Goal: Communication & Community: Answer question/provide support

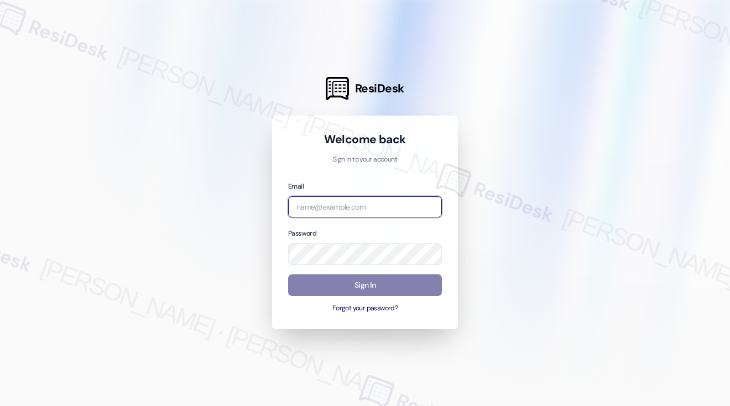
click at [370, 199] on input "email" at bounding box center [365, 207] width 154 height 22
click at [0, 405] on com-1password-button at bounding box center [0, 406] width 0 height 0
type input "[EMAIL_ADDRESS][PERSON_NAME][PERSON_NAME][DOMAIN_NAME]"
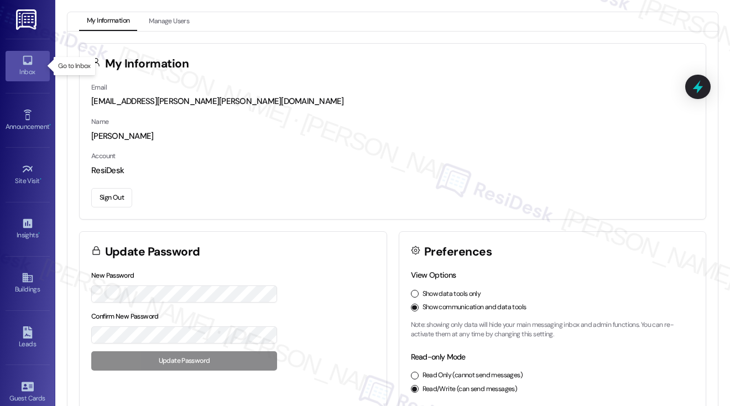
click at [40, 59] on link "Inbox" at bounding box center [28, 66] width 44 height 30
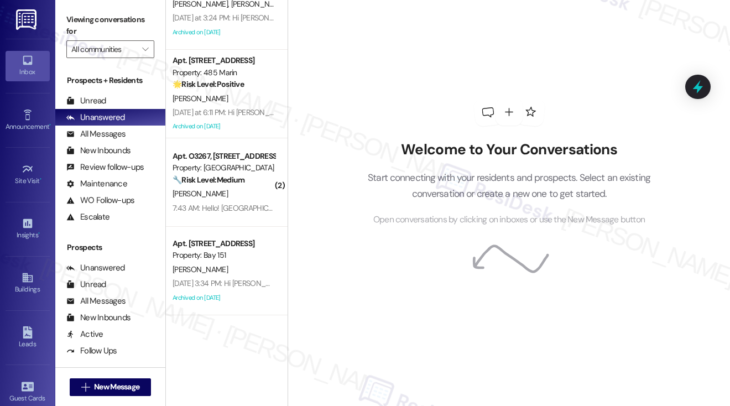
scroll to position [71, 0]
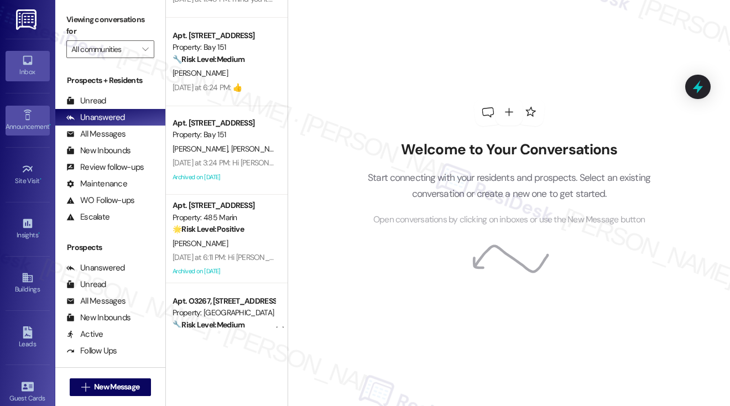
click at [18, 122] on div "Announcement •" at bounding box center [27, 126] width 55 height 11
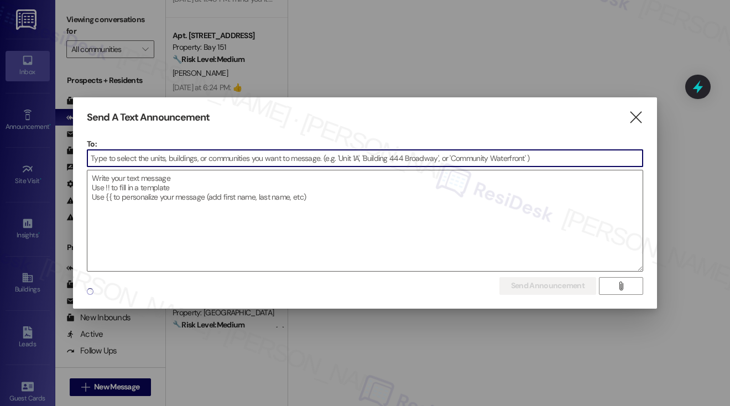
click at [264, 159] on div "To:  Drop image file here" at bounding box center [365, 204] width 556 height 133
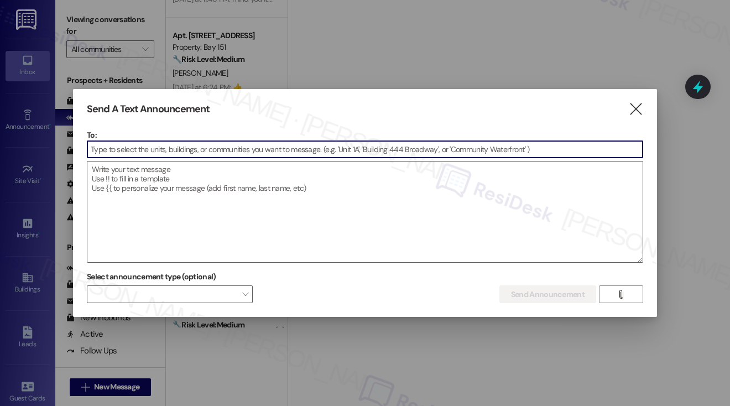
click at [272, 153] on input at bounding box center [364, 149] width 555 height 17
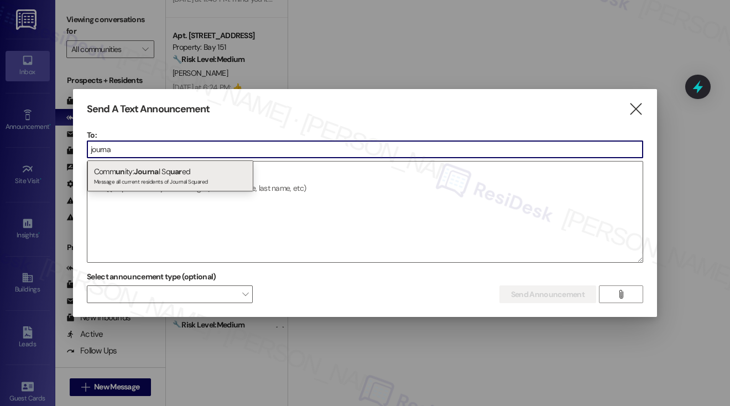
type input "journa"
click at [162, 167] on div "Comm un ity: Journa l Sq uar ed Message all current residents of Journal Squared" at bounding box center [170, 176] width 166 height 32
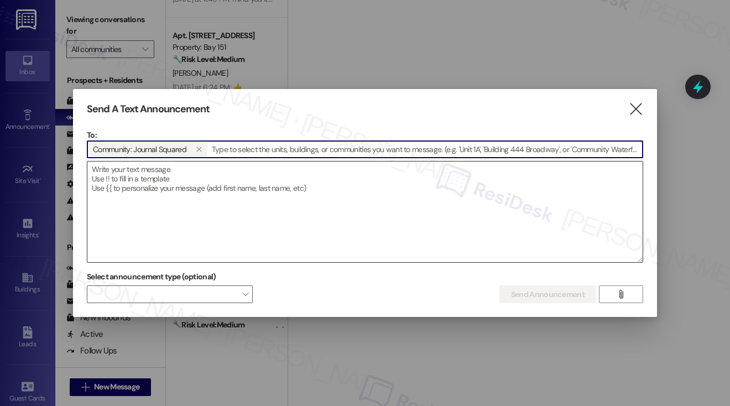
click at [168, 170] on textarea at bounding box center [364, 212] width 555 height 101
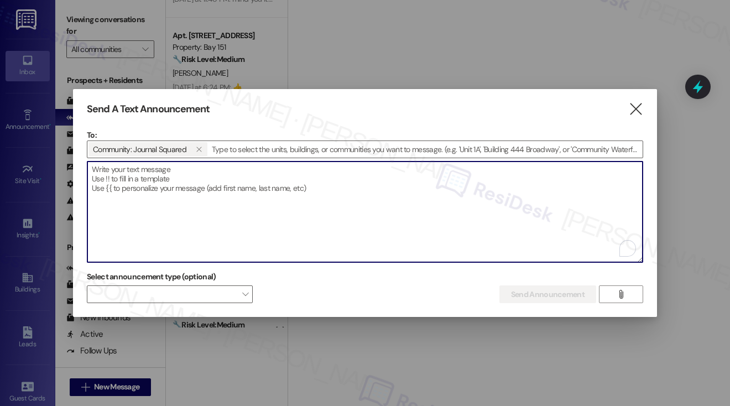
paste textarea "Hi {{first_name}}! Journal Squared Update: We’re experiencing a temporary issue…"
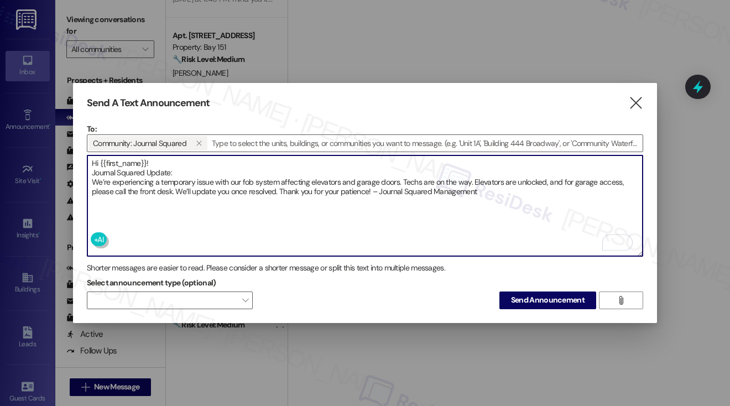
scroll to position [0, 0]
click at [164, 158] on textarea "Hi {{first_name}}! Journal Squared Update: We’re experiencing a temporary issue…" at bounding box center [364, 205] width 555 height 101
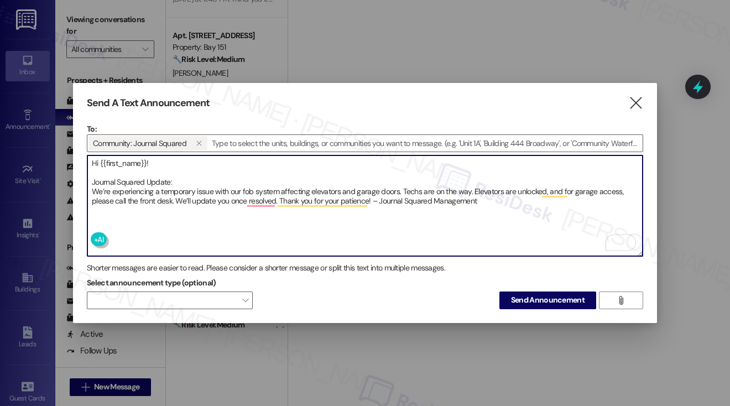
click at [93, 180] on textarea "Hi {{first_name}}! Journal Squared Update: We’re experiencing a temporary issue…" at bounding box center [364, 205] width 555 height 101
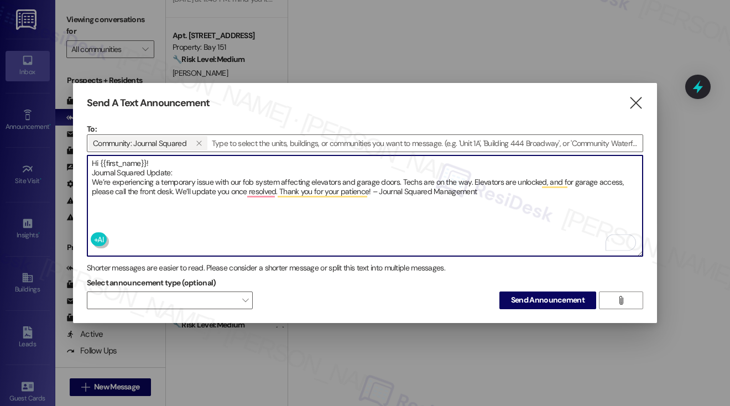
click at [91, 179] on textarea "Hi {{first_name}}! Journal Squared Update: We’re experiencing a temporary issue…" at bounding box center [364, 205] width 555 height 101
click at [152, 189] on textarea "Hi {{first_name}}! Journal Squared Update: We’re experiencing a temporary issue…" at bounding box center [364, 205] width 555 height 101
click at [150, 190] on textarea "Hi {{first_name}}! Journal Squared Update: We’re experiencing a temporary issue…" at bounding box center [364, 205] width 555 height 101
click at [382, 188] on textarea "Hi {{first_name}}! Journal Squared Update: We’re experiencing a temporary issue…" at bounding box center [364, 205] width 555 height 101
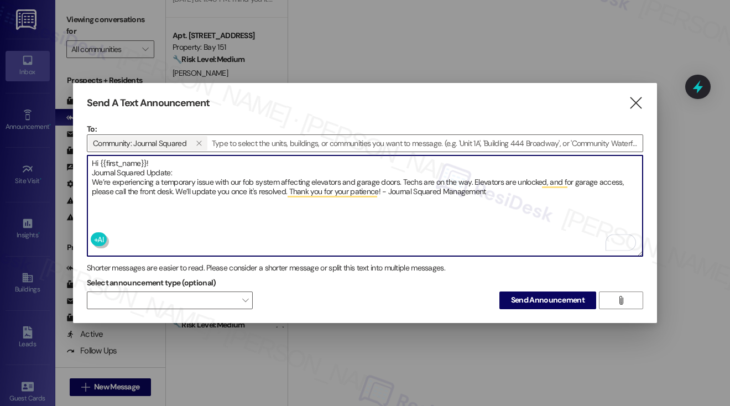
click at [288, 210] on textarea "Hi {{first_name}}! Journal Squared Update: We’re experiencing a temporary issue…" at bounding box center [364, 205] width 555 height 101
type textarea "Hi {{first_name}}! Journal Squared Update: We’re experiencing a temporary issue…"
click at [105, 232] on button at bounding box center [129, 239] width 76 height 14
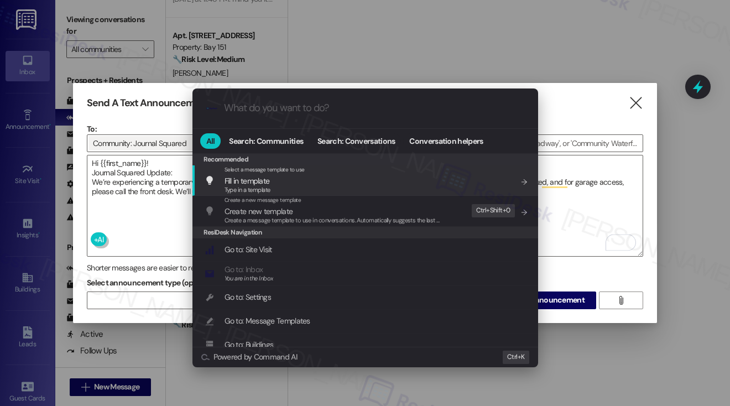
click at [581, 112] on div ".cls-1{fill:#0a055f;}.cls-2{fill:#0cc4c4;} resideskLogoBlueOrange All Search: C…" at bounding box center [365, 203] width 730 height 406
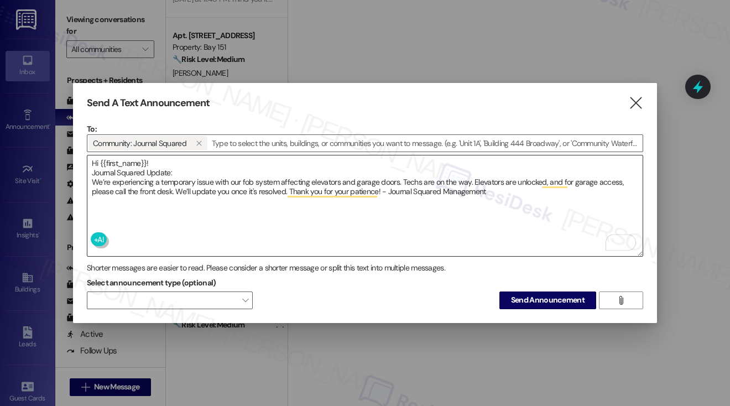
click at [118, 193] on textarea "Hi {{first_name}}! Journal Squared Update: We’re experiencing a temporary issue…" at bounding box center [364, 205] width 555 height 101
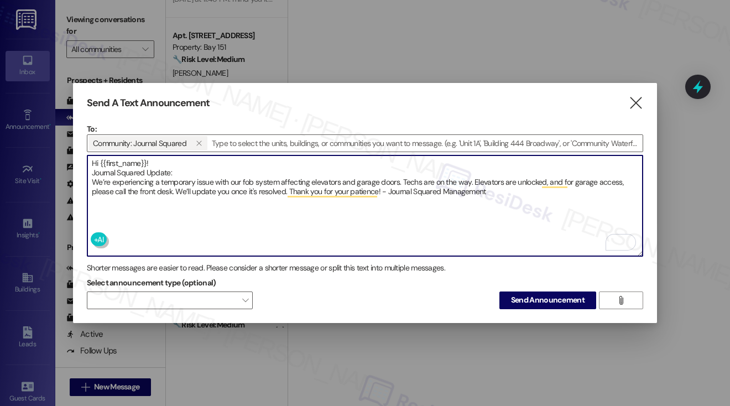
click at [117, 195] on textarea "Hi {{first_name}}! Journal Squared Update: We’re experiencing a temporary issue…" at bounding box center [364, 205] width 555 height 101
click at [138, 188] on textarea "Hi {{first_name}}! Journal Squared Update: We’re experiencing a temporary issue…" at bounding box center [364, 205] width 555 height 101
click at [324, 221] on textarea "Hi {{first_name}}! Journal Squared Update: We’re experiencing a temporary issue…" at bounding box center [364, 205] width 555 height 101
click at [524, 294] on span "Send Announcement" at bounding box center [548, 300] width 74 height 12
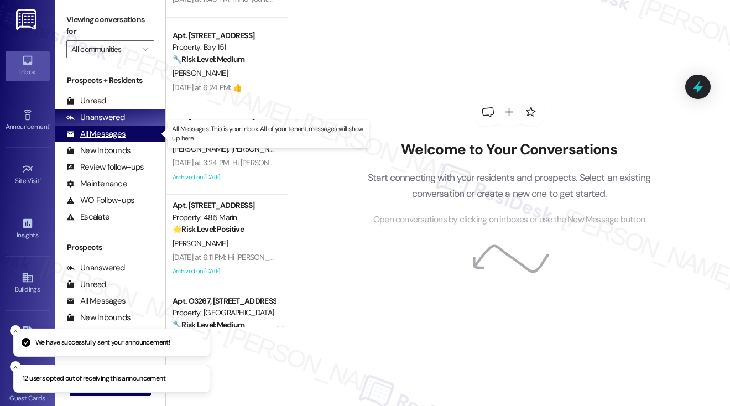
click at [103, 136] on div "All Messages" at bounding box center [95, 134] width 59 height 12
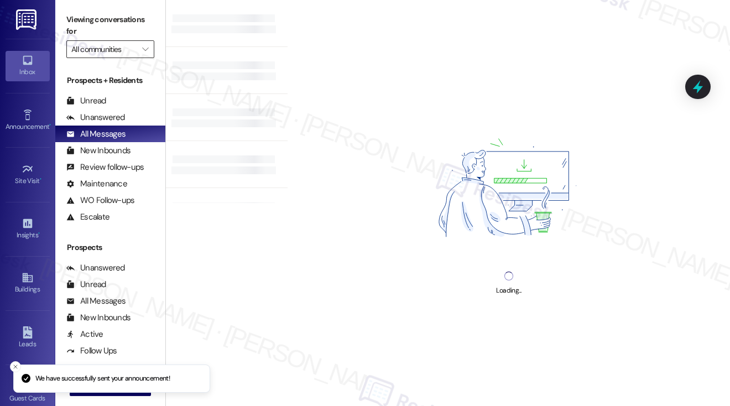
click at [132, 47] on input "All communities" at bounding box center [103, 49] width 65 height 18
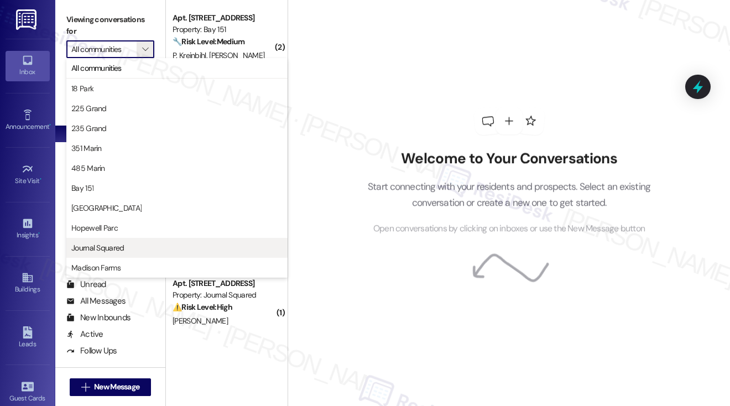
click at [100, 243] on span "Journal Squared" at bounding box center [97, 247] width 53 height 11
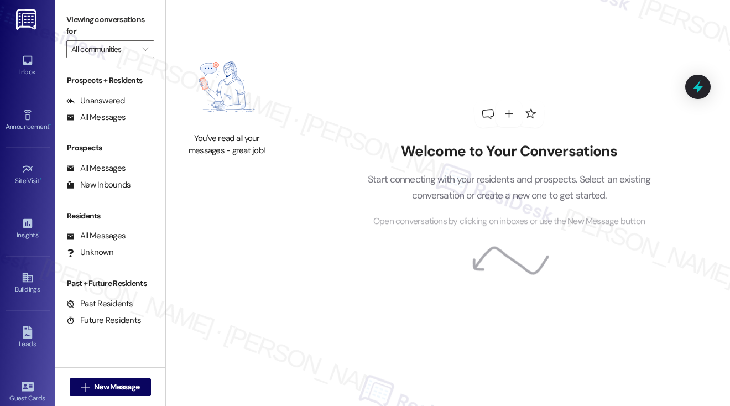
type input "Journal Squared"
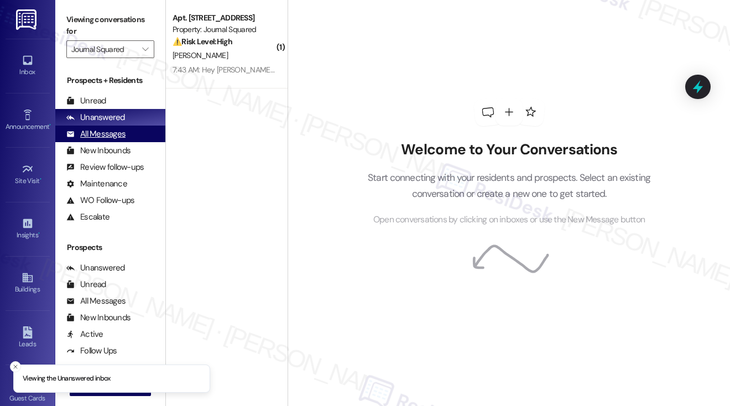
click at [113, 128] on div "All Messages" at bounding box center [95, 134] width 59 height 12
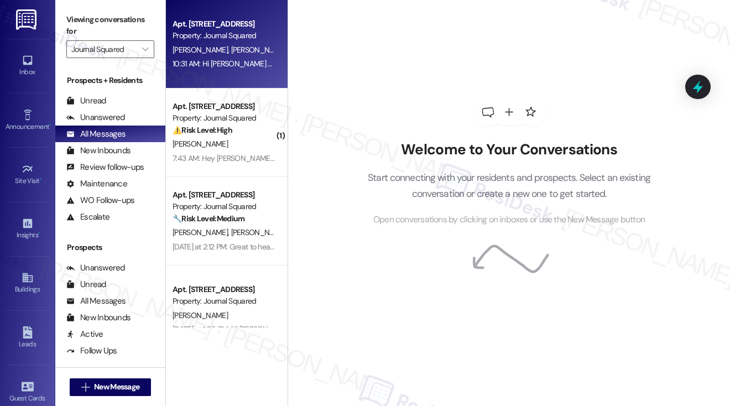
click at [251, 70] on div "10:31 AM: Hi Weiran and Chihhsin!Journal Squared Update:Were experiencing a tem…" at bounding box center [223, 64] width 105 height 14
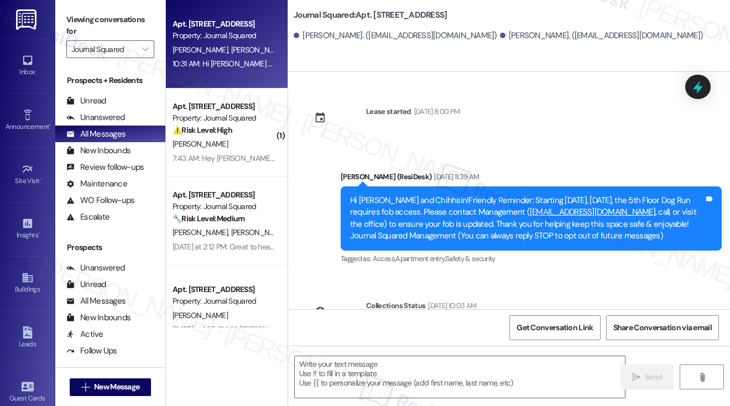
type textarea "Fetching suggested responses. Please feel free to read through the conversation…"
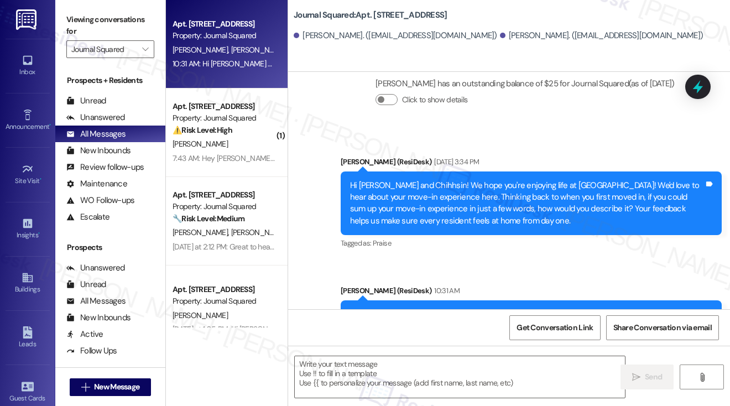
scroll to position [337, 0]
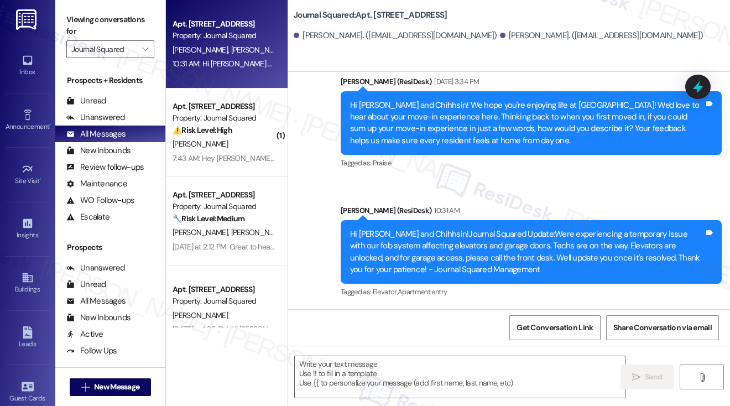
click at [468, 245] on div "Hi Weiran and Chihhsin!Journal Squared Update:Were experiencing a temporary iss…" at bounding box center [527, 252] width 354 height 48
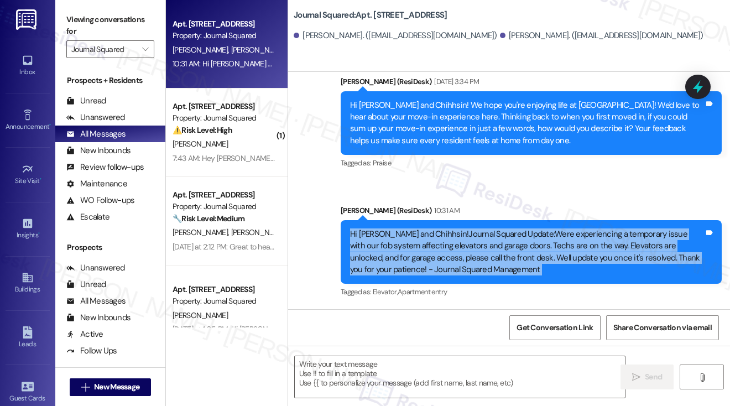
click at [468, 245] on div "Hi Weiran and Chihhsin!Journal Squared Update:Were experiencing a temporary iss…" at bounding box center [527, 252] width 354 height 48
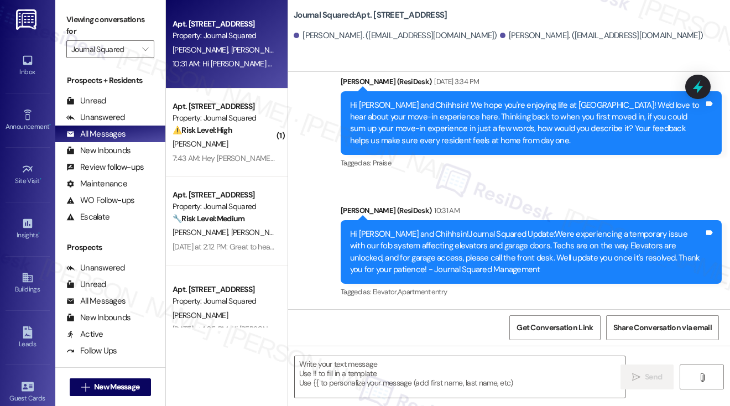
click at [580, 177] on div "Announcement, sent via SMS Jane (ResiDesk) Sep 16, 2025 at 3:34 PM Hi Weiran an…" at bounding box center [531, 123] width 398 height 112
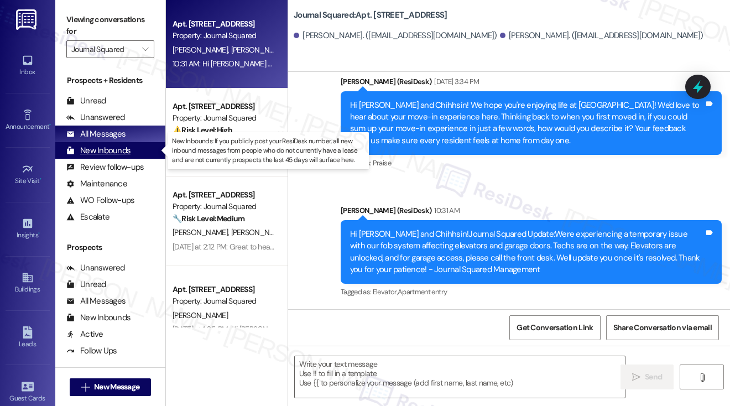
click at [102, 145] on div "New Inbounds" at bounding box center [98, 151] width 64 height 12
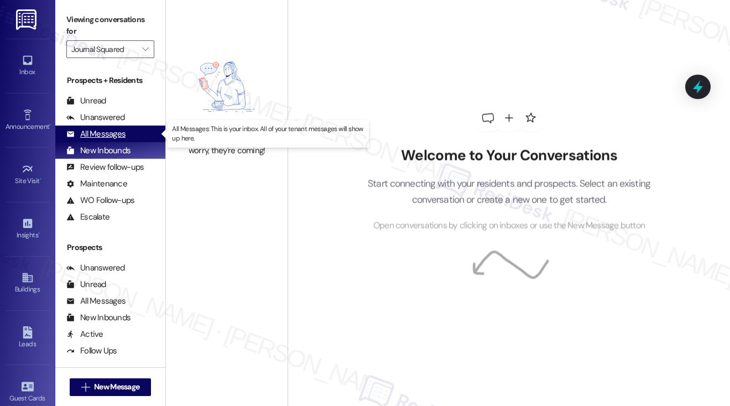
click at [111, 133] on div "All Messages" at bounding box center [95, 134] width 59 height 12
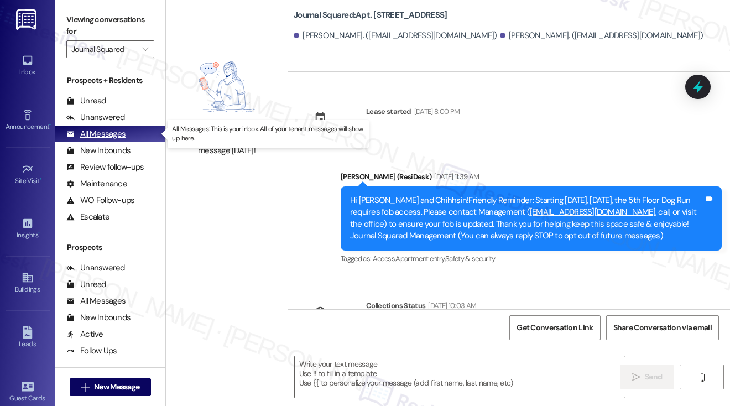
type textarea "Fetching suggested responses. Please feel free to read through the conversation…"
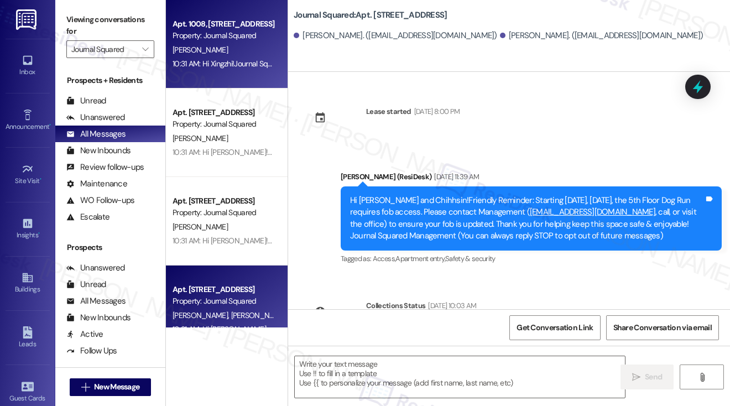
type textarea "Fetching suggested responses. Please feel free to read through the conversation…"
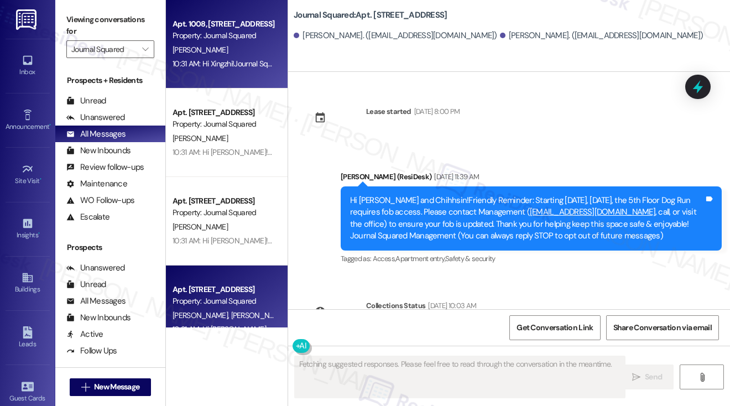
click at [250, 65] on div "10:31 AM: Hi Xingzhi!Journal Squared Update:Were experiencing a temporary issue…" at bounding box center [706, 64] width 1067 height 10
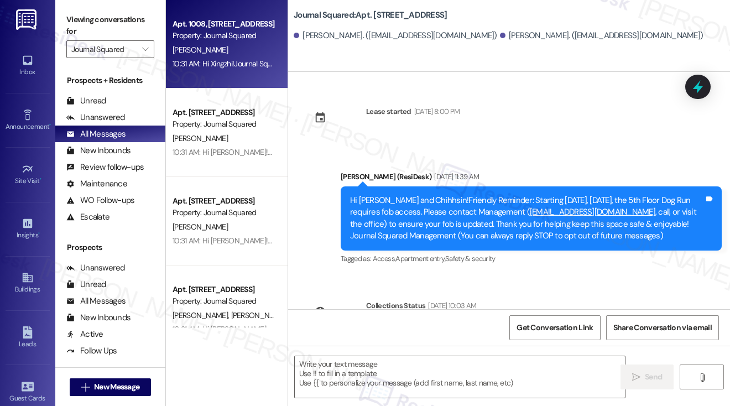
type textarea "Fetching suggested responses. Please feel free to read through the conversation…"
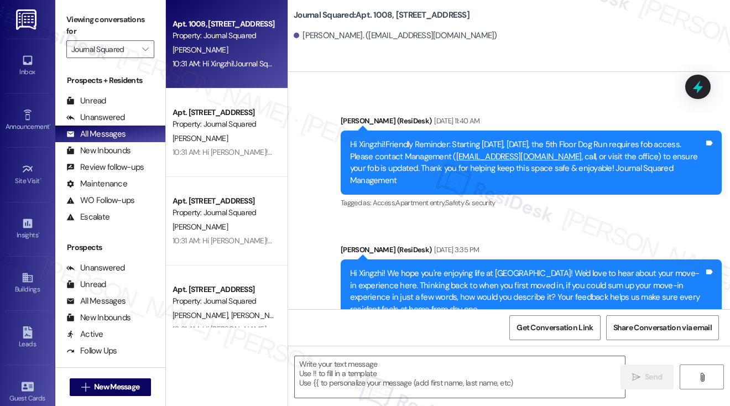
scroll to position [9029, 0]
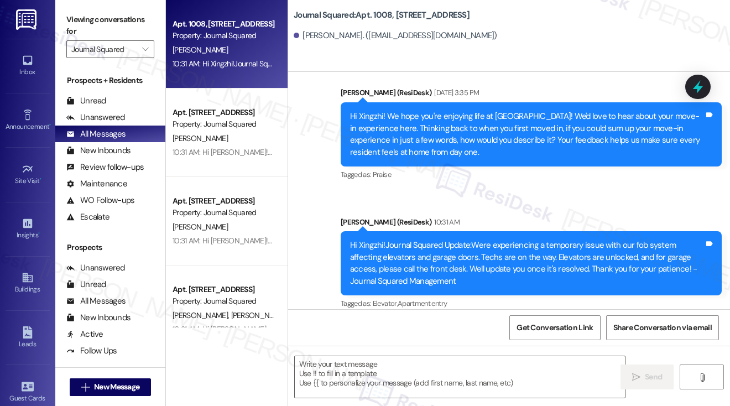
click at [516, 102] on div "Hi Xingzhi! We hope you're enjoying life at Journal Squared! We'd love to hear …" at bounding box center [531, 134] width 381 height 64
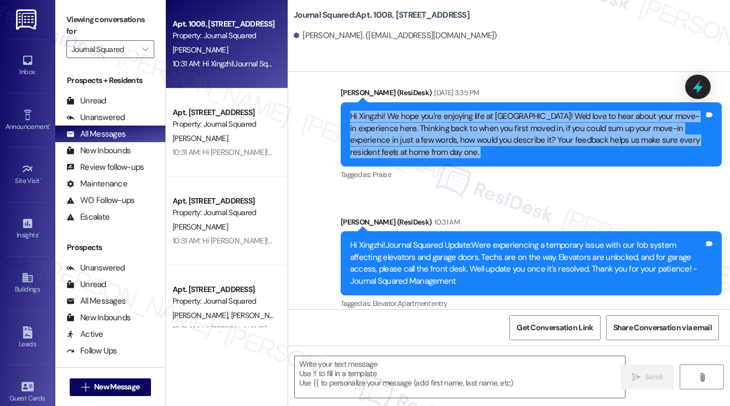
click at [516, 102] on div "Hi Xingzhi! We hope you're enjoying life at Journal Squared! We'd love to hear …" at bounding box center [531, 134] width 381 height 64
click at [460, 111] on div "Hi Xingzhi! We hope you're enjoying life at Journal Squared! We'd love to hear …" at bounding box center [527, 135] width 354 height 48
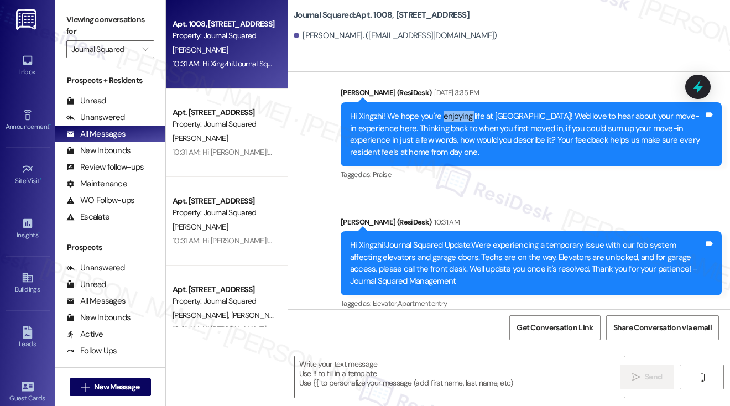
click at [460, 111] on div "Hi Xingzhi! We hope you're enjoying life at Journal Squared! We'd love to hear …" at bounding box center [527, 135] width 354 height 48
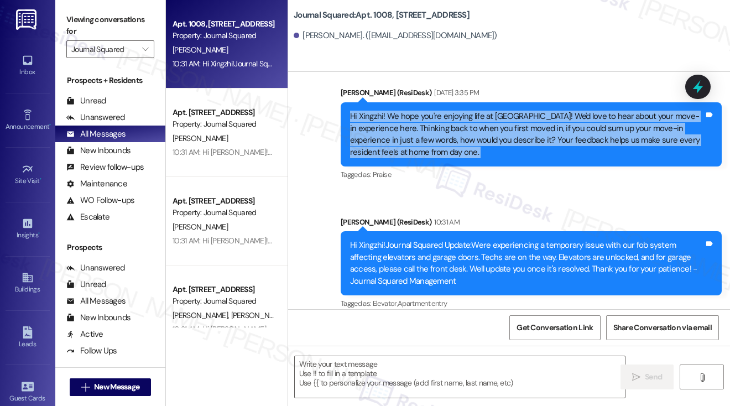
click at [460, 111] on div "Hi Xingzhi! We hope you're enjoying life at Journal Squared! We'd love to hear …" at bounding box center [527, 135] width 354 height 48
click at [452, 137] on div "Hi Xingzhi! We hope you're enjoying life at Journal Squared! We'd love to hear …" at bounding box center [527, 135] width 354 height 48
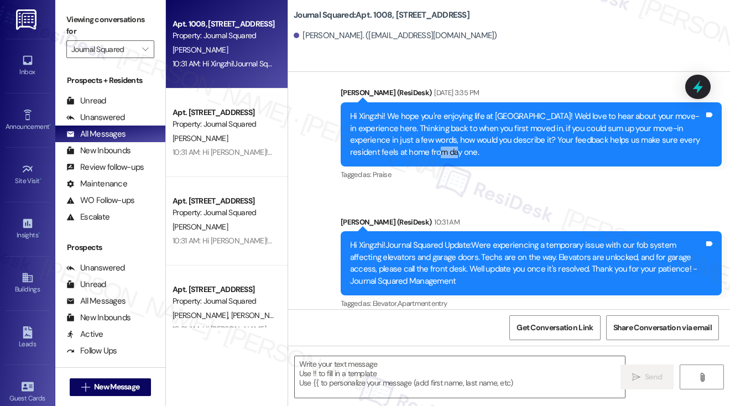
click at [452, 137] on div "Hi Xingzhi! We hope you're enjoying life at Journal Squared! We'd love to hear …" at bounding box center [527, 135] width 354 height 48
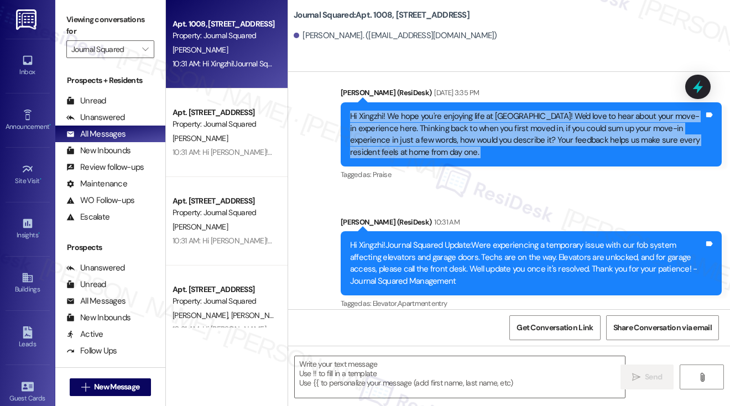
click at [452, 137] on div "Hi Xingzhi! We hope you're enjoying life at Journal Squared! We'd love to hear …" at bounding box center [527, 135] width 354 height 48
click at [142, 50] on icon "" at bounding box center [145, 49] width 6 height 9
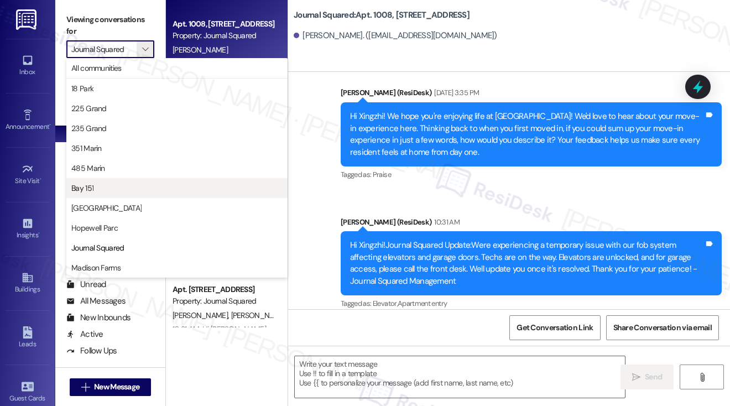
click at [125, 188] on span "Bay 151" at bounding box center [176, 188] width 211 height 11
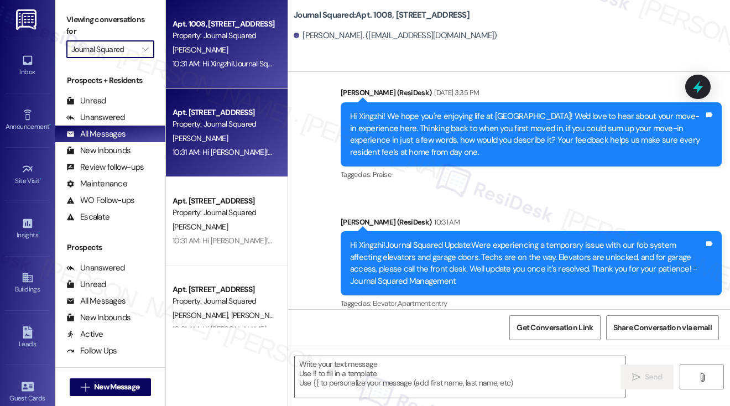
type input "Bay 151"
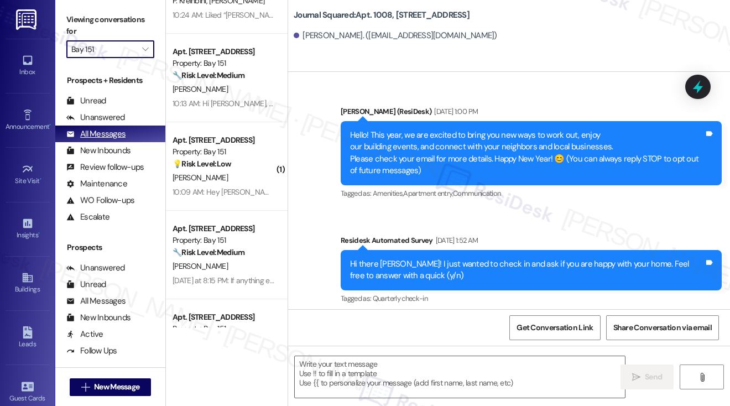
scroll to position [55, 0]
type textarea "Fetching suggested responses. Please feel free to read through the conversation…"
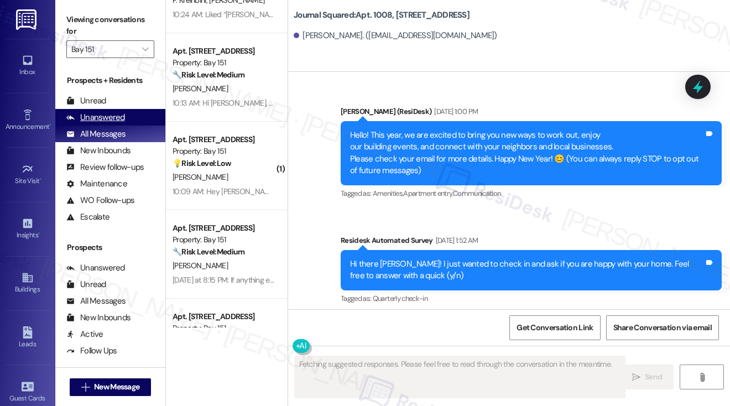
click at [113, 119] on div "Unanswered" at bounding box center [95, 118] width 59 height 12
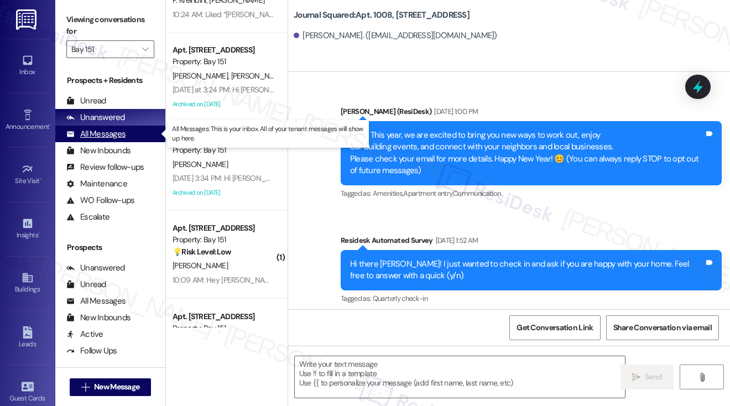
click at [116, 134] on div "All Messages" at bounding box center [95, 134] width 59 height 12
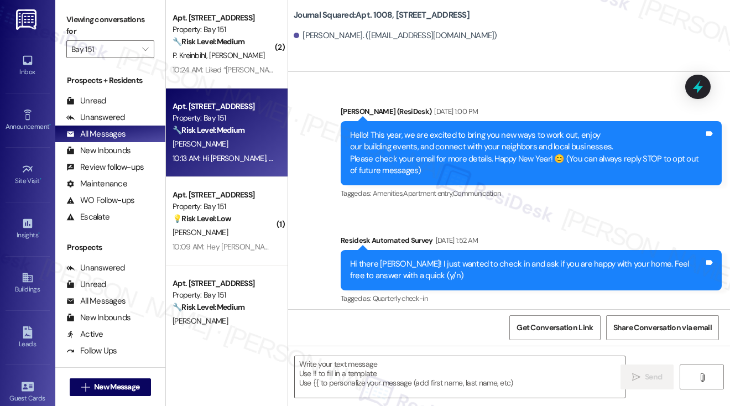
type textarea "Fetching suggested responses. Please feel free to read through the conversation…"
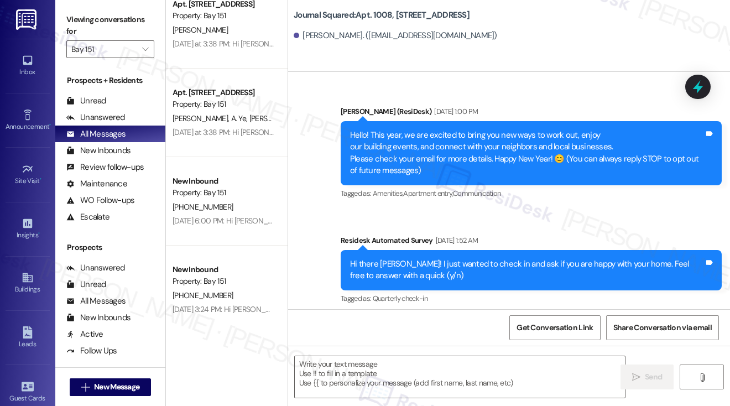
scroll to position [4135, 0]
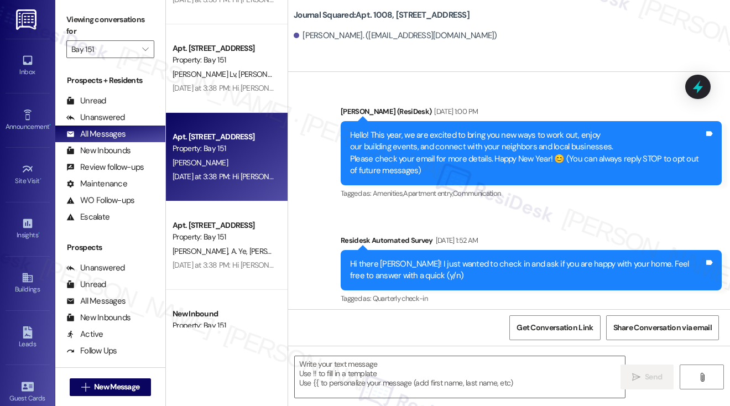
type textarea "Fetching suggested responses. Please feel free to read through the conversation…"
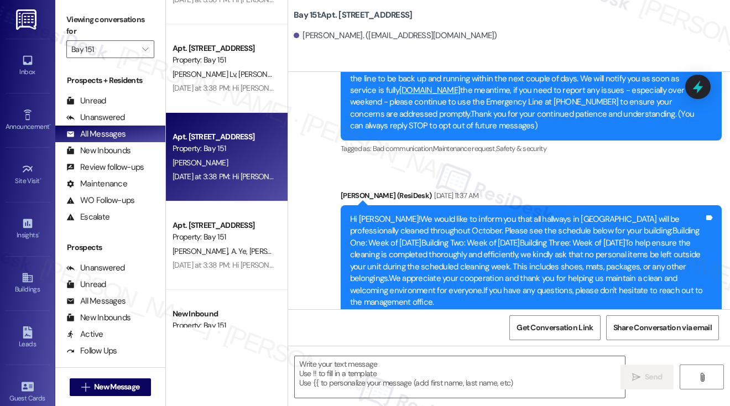
scroll to position [69, 0]
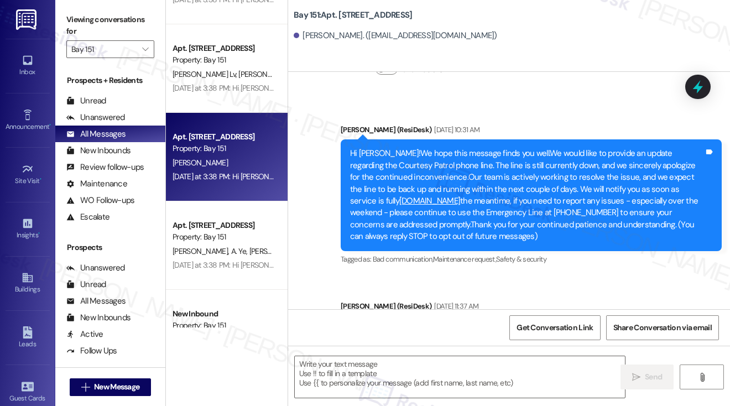
click at [517, 201] on div "Hi Weipeng!We hope this message finds you well.We would like to provide an upda…" at bounding box center [527, 195] width 354 height 95
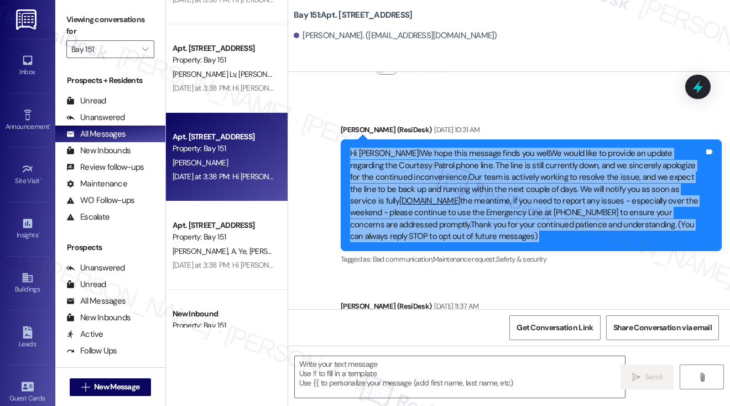
click at [517, 201] on div "Hi Weipeng!We hope this message finds you well.We would like to provide an upda…" at bounding box center [527, 195] width 354 height 95
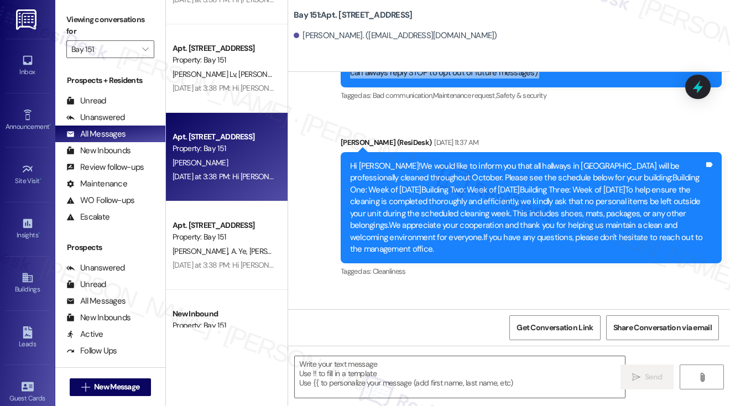
scroll to position [400, 0]
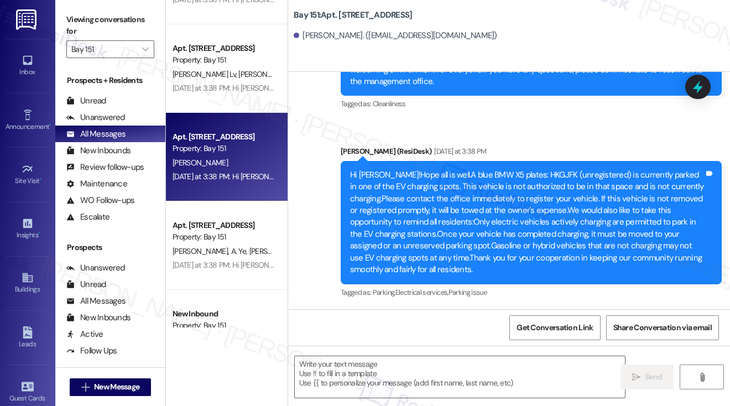
click at [531, 200] on div "Hi Weipeng!Hope all is well.A blue BMW X5 plates: HKGJFK (unregistered) is curr…" at bounding box center [527, 222] width 354 height 107
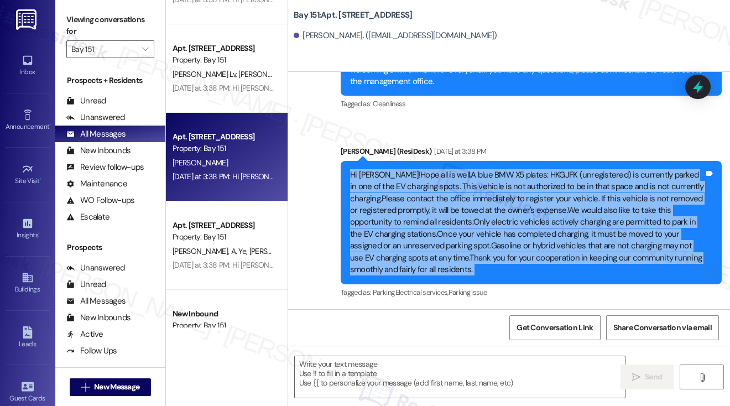
click at [531, 200] on div "Hi Weipeng!Hope all is well.A blue BMW X5 plates: HKGJFK (unregistered) is curr…" at bounding box center [527, 222] width 354 height 107
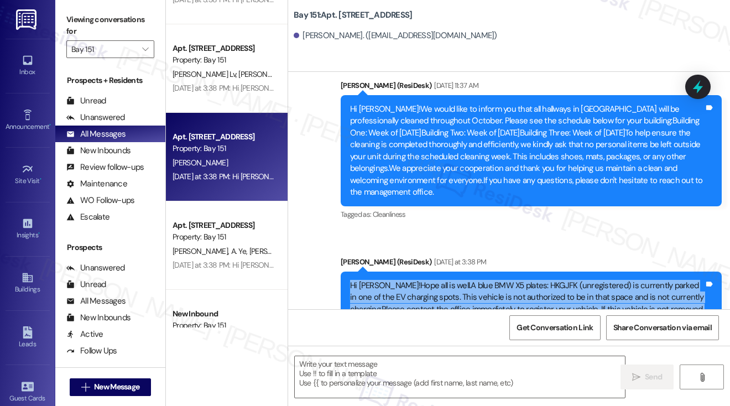
scroll to position [234, 0]
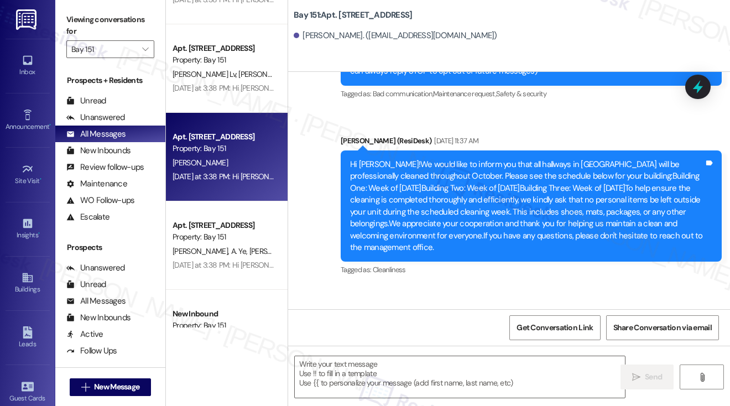
click at [467, 194] on div "Hi Weipeng!We would like to inform you that all hallways in Bay151 will be prof…" at bounding box center [527, 206] width 354 height 95
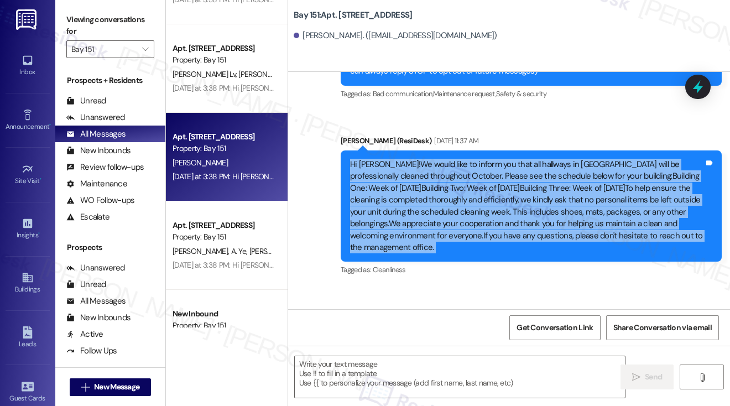
click at [467, 194] on div "Hi Weipeng!We would like to inform you that all hallways in Bay151 will be prof…" at bounding box center [527, 206] width 354 height 95
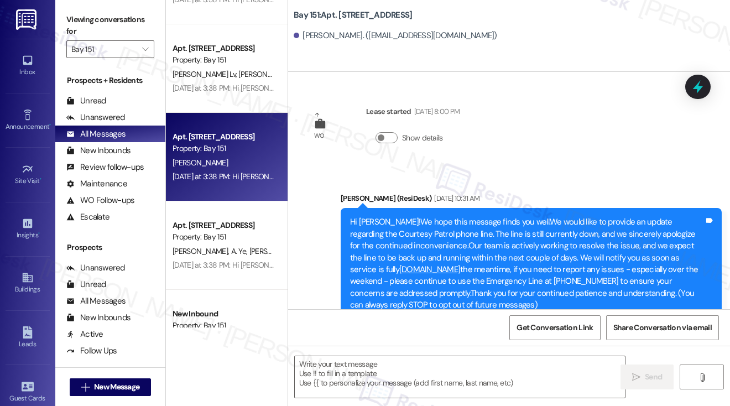
click at [512, 249] on div "Hi Weipeng!We hope this message finds you well.We would like to provide an upda…" at bounding box center [527, 263] width 354 height 95
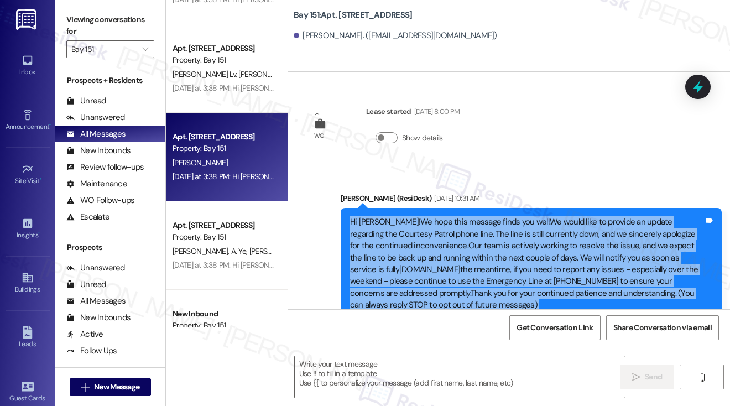
drag, startPoint x: 512, startPoint y: 249, endPoint x: 459, endPoint y: 235, distance: 55.0
click at [512, 249] on div "Hi Weipeng!We hope this message finds you well.We would like to provide an upda…" at bounding box center [527, 263] width 354 height 95
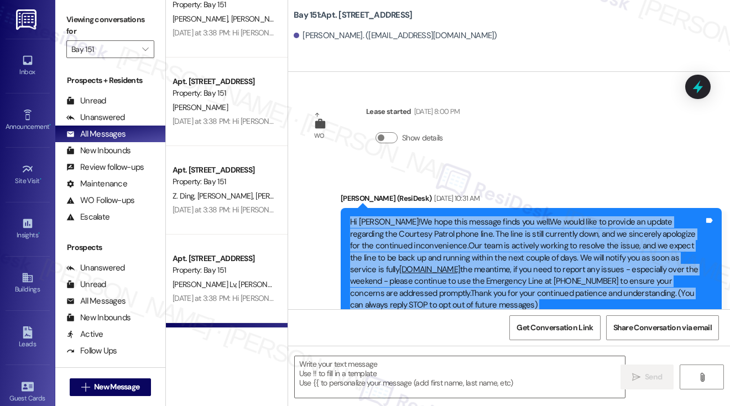
scroll to position [3914, 0]
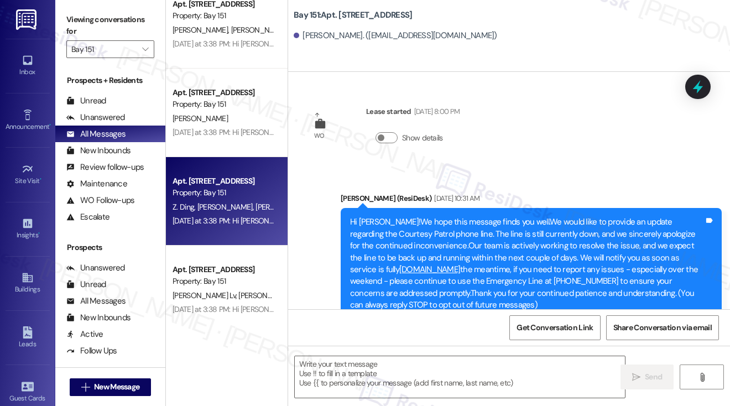
click at [256, 207] on span "Q. Zhang" at bounding box center [283, 207] width 55 height 10
type textarea "Fetching suggested responses. Please feel free to read through the conversation…"
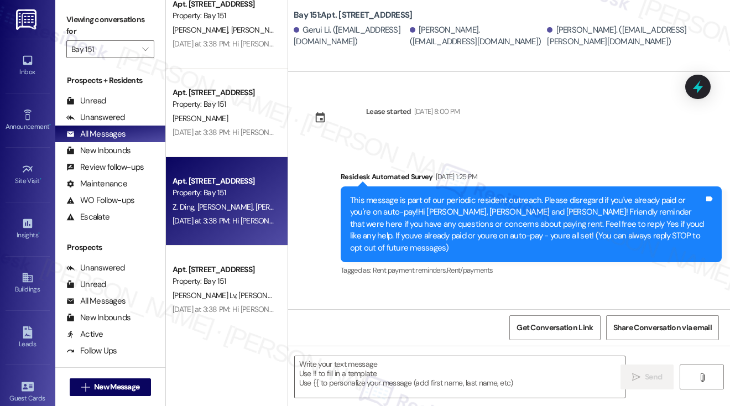
type textarea "Fetching suggested responses. Please feel free to read through the conversation…"
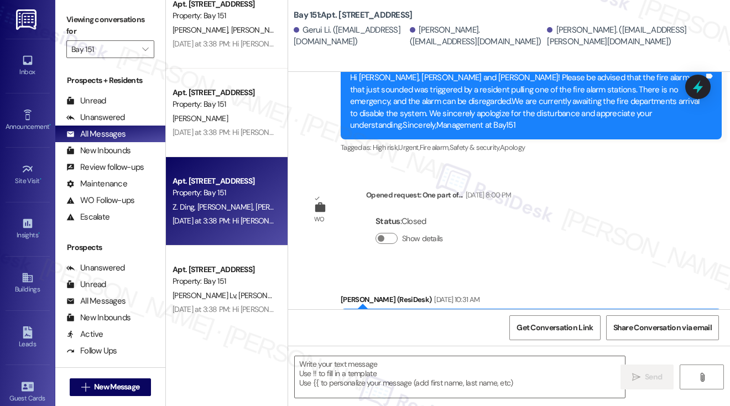
scroll to position [5989, 0]
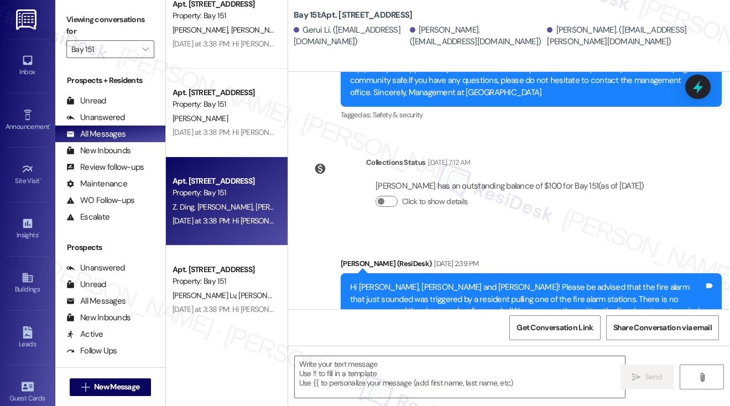
scroll to position [5713, 0]
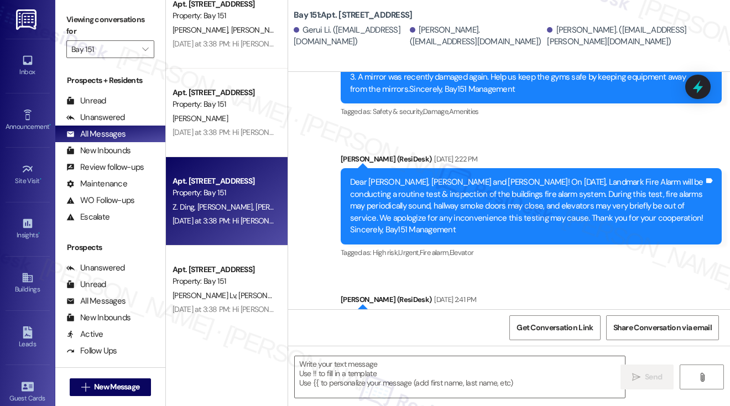
scroll to position [5491, 0]
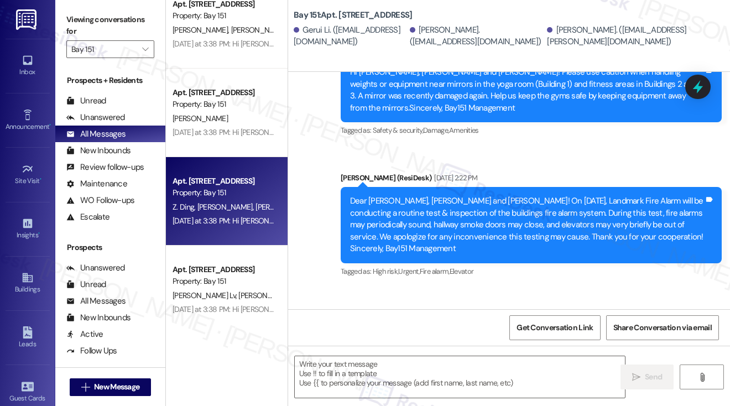
click at [508, 336] on div "Hi Gerui, Qianyi and Zechen!We would like to inform you that strong winds are e…" at bounding box center [527, 395] width 354 height 118
click at [129, 53] on input "Bay 151" at bounding box center [103, 49] width 65 height 18
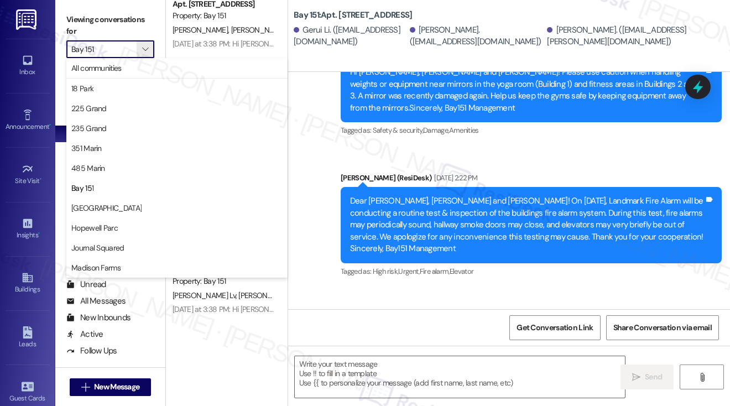
click at [387, 164] on div "Announcement, sent via SMS Jane (ResiDesk) Jul 14, 2025 at 2:22 PM Dear Gerui, …" at bounding box center [531, 226] width 398 height 124
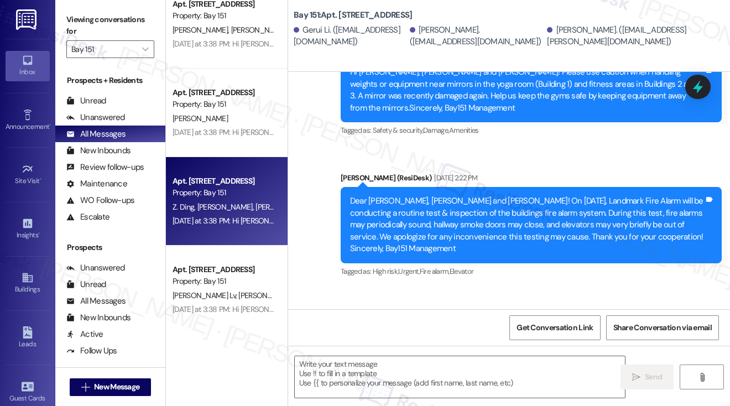
click at [23, 61] on icon at bounding box center [27, 60] width 9 height 9
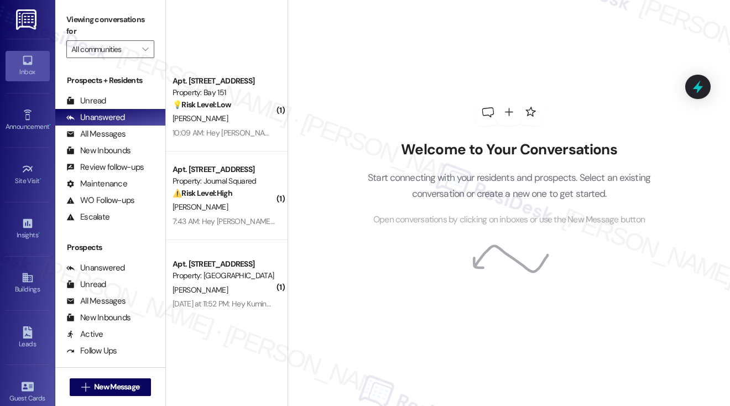
scroll to position [823, 0]
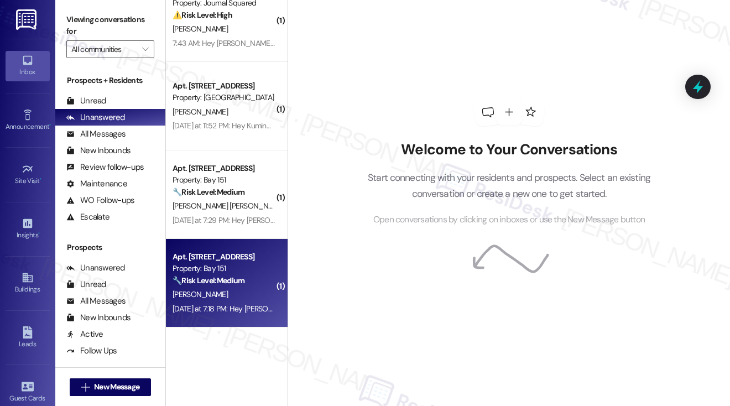
click at [232, 284] on strong "🔧 Risk Level: Medium" at bounding box center [209, 280] width 72 height 10
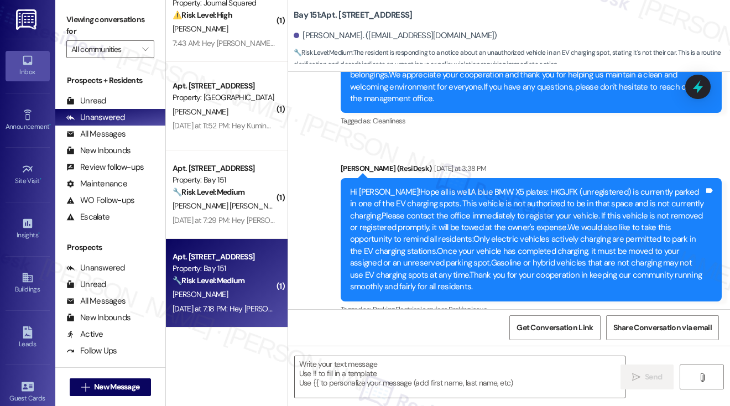
type textarea "Fetching suggested responses. Please feel free to read through the conversation…"
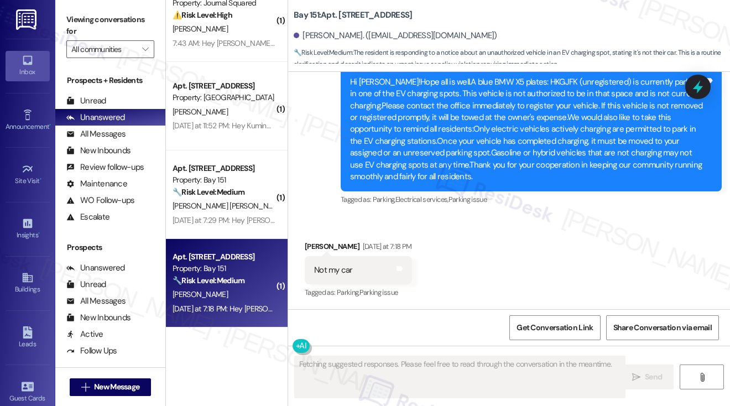
scroll to position [598, 0]
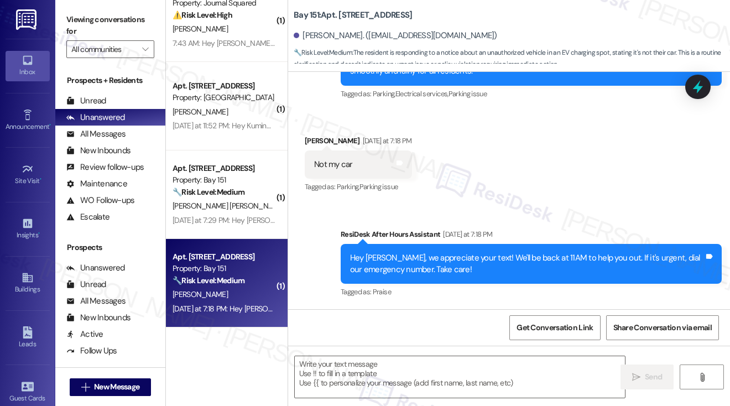
click at [435, 263] on div "Hey Jie, we appreciate your text! We'll be back at 11AM to help you out. If it'…" at bounding box center [527, 264] width 354 height 24
click at [77, 25] on label "Viewing conversations for" at bounding box center [110, 25] width 88 height 29
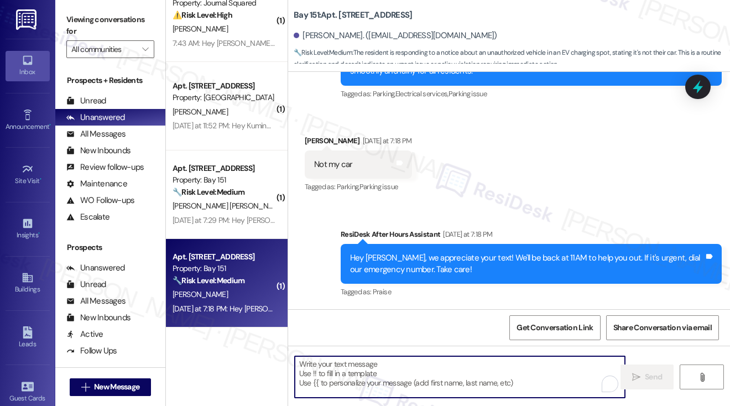
click at [343, 370] on textarea "To enrich screen reader interactions, please activate Accessibility in Grammarl…" at bounding box center [460, 376] width 330 height 41
paste textarea "Thank you for letting us know, Carolina! If you have any questions or home-rela…"
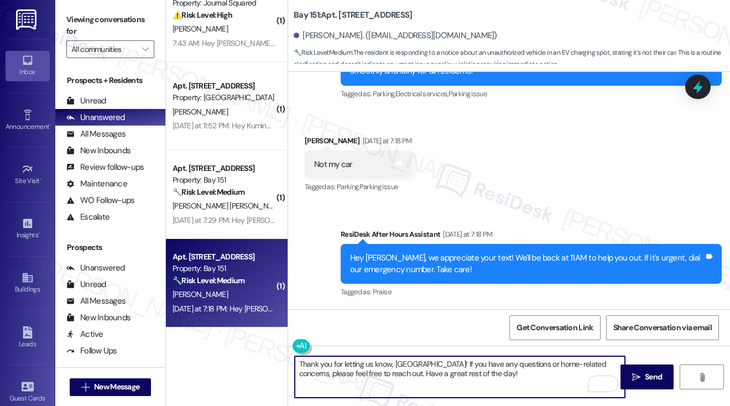
click at [309, 144] on div "Jie Yang Yesterday at 7:18 PM" at bounding box center [358, 142] width 107 height 15
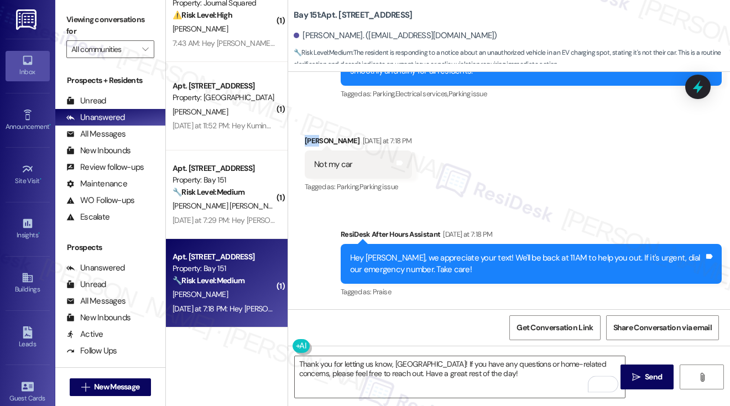
click at [309, 144] on div "Jie Yang Yesterday at 7:18 PM" at bounding box center [358, 142] width 107 height 15
copy div "Jie"
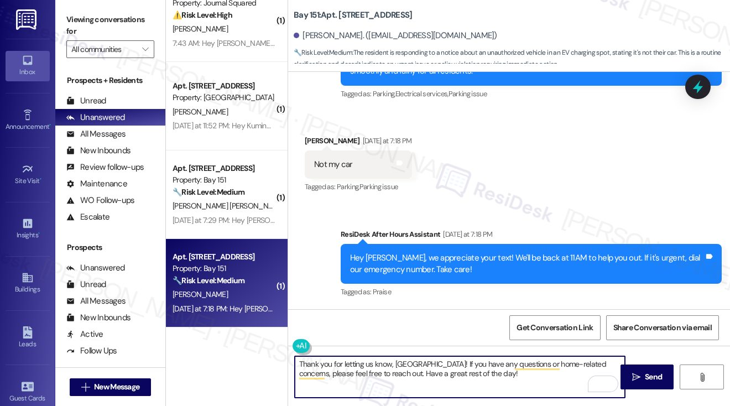
click at [407, 363] on textarea "Thank you for letting us know, Carolina! If you have any questions or home-rela…" at bounding box center [460, 376] width 330 height 41
paste textarea "Jie"
click at [473, 371] on textarea "Thank you for letting us know, Jie! If you have any questions or home-related c…" at bounding box center [460, 376] width 330 height 41
click at [300, 361] on textarea "Thank you for letting us know, Jie! If you have any questions or home-related c…" at bounding box center [460, 376] width 330 height 41
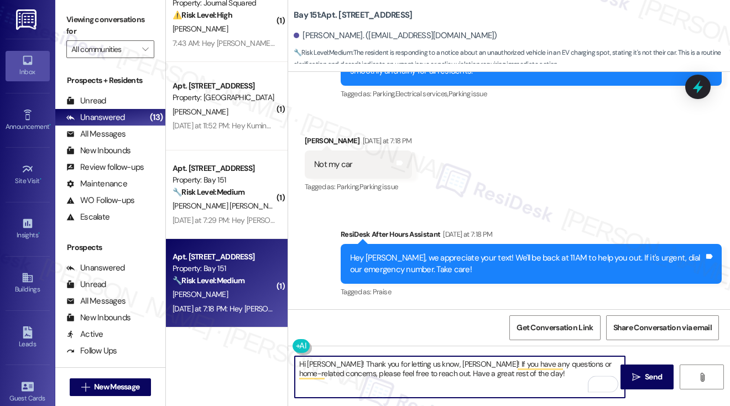
click at [419, 363] on textarea "Hi Jie! Thank you for letting us know, Jie! If you have any questions or home-r…" at bounding box center [460, 376] width 330 height 41
drag, startPoint x: 351, startPoint y: 365, endPoint x: 320, endPoint y: 362, distance: 31.6
click at [320, 362] on textarea "Hi Jie! Thank you for the up! If you have any questions or home-related concern…" at bounding box center [460, 376] width 330 height 41
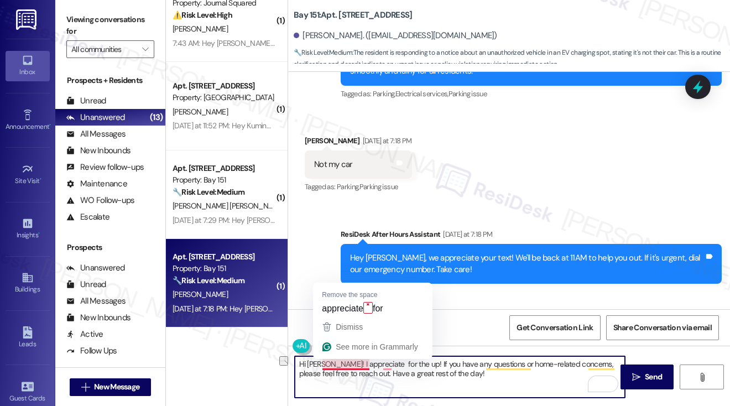
drag, startPoint x: 392, startPoint y: 362, endPoint x: 358, endPoint y: 367, distance: 34.1
click at [358, 367] on textarea "Hi Jie! I appreciate for the up! If you have any questions or home-related conc…" at bounding box center [460, 376] width 330 height 41
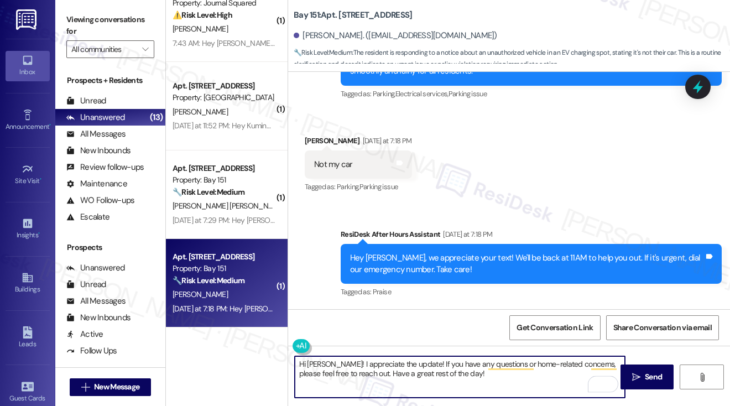
click at [493, 379] on textarea "Hi Jie! I appreciate the update! If you have any questions or home-related conc…" at bounding box center [460, 376] width 330 height 41
drag, startPoint x: 397, startPoint y: 362, endPoint x: 425, endPoint y: 361, distance: 27.7
click at [397, 362] on textarea "Hi Jie! I appreciate the update! If you have any questions or home-related conc…" at bounding box center [460, 376] width 330 height 41
click at [387, 378] on textarea "Hi Jie! I appreciate the update! If you have any questions or home-related conc…" at bounding box center [460, 376] width 330 height 41
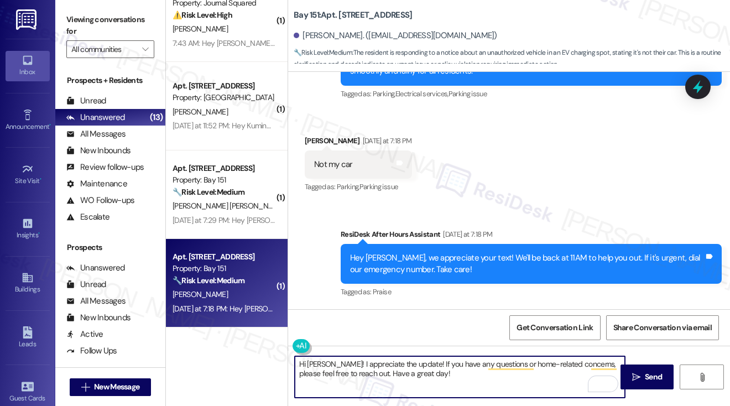
click at [387, 378] on textarea "Hi Jie! I appreciate the update! If you have any questions or home-related conc…" at bounding box center [460, 376] width 330 height 41
click at [414, 378] on textarea "Hi Jie! I appreciate the update! If you have any questions or home-related conc…" at bounding box center [460, 376] width 330 height 41
click at [418, 374] on textarea "Hi Jie! I appreciate the update! If you have any questions or home-related conc…" at bounding box center [460, 376] width 330 height 41
type textarea "Hi Jie! I appreciate the update! If you have any questions or home-related conc…"
click at [622, 375] on button " Send" at bounding box center [648, 377] width 54 height 25
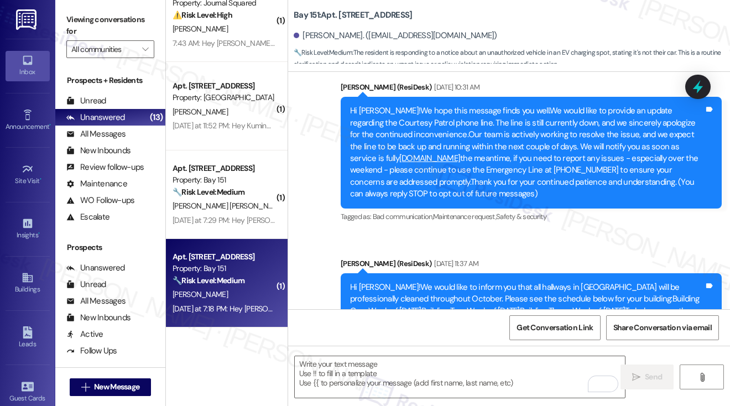
scroll to position [0, 0]
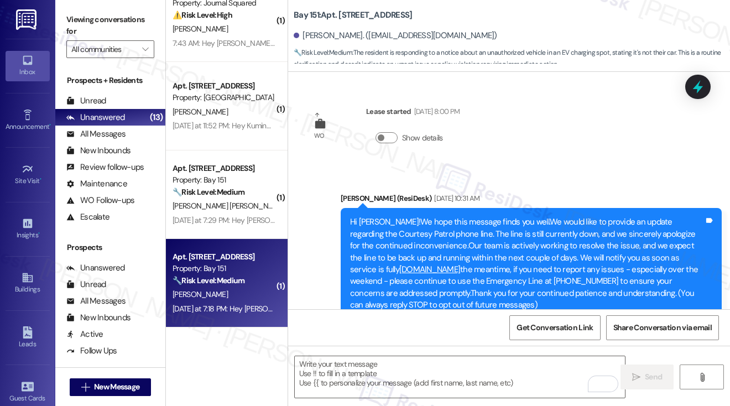
click at [469, 208] on div "Hi Jie!We hope this message finds you well.We would like to provide an update r…" at bounding box center [531, 263] width 381 height 111
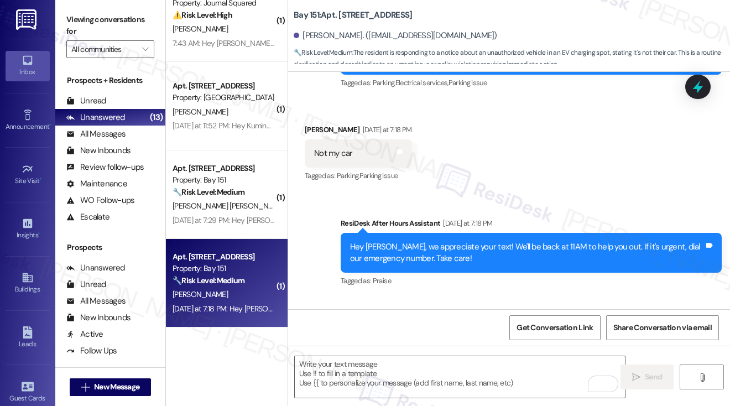
scroll to position [688, 0]
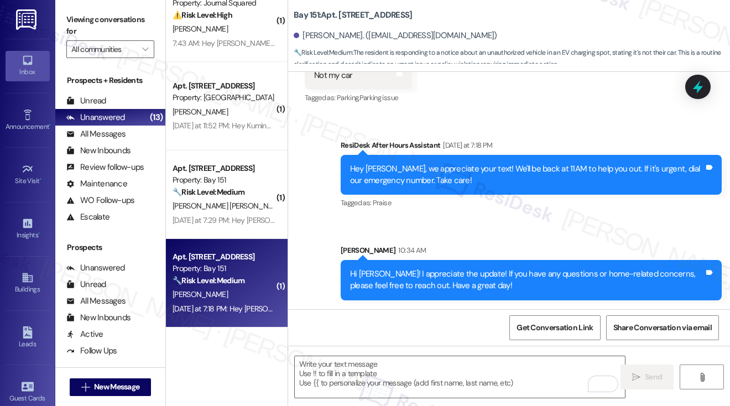
click at [428, 271] on div "Hi Jie! I appreciate the update! If you have any questions or home-related conc…" at bounding box center [527, 280] width 354 height 24
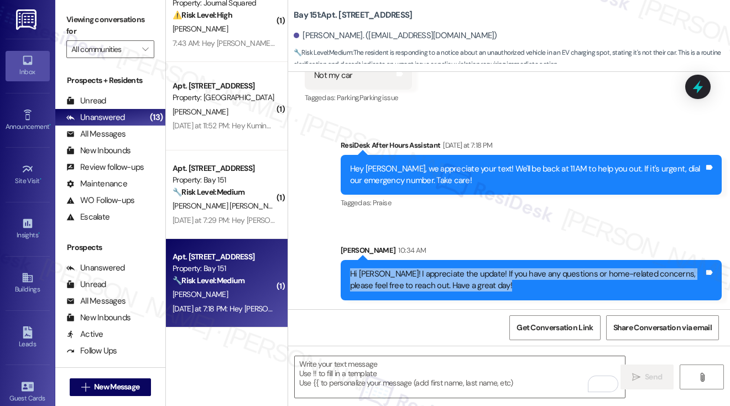
click at [428, 271] on div "Hi Jie! I appreciate the update! If you have any questions or home-related conc…" at bounding box center [527, 280] width 354 height 24
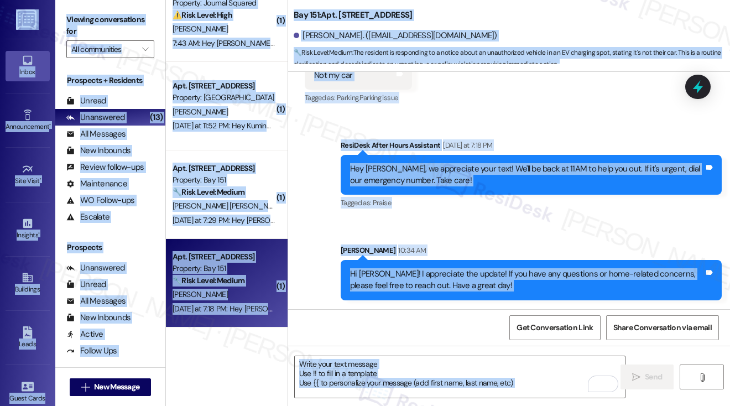
copy body "Inbox Go to Inbox Announcement • Send A Text Announcement Site Visit • Go to Si…"
click at [431, 284] on div "Hi Jie! I appreciate the update! If you have any questions or home-related conc…" at bounding box center [527, 280] width 354 height 24
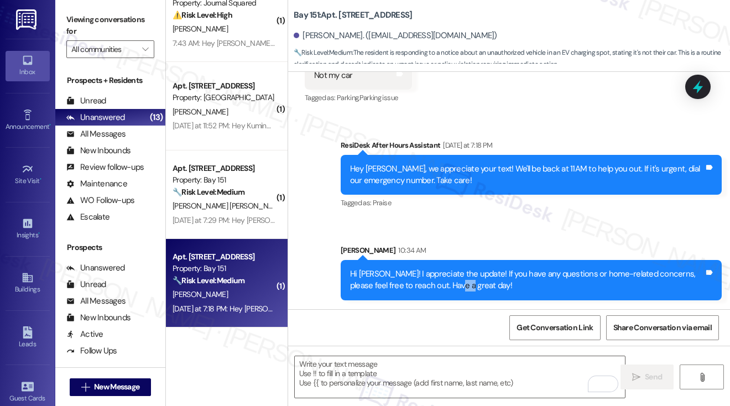
click at [431, 284] on div "Hi Jie! I appreciate the update! If you have any questions or home-related conc…" at bounding box center [527, 280] width 354 height 24
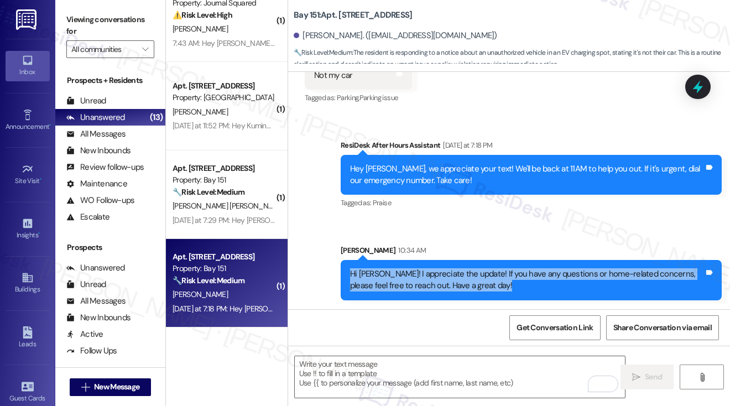
click at [433, 284] on div "Hi Jie! I appreciate the update! If you have any questions or home-related conc…" at bounding box center [527, 280] width 354 height 24
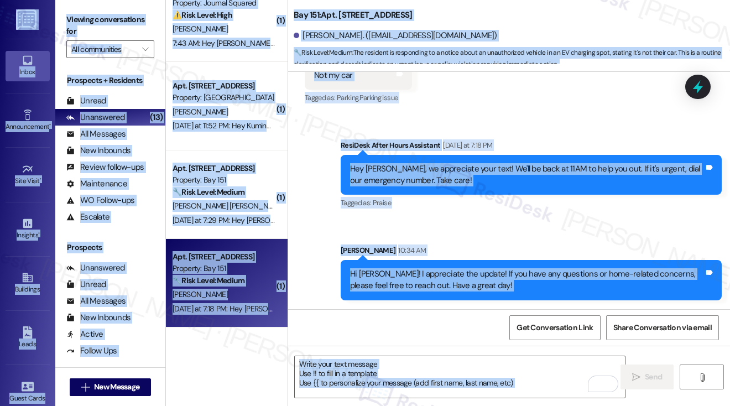
click at [423, 289] on div "Hi Jie! I appreciate the update! If you have any questions or home-related conc…" at bounding box center [527, 280] width 354 height 24
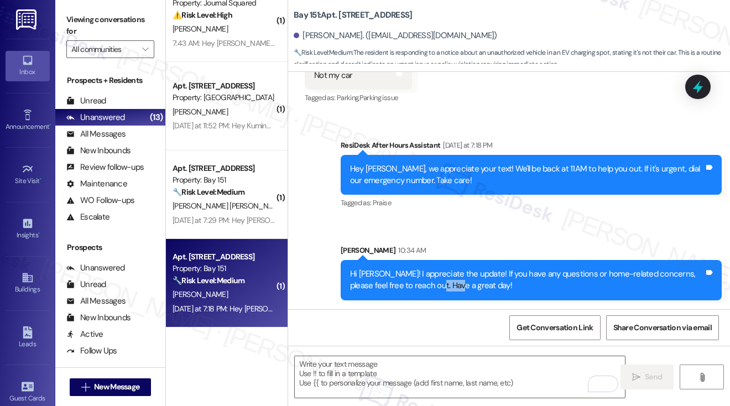
click at [423, 289] on div "Hi Jie! I appreciate the update! If you have any questions or home-related conc…" at bounding box center [527, 280] width 354 height 24
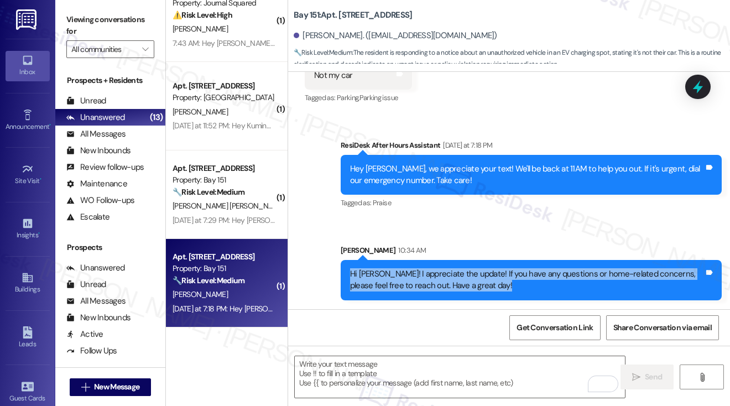
click at [423, 289] on div "Hi Jie! I appreciate the update! If you have any questions or home-related conc…" at bounding box center [527, 280] width 354 height 24
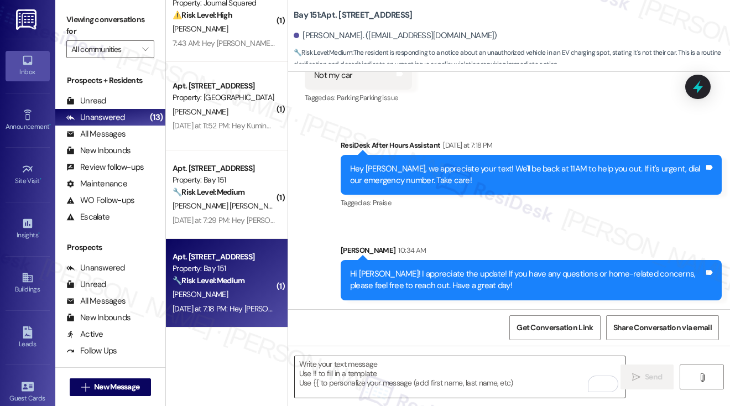
click at [369, 373] on textarea "To enrich screen reader interactions, please activate Accessibility in Grammarl…" at bounding box center [460, 376] width 330 height 41
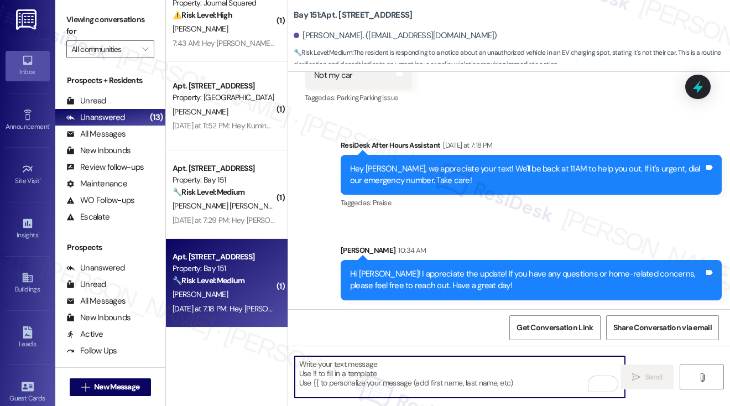
paste textarea "Hi Jie! I appreciate the update! If you have any questions or home-related conc…"
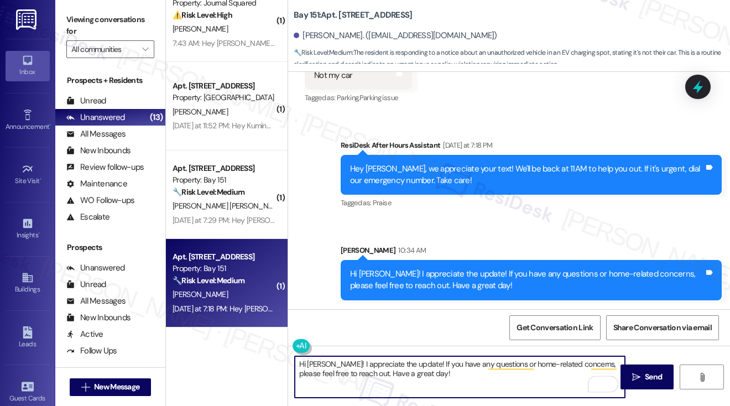
click at [412, 369] on textarea "Hi Jie! I appreciate the update! If you have any questions or home-related conc…" at bounding box center [460, 376] width 330 height 41
click at [344, 387] on textarea "Hi Jie! I appreciate the update! If you have any questions or home-related conc…" at bounding box center [460, 376] width 330 height 41
type textarea "Hi Jie! I appreciate the update! If you have any questions or home-related conc…"
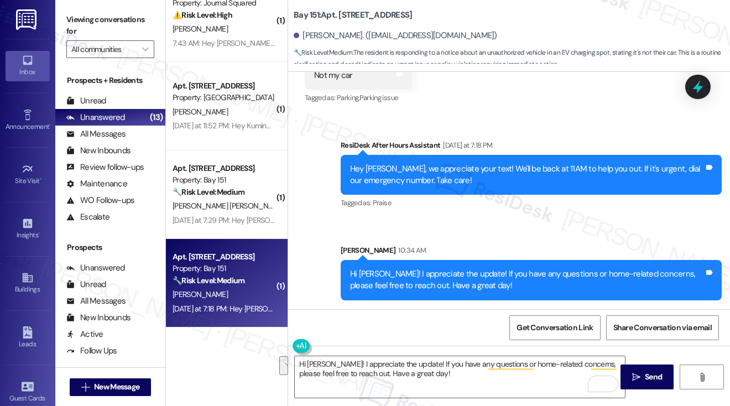
click at [85, 15] on label "Viewing conversations for" at bounding box center [110, 25] width 88 height 29
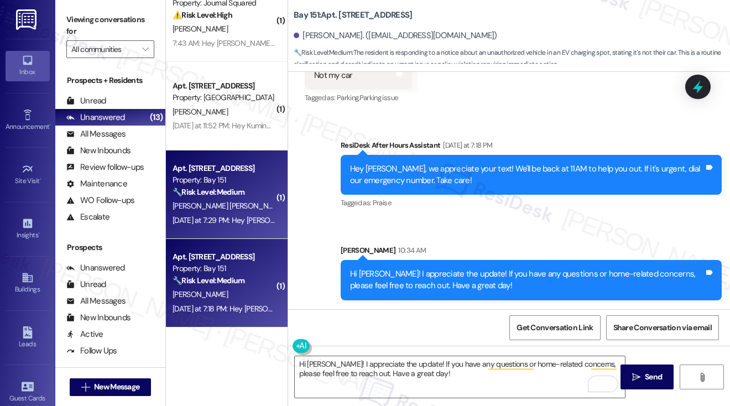
click at [230, 198] on div "🔧 Risk Level: Medium The resident confirms the vehicle is not theirs, resolving…" at bounding box center [224, 192] width 102 height 12
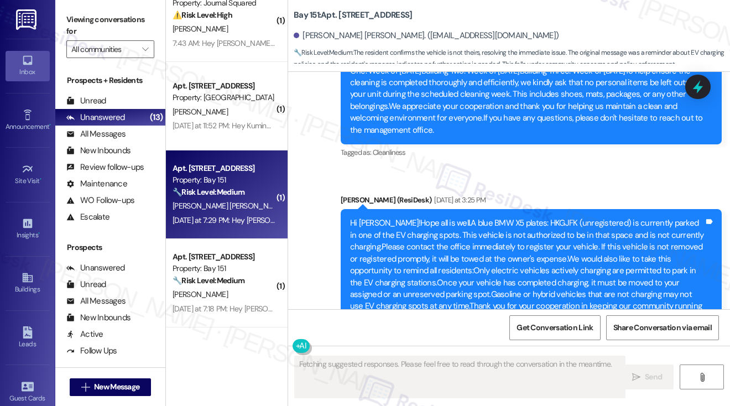
scroll to position [9560, 0]
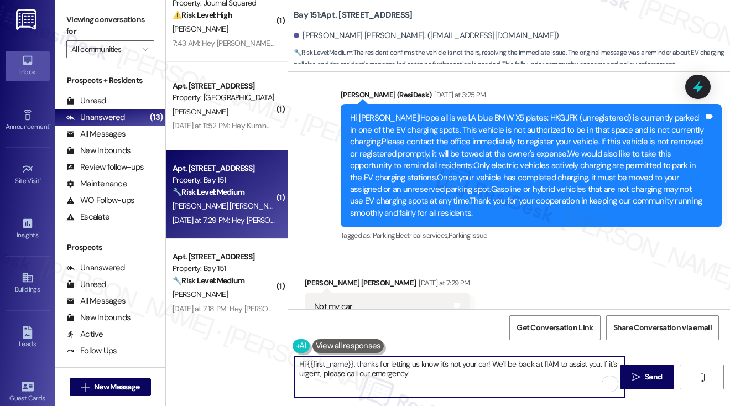
click at [345, 369] on textarea "Hi {{first_name}}, thanks for letting us know it's not your car! We'll be back …" at bounding box center [460, 376] width 330 height 41
paste textarea "Jie! I appreciate the update! If you have any questions or home-related concern…"
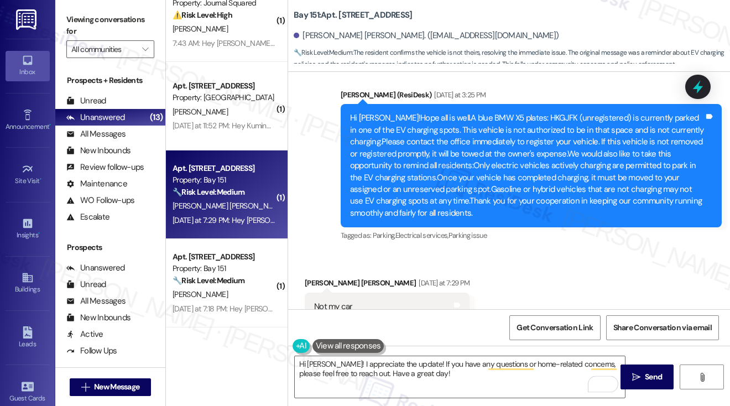
click at [316, 277] on div "Jerry Jean-Charles Yesterday at 7:29 PM" at bounding box center [387, 284] width 165 height 15
copy div "Jerry"
click at [309, 367] on textarea "Hi Jie! I appreciate the update! If you have any questions or home-related conc…" at bounding box center [460, 376] width 330 height 41
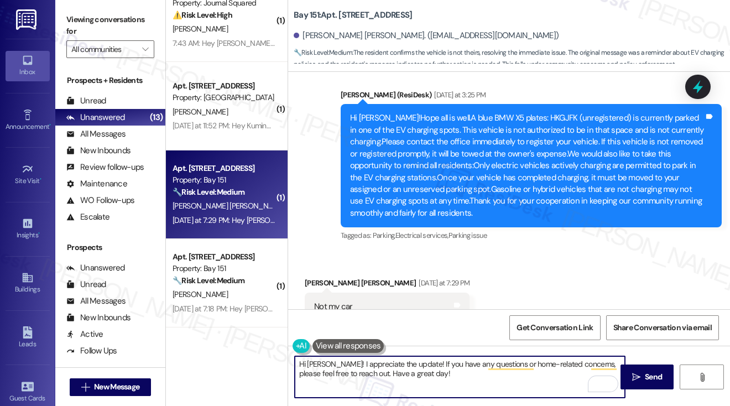
click at [309, 367] on textarea "Hi Jie! I appreciate the update! If you have any questions or home-related conc…" at bounding box center [460, 376] width 330 height 41
paste textarea "erry"
type textarea "Hi Jerry! I appreciate the update! If you have any questions or home-related co…"
click at [454, 371] on textarea "Hi Jerry! I appreciate the update! If you have any questions or home-related co…" at bounding box center [460, 376] width 330 height 41
click at [452, 378] on textarea "Hi Jerry! I appreciate the update! If you have any questions or home-related co…" at bounding box center [460, 376] width 330 height 41
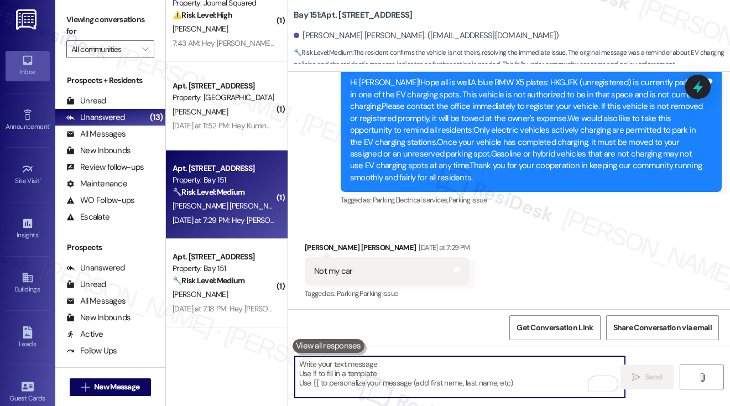
scroll to position [9649, 0]
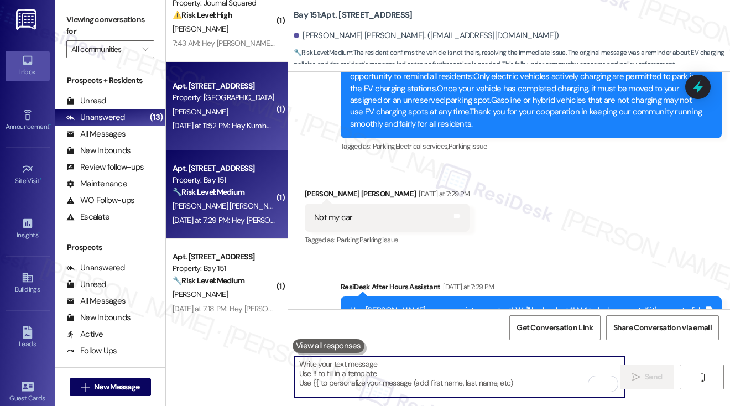
click at [230, 130] on div "Yesterday at 11:52 PM: Hey Kuming, we appreciate your text! We'll be back at 11…" at bounding box center [405, 126] width 465 height 10
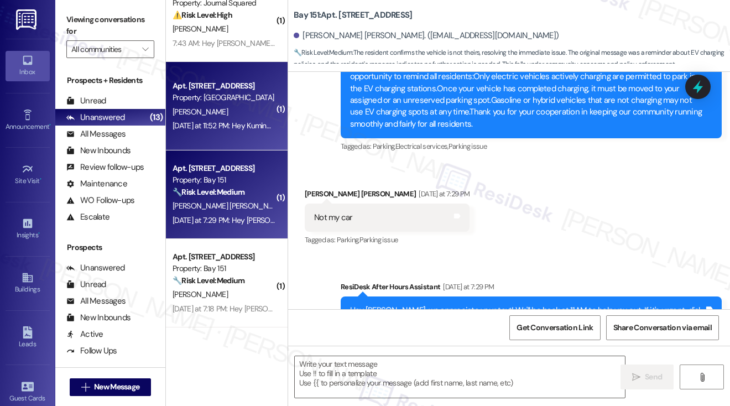
type textarea "Fetching suggested responses. Please feel free to read through the conversation…"
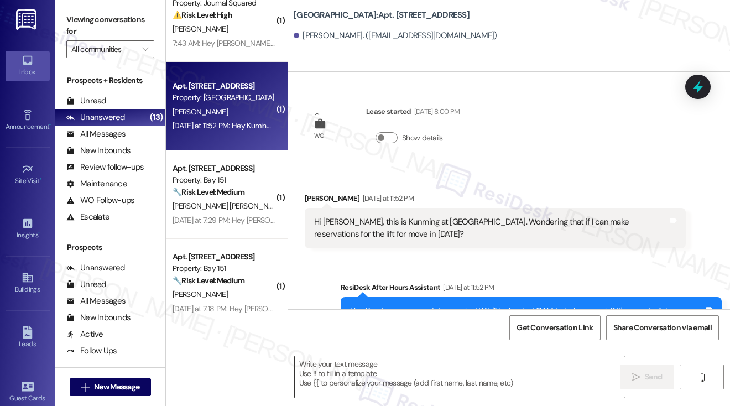
type textarea "Fetching suggested responses. Please feel free to read through the conversation…"
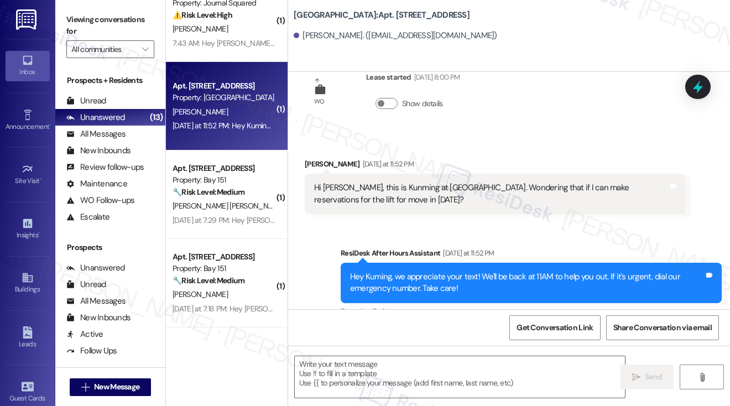
scroll to position [53, 0]
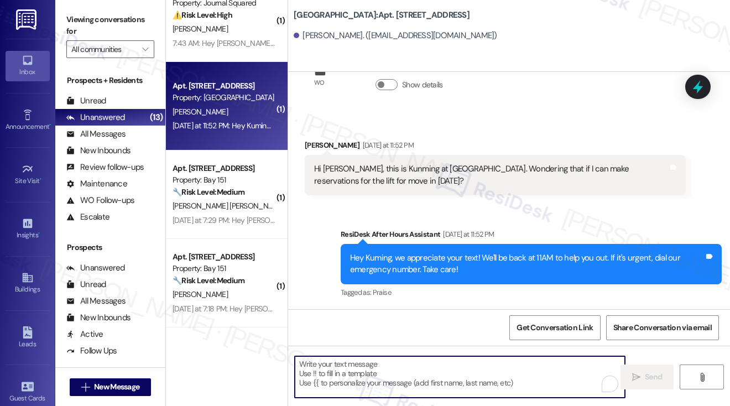
click at [391, 369] on textarea "To enrich screen reader interactions, please activate Accessibility in Grammarl…" at bounding box center [460, 376] width 330 height 41
paste textarea "Jerry"
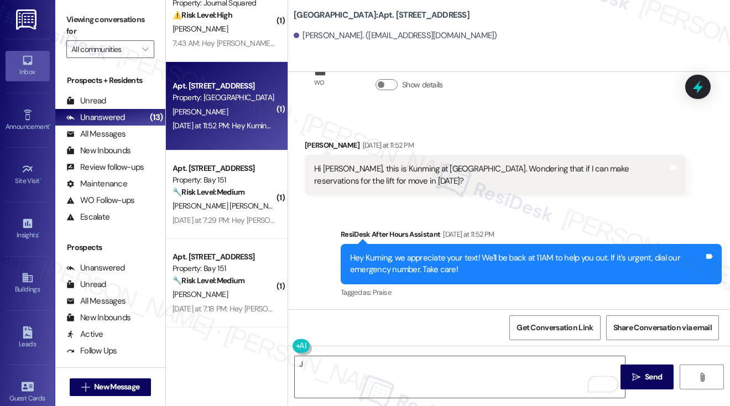
click at [483, 174] on div "Hi [PERSON_NAME], this is Kunming at [GEOGRAPHIC_DATA]. Wondering that if I can…" at bounding box center [491, 175] width 354 height 24
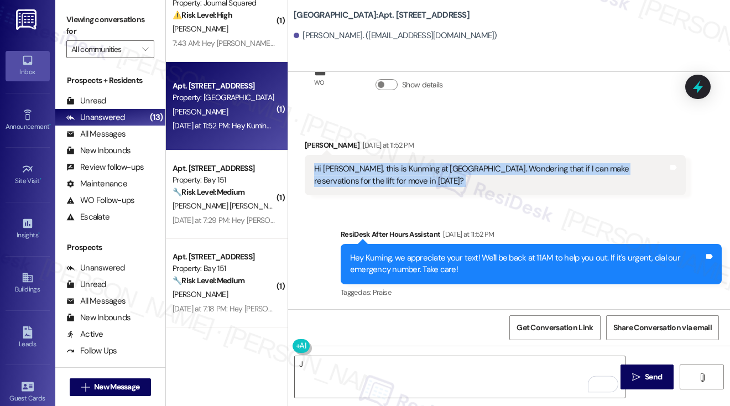
click at [483, 174] on div "Hi [PERSON_NAME], this is Kunming at [GEOGRAPHIC_DATA]. Wondering that if I can…" at bounding box center [491, 175] width 354 height 24
click at [334, 176] on div "Hi [PERSON_NAME], this is Kunming at [GEOGRAPHIC_DATA]. Wondering that if I can…" at bounding box center [491, 175] width 354 height 24
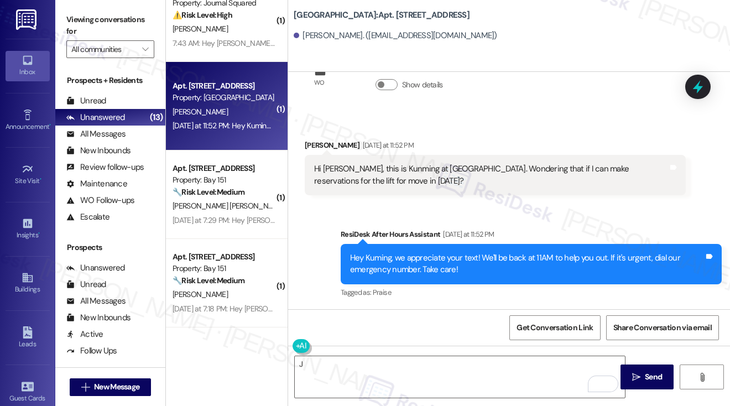
click at [321, 140] on div "Kuming Chen Yesterday at 11:52 PM" at bounding box center [495, 146] width 381 height 15
copy div "Kuming"
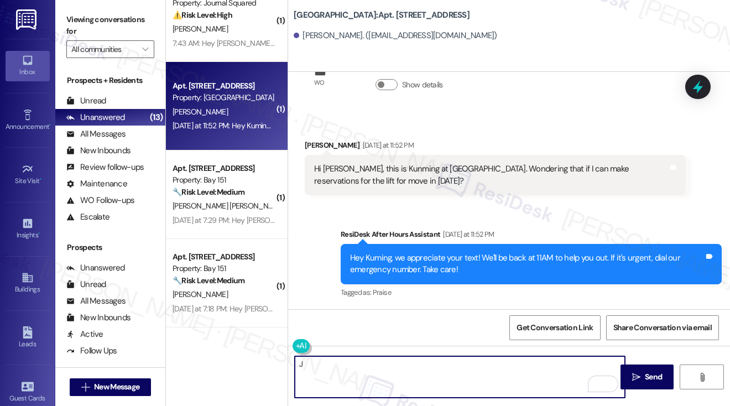
drag, startPoint x: 317, startPoint y: 369, endPoint x: 264, endPoint y: 360, distance: 54.0
click at [266, 362] on div "( 1 ) Apt. B2157, 4883 Riley Road Property: Madison Farms 🌟 Risk Level: Positiv…" at bounding box center [448, 203] width 564 height 406
paste textarea "Kuming"
click at [261, 356] on div "( 1 ) Apt. B2157, 4883 Riley Road Property: Madison Farms 🌟 Risk Level: Positiv…" at bounding box center [227, 203] width 122 height 406
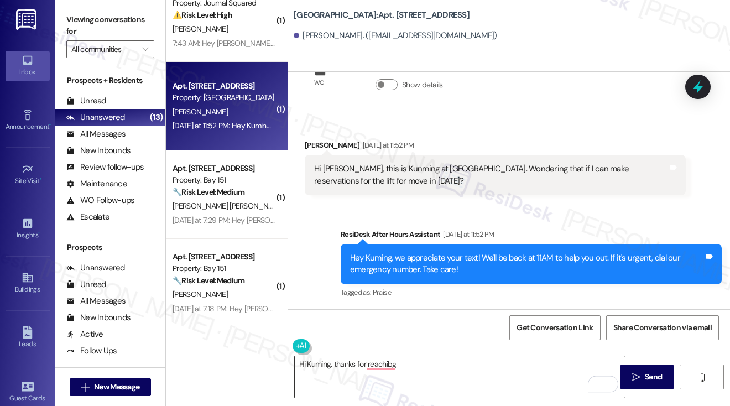
click at [399, 362] on textarea "Hi Kuming. thanks for reachibg" at bounding box center [460, 376] width 330 height 41
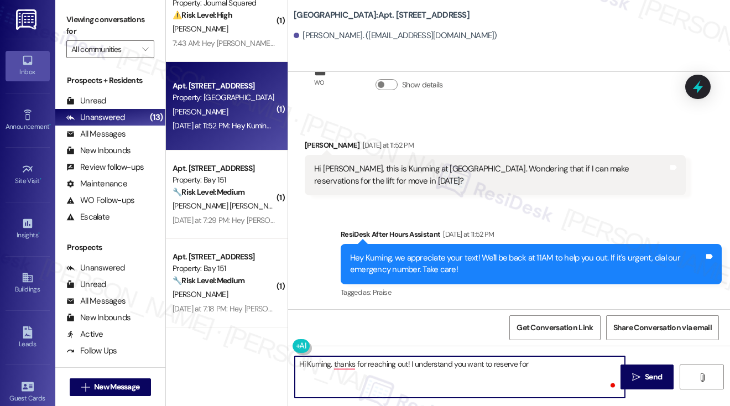
type textarea "Hi Kuming. thanks for reaching out! I understand you want to reserve for t"
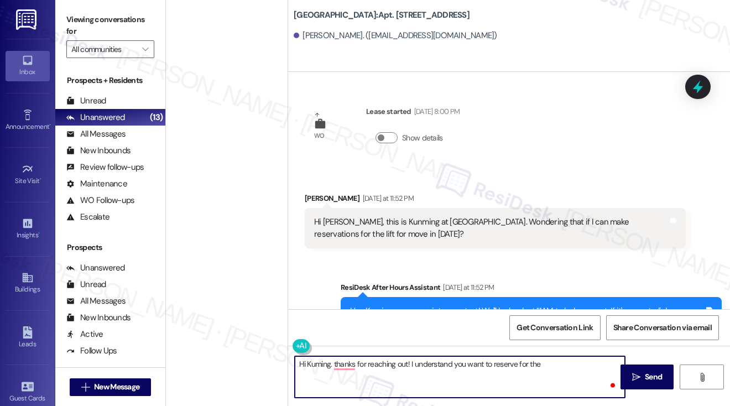
scroll to position [53, 0]
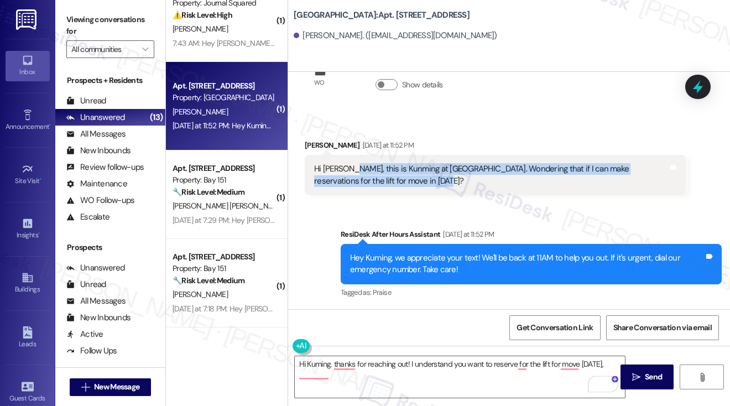
drag, startPoint x: 388, startPoint y: 180, endPoint x: 347, endPoint y: 173, distance: 41.0
click at [347, 173] on div "Hi [PERSON_NAME], this is Kunming at [GEOGRAPHIC_DATA]. Wondering that if I can…" at bounding box center [491, 175] width 354 height 24
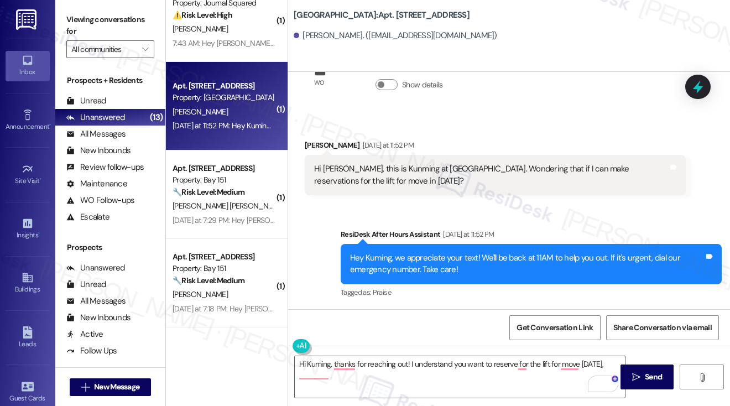
click at [66, 18] on div "Viewing conversations for All communities " at bounding box center [110, 34] width 110 height 69
click at [398, 165] on div "Hi [PERSON_NAME], this is Kunming at [GEOGRAPHIC_DATA]. Wondering that if I can…" at bounding box center [491, 175] width 354 height 24
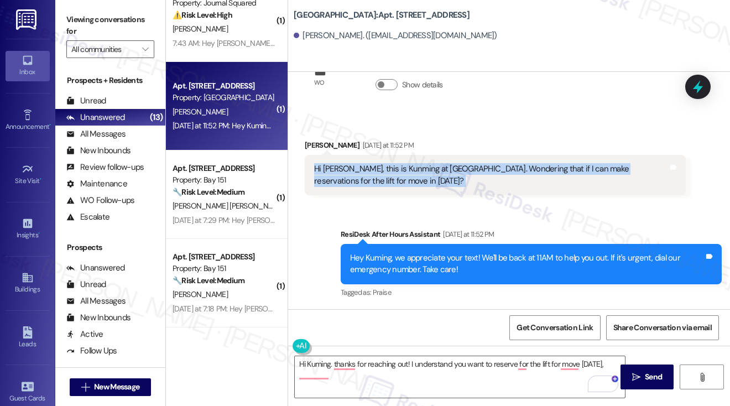
click at [398, 165] on div "Hi [PERSON_NAME], this is Kunming at [GEOGRAPHIC_DATA]. Wondering that if I can…" at bounding box center [491, 175] width 354 height 24
copy div "Hi [PERSON_NAME], this is Kunming at [GEOGRAPHIC_DATA]. Wondering that if I can…"
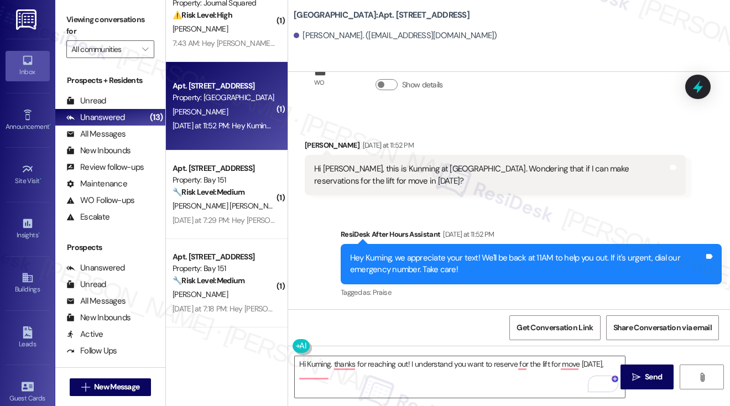
click at [97, 28] on label "Viewing conversations for" at bounding box center [110, 25] width 88 height 29
click at [90, 28] on label "Viewing conversations for" at bounding box center [110, 25] width 88 height 29
click at [382, 177] on div "Hi [PERSON_NAME], this is Kunming at [GEOGRAPHIC_DATA]. Wondering that if I can…" at bounding box center [491, 175] width 354 height 24
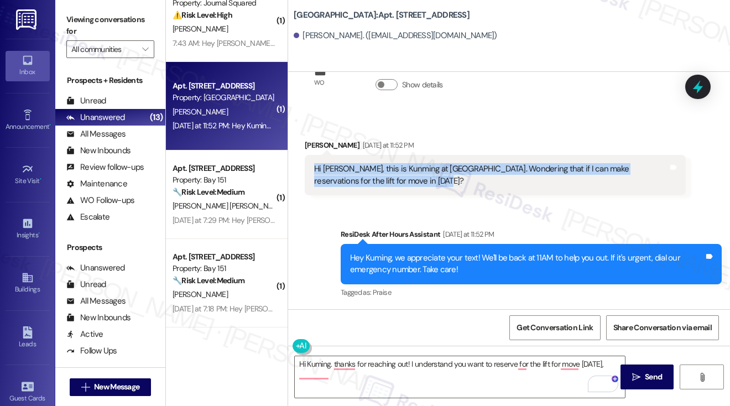
drag, startPoint x: 311, startPoint y: 168, endPoint x: 388, endPoint y: 180, distance: 77.8
click at [388, 180] on div "Hi [PERSON_NAME], this is Kunming at [GEOGRAPHIC_DATA]. Wondering that if I can…" at bounding box center [495, 175] width 381 height 40
copy div "Hi [PERSON_NAME], this is Kunming at [GEOGRAPHIC_DATA]. Wondering that if I can…"
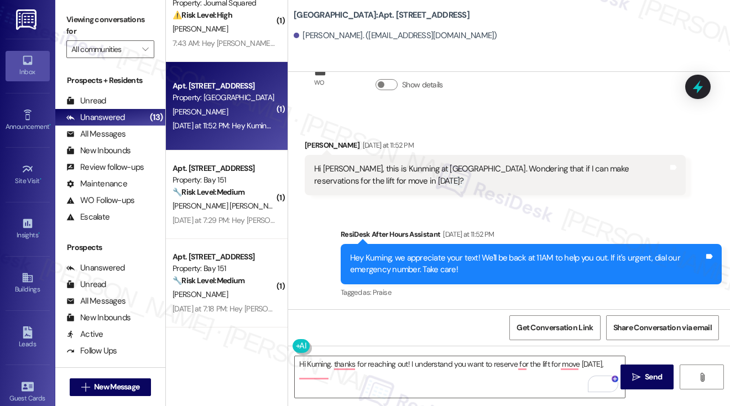
click at [90, 18] on label "Viewing conversations for" at bounding box center [110, 25] width 88 height 29
click at [85, 12] on label "Viewing conversations for" at bounding box center [110, 25] width 88 height 29
click at [352, 371] on textarea "Hi Kuming. thanks for reaching out! I understand you want to reserve for the li…" at bounding box center [460, 376] width 330 height 41
click at [77, 17] on label "Viewing conversations for" at bounding box center [110, 25] width 88 height 29
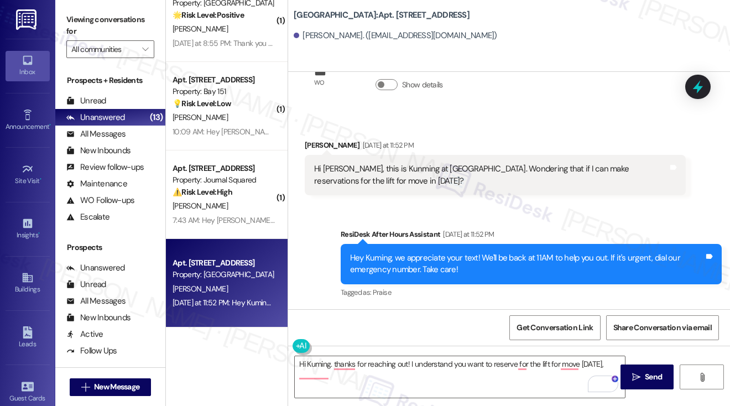
scroll to position [646, 0]
click at [374, 172] on div "Hi [PERSON_NAME], this is Kunming at [GEOGRAPHIC_DATA]. Wondering that if I can…" at bounding box center [491, 175] width 354 height 24
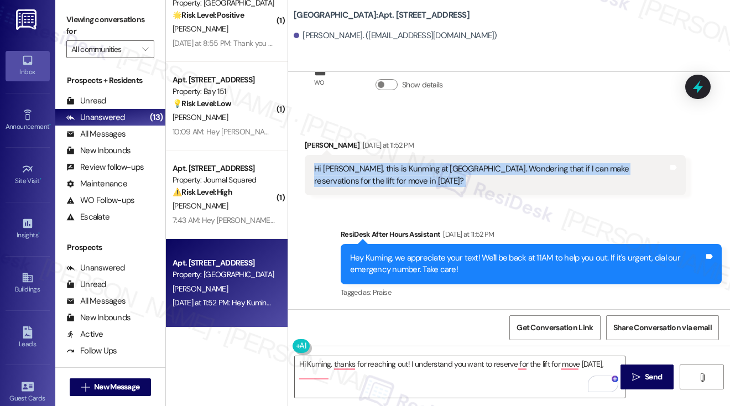
click at [374, 172] on div "Hi [PERSON_NAME], this is Kunming at [GEOGRAPHIC_DATA]. Wondering that if I can…" at bounding box center [491, 175] width 354 height 24
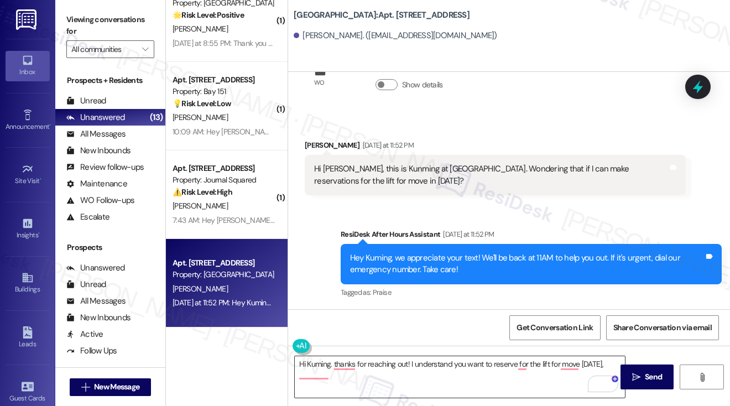
click at [341, 376] on textarea "Hi Kuming. thanks for reaching out! I understand you want to reserve for the li…" at bounding box center [460, 376] width 330 height 41
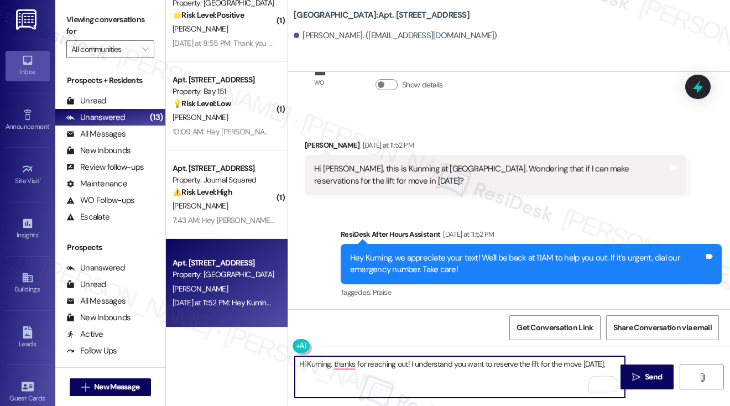
click at [582, 362] on textarea "Hi Kuming. thanks for reaching out! I understand you want to reserve the lift f…" at bounding box center [460, 376] width 330 height 41
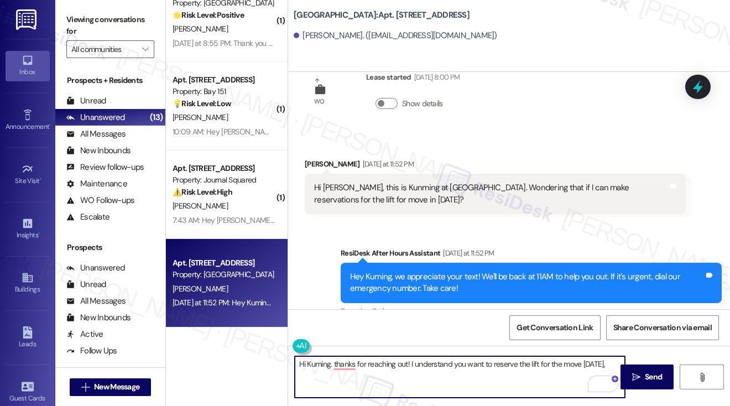
scroll to position [53, 0]
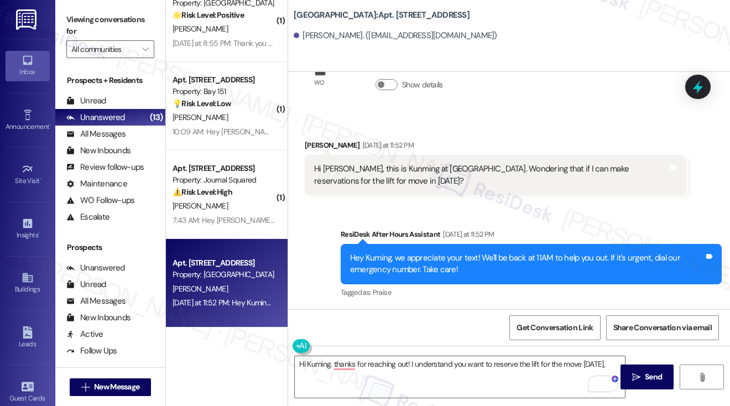
click at [95, 28] on label "Viewing conversations for" at bounding box center [110, 25] width 88 height 29
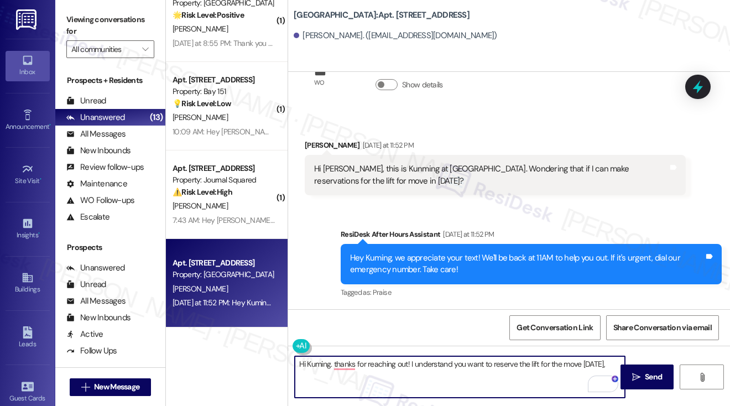
click at [397, 377] on textarea "Hi Kuming. thanks for reaching out! I understand you want to reserve the lift f…" at bounding box center [460, 376] width 330 height 41
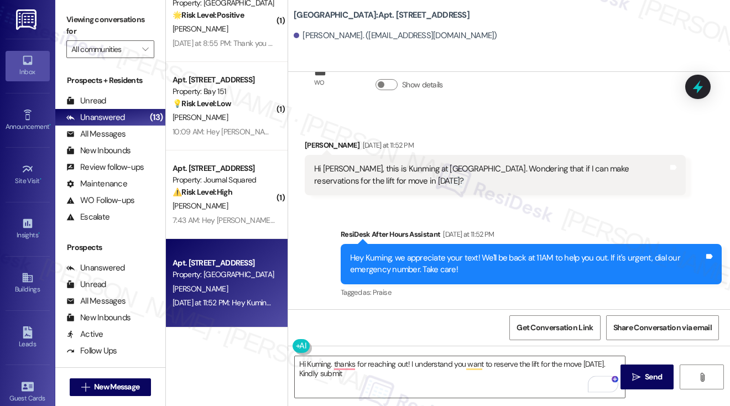
click at [85, 19] on label "Viewing conversations for" at bounding box center [110, 25] width 88 height 29
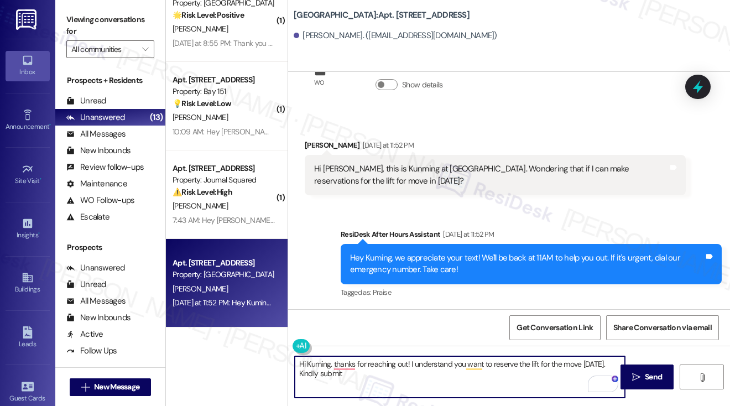
click at [367, 374] on textarea "Hi Kuming. thanks for reaching out! I understand you want to reserve the lift f…" at bounding box center [460, 376] width 330 height 41
drag, startPoint x: 367, startPoint y: 374, endPoint x: 378, endPoint y: 378, distance: 11.7
click at [367, 374] on textarea "Hi Kuming. thanks for reaching out! I understand you want to reserve the lift f…" at bounding box center [460, 376] width 330 height 41
paste textarea "[EMAIL_ADDRESS][DOMAIN_NAME]"
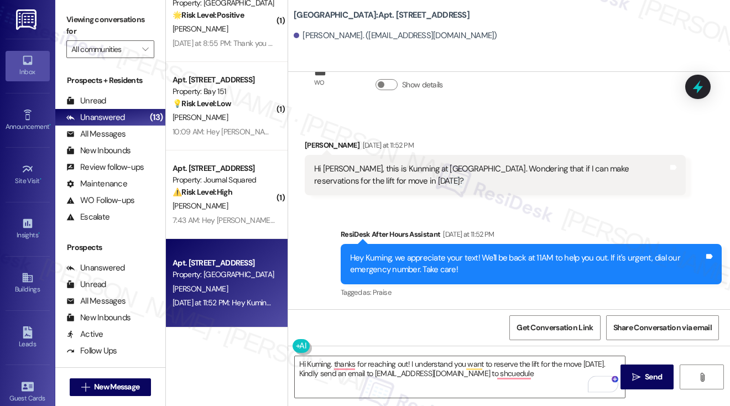
drag, startPoint x: 91, startPoint y: 28, endPoint x: 100, endPoint y: 39, distance: 13.7
click at [91, 28] on label "Viewing conversations for" at bounding box center [110, 25] width 88 height 29
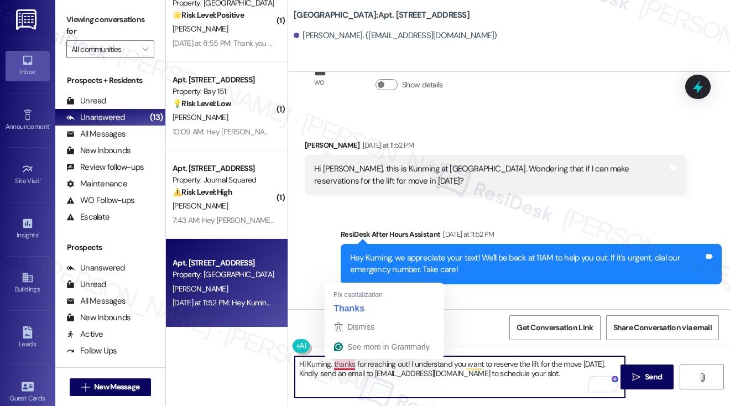
click at [334, 365] on textarea "Hi Kuming. thanks for reaching out! I understand you want to reserve the lift f…" at bounding box center [460, 376] width 330 height 41
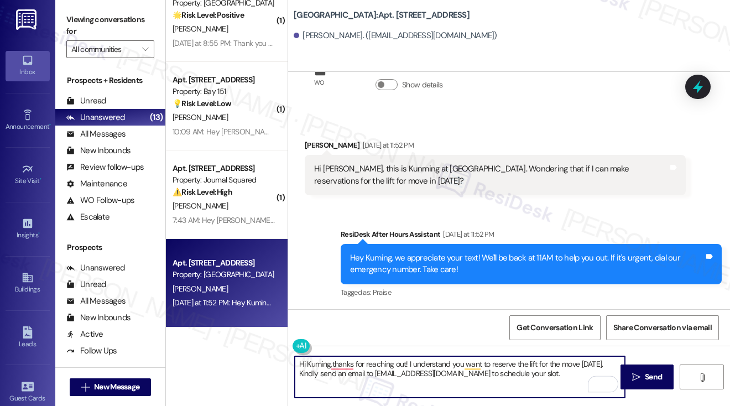
type textarea "Hi Kuming, thanks for reaching out! I understand you want to reserve the lift f…"
click at [367, 374] on textarea "Hi Kuming, thanks for reaching out! I understand you want to reserve the lift f…" at bounding box center [460, 376] width 330 height 41
drag, startPoint x: 367, startPoint y: 374, endPoint x: 407, endPoint y: 373, distance: 39.3
click at [367, 374] on textarea "Hi Kuming, thanks for reaching out! I understand you want to reserve the lift f…" at bounding box center [460, 376] width 330 height 41
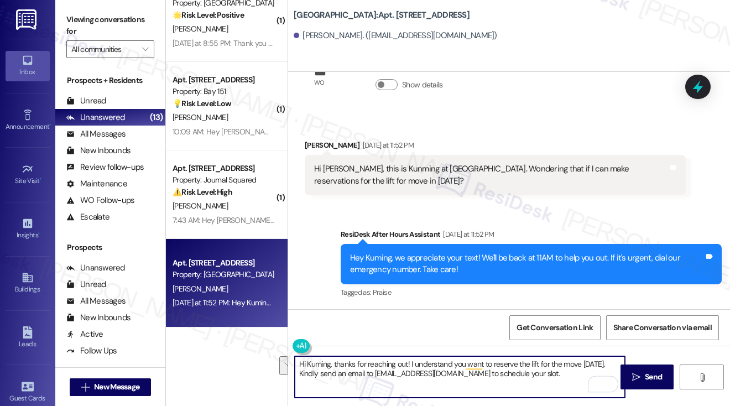
click at [442, 373] on textarea "Hi Kuming, thanks for reaching out! I understand you want to reserve the lift f…" at bounding box center [460, 376] width 330 height 41
click at [571, 375] on textarea "Hi Kuming, thanks for reaching out! I understand you want to reserve the lift f…" at bounding box center [460, 376] width 330 height 41
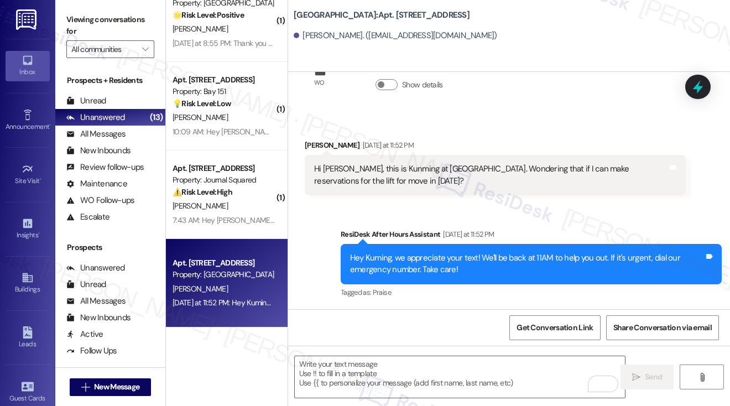
click at [82, 28] on label "Viewing conversations for" at bounding box center [110, 25] width 88 height 29
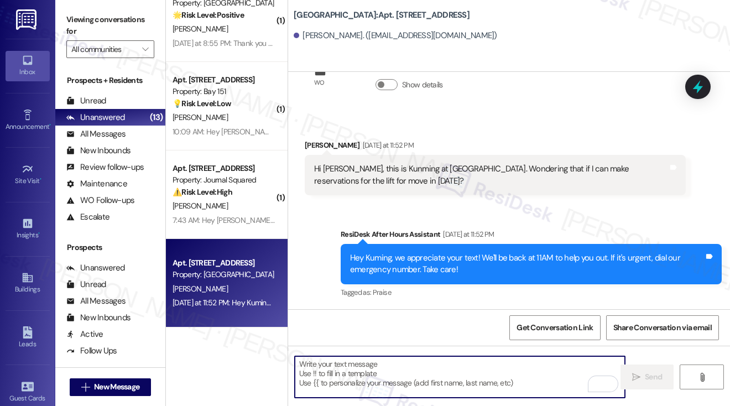
click at [368, 379] on textarea "To enrich screen reader interactions, please activate Accessibility in Grammarl…" at bounding box center [460, 376] width 330 height 41
paste textarea "Hi Kuming! Thanks for reaching out 😊 To reserve the lift for your move [DATE], …"
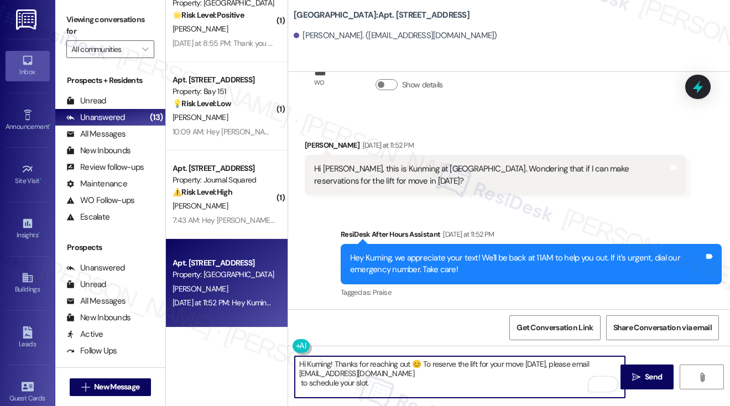
click at [362, 365] on textarea "Hi Kuming! Thanks for reaching out 😊 To reserve the lift for your move [DATE], …" at bounding box center [460, 376] width 330 height 41
click at [413, 363] on textarea "Hi Kuming! Thanks for reaching out 😊 To reserve the lift for your move [DATE], …" at bounding box center [460, 376] width 330 height 41
click at [418, 365] on textarea "Hi Kuming! Thanks for reaching out 😊 To reserve the lift for your move [DATE], …" at bounding box center [460, 376] width 330 height 41
click at [395, 378] on textarea "Hi Kuming! Thanks for reaching out 😊 To reserve the lift for your move [DATE], …" at bounding box center [460, 376] width 330 height 41
drag, startPoint x: 296, startPoint y: 381, endPoint x: 310, endPoint y: 381, distance: 13.8
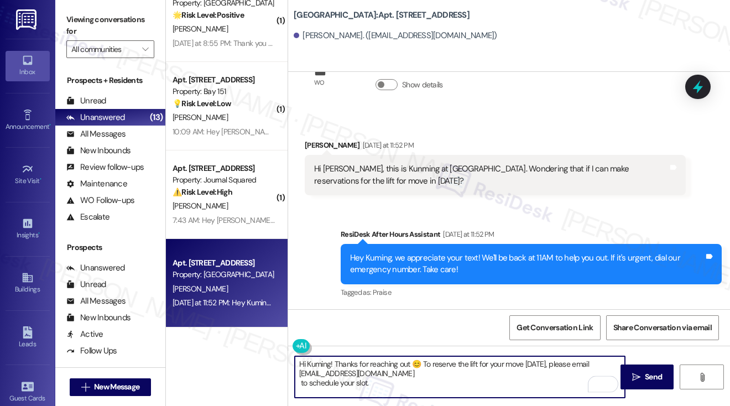
click at [296, 381] on textarea "Hi Kuming! Thanks for reaching out 😊 To reserve the lift for your move [DATE], …" at bounding box center [460, 376] width 330 height 41
drag, startPoint x: 421, startPoint y: 365, endPoint x: 440, endPoint y: 363, distance: 19.5
click at [421, 365] on textarea "Hi Kuming! Thanks for reaching out 😊 To reserve the lift for your move [DATE], …" at bounding box center [460, 376] width 330 height 41
click at [486, 364] on textarea "Hi Kuming! Thanks for reaching out. To reserve the lift for your move [DATE], p…" at bounding box center [460, 376] width 330 height 41
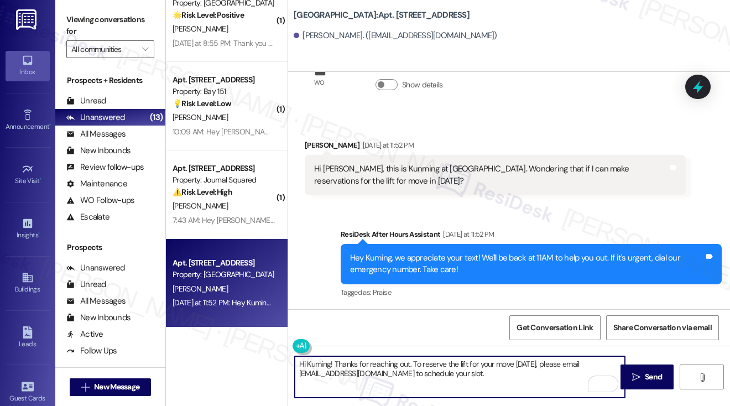
click at [486, 364] on textarea "Hi Kuming! Thanks for reaching out. To reserve the lift for your move [DATE], p…" at bounding box center [460, 376] width 330 height 41
click at [492, 367] on textarea "Hi Kuming! Thanks for reaching out. To reserve the lift for your move [DATE], p…" at bounding box center [460, 376] width 330 height 41
click at [389, 363] on textarea "Hi Kuming! Thanks for reaching out. To reserve the lift for your move [DATE], p…" at bounding box center [460, 376] width 330 height 41
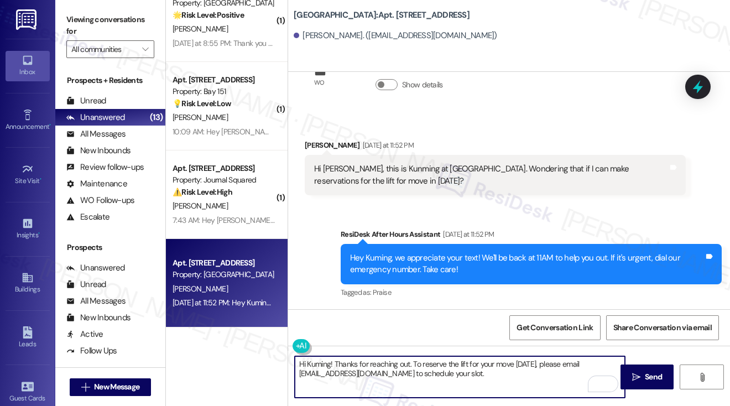
click at [514, 367] on textarea "Hi Kuming! Thanks for reaching out. To reserve the lift for your move [DATE], p…" at bounding box center [460, 376] width 330 height 41
click at [513, 364] on textarea "Hi Kuming! Thanks for reaching out. To reserve the lift for your move [DATE], p…" at bounding box center [460, 376] width 330 height 41
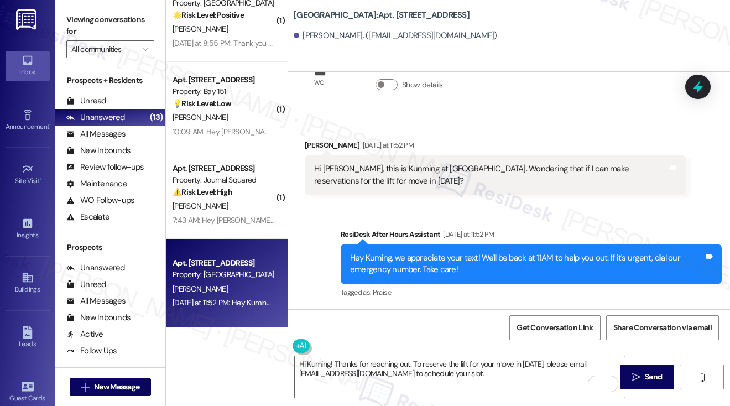
click at [384, 171] on div "Hi [PERSON_NAME], this is Kunming at [GEOGRAPHIC_DATA]. Wondering that if I can…" at bounding box center [491, 175] width 354 height 24
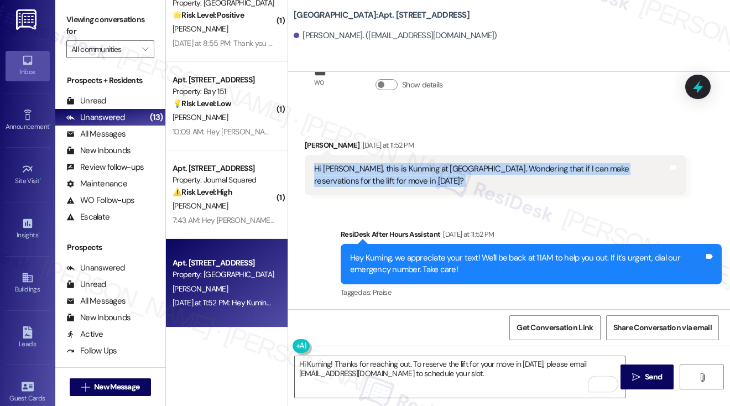
click at [384, 171] on div "Hi [PERSON_NAME], this is Kunming at [GEOGRAPHIC_DATA]. Wondering that if I can…" at bounding box center [491, 175] width 354 height 24
click at [397, 168] on div "Hi [PERSON_NAME], this is Kunming at [GEOGRAPHIC_DATA]. Wondering that if I can…" at bounding box center [491, 175] width 354 height 24
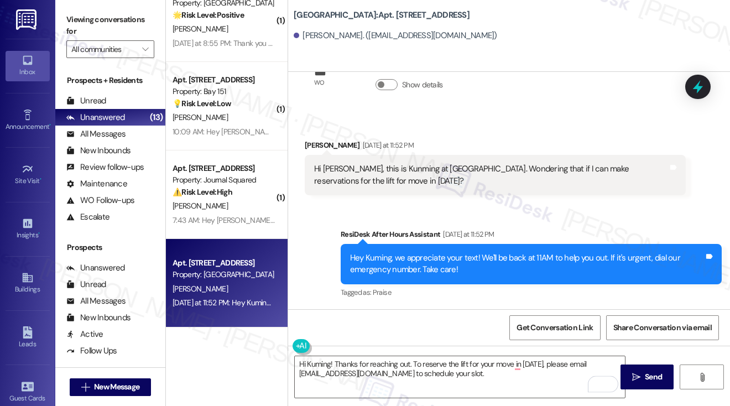
click at [397, 168] on div "Hi [PERSON_NAME], this is Kunming at [GEOGRAPHIC_DATA]. Wondering that if I can…" at bounding box center [491, 175] width 354 height 24
click at [363, 374] on textarea "Hi Kuming! Thanks for reaching out. To reserve the lift for your move in [DATE]…" at bounding box center [460, 376] width 330 height 41
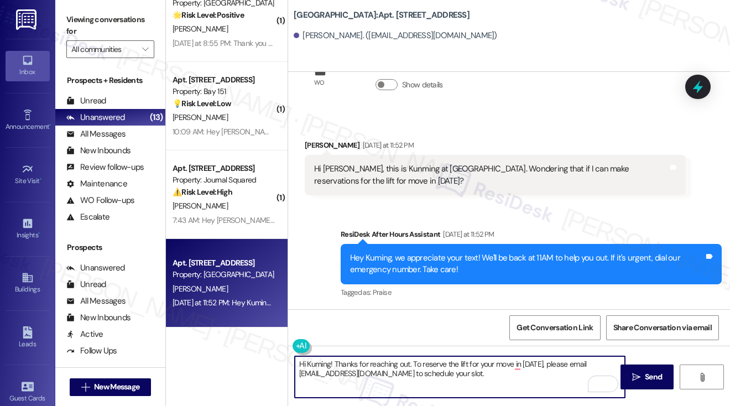
click at [363, 374] on textarea "Hi Kuming! Thanks for reaching out. To reserve the lift for your move in [DATE]…" at bounding box center [460, 376] width 330 height 41
click at [442, 253] on div "Hey Kuming, we appreciate your text! We'll be back at 11AM to help you out. If …" at bounding box center [527, 264] width 354 height 24
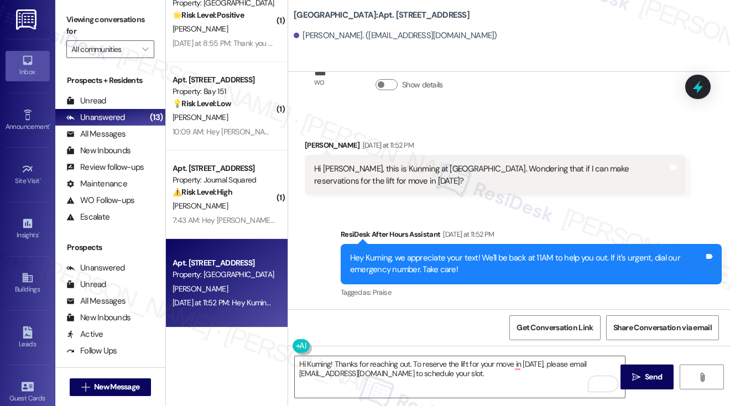
click at [419, 185] on div "Hi [PERSON_NAME], this is Kunming at [GEOGRAPHIC_DATA]. Wondering that if I can…" at bounding box center [491, 175] width 354 height 24
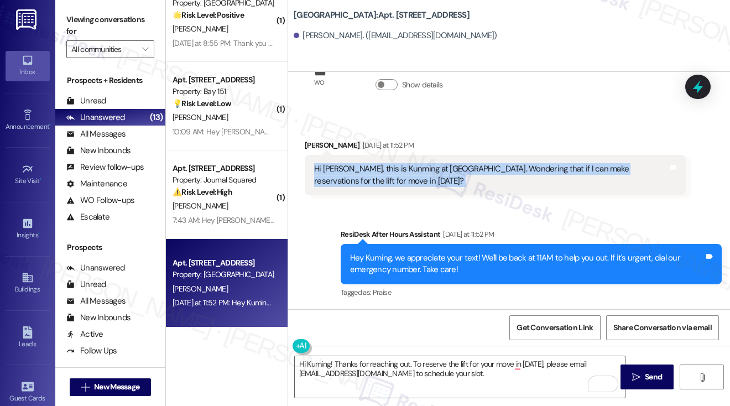
drag, startPoint x: 419, startPoint y: 185, endPoint x: 435, endPoint y: 180, distance: 17.3
click at [419, 185] on div "Hi [PERSON_NAME], this is Kunming at [GEOGRAPHIC_DATA]. Wondering that if I can…" at bounding box center [491, 175] width 354 height 24
click at [581, 164] on div "Hi [PERSON_NAME], this is Kunming at [GEOGRAPHIC_DATA]. Wondering that if I can…" at bounding box center [491, 175] width 354 height 24
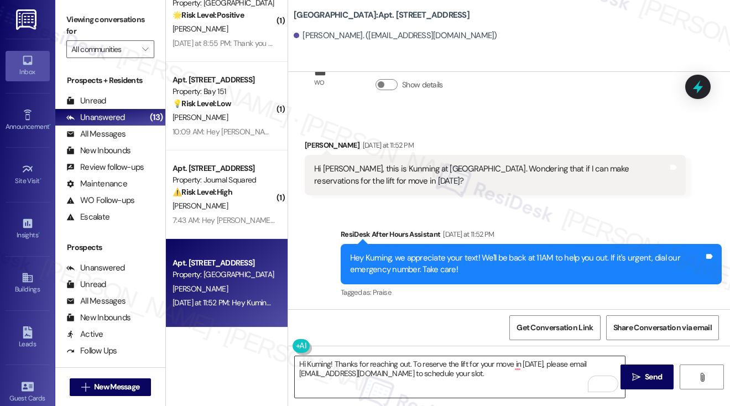
click at [367, 366] on textarea "Hi Kuming! Thanks for reaching out. To reserve the lift for your move in [DATE]…" at bounding box center [460, 376] width 330 height 41
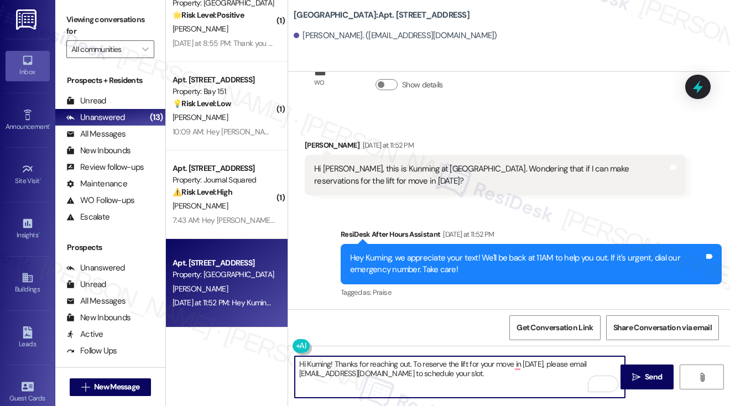
click at [367, 366] on textarea "Hi Kuming! Thanks for reaching out. To reserve the lift for your move in [DATE]…" at bounding box center [460, 376] width 330 height 41
click at [475, 370] on textarea "Hi Kuming! Thanks for reaching out. To reserve the lift for your move in [DATE]…" at bounding box center [460, 376] width 330 height 41
click at [539, 377] on textarea "Hi Kuming! Thanks for reaching out. To reserve the lift for your move-in [DATE]…" at bounding box center [460, 376] width 330 height 41
type textarea "Hi Kuming! Thanks for reaching out. To reserve the lift for your move-in [DATE]…"
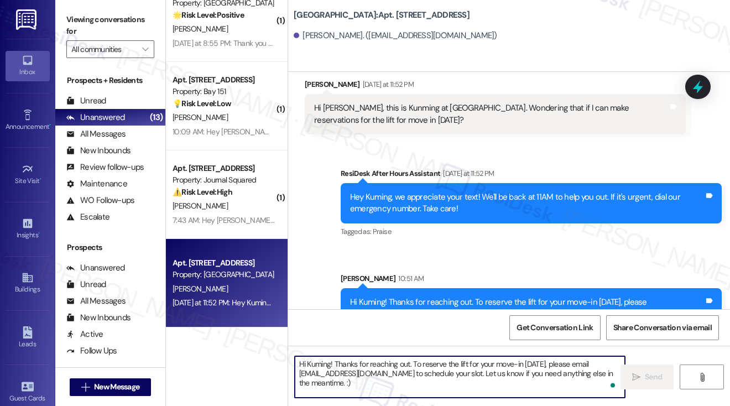
scroll to position [154, 0]
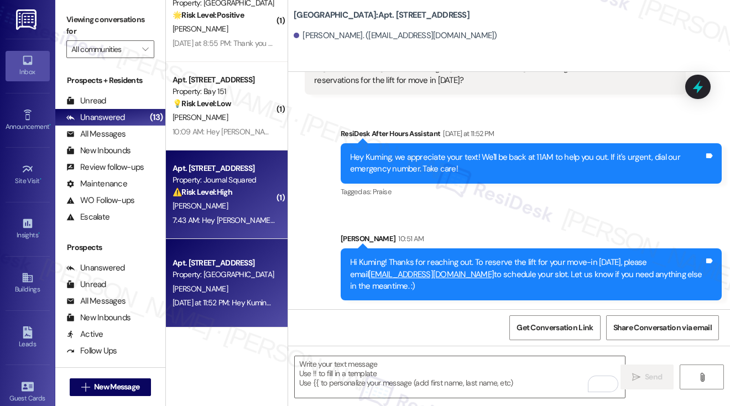
click at [256, 202] on div "[PERSON_NAME]" at bounding box center [223, 206] width 105 height 14
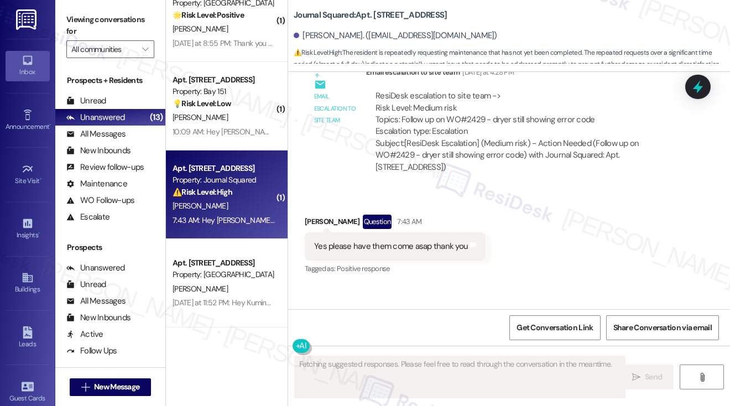
scroll to position [3430, 0]
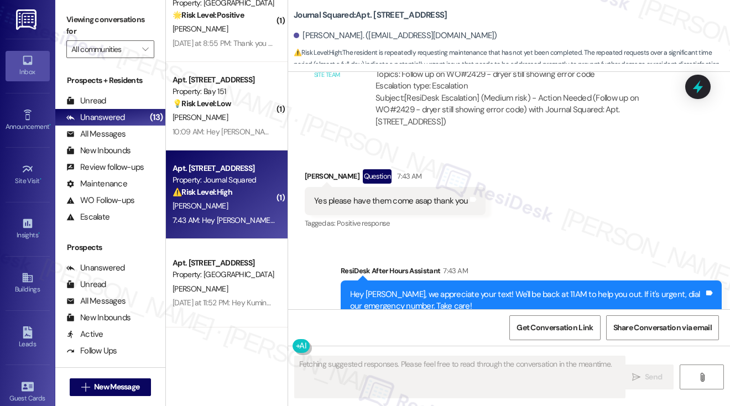
click at [391, 187] on div "Yes please have them come asap thank you Tags and notes" at bounding box center [395, 201] width 181 height 28
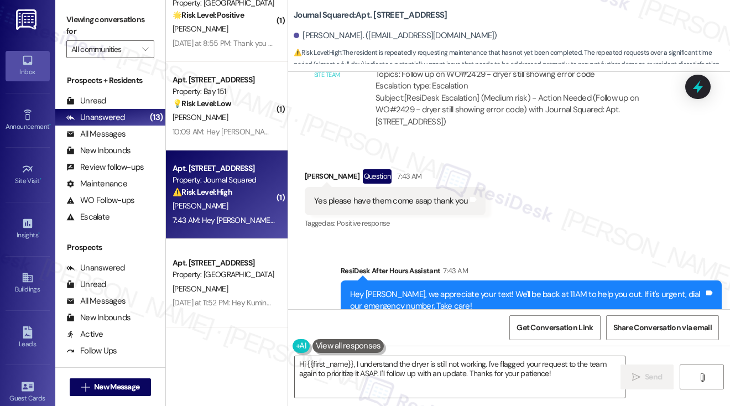
click at [418, 289] on div "Hey [PERSON_NAME], we appreciate your text! We'll be back at 11AM to help you o…" at bounding box center [527, 301] width 354 height 24
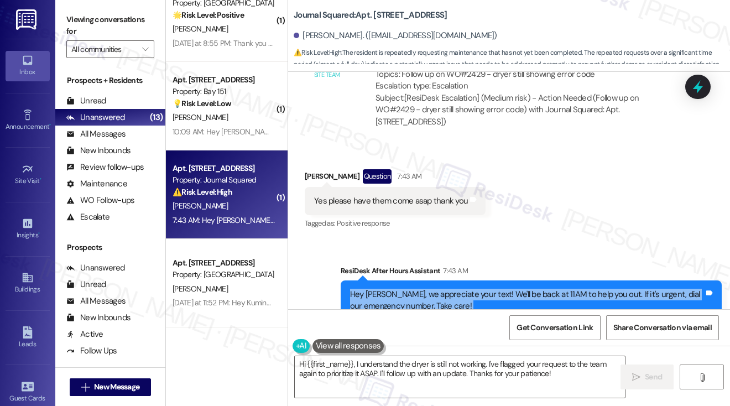
click at [418, 289] on div "Hey [PERSON_NAME], we appreciate your text! We'll be back at 11AM to help you o…" at bounding box center [527, 301] width 354 height 24
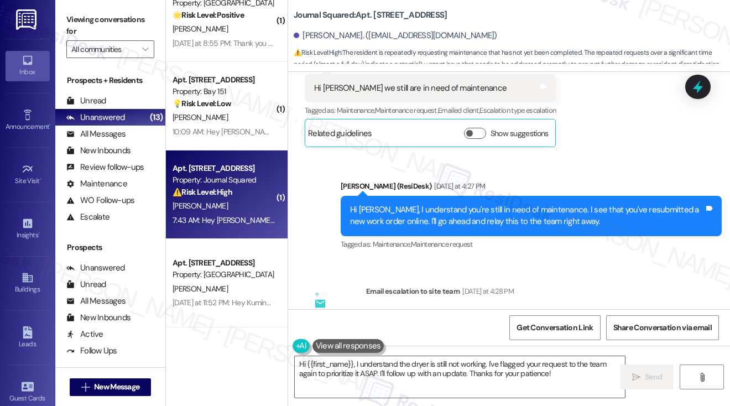
scroll to position [3154, 0]
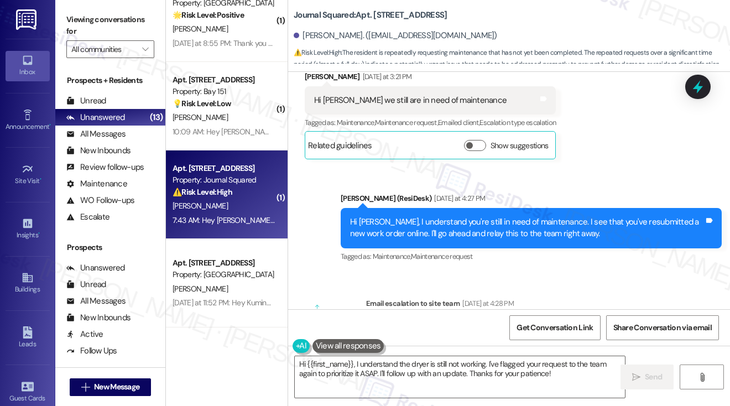
click at [440, 216] on div "Hi [PERSON_NAME], I understand you're still in need of maintenance. I see that …" at bounding box center [527, 228] width 354 height 24
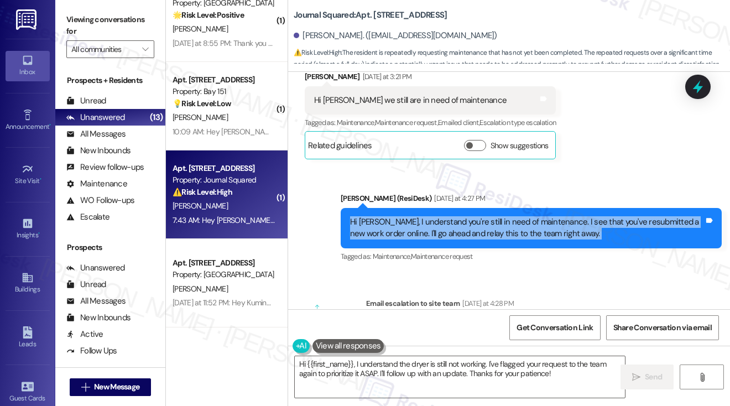
click at [440, 216] on div "Hi [PERSON_NAME], I understand you're still in need of maintenance. I see that …" at bounding box center [527, 228] width 354 height 24
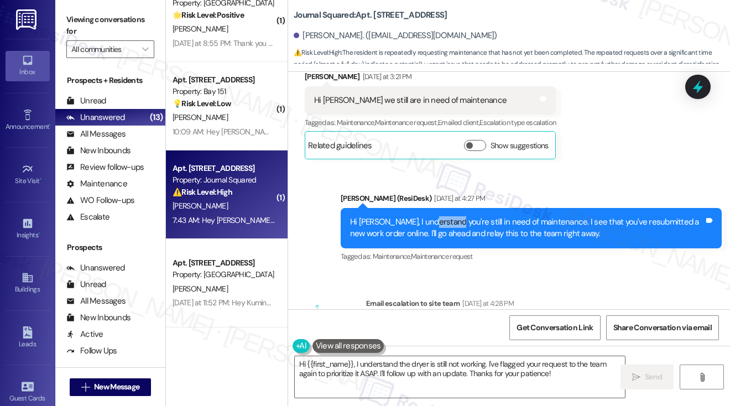
click at [440, 216] on div "Hi [PERSON_NAME], I understand you're still in need of maintenance. I see that …" at bounding box center [527, 228] width 354 height 24
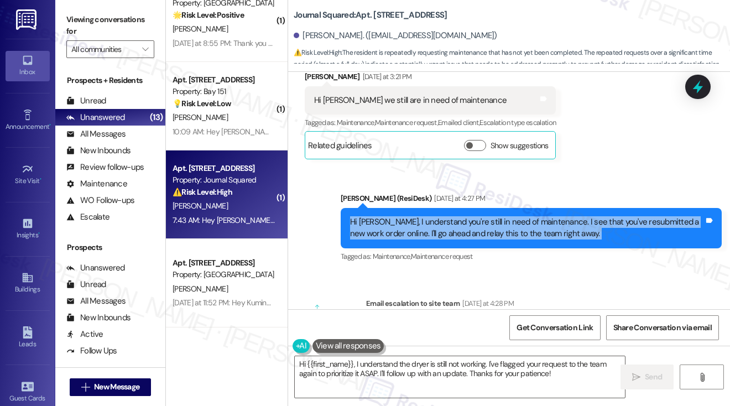
click at [440, 216] on div "Hi [PERSON_NAME], I understand you're still in need of maintenance. I see that …" at bounding box center [527, 228] width 354 height 24
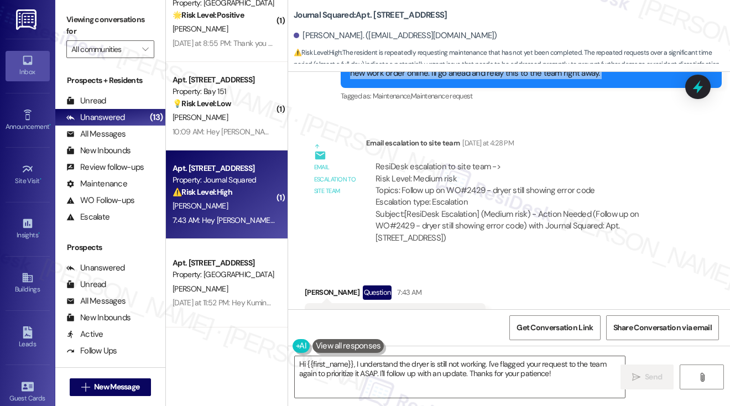
scroll to position [3320, 0]
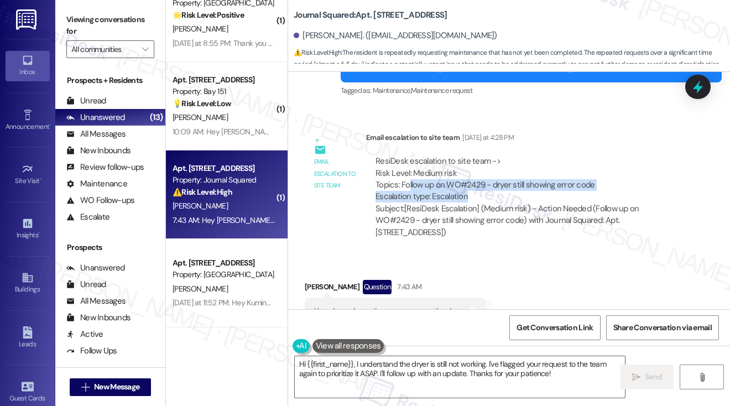
drag, startPoint x: 408, startPoint y: 150, endPoint x: 540, endPoint y: 159, distance: 133.0
click at [540, 159] on div "ResiDesk escalation to site team -> Risk Level: Medium risk Topics: Follow up o…" at bounding box center [526, 179] width 301 height 48
click at [545, 155] on div "ResiDesk escalation to site team -> Risk Level: Medium risk Topics: Follow up o…" at bounding box center [526, 179] width 301 height 48
drag, startPoint x: 605, startPoint y: 150, endPoint x: 403, endPoint y: 152, distance: 201.9
click at [403, 155] on div "ResiDesk escalation to site team -> Risk Level: Medium risk Topics: Follow up o…" at bounding box center [526, 179] width 301 height 48
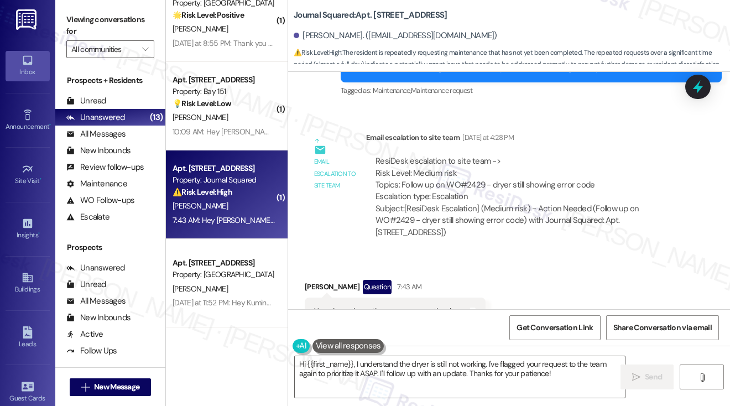
click at [394, 306] on div "Yes please have them come asap thank you" at bounding box center [391, 312] width 154 height 12
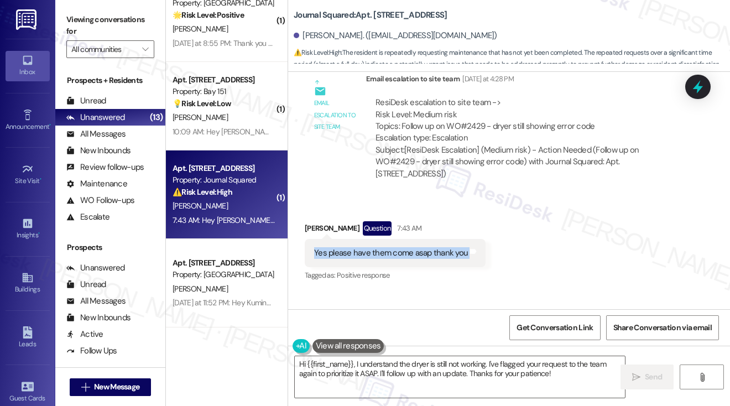
scroll to position [3430, 0]
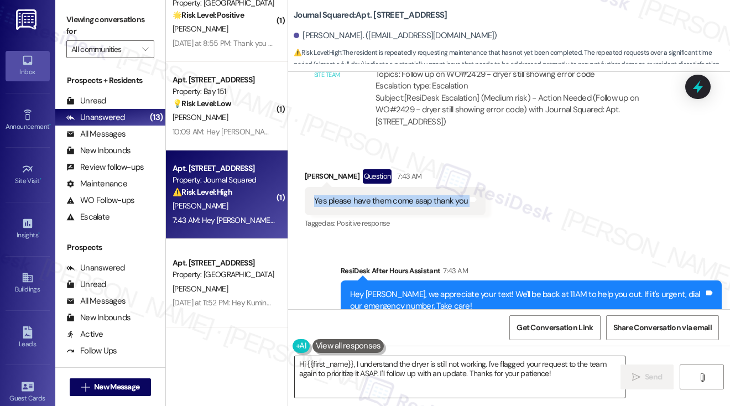
click at [425, 369] on textarea "Hi {{first_name}}, I understand the dryer is still not working. I've flagged yo…" at bounding box center [460, 376] width 330 height 41
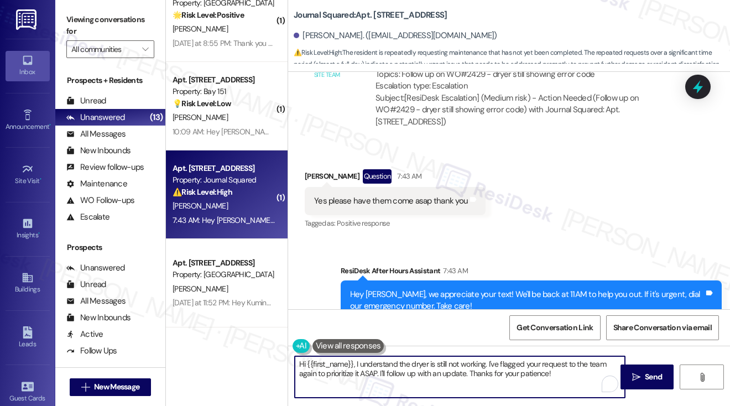
click at [425, 369] on textarea "Hi {{first_name}}, I understand the dryer is still not working. I've flagged yo…" at bounding box center [460, 376] width 330 height 41
click at [481, 373] on textarea "Hi {{first_name}}, I understand the dryer is still not working. I've flagged yo…" at bounding box center [460, 376] width 330 height 41
drag, startPoint x: 559, startPoint y: 374, endPoint x: 314, endPoint y: 357, distance: 245.6
click at [314, 357] on textarea "Hi {{first_name}}, I understand the dryer is still not working. I've flagged yo…" at bounding box center [460, 376] width 330 height 41
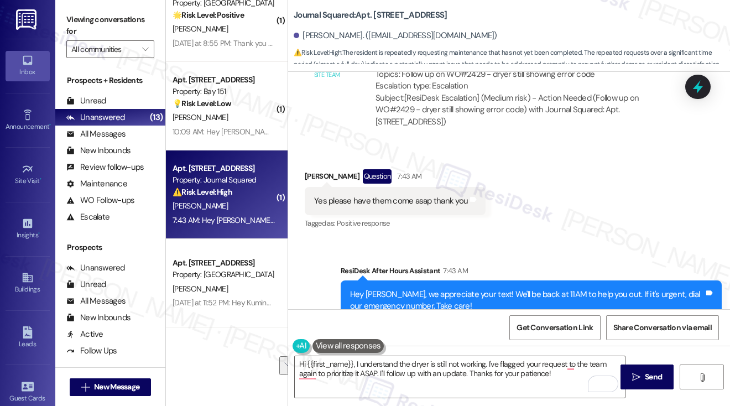
click at [381, 18] on b "Journal Squared: Apt. [STREET_ADDRESS]" at bounding box center [370, 15] width 153 height 12
copy b "5410"
click at [78, 19] on label "Viewing conversations for" at bounding box center [110, 25] width 88 height 29
drag, startPoint x: 87, startPoint y: 17, endPoint x: 106, endPoint y: 17, distance: 18.8
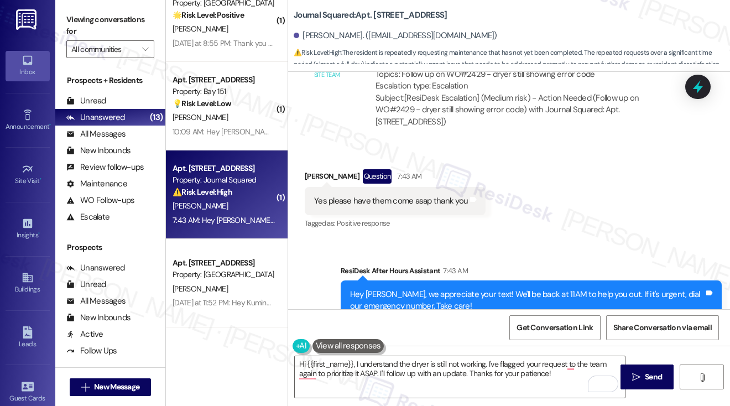
click at [87, 17] on label "Viewing conversations for" at bounding box center [110, 25] width 88 height 29
click at [385, 18] on b "Journal Squared: Apt. [STREET_ADDRESS]" at bounding box center [370, 15] width 153 height 12
copy b "5410"
click at [92, 26] on label "Viewing conversations for" at bounding box center [110, 25] width 88 height 29
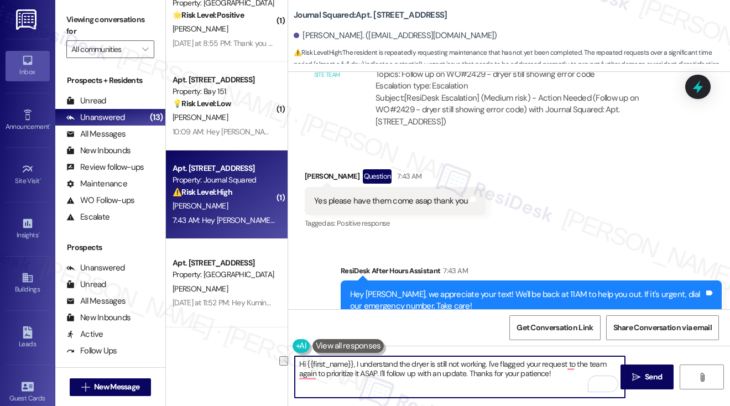
drag, startPoint x: 356, startPoint y: 362, endPoint x: 441, endPoint y: 362, distance: 85.2
click at [441, 362] on textarea "Hi {{first_name}}, I understand the dryer is still not working. I've flagged yo…" at bounding box center [460, 376] width 330 height 41
click at [366, 371] on textarea "Hi {{first_name}}, I understand the dryer is still not working. I've flagged yo…" at bounding box center [460, 376] width 330 height 41
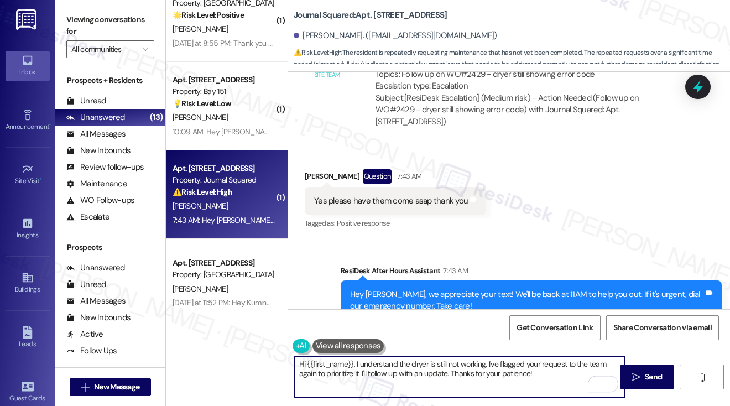
click at [312, 374] on textarea "Hi {{first_name}}, I understand the dryer is still not working. I've flagged yo…" at bounding box center [460, 376] width 330 height 41
click at [527, 377] on textarea "Hi {{first_name}}, I understand the dryer is still not working. I've flagged yo…" at bounding box center [460, 376] width 330 height 41
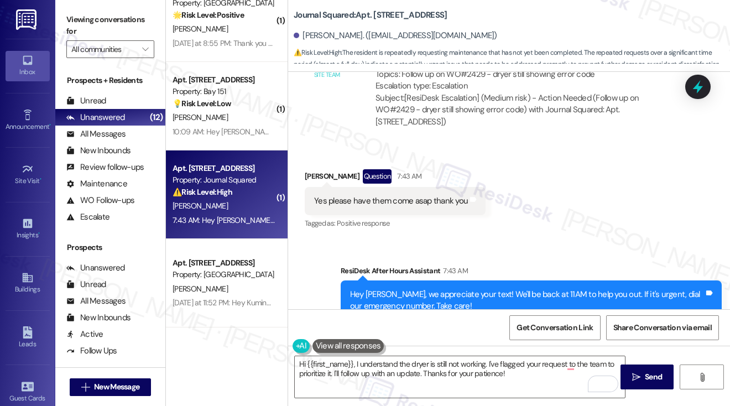
click at [74, 18] on label "Viewing conversations for" at bounding box center [110, 25] width 88 height 29
click at [80, 23] on label "Viewing conversations for" at bounding box center [110, 25] width 88 height 29
drag, startPoint x: 81, startPoint y: 13, endPoint x: 106, endPoint y: 22, distance: 26.4
click at [81, 13] on label "Viewing conversations for" at bounding box center [110, 25] width 88 height 29
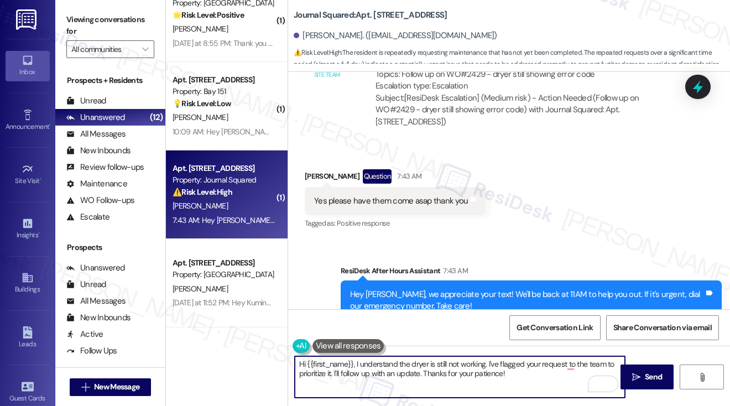
click at [494, 368] on textarea "Hi {{first_name}}, I understand the dryer is still not working. I've flagged yo…" at bounding box center [460, 376] width 330 height 41
click at [363, 358] on textarea "Hi {{first_name}}, I understand the dryer is still not working. I've flagged yo…" at bounding box center [460, 376] width 330 height 41
drag, startPoint x: 356, startPoint y: 362, endPoint x: 486, endPoint y: 365, distance: 130.0
click at [486, 365] on textarea "Hi {{first_name}}, I understand the dryer is still not working. I've flagged yo…" at bounding box center [460, 376] width 330 height 41
click at [504, 374] on textarea "Hi {{first_name}}, good morning! I've flagged your request to the team to prior…" at bounding box center [460, 376] width 330 height 41
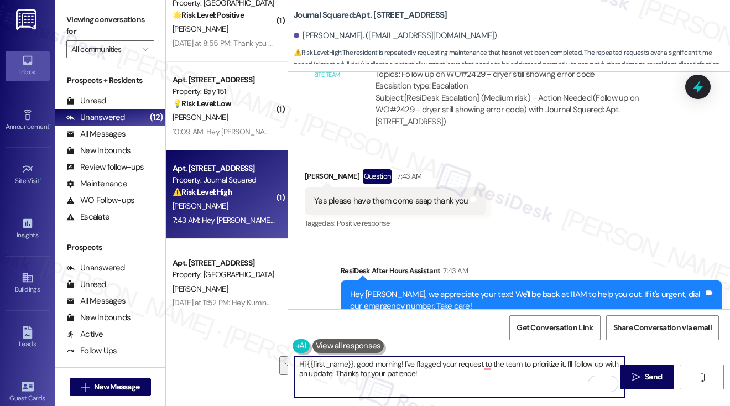
drag, startPoint x: 472, startPoint y: 382, endPoint x: 570, endPoint y: 364, distance: 99.0
click at [570, 364] on textarea "Hi {{first_name}}, good morning! I've flagged your request to the team to prior…" at bounding box center [460, 376] width 330 height 41
click at [567, 365] on textarea "Hi {{first_name}}, good morning! I've flagged your request to the team to prior…" at bounding box center [460, 376] width 330 height 41
drag, startPoint x: 330, startPoint y: 375, endPoint x: 564, endPoint y: 362, distance: 234.9
click at [564, 362] on textarea "Hi {{first_name}}, good morning! I've flagged your request to the team to prior…" at bounding box center [460, 376] width 330 height 41
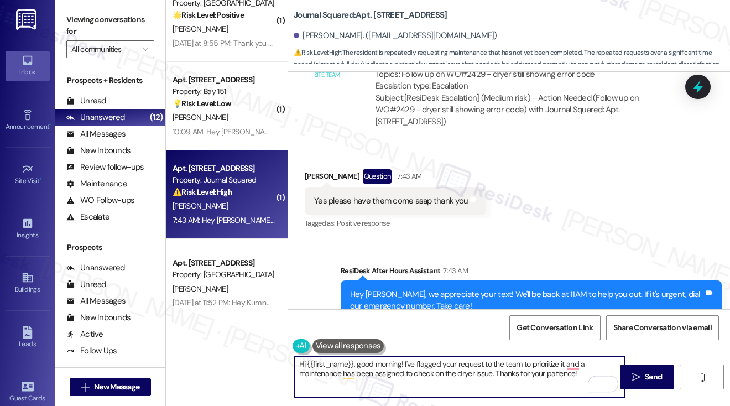
click at [535, 373] on textarea "Hi {{first_name}}, good morning! I've flagged your request to the team to prior…" at bounding box center [460, 376] width 330 height 41
click at [377, 371] on textarea "Hi {{first_name}}, good morning! I've flagged your request to the team to prior…" at bounding box center [460, 376] width 330 height 41
click at [342, 373] on textarea "Hi {{first_name}}, good morning! I've flagged your request to the team to prior…" at bounding box center [460, 376] width 330 height 41
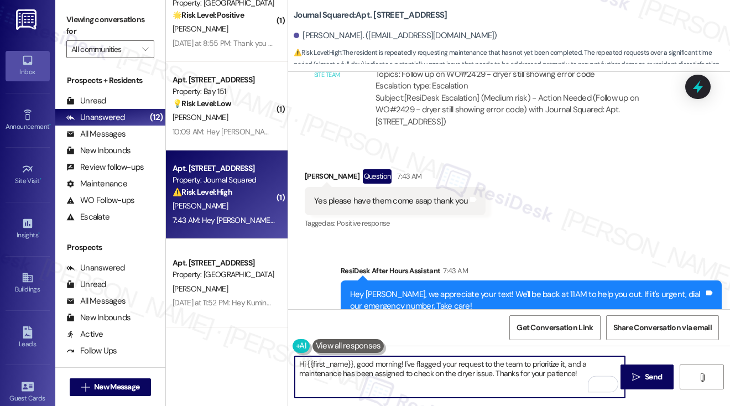
click at [341, 373] on textarea "Hi {{first_name}}, good morning! I've flagged your request to the team to prior…" at bounding box center [460, 376] width 330 height 41
click at [453, 377] on textarea "Hi {{first_name}}, good morning! I've flagged your request to the team to prior…" at bounding box center [460, 376] width 330 height 41
drag, startPoint x: 567, startPoint y: 362, endPoint x: 522, endPoint y: 362, distance: 44.8
click at [522, 363] on textarea "Hi {{first_name}}, good morning! I've flagged your request to the team to prior…" at bounding box center [460, 376] width 330 height 41
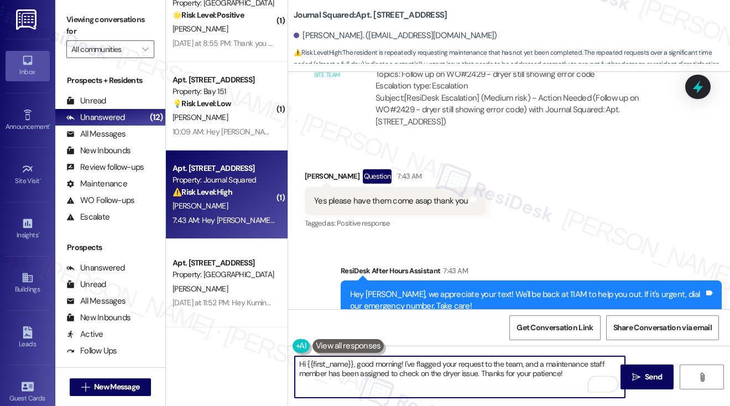
click at [399, 364] on textarea "Hi {{first_name}}, good morning! I've flagged your request to the team, and a m…" at bounding box center [460, 376] width 330 height 41
click at [488, 362] on textarea "Hi {{first_name}}, good morning! I've flagged your request to the team, and a m…" at bounding box center [460, 376] width 330 height 41
click at [465, 373] on textarea "Hi {{first_name}}, good morning! I've flagged your request to the team, and a m…" at bounding box center [460, 376] width 330 height 41
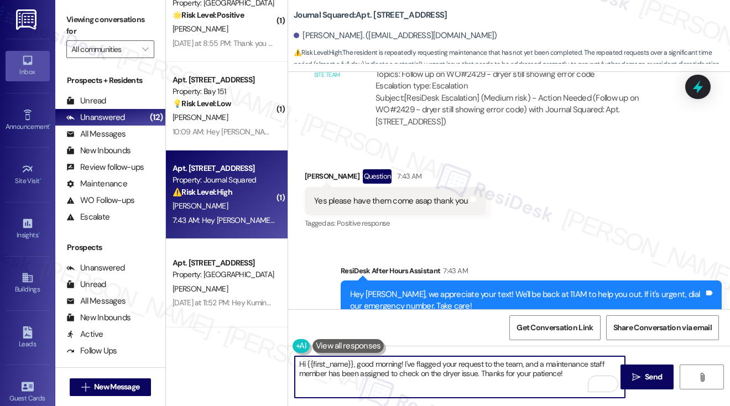
click at [465, 372] on textarea "Hi {{first_name}}, good morning! I've flagged your request to the team, and a m…" at bounding box center [460, 376] width 330 height 41
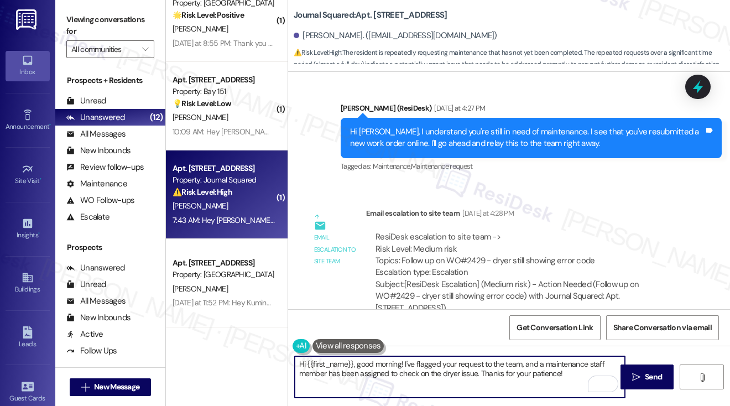
scroll to position [3320, 0]
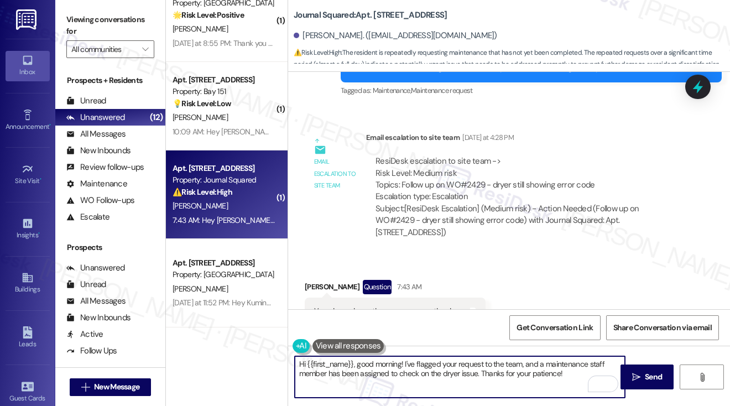
click at [420, 371] on textarea "Hi {{first_name}}, good morning! I've flagged your request to the team, and a m…" at bounding box center [460, 376] width 330 height 41
click at [482, 373] on textarea "Hi {{first_name}}, good morning! I've flagged your request to the team, and a m…" at bounding box center [460, 376] width 330 height 41
click at [572, 374] on textarea "Hi {{first_name}}, good morning! I've flagged your request to the team, and a m…" at bounding box center [460, 376] width 330 height 41
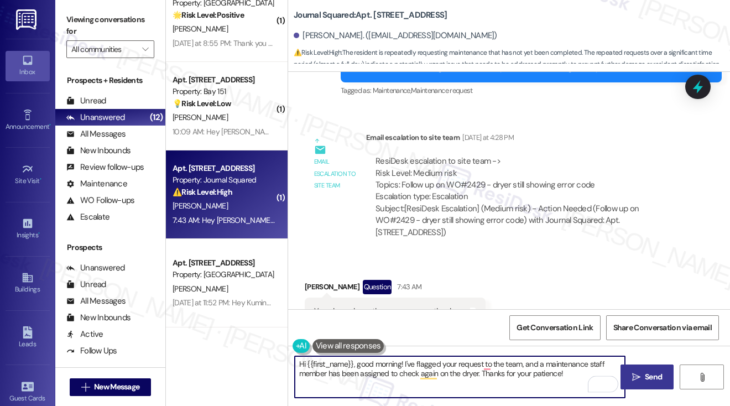
type textarea "Hi {{first_name}}, good morning! I've flagged your request to the team, and a m…"
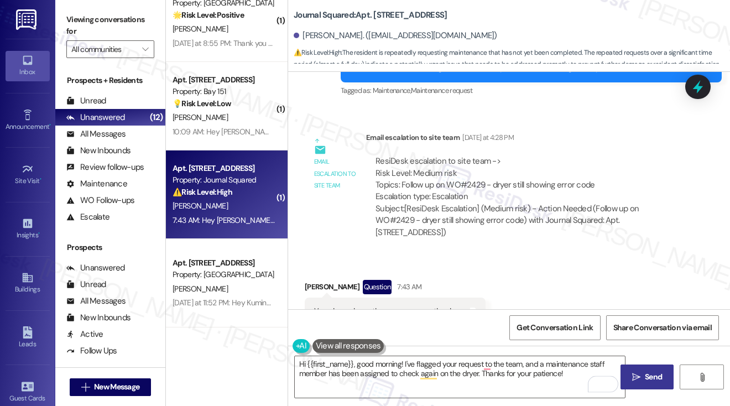
click at [631, 374] on span " Send" at bounding box center [647, 377] width 35 height 12
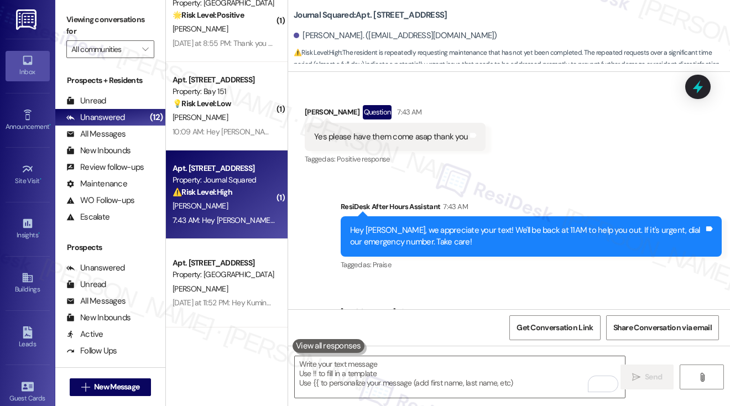
scroll to position [3520, 0]
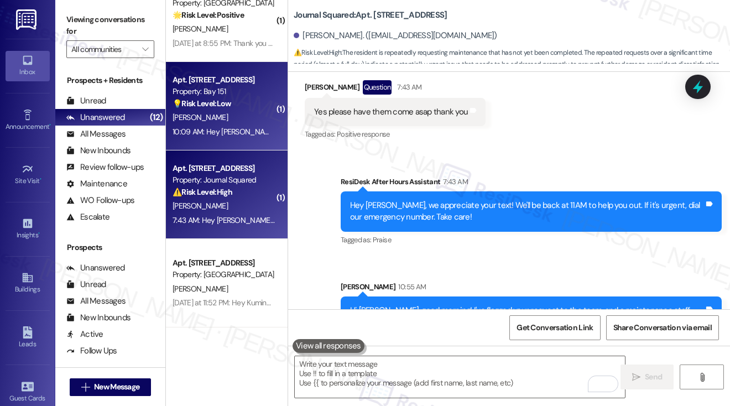
click at [217, 119] on div "[PERSON_NAME]" at bounding box center [223, 118] width 105 height 14
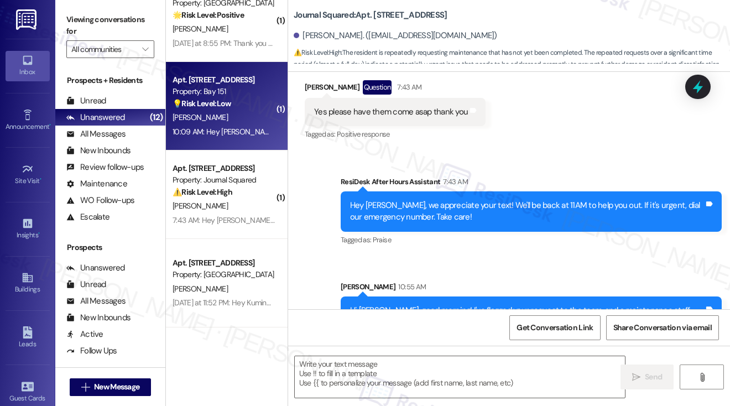
type textarea "Fetching suggested responses. Please feel free to read through the conversation…"
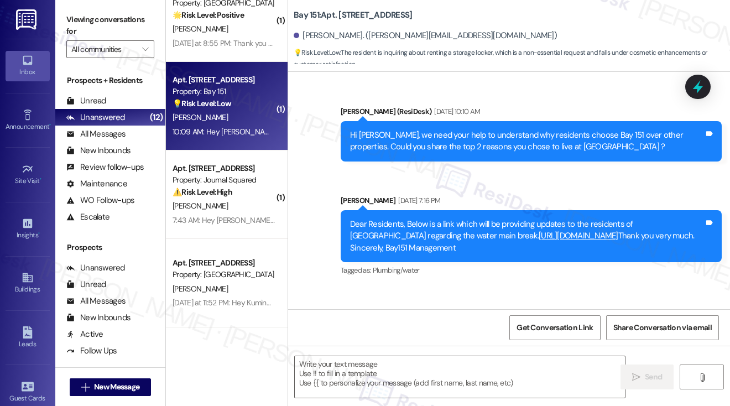
scroll to position [37888, 0]
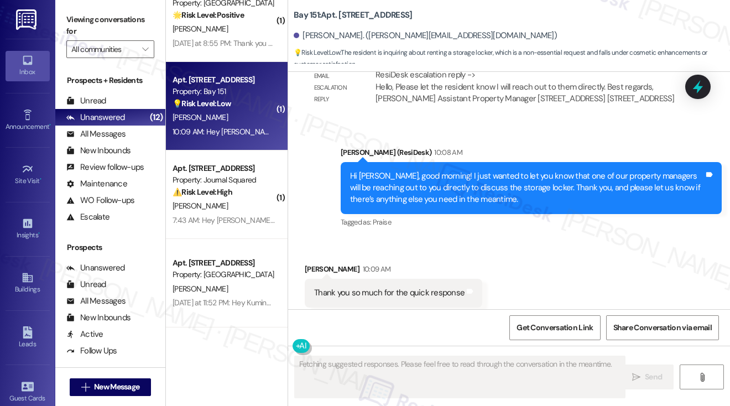
click at [382, 287] on div "Thank you so much for the quick response" at bounding box center [389, 293] width 150 height 12
click at [383, 287] on div "Thank you so much for the quick response" at bounding box center [389, 293] width 150 height 12
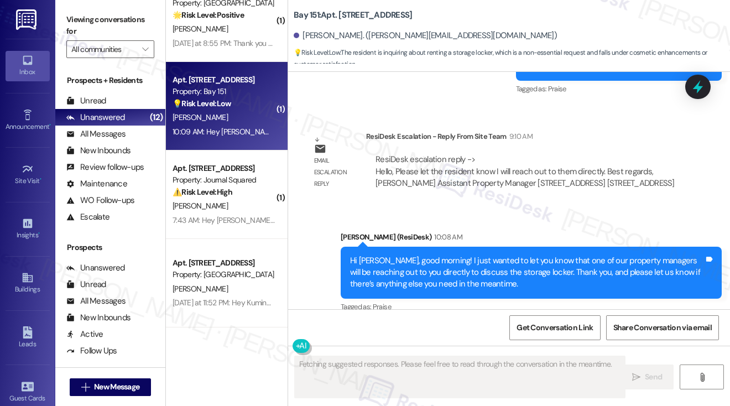
scroll to position [37722, 0]
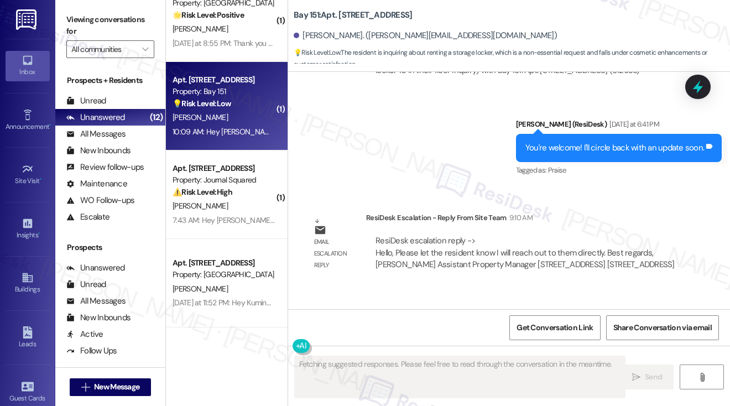
click at [376, 336] on div "Hi [PERSON_NAME], good morning! I just wanted to let you know that one of our p…" at bounding box center [527, 353] width 354 height 35
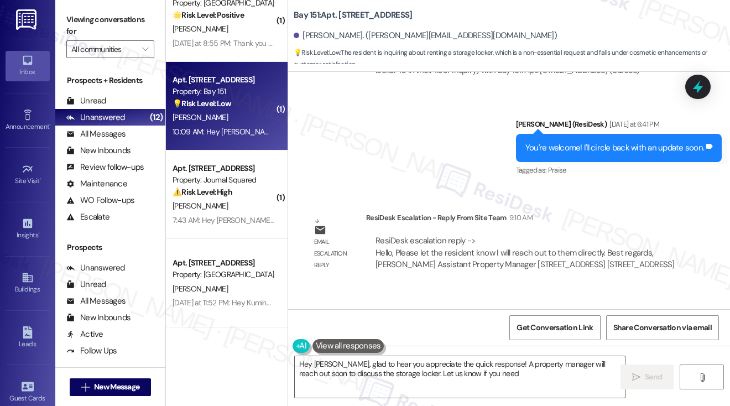
click at [551, 336] on div "Hi [PERSON_NAME], good morning! I just wanted to let you know that one of our p…" at bounding box center [527, 353] width 354 height 35
click at [523, 336] on div "Hi [PERSON_NAME], good morning! I just wanted to let you know that one of our p…" at bounding box center [527, 353] width 354 height 35
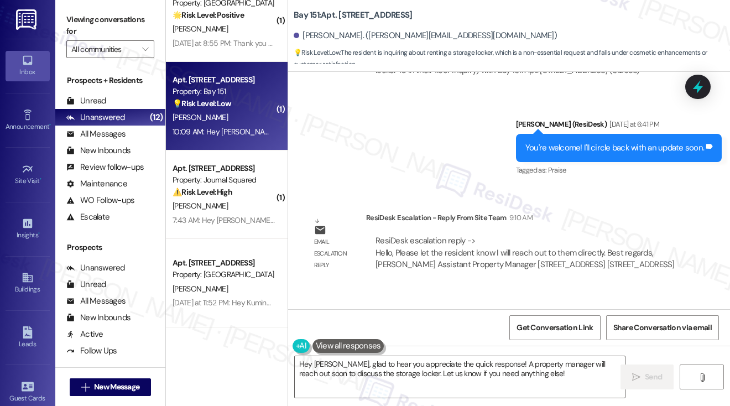
click at [523, 336] on div "Hi [PERSON_NAME], good morning! I just wanted to let you know that one of our p…" at bounding box center [527, 353] width 354 height 35
click at [538, 336] on div "Hi [PERSON_NAME], good morning! I just wanted to let you know that one of our p…" at bounding box center [527, 353] width 354 height 35
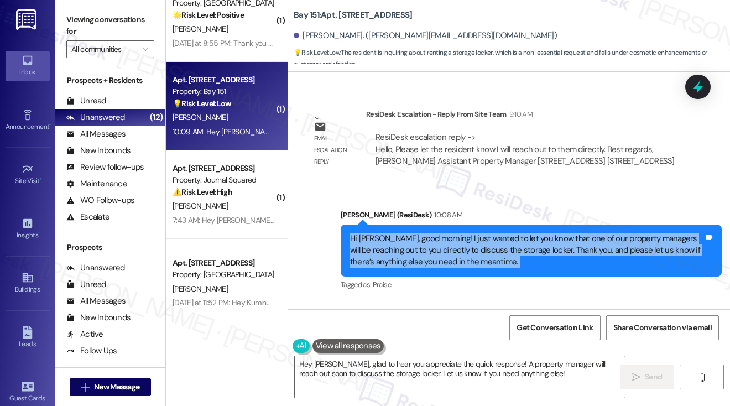
scroll to position [37888, 0]
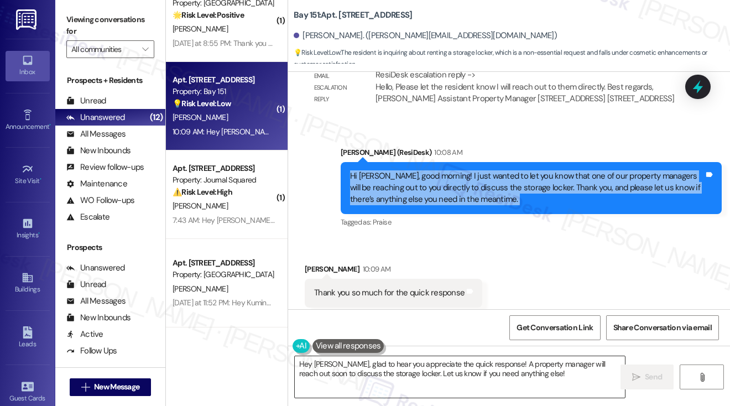
click at [417, 360] on textarea "Hey [PERSON_NAME], glad to hear you appreciate the quick response! A property m…" at bounding box center [460, 376] width 330 height 41
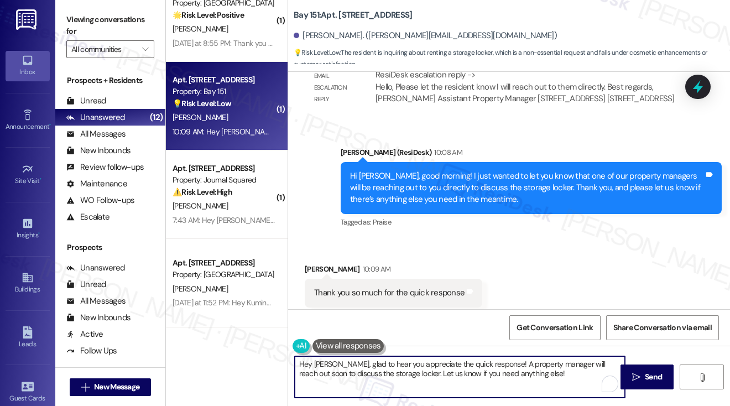
click at [417, 360] on textarea "Hey [PERSON_NAME], glad to hear you appreciate the quick response! A property m…" at bounding box center [460, 376] width 330 height 41
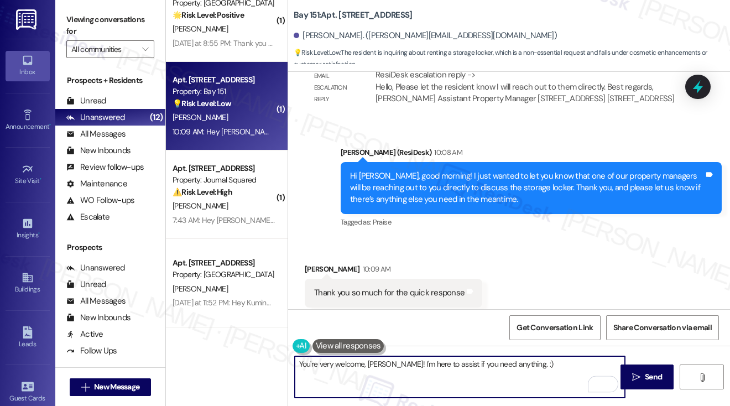
drag, startPoint x: 388, startPoint y: 363, endPoint x: 396, endPoint y: 364, distance: 8.4
click at [388, 363] on textarea "You're very welcome, [PERSON_NAME]! I'm here to assist if you need anything. :)" at bounding box center [460, 376] width 330 height 41
click at [518, 362] on textarea "You're very welcome, [PERSON_NAME]! I'm happy to help! I'm here to assist if yo…" at bounding box center [460, 376] width 330 height 41
drag, startPoint x: 518, startPoint y: 362, endPoint x: 565, endPoint y: 360, distance: 47.1
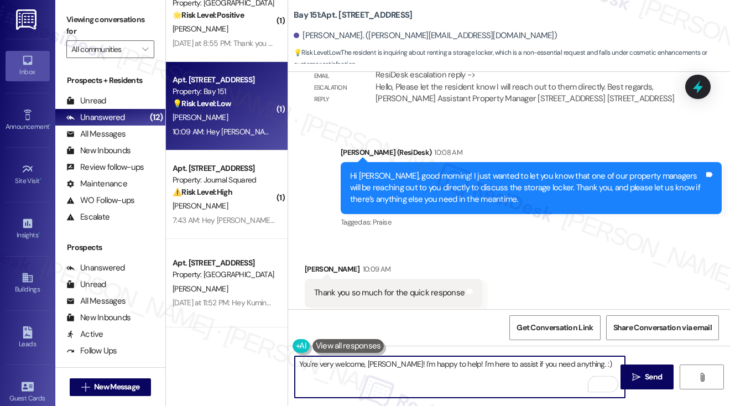
click at [518, 362] on textarea "You're very welcome, [PERSON_NAME]! I'm happy to help! I'm here to assist if yo…" at bounding box center [460, 376] width 330 height 41
click at [595, 359] on textarea "You're very welcome, [PERSON_NAME]! I'm happy to help! I'm here to assist if yo…" at bounding box center [460, 376] width 330 height 41
click at [576, 365] on textarea "You're very welcome, [PERSON_NAME]! I'm happy to help! I'm here to assist if yo…" at bounding box center [460, 376] width 330 height 41
type textarea "You're very welcome, [PERSON_NAME]! I'm happy to help! I'm here to assist if yo…"
click at [629, 368] on button " Send" at bounding box center [648, 377] width 54 height 25
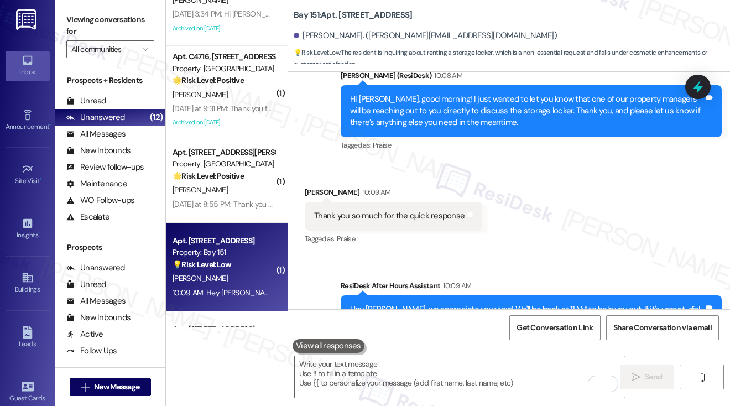
scroll to position [480, 0]
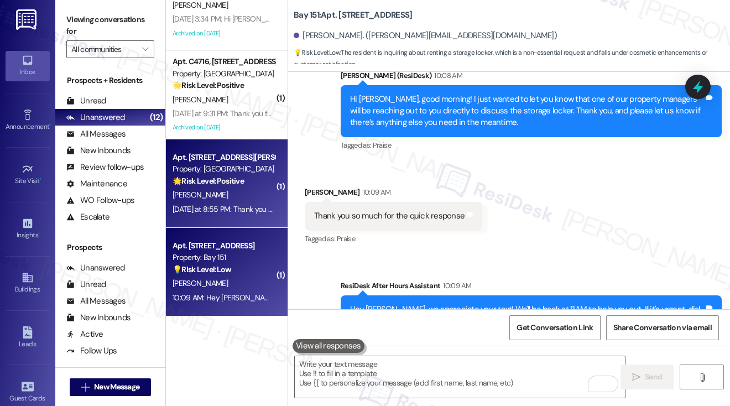
click at [216, 172] on div "Property: [GEOGRAPHIC_DATA]" at bounding box center [224, 169] width 102 height 12
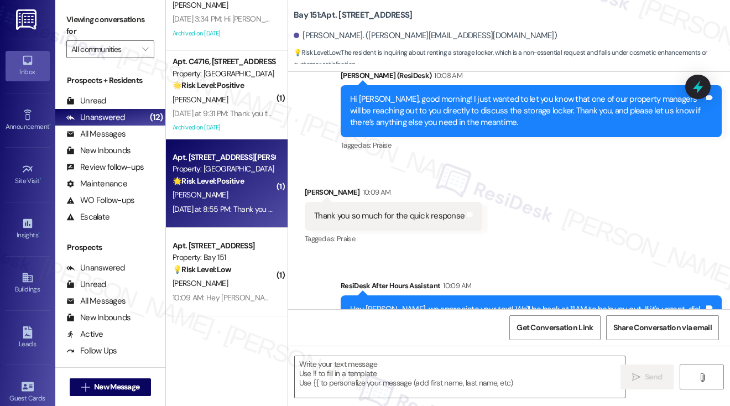
type textarea "Fetching suggested responses. Please feel free to read through the conversation…"
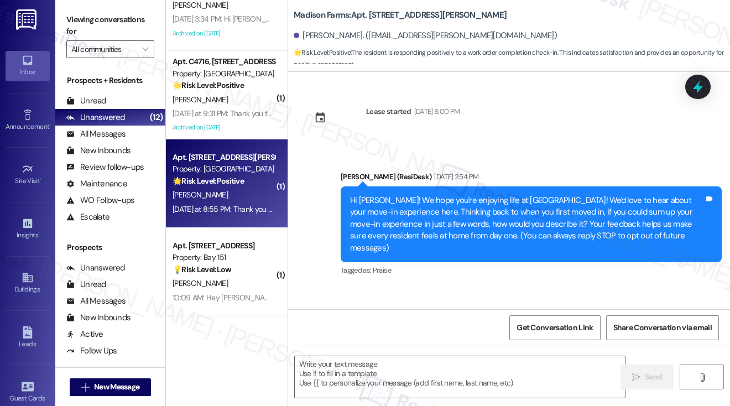
click at [223, 188] on div "[PERSON_NAME]" at bounding box center [223, 195] width 105 height 14
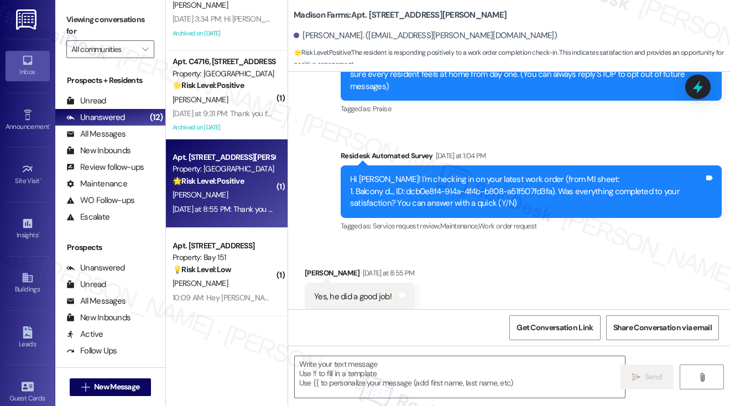
type textarea "Fetching suggested responses. Please feel free to read through the conversation…"
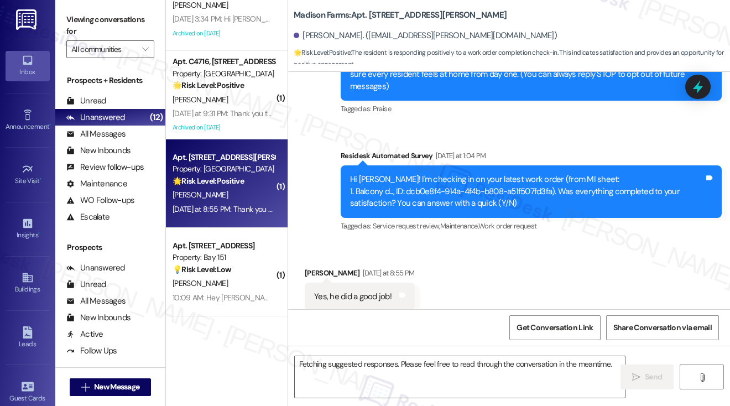
scroll to position [176, 0]
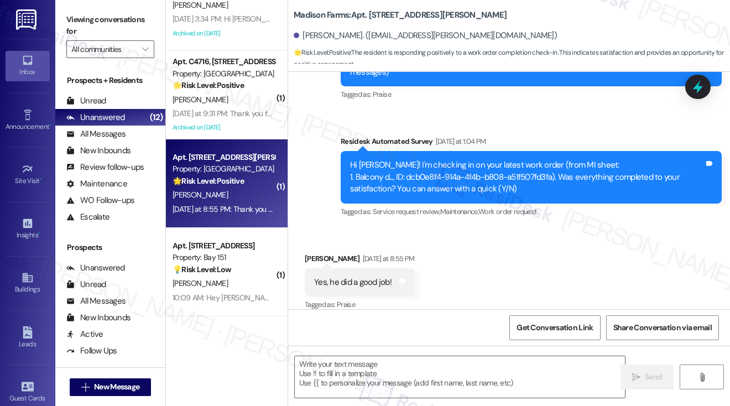
click at [351, 277] on div "Yes, he did a good job!" at bounding box center [352, 283] width 77 height 12
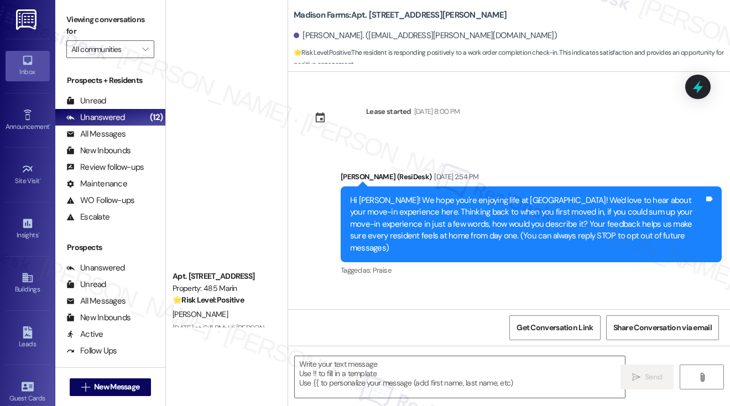
scroll to position [176, 0]
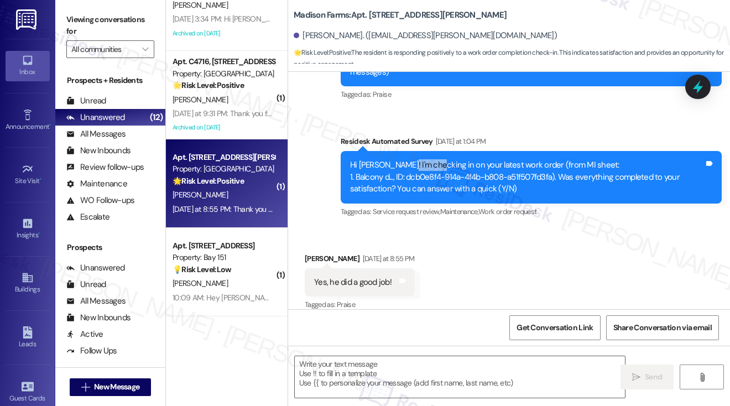
click at [414, 159] on div "Hi Mangala! I'm checking in on your latest work order (from MI sheet: 1. Balcon…" at bounding box center [527, 176] width 354 height 35
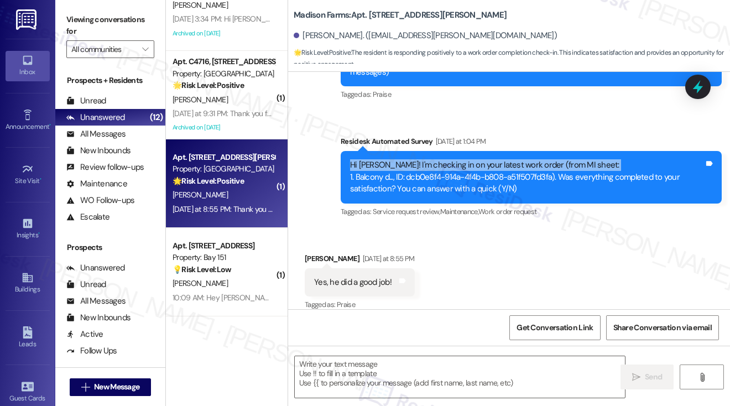
click at [414, 159] on div "Hi Mangala! I'm checking in on your latest work order (from MI sheet: 1. Balcon…" at bounding box center [527, 176] width 354 height 35
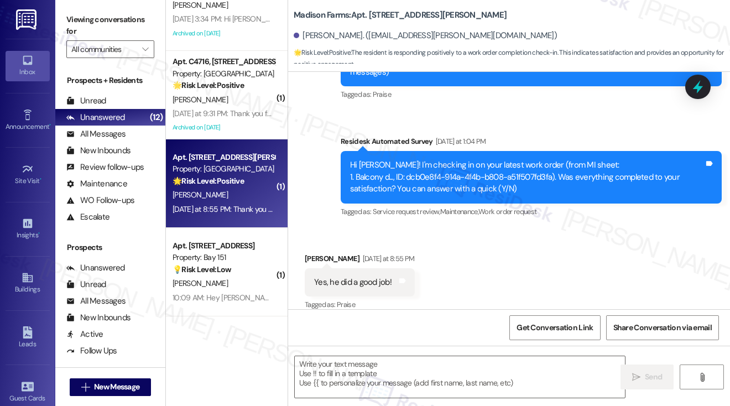
click at [475, 175] on div "Hi Mangala! I'm checking in on your latest work order (from MI sheet: 1. Balcon…" at bounding box center [527, 176] width 354 height 35
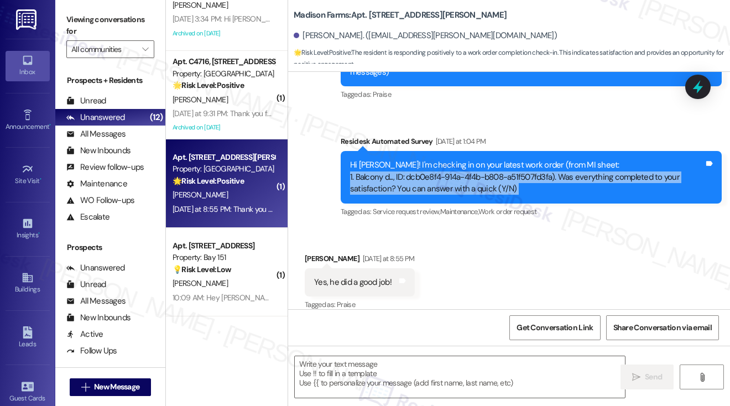
click at [475, 175] on div "Hi Mangala! I'm checking in on your latest work order (from MI sheet: 1. Balcon…" at bounding box center [527, 176] width 354 height 35
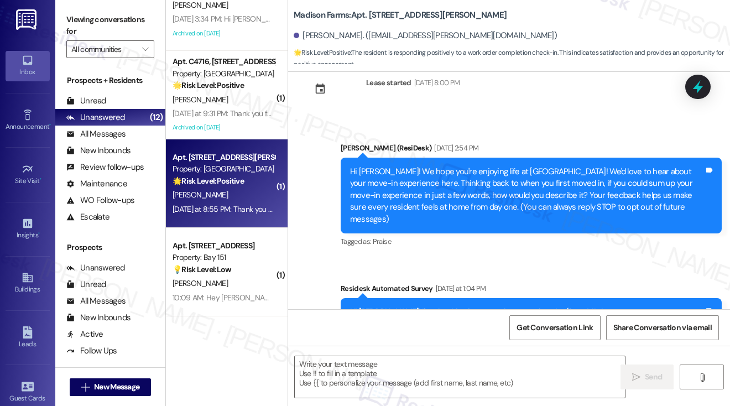
scroll to position [10, 0]
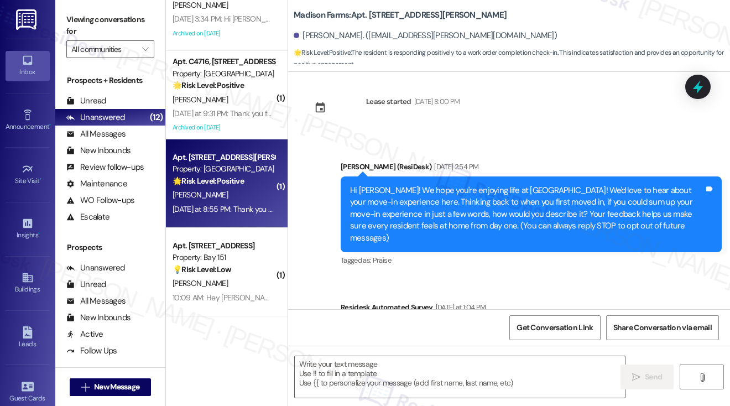
click at [451, 183] on div "Hi Mangala! We hope you're enjoying life at Madison Farms! We'd love to hear ab…" at bounding box center [531, 214] width 381 height 76
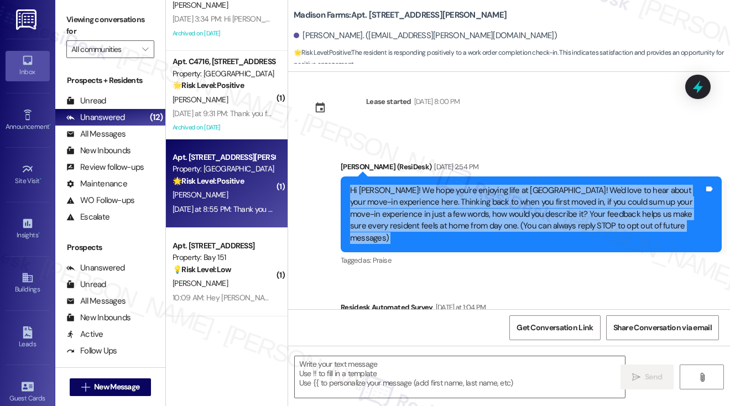
click at [451, 183] on div "Hi Mangala! We hope you're enjoying life at Madison Farms! We'd love to hear ab…" at bounding box center [531, 214] width 381 height 76
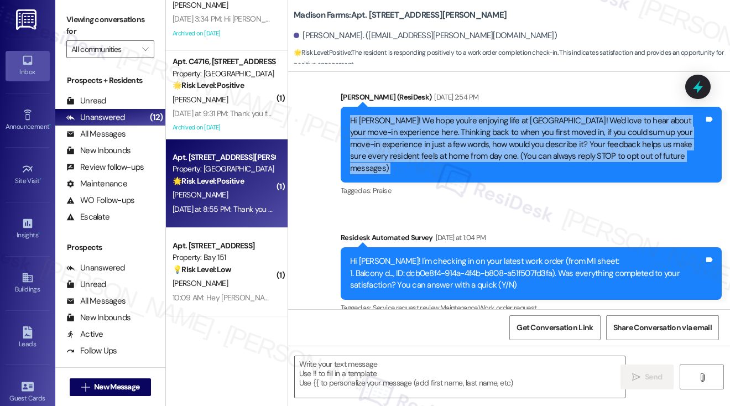
scroll to position [282, 0]
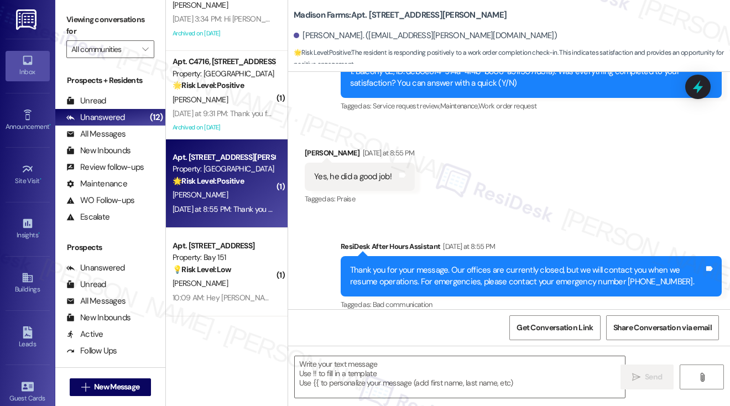
click at [365, 171] on div "Yes, he did a good job!" at bounding box center [352, 177] width 77 height 12
click at [585, 168] on div "Received via SMS Mangala Shastry Yesterday at 8:55 PM Yes, he did a good job! T…" at bounding box center [509, 168] width 442 height 93
click at [75, 23] on label "Viewing conversations for" at bounding box center [110, 25] width 88 height 29
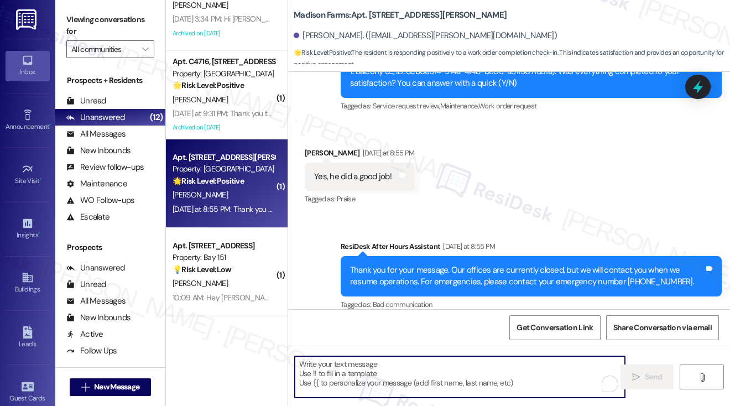
click at [388, 373] on textarea "To enrich screen reader interactions, please activate Accessibility in Grammarl…" at bounding box center [460, 376] width 330 height 41
paste textarea ""Could I also take this chance to ask about your living experience? Has {{prope…"
type textarea ""Could I also take this chance to ask about your living experience? Has {{prope…"
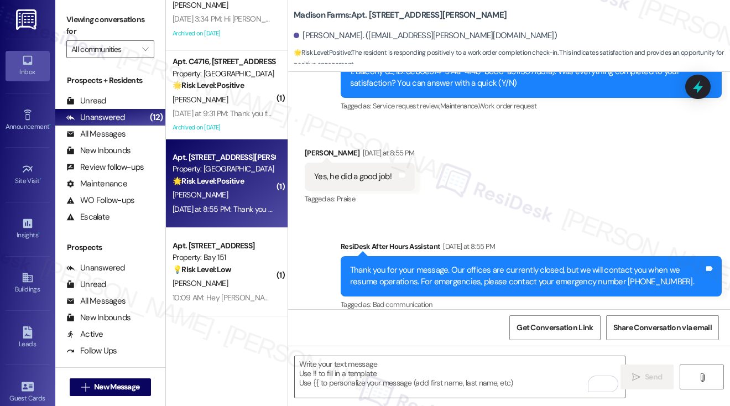
drag, startPoint x: 88, startPoint y: 14, endPoint x: 104, endPoint y: 32, distance: 24.3
click at [88, 14] on label "Viewing conversations for" at bounding box center [110, 25] width 88 height 29
click at [358, 361] on textarea "To enrich screen reader interactions, please activate Accessibility in Grammarl…" at bounding box center [460, 376] width 330 height 41
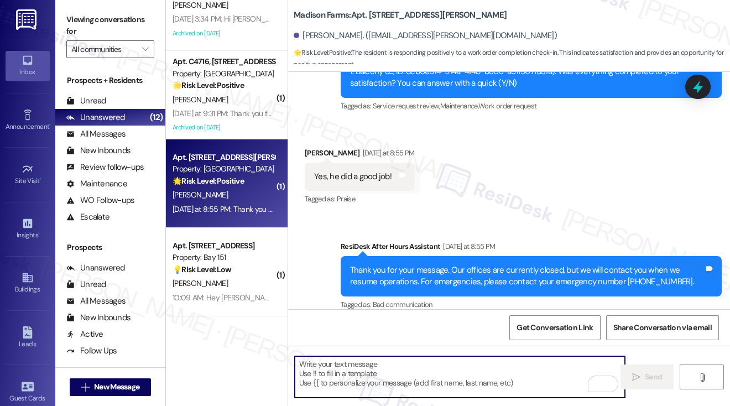
paste textarea "Hi {{first_name}}! I'm glad to hear that the latest work order was completed to…"
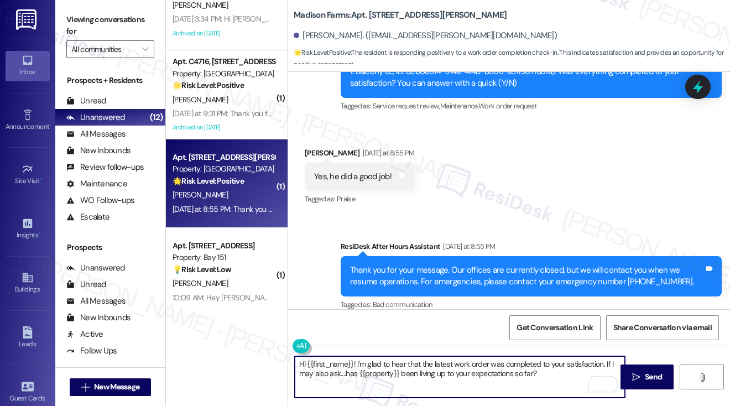
click at [364, 360] on textarea "Hi {{first_name}}! I'm glad to hear that the latest work order was completed to…" at bounding box center [460, 376] width 330 height 41
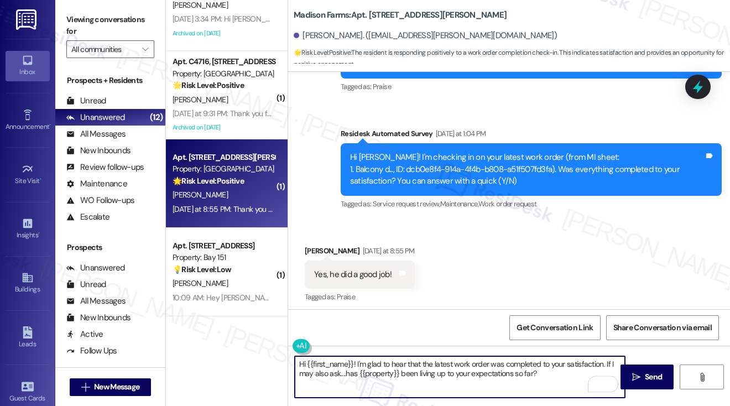
scroll to position [171, 0]
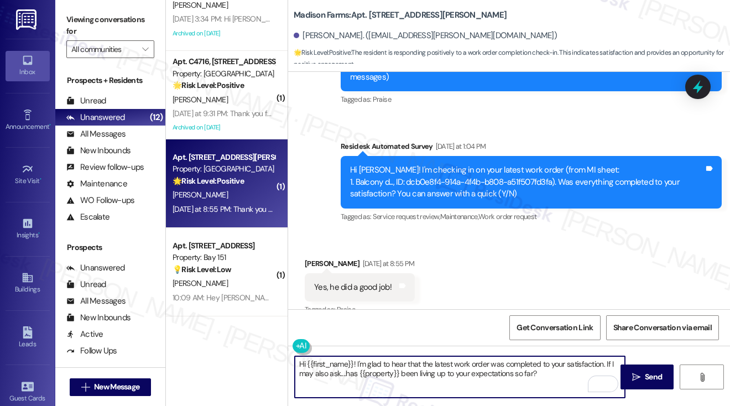
click at [607, 365] on textarea "Hi {{first_name}}! I'm glad to hear that the latest work order was completed to…" at bounding box center [460, 376] width 330 height 41
click at [410, 376] on textarea "Hi {{first_name}}! I'm glad to hear that the latest work order was completed to…" at bounding box center [460, 376] width 330 height 41
click at [317, 258] on div "Mangala Shastry Yesterday at 8:55 PM" at bounding box center [360, 265] width 110 height 15
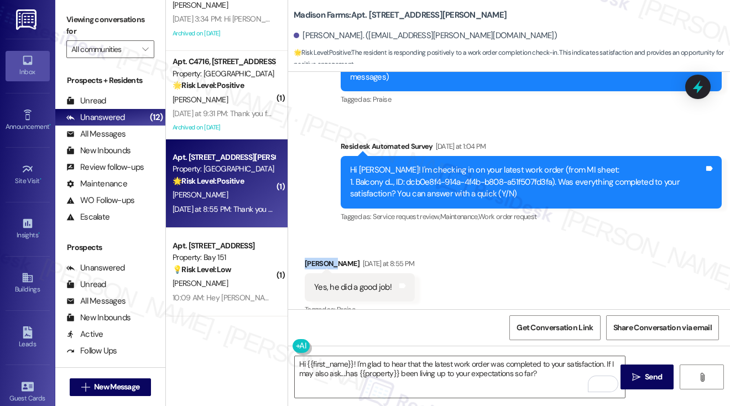
click at [317, 258] on div "Mangala Shastry Yesterday at 8:55 PM" at bounding box center [360, 265] width 110 height 15
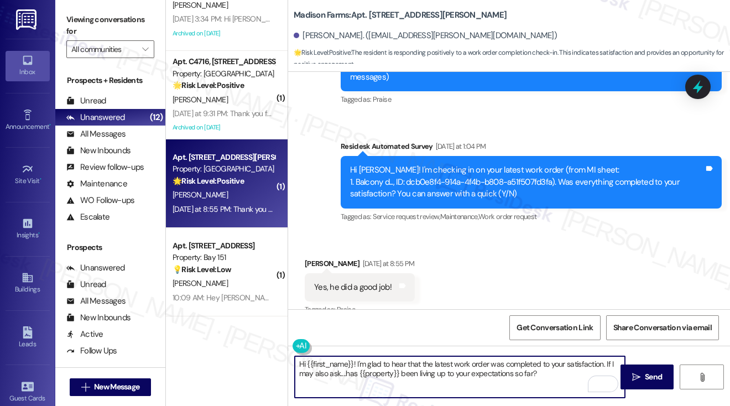
click at [429, 376] on textarea "Hi {{first_name}}! I'm glad to hear that the latest work order was completed to…" at bounding box center [460, 376] width 330 height 41
click at [383, 13] on b "Madison Farms: Apt. B2157, 4883 Riley Road" at bounding box center [400, 15] width 213 height 12
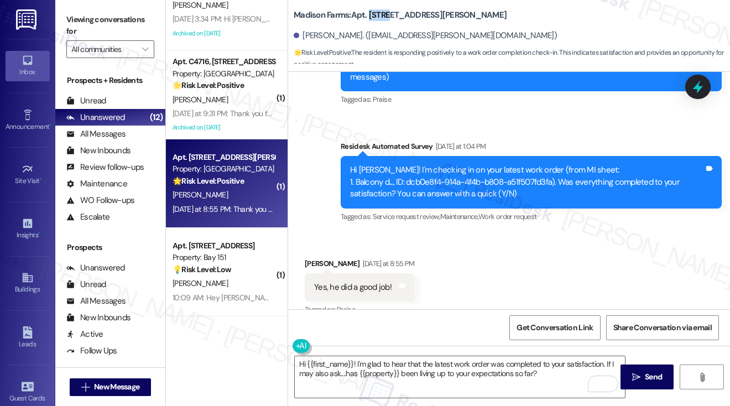
click at [383, 13] on b "Madison Farms: Apt. B2157, 4883 Riley Road" at bounding box center [400, 15] width 213 height 12
copy b "B2157"
click at [339, 363] on textarea "Hi {{first_name}}! I'm glad to hear that the latest work order was completed to…" at bounding box center [460, 376] width 330 height 41
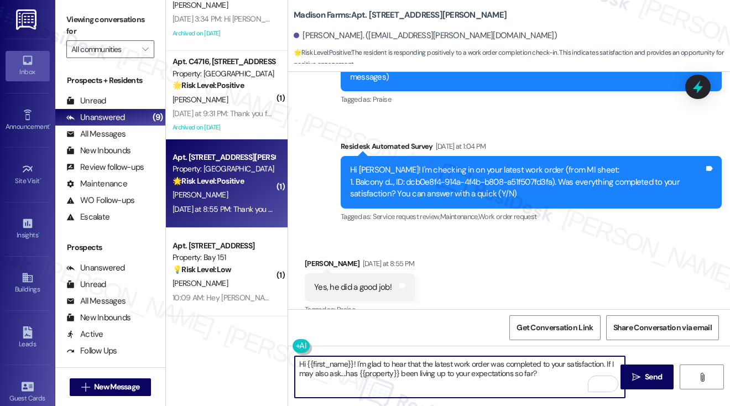
click at [339, 363] on textarea "Hi {{first_name}}! I'm glad to hear that the latest work order was completed to…" at bounding box center [460, 376] width 330 height 41
click at [377, 368] on textarea "Hi {{first_name}}! I'm glad to hear that the latest work order was completed to…" at bounding box center [460, 376] width 330 height 41
click at [601, 365] on textarea "Hi {{first_name}}! I'm glad to hear that the latest work order was completed to…" at bounding box center [460, 376] width 330 height 41
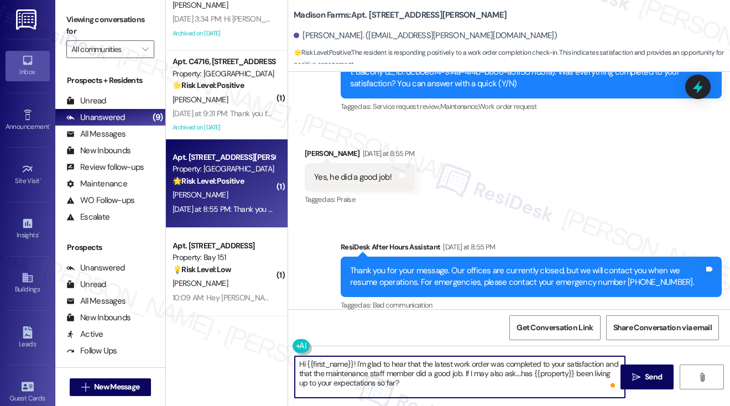
scroll to position [282, 0]
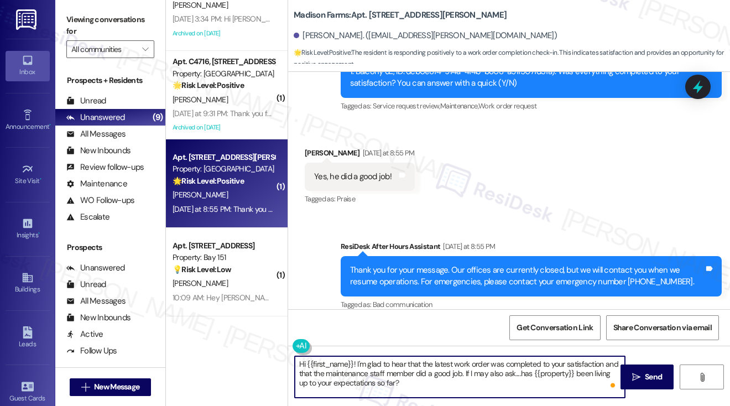
click at [427, 390] on textarea "Hi {{first_name}}! I'm glad to hear that the latest work order was completed to…" at bounding box center [460, 376] width 330 height 41
click at [383, 382] on textarea "Hi {{first_name}}! I'm glad to hear that the latest work order was completed to…" at bounding box center [460, 376] width 330 height 41
click at [376, 378] on textarea "Hi {{first_name}}! I'm glad to hear that the latest work order was completed to…" at bounding box center [460, 376] width 330 height 41
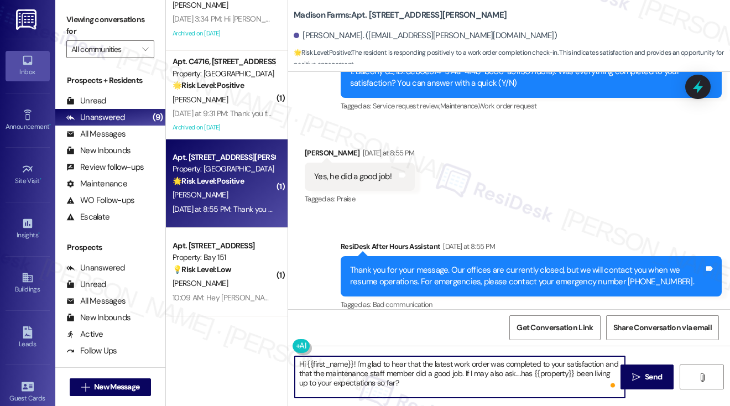
click at [414, 369] on textarea "Hi {{first_name}}! I'm glad to hear that the latest work order was completed to…" at bounding box center [460, 376] width 330 height 41
click at [413, 369] on textarea "Hi {{first_name}}! I'm glad to hear that the latest work order was completed to…" at bounding box center [460, 376] width 330 height 41
click at [460, 373] on textarea "Hi {{first_name}}! I'm glad to hear that the latest work order was completed to…" at bounding box center [460, 376] width 330 height 41
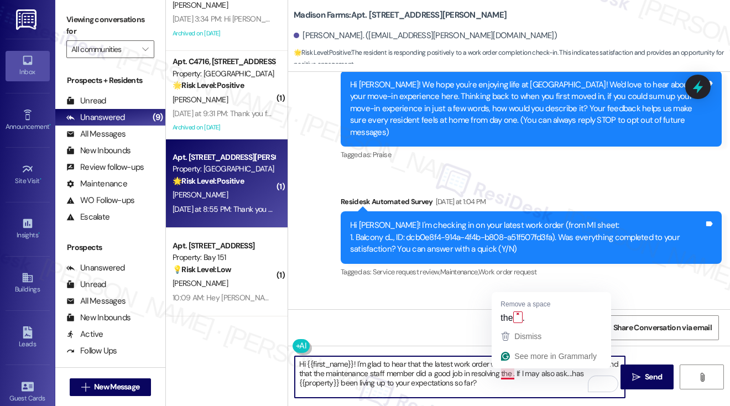
click at [508, 372] on textarea "Hi {{first_name}}! I'm glad to hear that the latest work order was completed to…" at bounding box center [460, 376] width 330 height 41
click at [507, 372] on textarea "Hi {{first_name}}! I'm glad to hear that the latest work order was completed to…" at bounding box center [460, 376] width 330 height 41
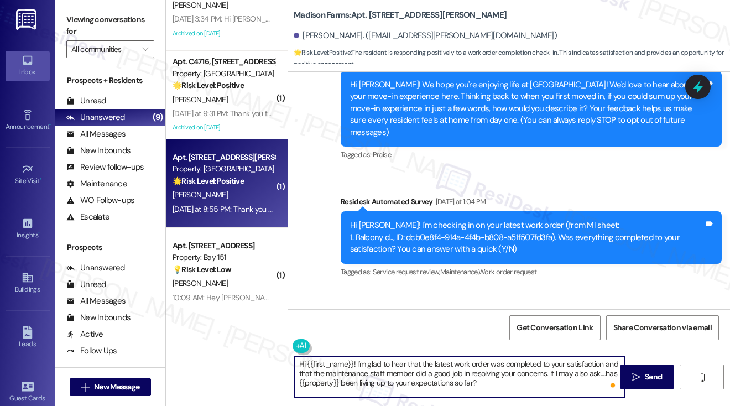
click at [520, 386] on textarea "Hi {{first_name}}! I'm glad to hear that the latest work order was completed to…" at bounding box center [460, 376] width 330 height 41
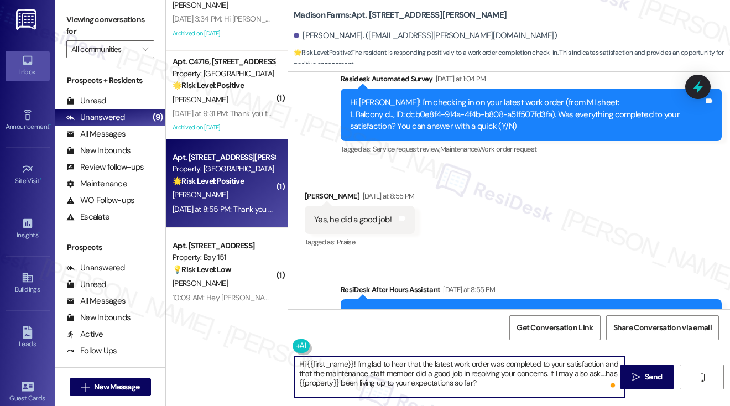
scroll to position [282, 0]
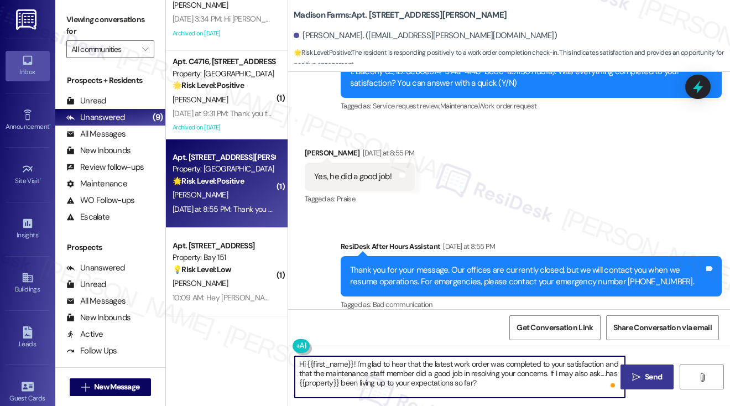
type textarea "Hi {{first_name}}! I'm glad to hear that the latest work order was completed to…"
click at [650, 365] on button " Send" at bounding box center [648, 377] width 54 height 25
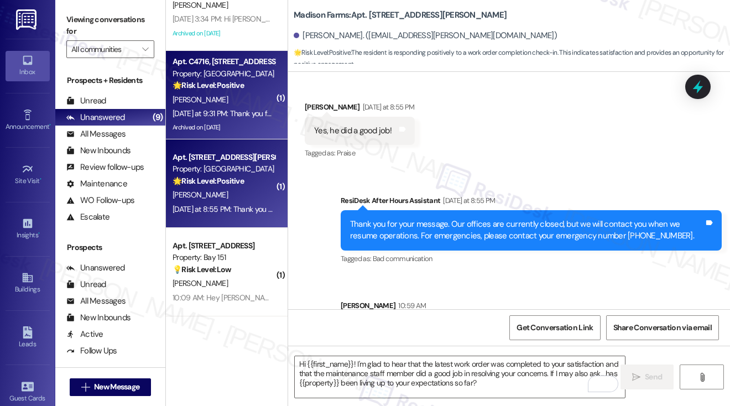
scroll to position [327, 0]
click at [223, 107] on div "Yesterday at 9:31 PM: Thank you for your message. Our offices are currently clo…" at bounding box center [223, 114] width 105 height 14
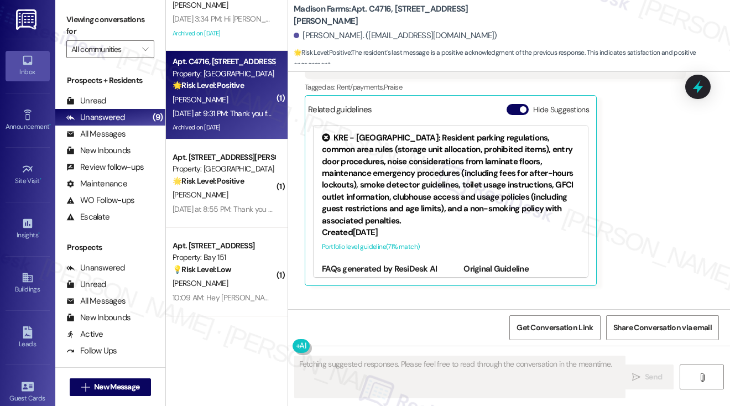
scroll to position [8105, 0]
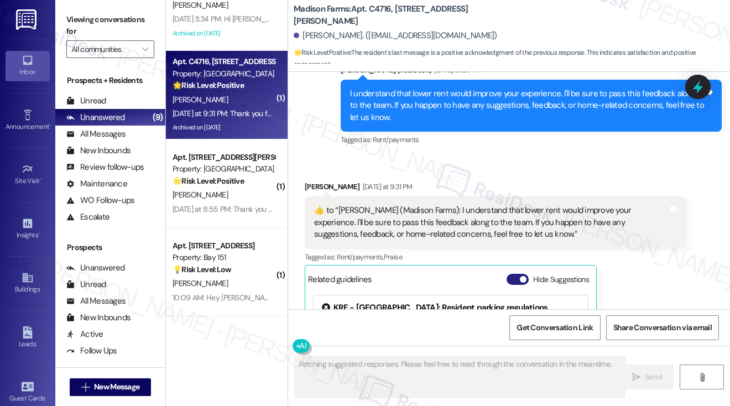
click at [523, 276] on span "button" at bounding box center [523, 279] width 7 height 7
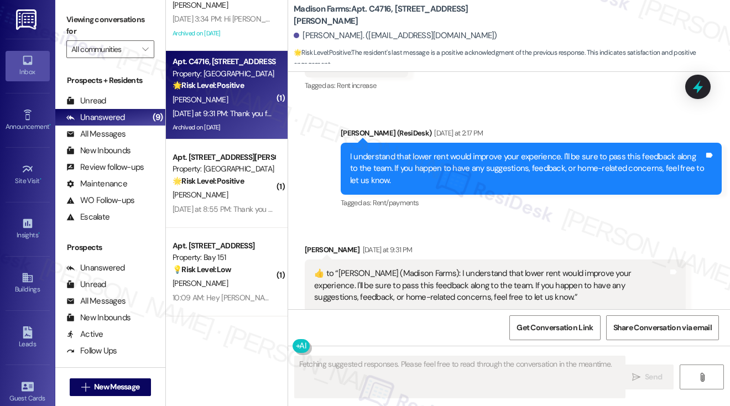
scroll to position [7994, 0]
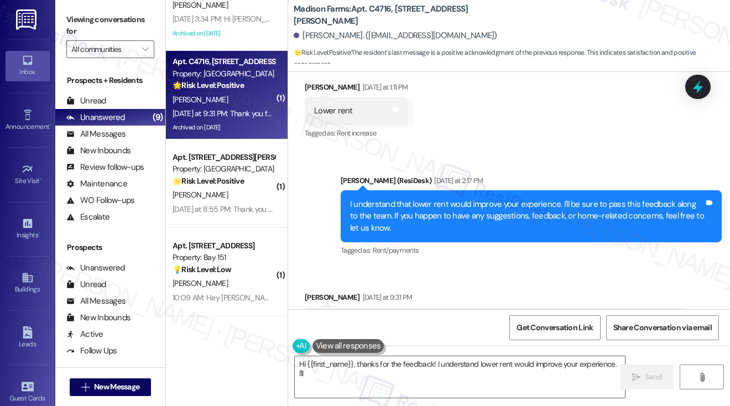
click at [456, 199] on div "I understand that lower rent would improve your experience. I'll be sure to pas…" at bounding box center [527, 216] width 354 height 35
type textarea "Hi {{first_name}}, thanks for the feedback! I understand lower rent would impro…"
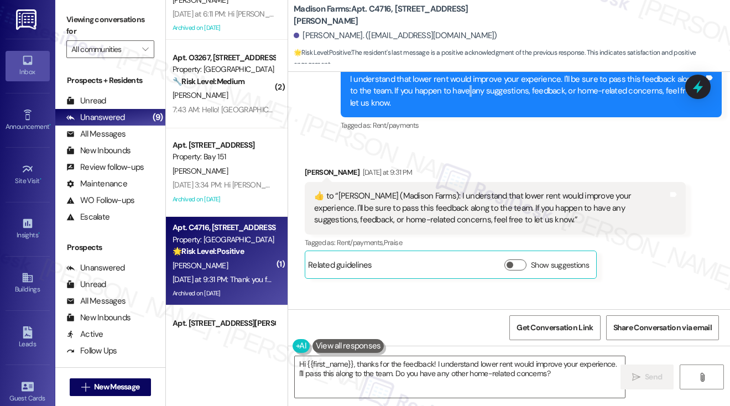
scroll to position [8164, 0]
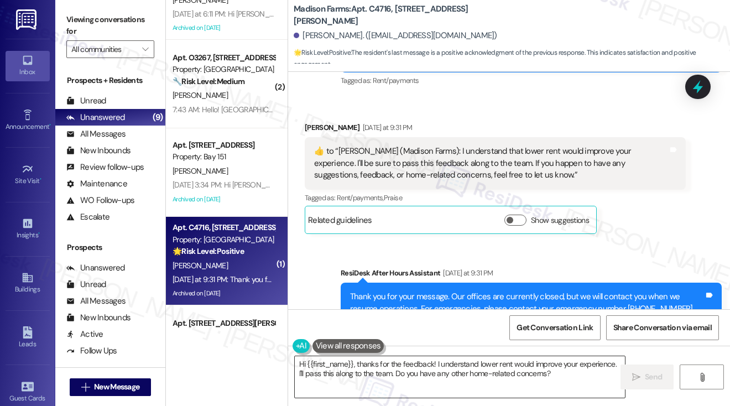
click at [371, 369] on textarea "Hi {{first_name}}, thanks for the feedback! I understand lower rent would impro…" at bounding box center [460, 376] width 330 height 41
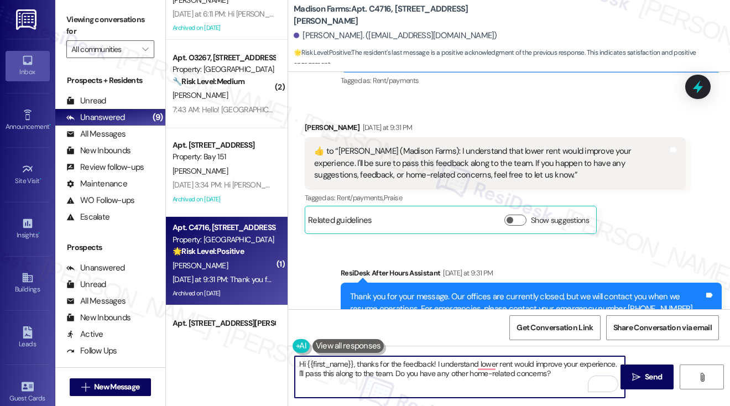
click at [549, 374] on textarea "Hi {{first_name}}, thanks for the feedback! I understand lower rent would impro…" at bounding box center [460, 376] width 330 height 41
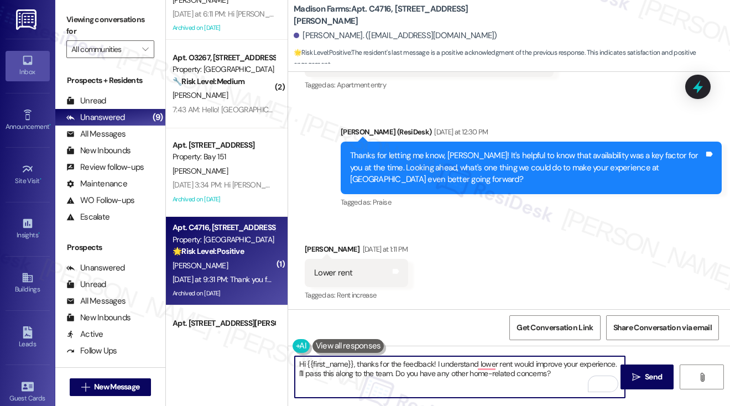
scroll to position [8109, 0]
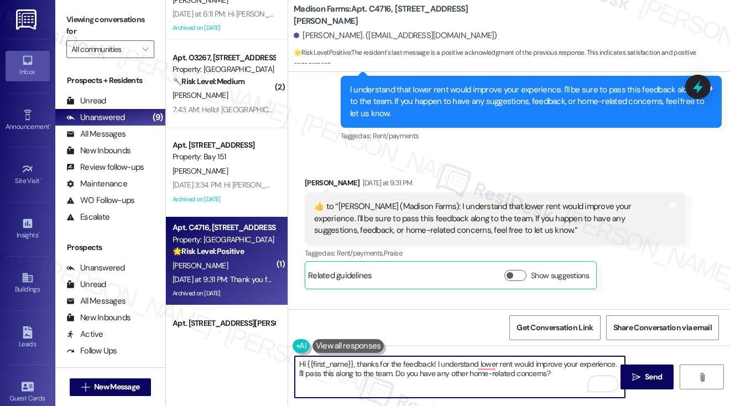
click at [451, 360] on textarea "Hi {{first_name}}, thanks for the feedback! I understand lower rent would impro…" at bounding box center [460, 376] width 330 height 41
click at [451, 361] on textarea "Hi {{first_name}}, thanks for the feedback! I understand lower rent would impro…" at bounding box center [460, 376] width 330 height 41
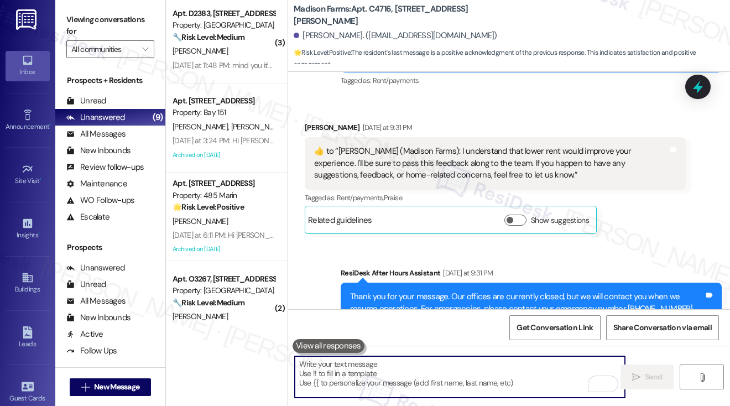
scroll to position [314, 0]
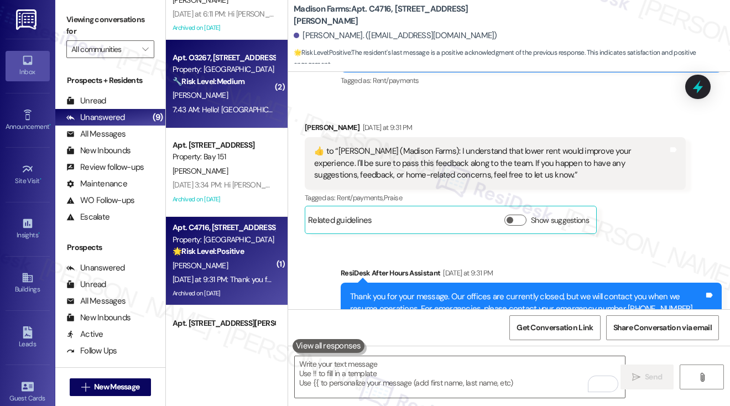
click at [241, 111] on div "7:43 AM: Hello! Garden State Tile, just north of building O, has their trucks b…" at bounding box center [716, 110] width 1087 height 10
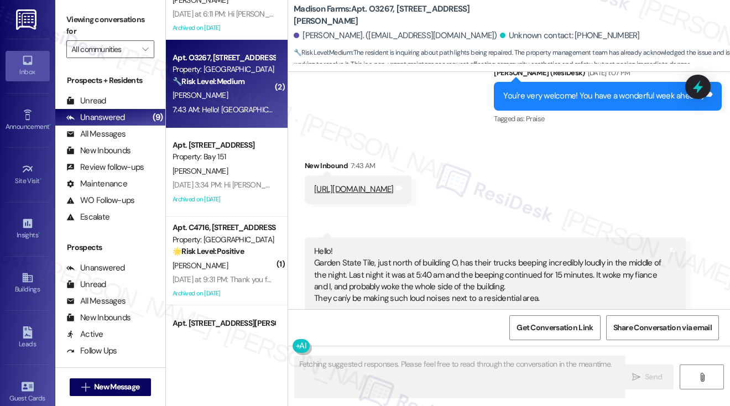
scroll to position [3042, 0]
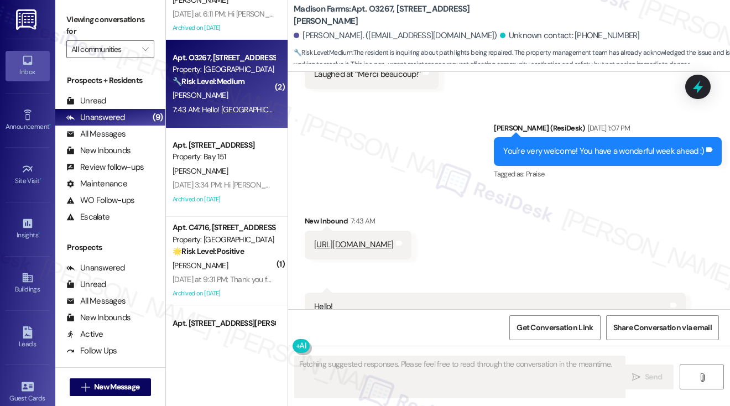
click at [586, 145] on div "You're very welcome! You have a wonderful week ahead :)" at bounding box center [603, 151] width 201 height 12
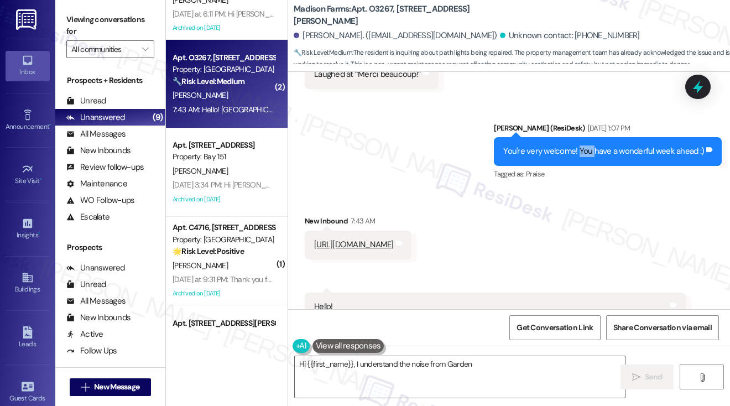
click at [586, 145] on div "You're very welcome! You have a wonderful week ahead :)" at bounding box center [603, 151] width 201 height 12
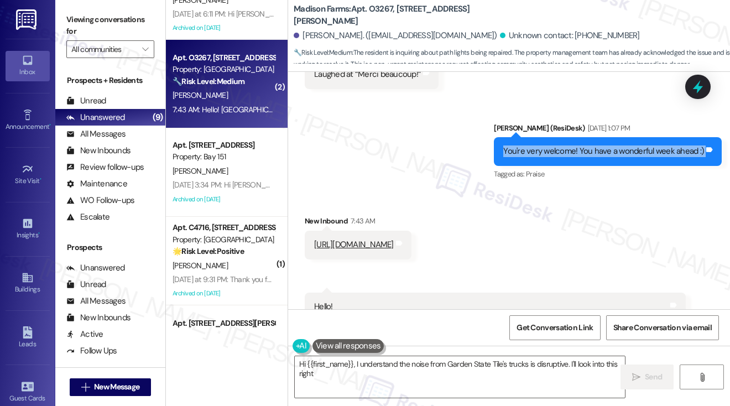
click at [586, 145] on div "You're very welcome! You have a wonderful week ahead :)" at bounding box center [603, 151] width 201 height 12
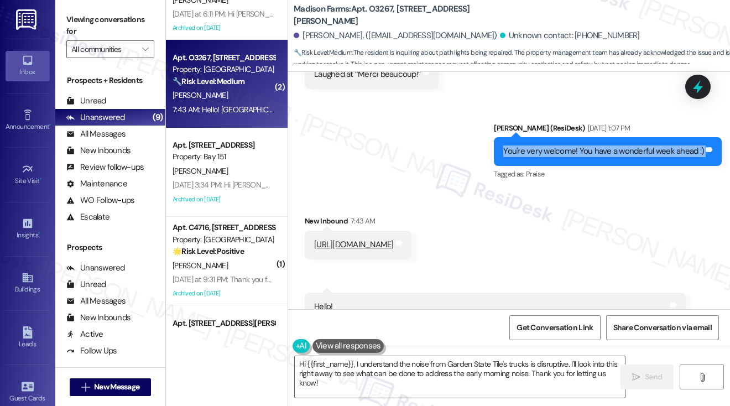
scroll to position [3098, 0]
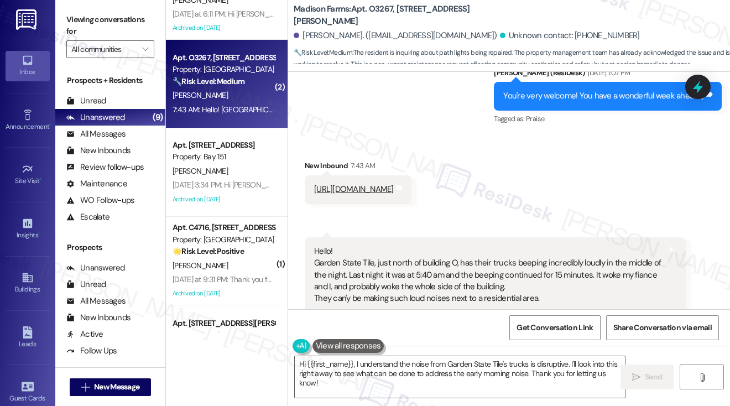
click at [369, 263] on div "Hello! Garden State Tile, just north of building O, has their trucks beeping in…" at bounding box center [491, 275] width 354 height 59
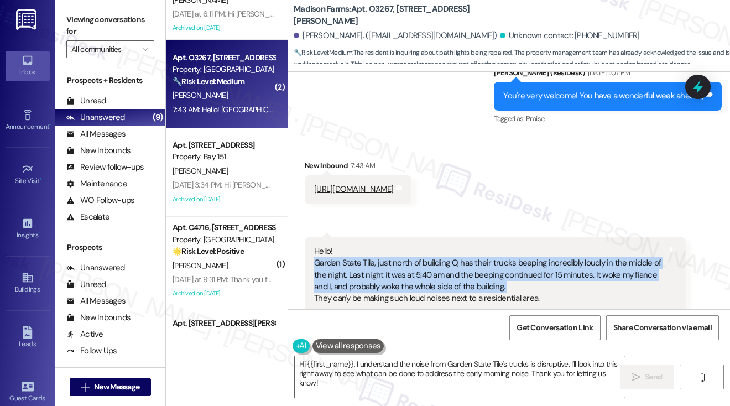
click at [369, 263] on div "Hello! Garden State Tile, just north of building O, has their trucks beeping in…" at bounding box center [491, 275] width 354 height 59
click at [485, 261] on div "Hello! Garden State Tile, just north of building O, has their trucks beeping in…" at bounding box center [491, 275] width 354 height 59
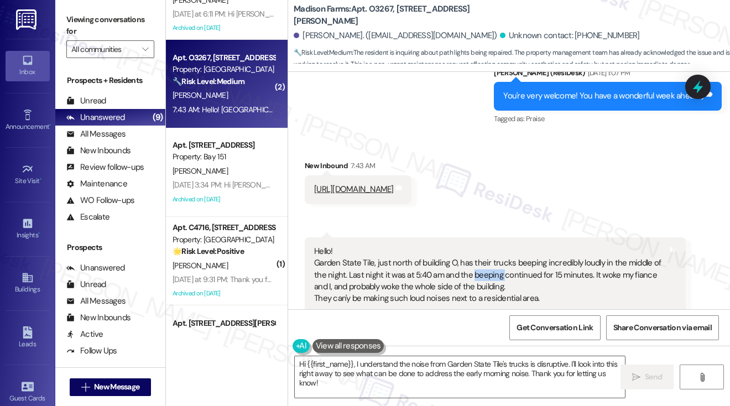
click at [485, 261] on div "Hello! Garden State Tile, just north of building O, has their trucks beeping in…" at bounding box center [491, 275] width 354 height 59
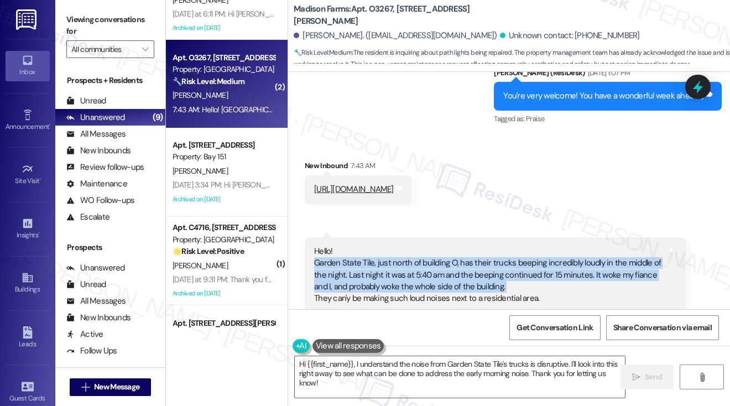
click at [485, 261] on div "Hello! Garden State Tile, just north of building O, has their trucks beeping in…" at bounding box center [491, 275] width 354 height 59
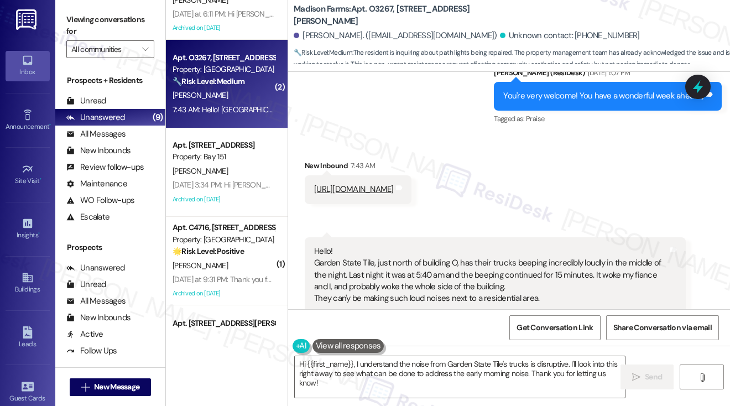
click at [392, 246] on div "Hello! Garden State Tile, just north of building O, has their trucks beeping in…" at bounding box center [491, 275] width 354 height 59
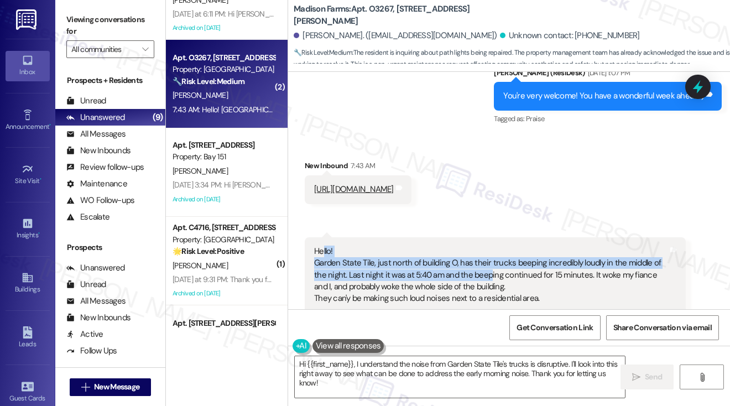
drag, startPoint x: 323, startPoint y: 241, endPoint x: 489, endPoint y: 265, distance: 167.7
click at [489, 265] on div "Hello! Garden State Tile, just north of building O, has their trucks beeping in…" at bounding box center [491, 275] width 354 height 59
click at [489, 266] on div "Hello! Garden State Tile, just north of building O, has their trucks beeping in…" at bounding box center [491, 275] width 354 height 59
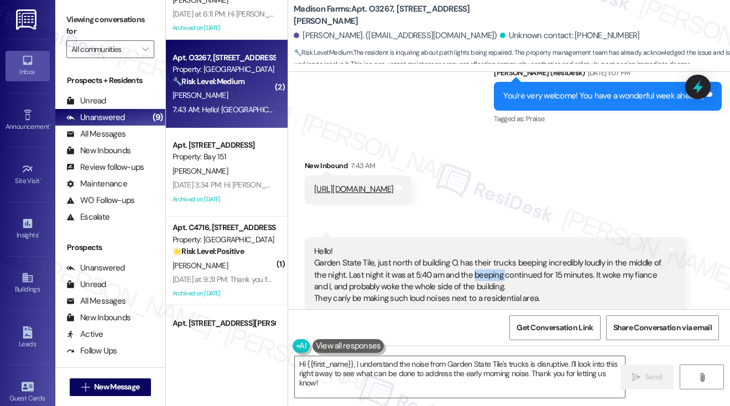
click at [489, 266] on div "Hello! Garden State Tile, just north of building O, has their trucks beeping in…" at bounding box center [491, 275] width 354 height 59
click at [427, 275] on div "Hello! Garden State Tile, just north of building O, has their trucks beeping in…" at bounding box center [491, 275] width 354 height 59
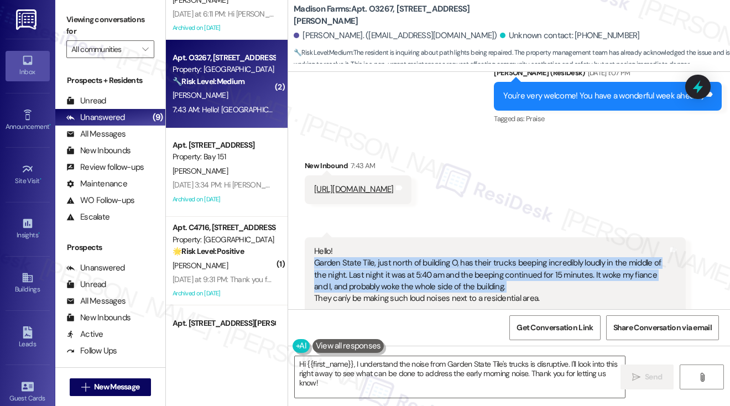
click at [427, 275] on div "Hello! Garden State Tile, just north of building O, has their trucks beeping in…" at bounding box center [491, 275] width 354 height 59
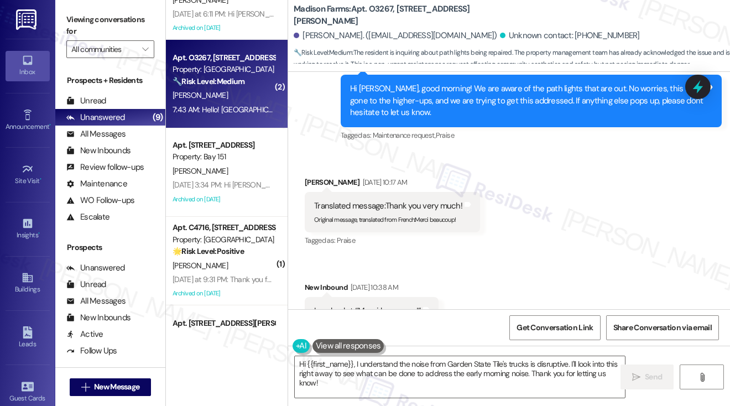
scroll to position [2710, 0]
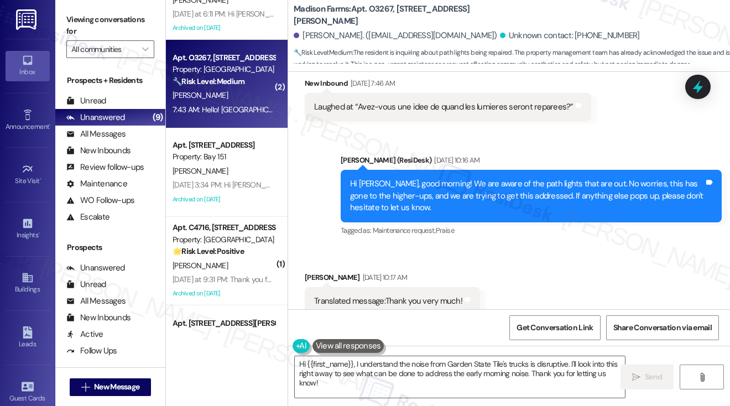
click at [394, 183] on div "Hi Ethan, good morning! We are aware of the path lights that are out. No worrie…" at bounding box center [527, 195] width 354 height 35
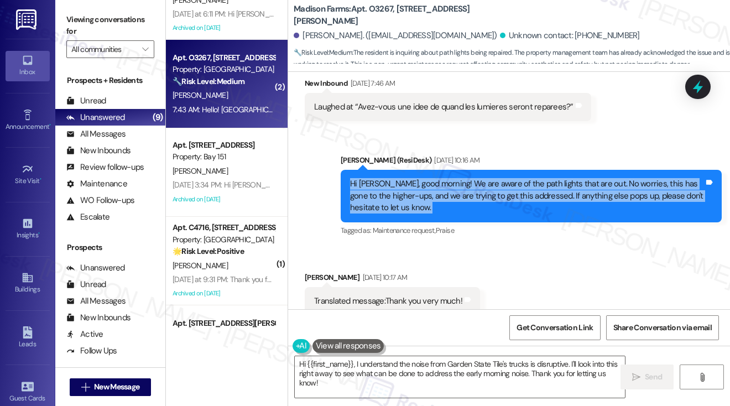
click at [394, 183] on div "Hi Ethan, good morning! We are aware of the path lights that are out. No worrie…" at bounding box center [527, 195] width 354 height 35
click at [414, 178] on div "Hi Ethan, good morning! We are aware of the path lights that are out. No worrie…" at bounding box center [527, 195] width 354 height 35
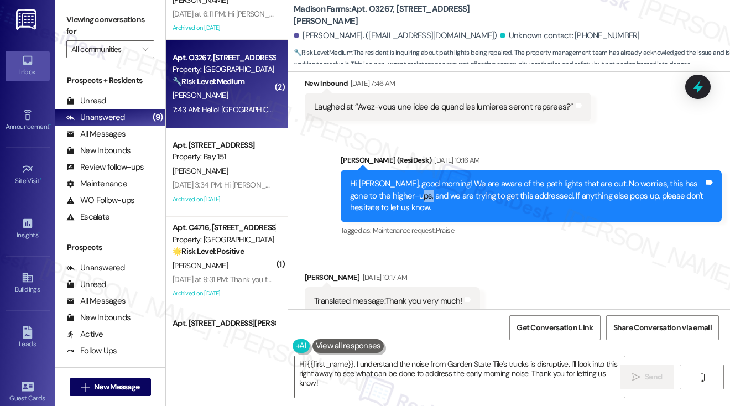
click at [414, 178] on div "Hi Ethan, good morning! We are aware of the path lights that are out. No worrie…" at bounding box center [527, 195] width 354 height 35
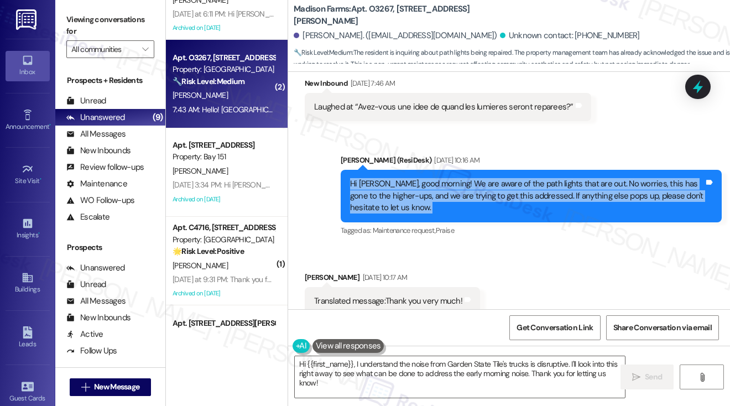
click at [414, 178] on div "Hi Ethan, good morning! We are aware of the path lights that are out. No worrie…" at bounding box center [527, 195] width 354 height 35
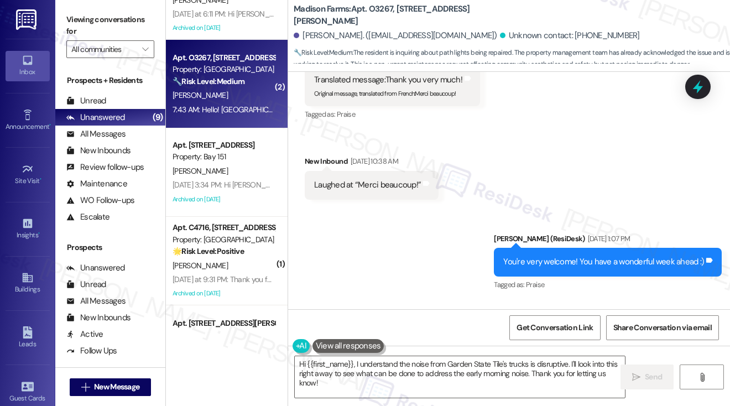
scroll to position [2766, 0]
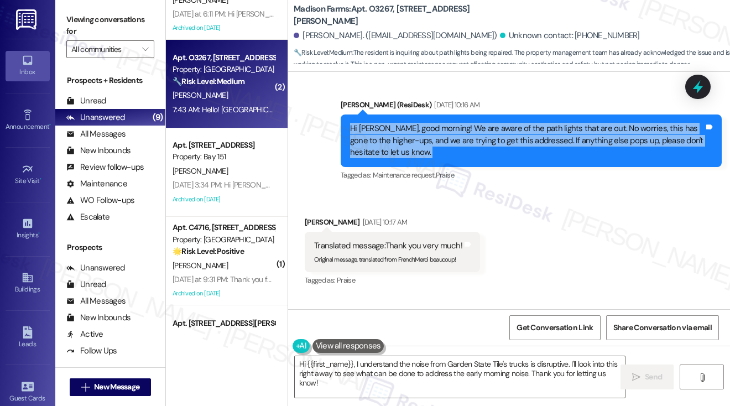
click at [369, 144] on div "Hi Ethan, good morning! We are aware of the path lights that are out. No worrie…" at bounding box center [527, 140] width 354 height 35
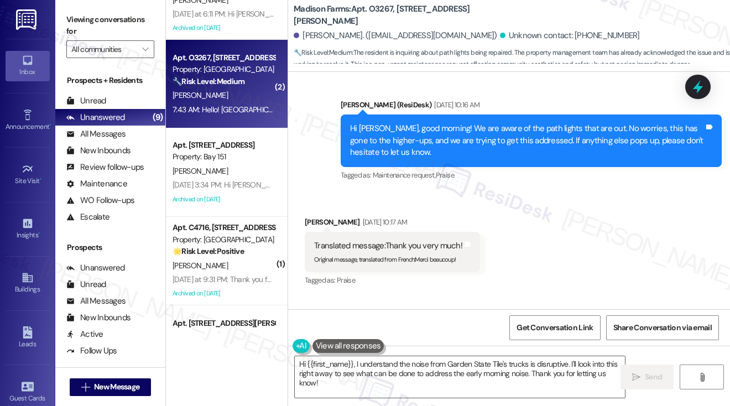
click at [369, 144] on div "Hi Ethan, good morning! We are aware of the path lights that are out. No worrie…" at bounding box center [527, 140] width 354 height 35
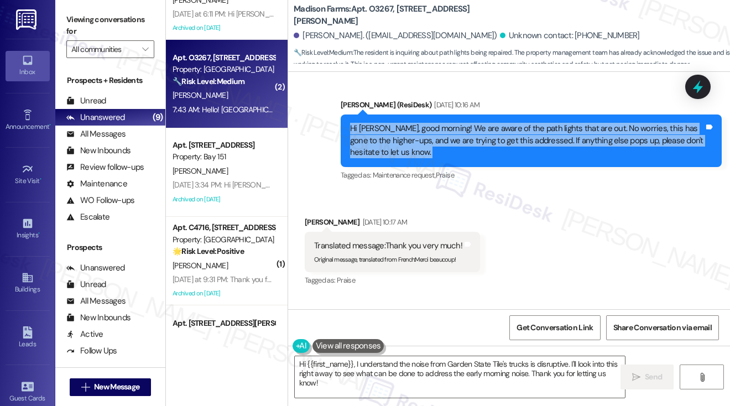
click at [369, 144] on div "Hi Ethan, good morning! We are aware of the path lights that are out. No worrie…" at bounding box center [527, 140] width 354 height 35
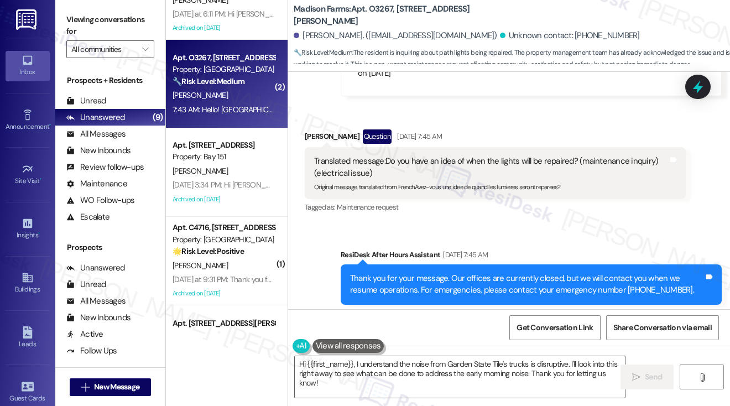
scroll to position [2378, 0]
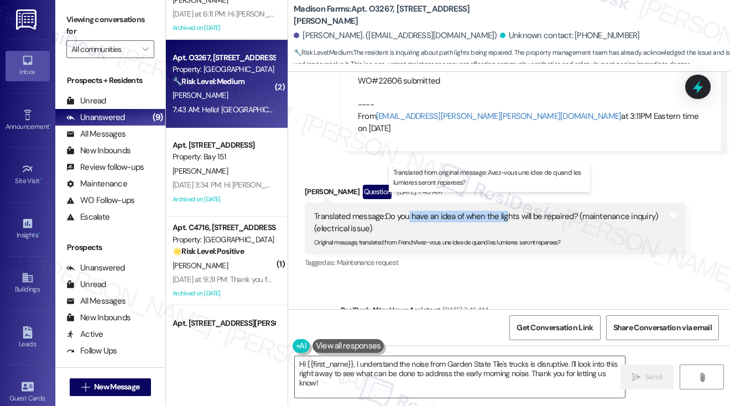
drag, startPoint x: 409, startPoint y: 204, endPoint x: 508, endPoint y: 201, distance: 99.0
click at [508, 211] on div "Translated message: Do you have an idea of when the lights will be repaired? (m…" at bounding box center [491, 223] width 354 height 24
click at [498, 211] on div "Translated message: Do you have an idea of when the lights will be repaired? (m…" at bounding box center [491, 223] width 354 height 24
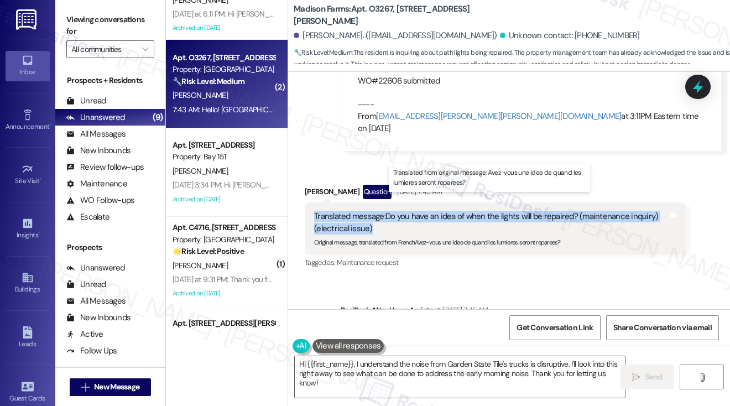
click at [498, 211] on div "Translated message: Do you have an idea of when the lights will be repaired? (m…" at bounding box center [491, 223] width 354 height 24
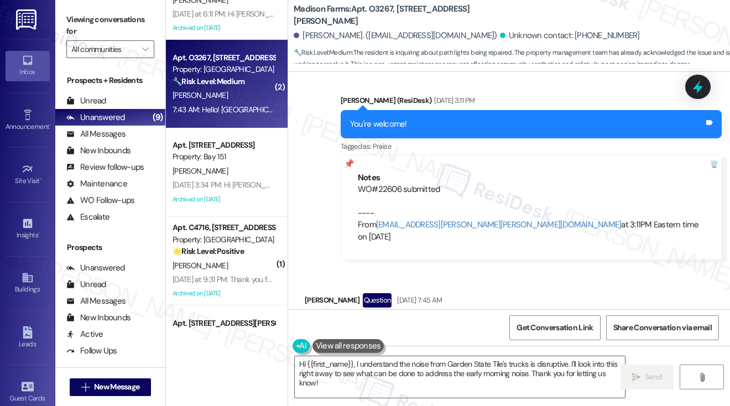
scroll to position [2268, 0]
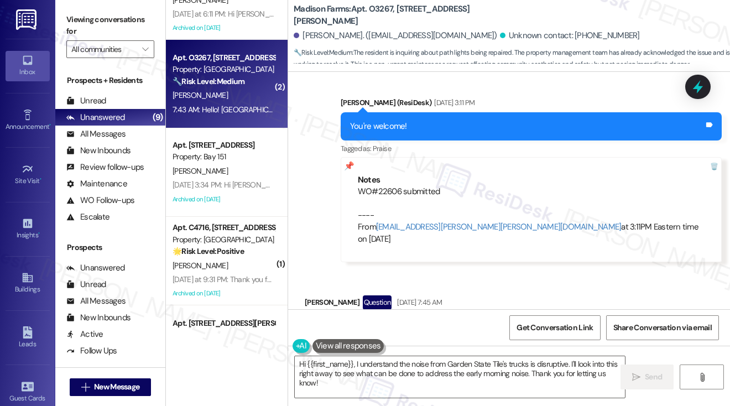
click at [407, 190] on div "WO#22606 submitted ---- From automated-surveys-kre-katrina.lopez@kre.com at 3:1…" at bounding box center [531, 215] width 347 height 59
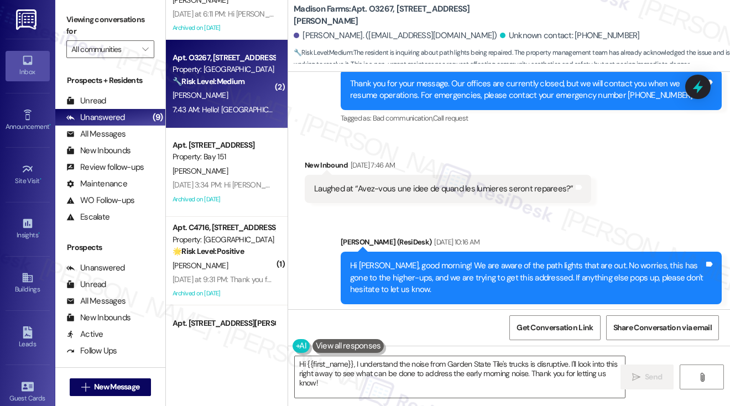
scroll to position [2766, 0]
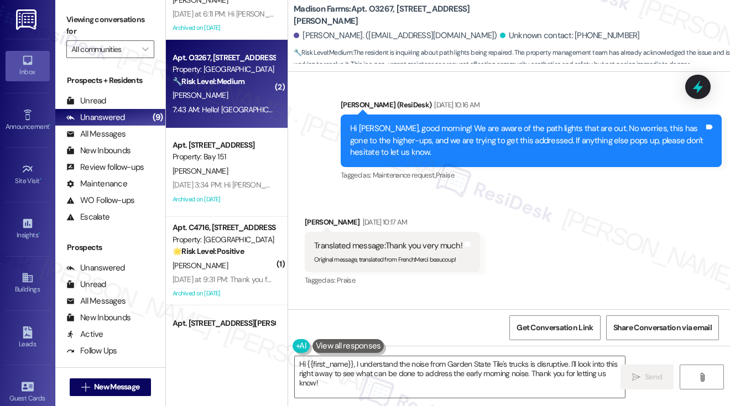
click at [564, 123] on div "Hi Ethan, good morning! We are aware of the path lights that are out. No worrie…" at bounding box center [527, 140] width 354 height 35
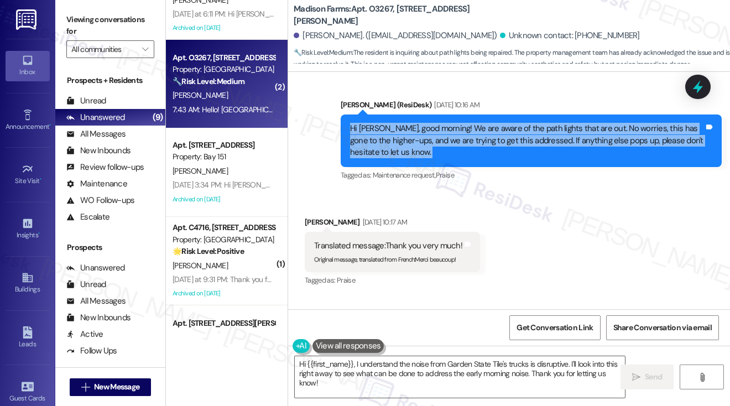
click at [564, 123] on div "Hi Ethan, good morning! We are aware of the path lights that are out. No worrie…" at bounding box center [527, 140] width 354 height 35
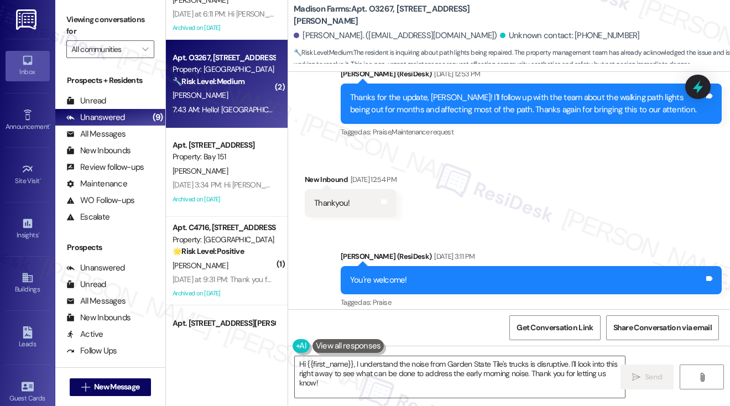
scroll to position [1991, 0]
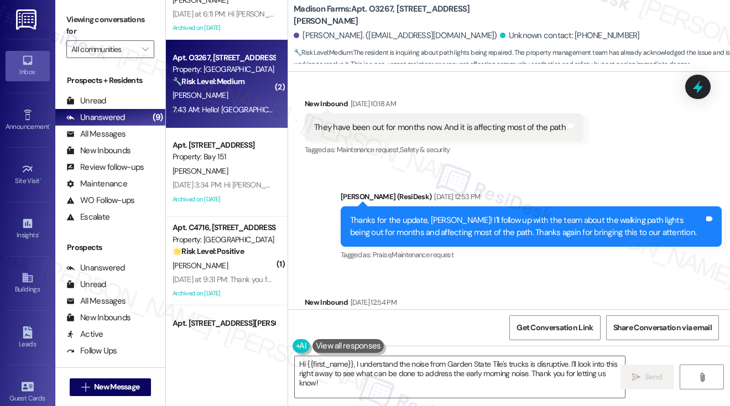
click at [435, 221] on div "Thanks for the update, Marissa! I'll follow up with the team about the walking …" at bounding box center [527, 227] width 354 height 24
click at [436, 221] on div "Thanks for the update, Marissa! I'll follow up with the team about the walking …" at bounding box center [527, 227] width 354 height 24
copy div "Marissa"
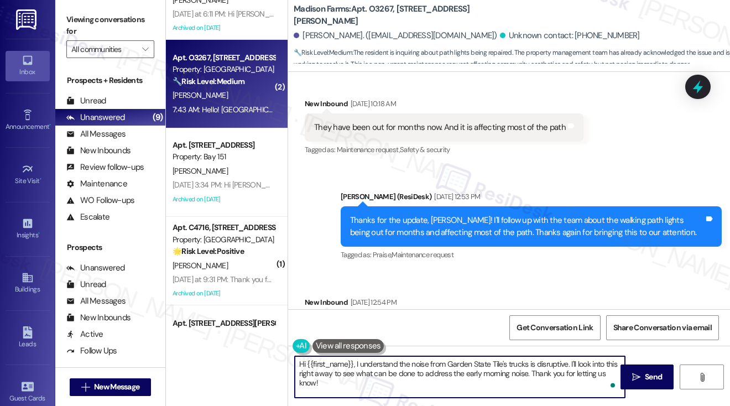
drag, startPoint x: 307, startPoint y: 364, endPoint x: 353, endPoint y: 360, distance: 46.1
click at [353, 360] on textarea "Hi {{first_name}}, I understand the noise from Garden State Tile's trucks is di…" at bounding box center [460, 376] width 330 height 41
paste textarea "Marissa"
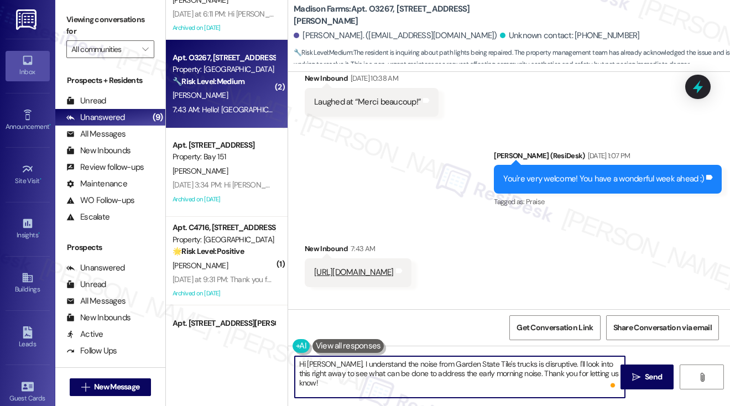
scroll to position [3098, 0]
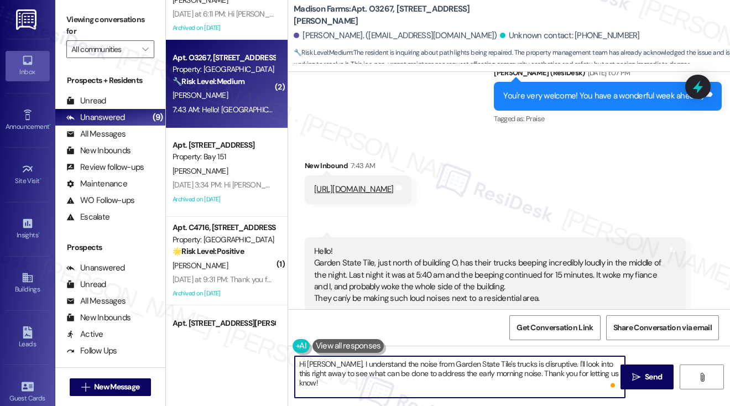
click at [366, 252] on div "Hello! Garden State Tile, just north of building O, has their trucks beeping in…" at bounding box center [491, 275] width 354 height 59
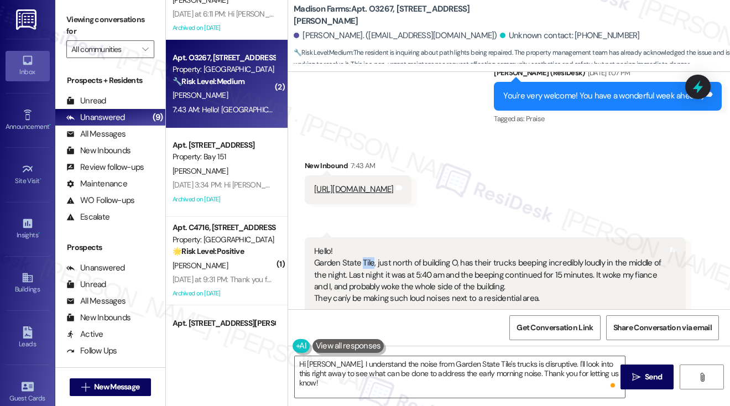
click at [366, 252] on div "Hello! Garden State Tile, just north of building O, has their trucks beeping in…" at bounding box center [491, 275] width 354 height 59
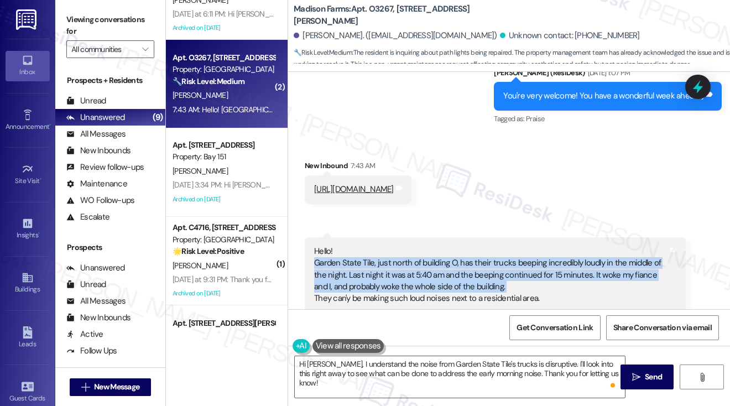
click at [366, 252] on div "Hello! Garden State Tile, just north of building O, has their trucks beeping in…" at bounding box center [491, 275] width 354 height 59
click at [404, 262] on div "Hello! Garden State Tile, just north of building O, has their trucks beeping in…" at bounding box center [491, 275] width 354 height 59
drag, startPoint x: 339, startPoint y: 251, endPoint x: 502, endPoint y: 274, distance: 165.3
click at [502, 274] on div "Hello! Garden State Tile, just north of building O, has their trucks beeping in…" at bounding box center [491, 275] width 354 height 59
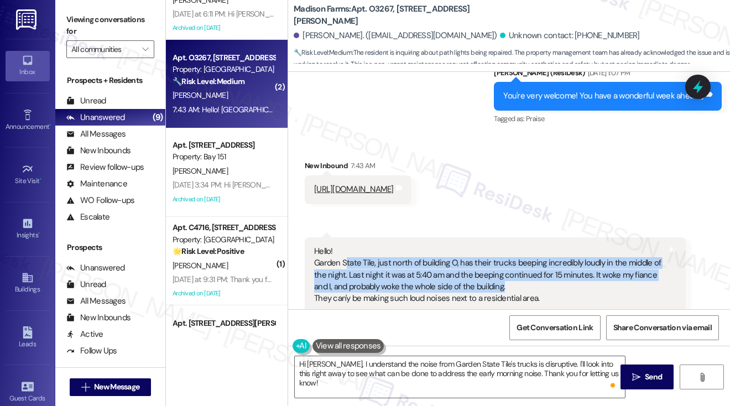
drag, startPoint x: 524, startPoint y: 278, endPoint x: 344, endPoint y: 254, distance: 181.4
click at [344, 254] on div "Hello! Garden State Tile, just north of building O, has their trucks beeping in…" at bounding box center [491, 275] width 354 height 59
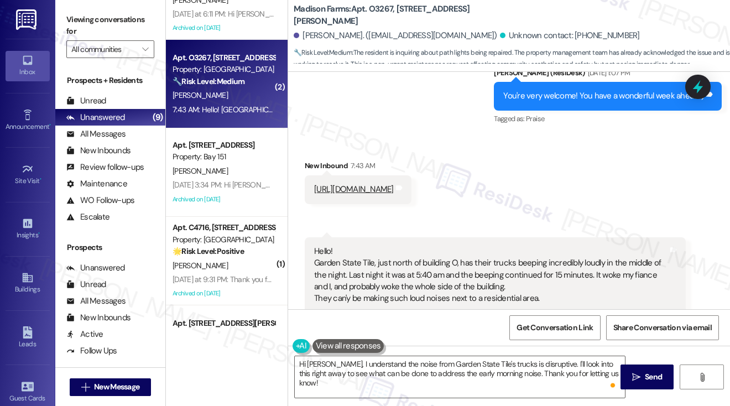
click at [325, 251] on div "Hello! Garden State Tile, just north of building O, has their trucks beeping in…" at bounding box center [491, 275] width 354 height 59
drag, startPoint x: 313, startPoint y: 247, endPoint x: 372, endPoint y: 247, distance: 59.2
click at [372, 247] on div "Hello! Garden State Tile, just north of building O, has their trucks beeping in…" at bounding box center [491, 275] width 356 height 59
click at [481, 252] on div "Hello! Garden State Tile, just north of building O, has their trucks beeping in…" at bounding box center [491, 275] width 354 height 59
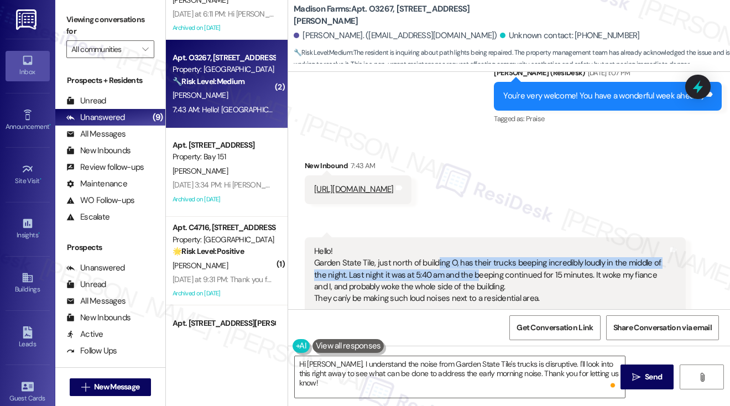
drag, startPoint x: 436, startPoint y: 248, endPoint x: 477, endPoint y: 259, distance: 42.3
click at [477, 259] on div "Hello! Garden State Tile, just north of building O, has their trucks beeping in…" at bounding box center [491, 275] width 354 height 59
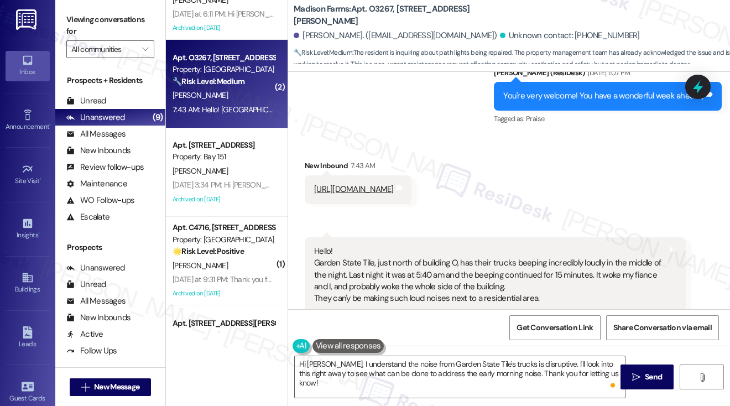
click at [400, 267] on div "Hello! Garden State Tile, just north of building O, has their trucks beeping in…" at bounding box center [491, 275] width 354 height 59
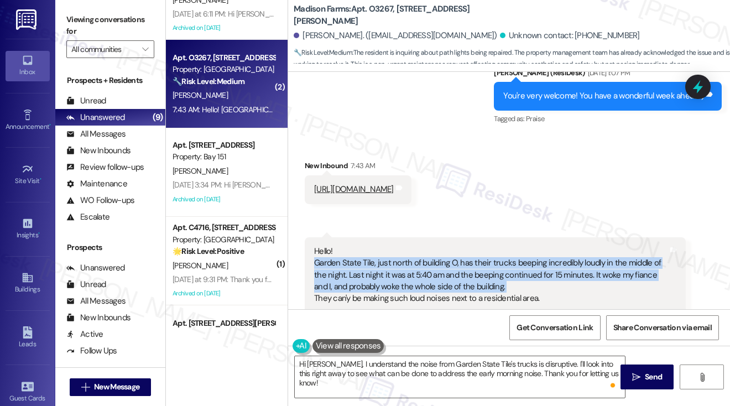
click at [400, 267] on div "Hello! Garden State Tile, just north of building O, has their trucks beeping in…" at bounding box center [491, 275] width 354 height 59
click at [465, 265] on div "Hello! Garden State Tile, just north of building O, has their trucks beeping in…" at bounding box center [491, 275] width 354 height 59
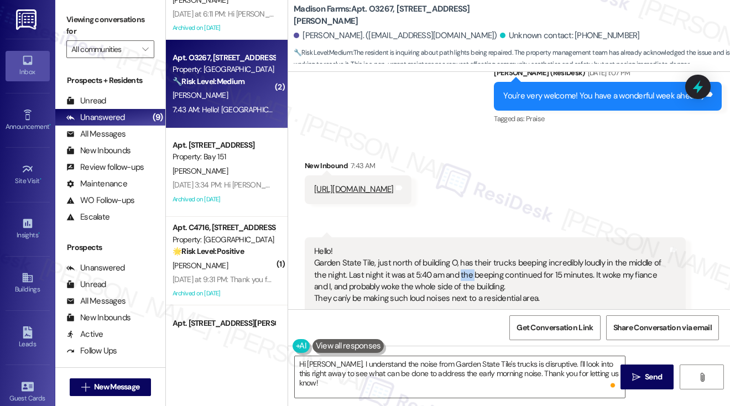
click at [465, 265] on div "Hello! Garden State Tile, just north of building O, has their trucks beeping in…" at bounding box center [491, 275] width 354 height 59
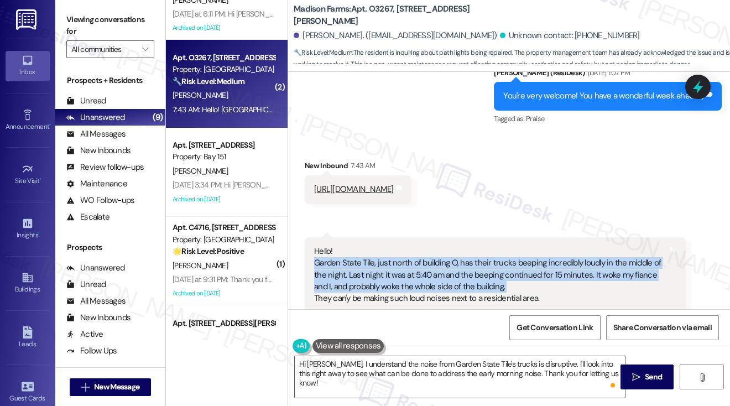
click at [465, 265] on div "Hello! Garden State Tile, just north of building O, has their trucks beeping in…" at bounding box center [491, 275] width 354 height 59
click at [525, 270] on div "Hello! Garden State Tile, just north of building O, has their trucks beeping in…" at bounding box center [491, 275] width 354 height 59
drag, startPoint x: 564, startPoint y: 285, endPoint x: 310, endPoint y: 255, distance: 255.1
click at [310, 255] on div "Hello! Garden State Tile, just north of building O, has their trucks beeping in…" at bounding box center [495, 275] width 381 height 76
copy div "Garden State Tile, just north of building O, has their trucks beeping incredibl…"
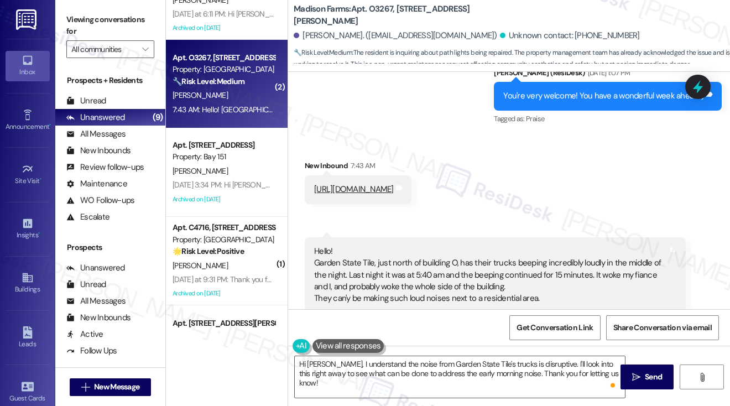
drag, startPoint x: 84, startPoint y: 22, endPoint x: 99, endPoint y: 39, distance: 22.3
click at [84, 22] on label "Viewing conversations for" at bounding box center [110, 25] width 88 height 29
click at [374, 370] on textarea "Hi Marissa, I understand the noise from Garden State Tile's trucks is disruptiv…" at bounding box center [460, 376] width 330 height 41
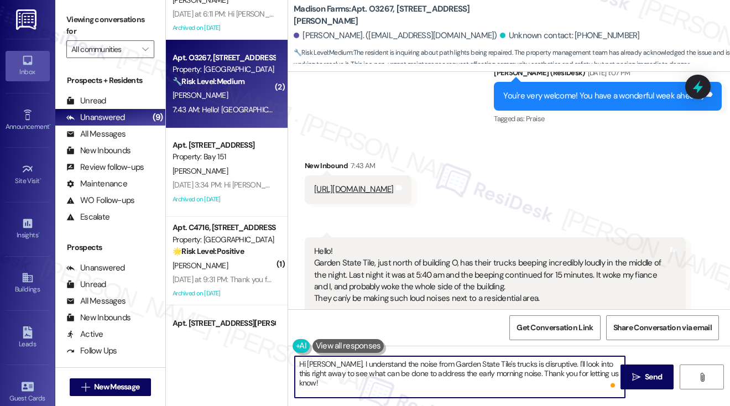
click at [374, 370] on textarea "Hi Marissa, I understand the noise from Garden State Tile's trucks is disruptiv…" at bounding box center [460, 376] width 330 height 41
click at [482, 367] on textarea "Hi Marissa, I understand the noise from Garden State Tile's trucks is disruptiv…" at bounding box center [460, 376] width 330 height 41
drag, startPoint x: 606, startPoint y: 372, endPoint x: 553, endPoint y: 360, distance: 55.0
click at [553, 360] on textarea "Hi Marissa, I understand the noise from Garden State Tile's trucks is disruptiv…" at bounding box center [460, 376] width 330 height 41
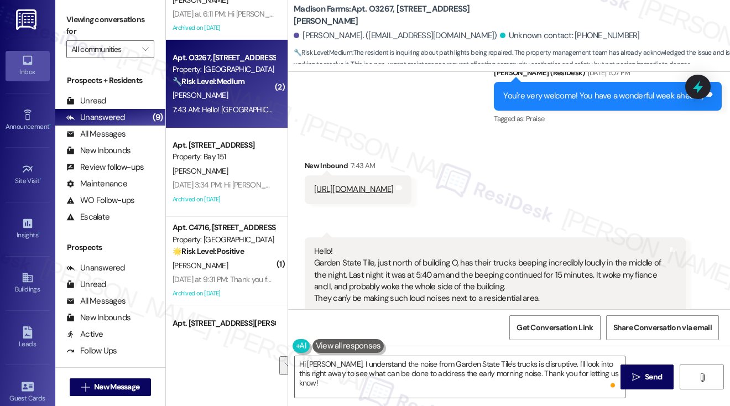
click at [91, 21] on label "Viewing conversations for" at bounding box center [110, 25] width 88 height 29
click at [90, 19] on label "Viewing conversations for" at bounding box center [110, 25] width 88 height 29
click at [578, 369] on textarea "Hi Marissa, I understand the noise from Garden State Tile's trucks is disruptiv…" at bounding box center [460, 376] width 330 height 41
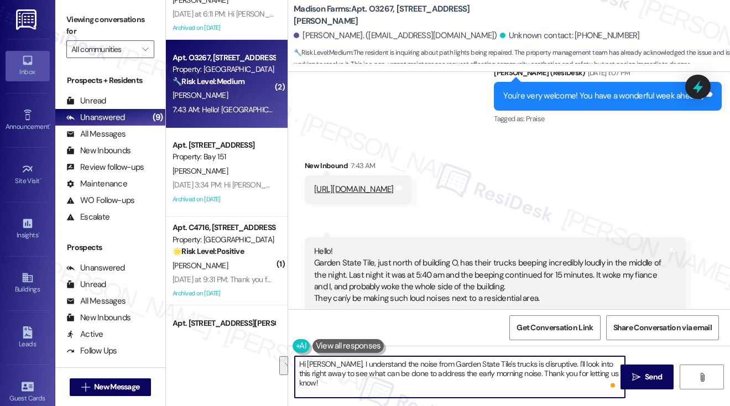
drag, startPoint x: 613, startPoint y: 372, endPoint x: 556, endPoint y: 362, distance: 57.7
click at [556, 362] on textarea "Hi Marissa, I understand the noise from Garden State Tile's trucks is disruptiv…" at bounding box center [460, 376] width 330 height 41
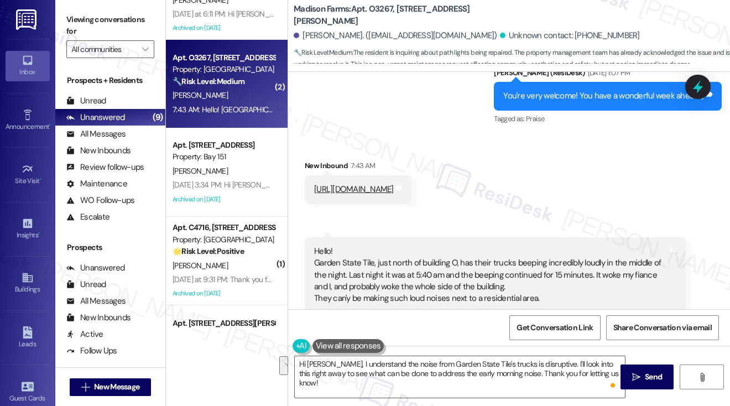
click at [100, 26] on label "Viewing conversations for" at bounding box center [110, 25] width 88 height 29
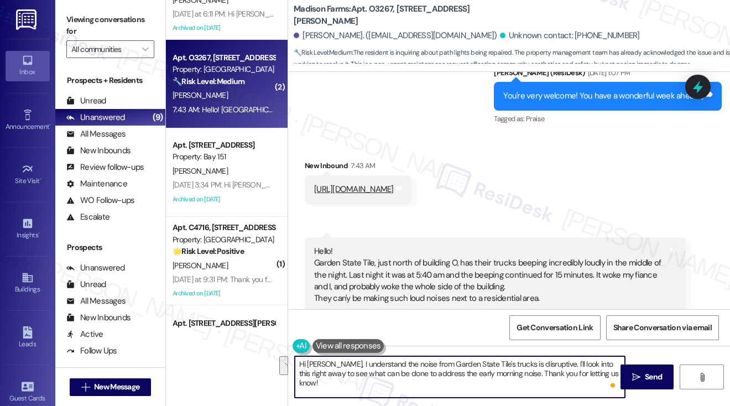
drag, startPoint x: 605, startPoint y: 376, endPoint x: 549, endPoint y: 359, distance: 58.3
click at [549, 359] on textarea "Hi Marissa, I understand the noise from Garden State Tile's trucks is disruptiv…" at bounding box center [460, 376] width 330 height 41
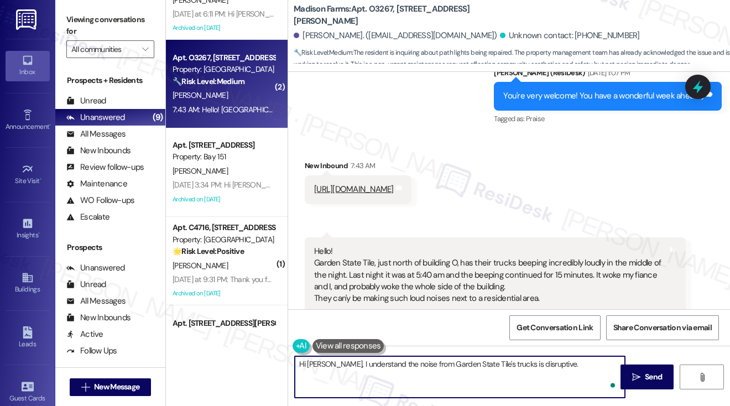
paste textarea "Just to help us pass this along clearly, has this been happening often or was l…"
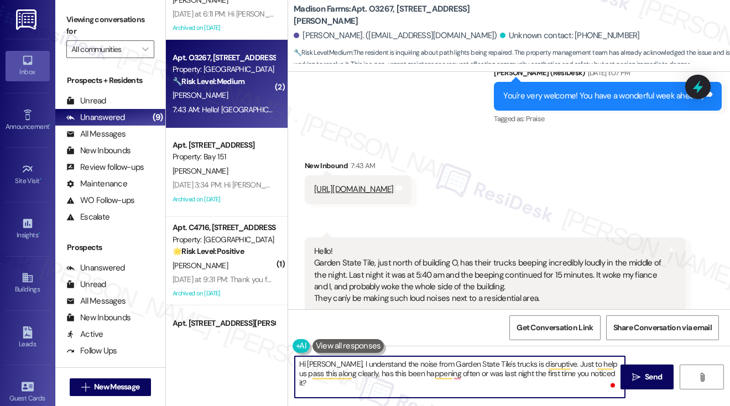
click at [419, 387] on textarea "Hi Marissa, I understand the noise from Garden State Tile's trucks is disruptiv…" at bounding box center [460, 376] width 330 height 41
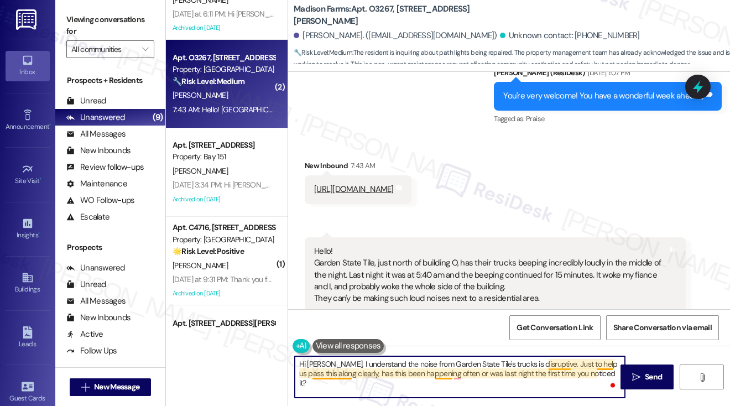
click at [351, 377] on textarea "Hi Marissa, I understand the noise from Garden State Tile's trucks is disruptiv…" at bounding box center [460, 376] width 330 height 41
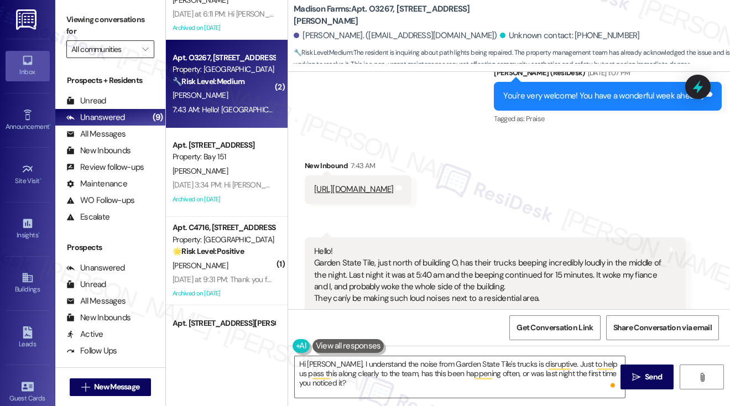
drag, startPoint x: 85, startPoint y: 28, endPoint x: 121, endPoint y: 55, distance: 44.7
click at [85, 28] on label "Viewing conversations for" at bounding box center [110, 25] width 88 height 29
click at [351, 383] on textarea "Hi Marissa, I understand the noise from Garden State Tile's trucks is disruptiv…" at bounding box center [460, 376] width 330 height 41
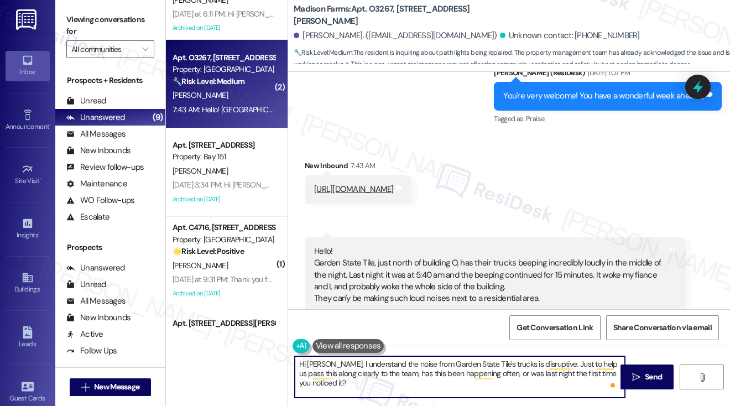
type textarea "Hi Marissa, I understand the noise from Garden State Tile's trucks is disruptiv…"
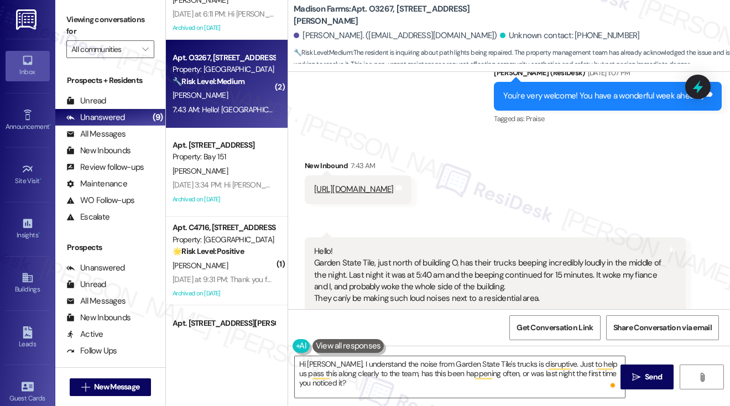
click at [71, 12] on label "Viewing conversations for" at bounding box center [110, 25] width 88 height 29
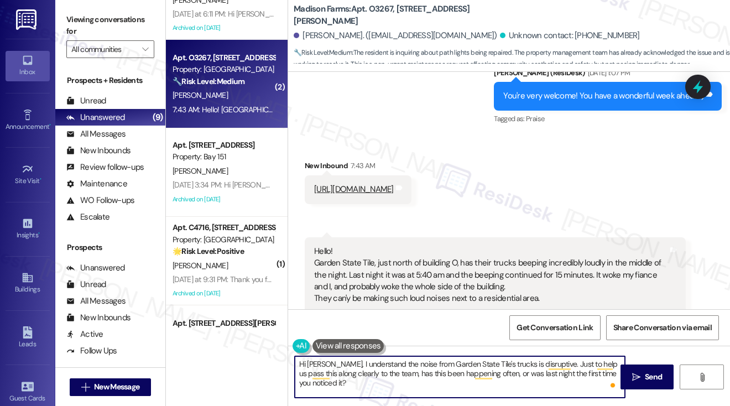
click at [392, 372] on textarea "Hi Marissa, I understand the noise from Garden State Tile's trucks is disruptiv…" at bounding box center [460, 376] width 330 height 41
click at [636, 380] on icon "" at bounding box center [636, 377] width 8 height 9
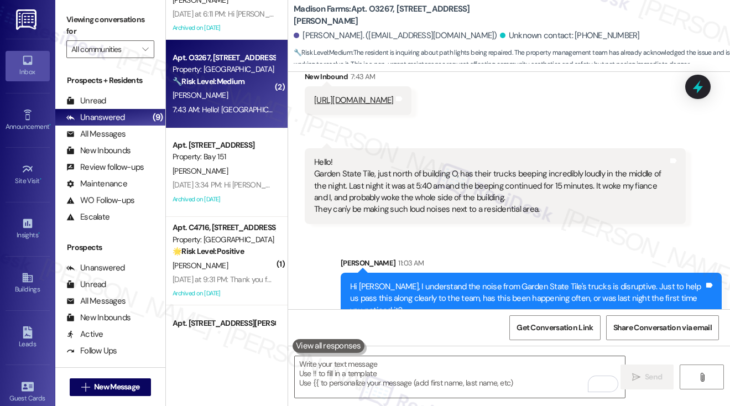
scroll to position [204, 0]
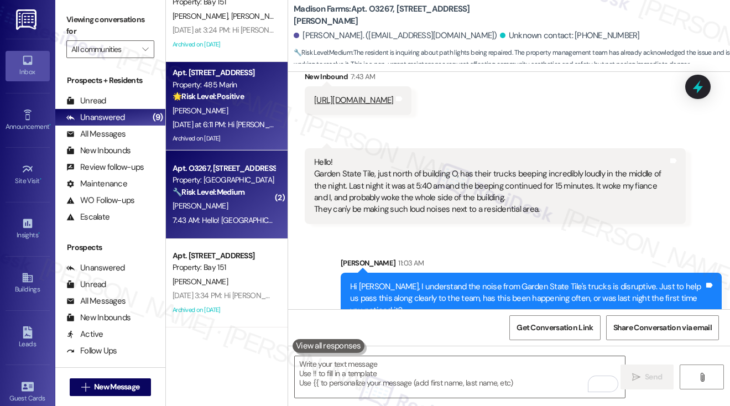
click at [210, 129] on div "Yesterday at 6:11 PM: Hi Jane ! The move In experiences satisfied my expectatio…" at bounding box center [318, 124] width 290 height 10
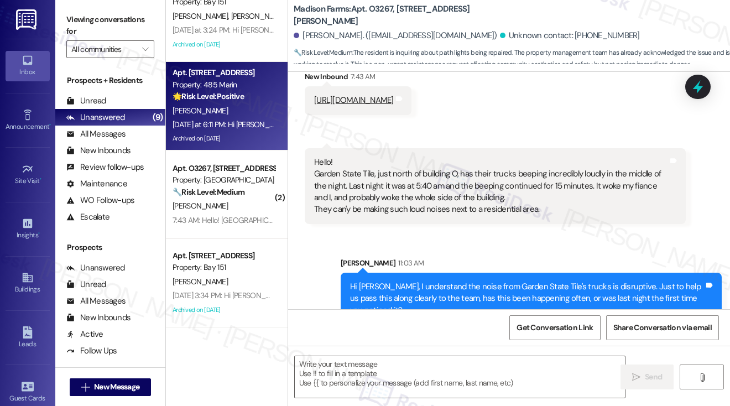
type textarea "Fetching suggested responses. Please feel free to read through the conversation…"
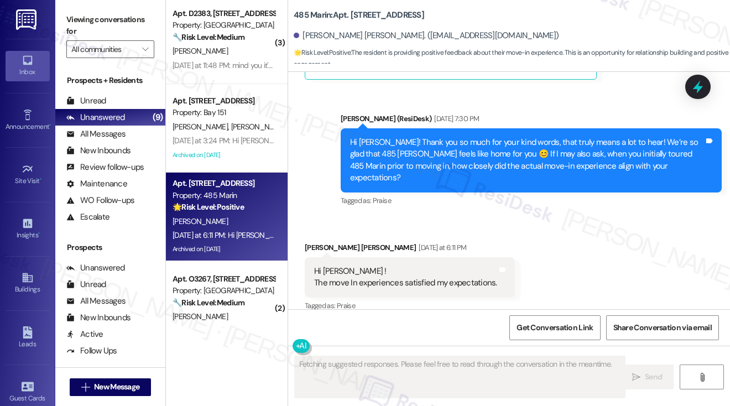
scroll to position [5249, 0]
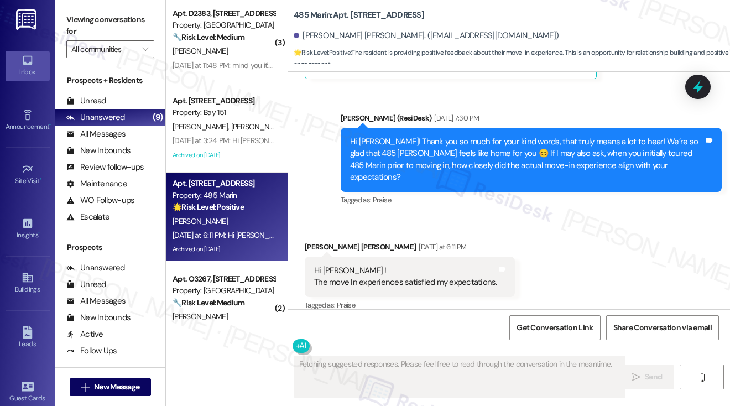
click at [351, 272] on div "Hi Jane ! The move In experiences satisfied my expectations." at bounding box center [405, 277] width 183 height 24
click at [493, 155] on div "Hi Luz! Thank you so much for your kind words, that truly means a lot to hear! …" at bounding box center [527, 160] width 354 height 48
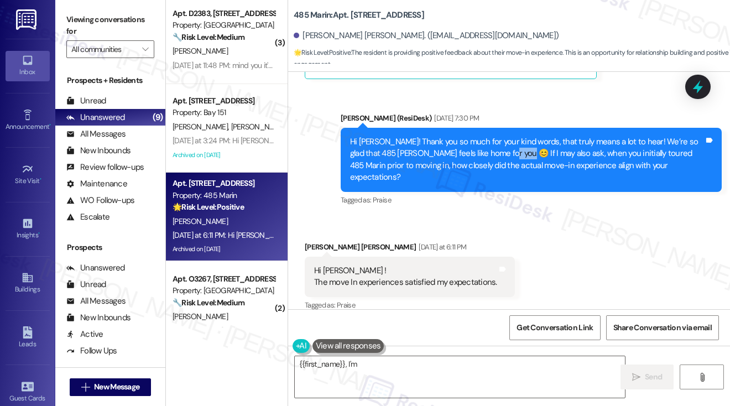
click at [493, 155] on div "Hi Luz! Thank you so much for your kind words, that truly means a lot to hear! …" at bounding box center [527, 160] width 354 height 48
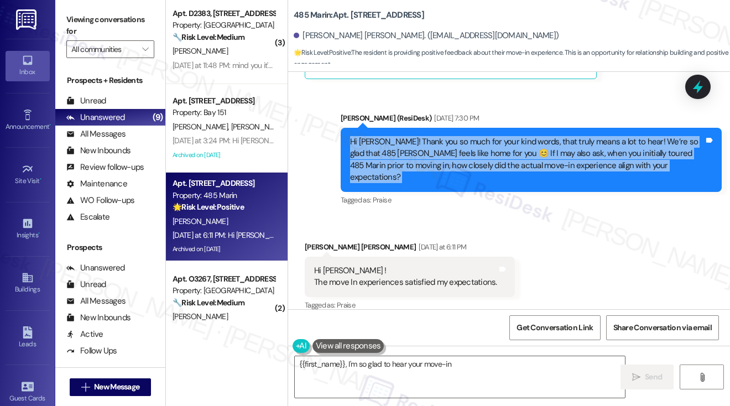
click at [493, 155] on div "Hi Luz! Thank you so much for your kind words, that truly means a lot to hear! …" at bounding box center [527, 160] width 354 height 48
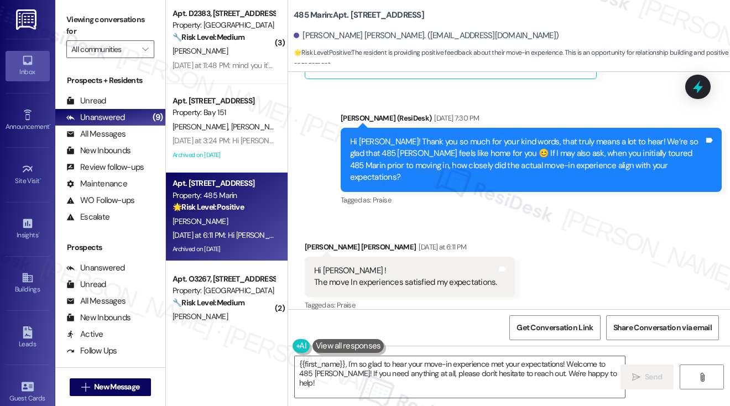
click at [81, 16] on label "Viewing conversations for" at bounding box center [110, 25] width 88 height 29
click at [350, 265] on div "Hi Jane ! The move In experiences satisfied my expectations." at bounding box center [405, 277] width 183 height 24
drag, startPoint x: 80, startPoint y: 25, endPoint x: 96, endPoint y: 34, distance: 18.3
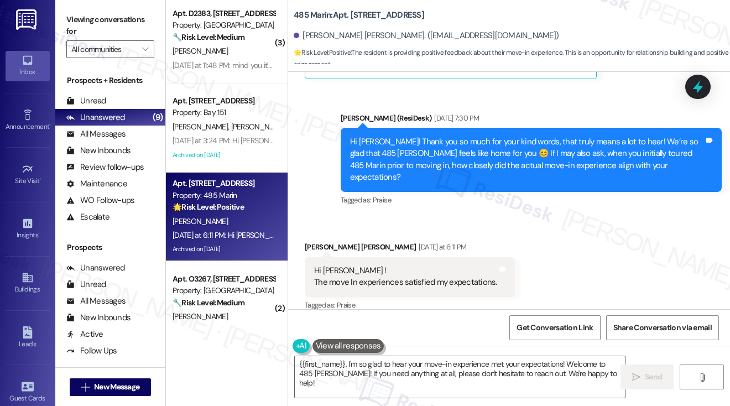
click at [80, 25] on label "Viewing conversations for" at bounding box center [110, 25] width 88 height 29
click at [367, 265] on div "Hi Jane ! The move In experiences satisfied my expectations." at bounding box center [405, 277] width 183 height 24
click at [524, 163] on div "Hi Luz! Thank you so much for your kind words, that truly means a lot to hear! …" at bounding box center [527, 160] width 354 height 48
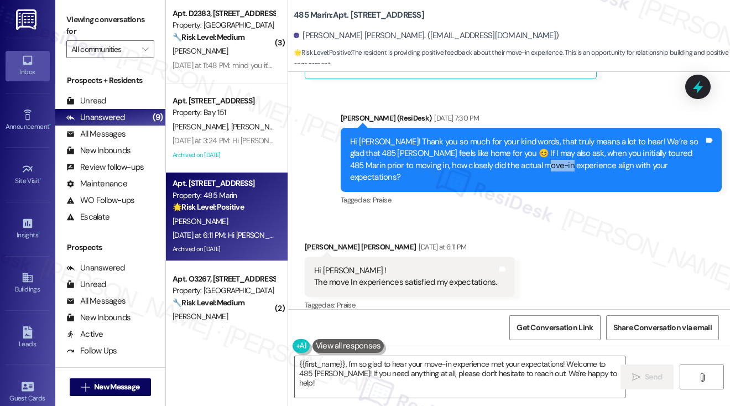
click at [524, 163] on div "Hi Luz! Thank you so much for your kind words, that truly means a lot to hear! …" at bounding box center [527, 160] width 354 height 48
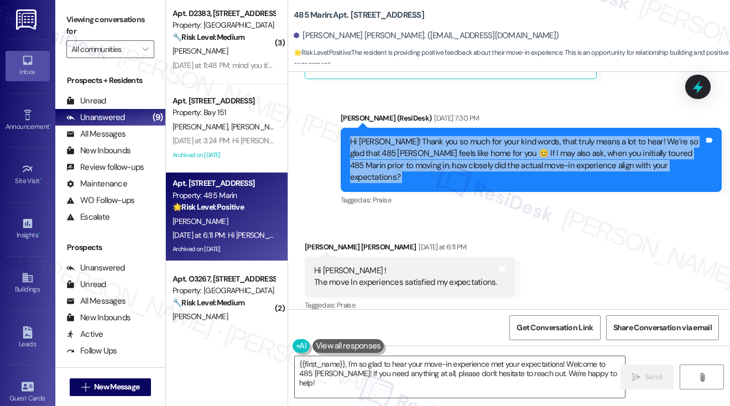
click at [524, 163] on div "Hi Luz! Thank you so much for your kind words, that truly means a lot to hear! …" at bounding box center [527, 160] width 354 height 48
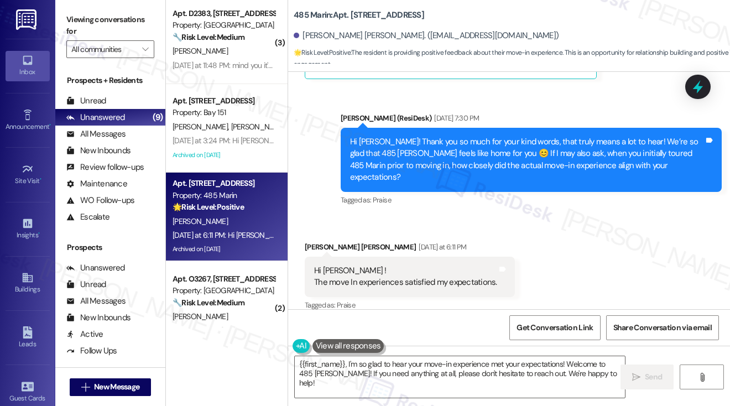
click at [589, 240] on div "Received via SMS Luz Marina Cruzado Yesterday at 6:11 PM Hi Jane ! The move In …" at bounding box center [509, 268] width 442 height 105
drag, startPoint x: 93, startPoint y: 24, endPoint x: 101, endPoint y: 26, distance: 8.1
click at [93, 24] on label "Viewing conversations for" at bounding box center [110, 25] width 88 height 29
click at [425, 136] on div "Hi Luz! Thank you so much for your kind words, that truly means a lot to hear! …" at bounding box center [527, 160] width 354 height 48
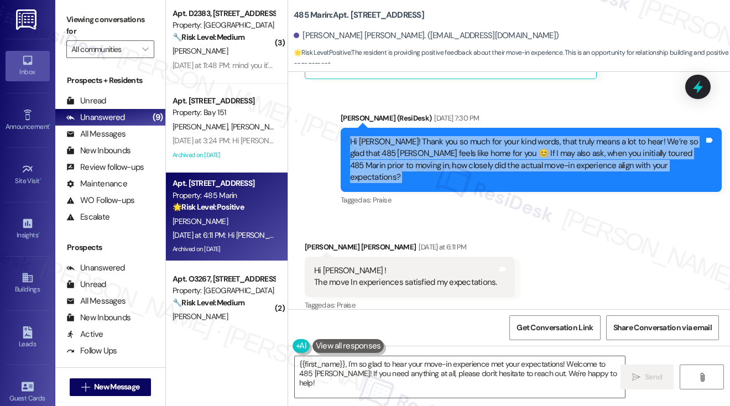
click at [425, 136] on div "Hi Luz! Thank you so much for your kind words, that truly means a lot to hear! …" at bounding box center [527, 160] width 354 height 48
click at [519, 154] on div "Hi Luz! Thank you so much for your kind words, that truly means a lot to hear! …" at bounding box center [527, 160] width 354 height 48
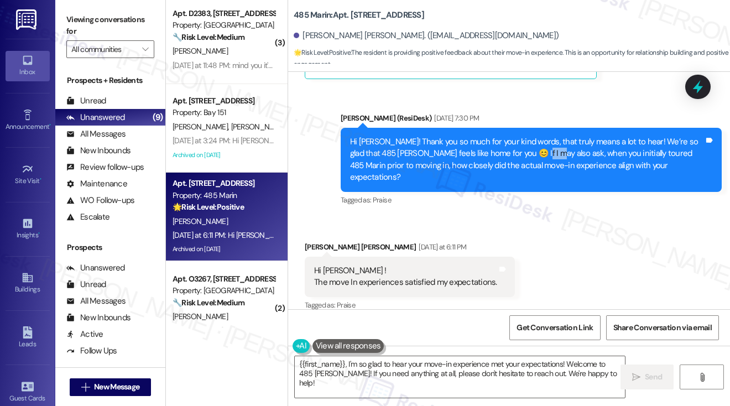
click at [519, 154] on div "Hi Luz! Thank you so much for your kind words, that truly means a lot to hear! …" at bounding box center [527, 160] width 354 height 48
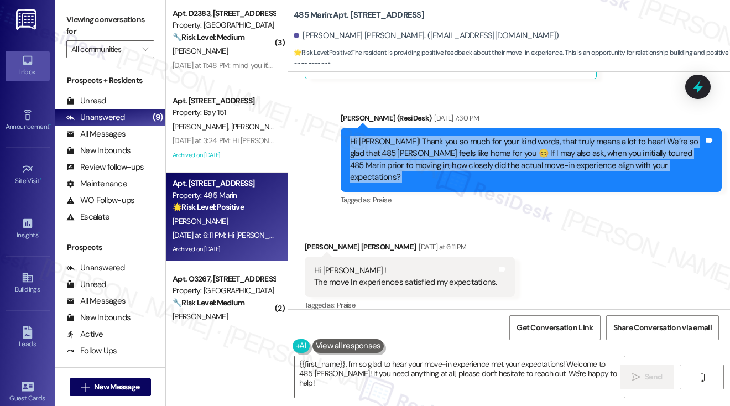
click at [519, 154] on div "Hi Luz! Thank you so much for your kind words, that truly means a lot to hear! …" at bounding box center [527, 160] width 354 height 48
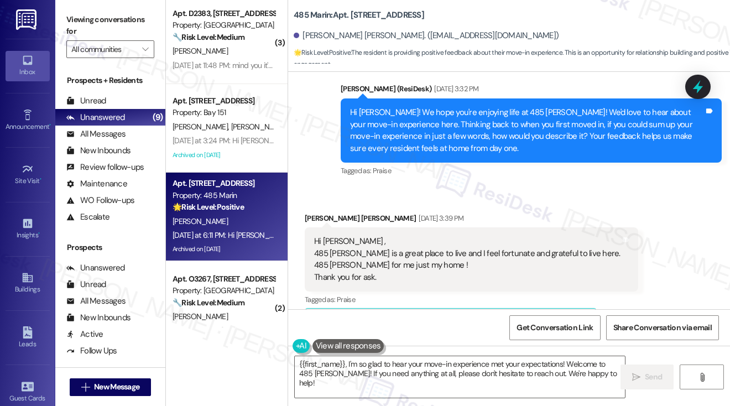
scroll to position [4973, 0]
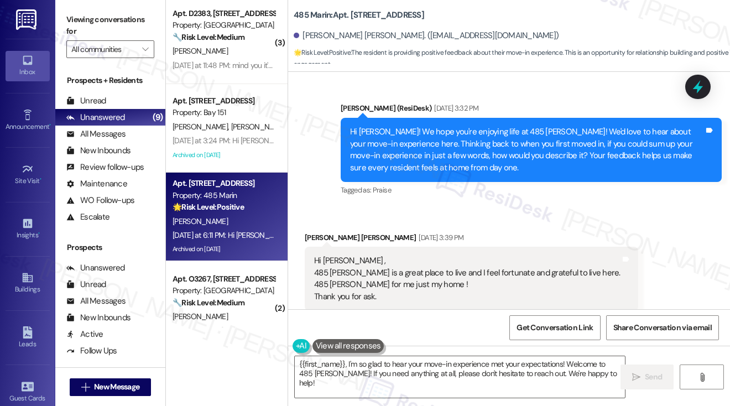
click at [478, 157] on div "Hi Luz Marina! We hope you're enjoying life at 485 Marin! We'd love to hear abo…" at bounding box center [527, 150] width 354 height 48
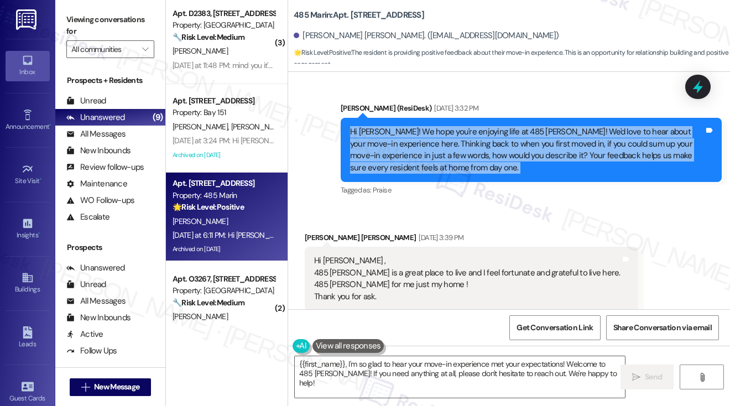
click at [478, 157] on div "Hi Luz Marina! We hope you're enjoying life at 485 Marin! We'd love to hear abo…" at bounding box center [527, 150] width 354 height 48
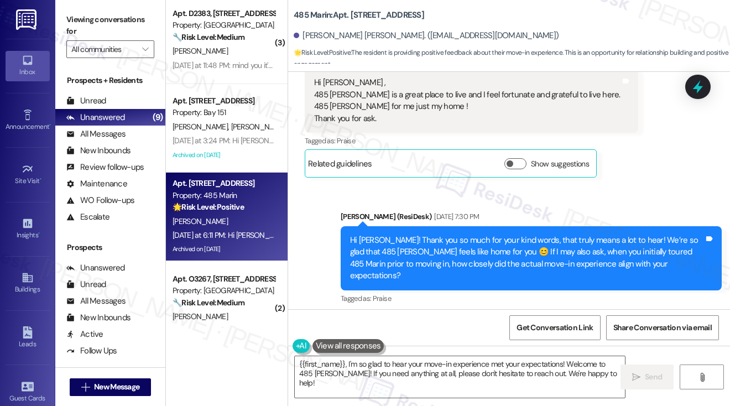
scroll to position [5194, 0]
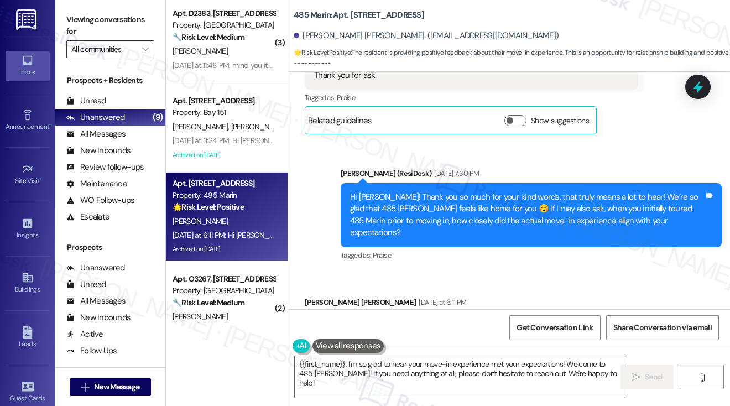
drag, startPoint x: 93, startPoint y: 28, endPoint x: 123, endPoint y: 46, distance: 35.5
click at [93, 28] on label "Viewing conversations for" at bounding box center [110, 25] width 88 height 29
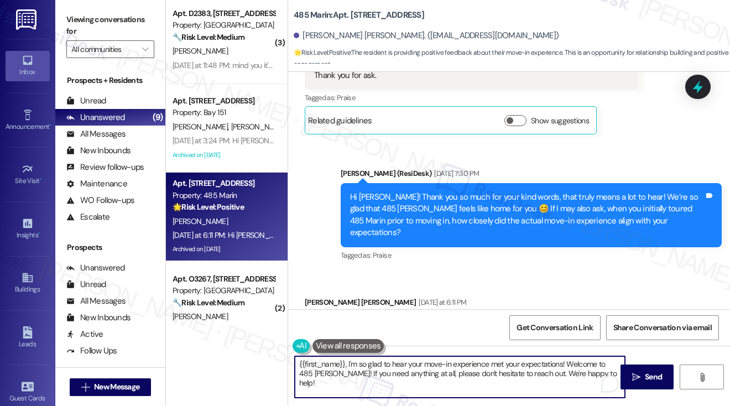
click at [295, 363] on textarea "{{first_name}}, I'm so glad to hear your move-in experience met your expectatio…" at bounding box center [460, 376] width 330 height 41
drag, startPoint x: 595, startPoint y: 372, endPoint x: 575, endPoint y: 363, distance: 21.8
click at [575, 363] on textarea "Hi {{first_name}}, I'm so glad to hear your move-in experience met your expecta…" at bounding box center [460, 376] width 330 height 41
paste textarea "hat surprised you in a positive way about moving in here?"
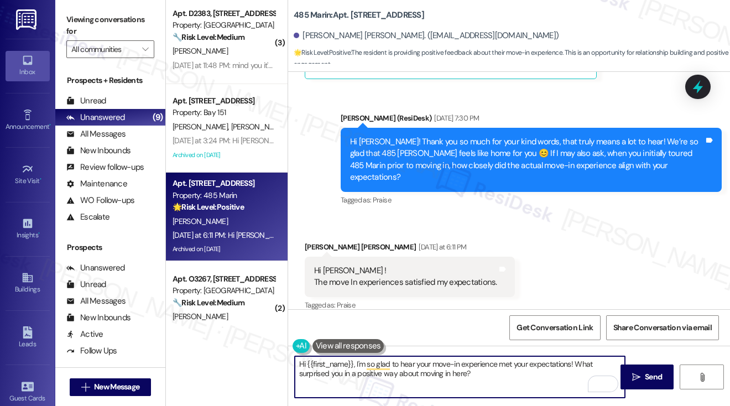
click at [575, 363] on textarea "Hi {{first_name}}, I'm so glad to hear your move-in experience met your expecta…" at bounding box center [460, 376] width 330 height 41
click at [538, 371] on textarea "Hi {{first_name}}, I'm so glad to hear your move-in experience met your expecta…" at bounding box center [460, 376] width 330 height 41
click at [356, 364] on textarea "Hi {{first_name}}, I'm so glad to hear your move-in experience met your expecta…" at bounding box center [460, 376] width 330 height 41
click at [377, 369] on textarea "Hi {{first_name}}, good morning! I'm so glad to hear your move-in experience me…" at bounding box center [460, 376] width 330 height 41
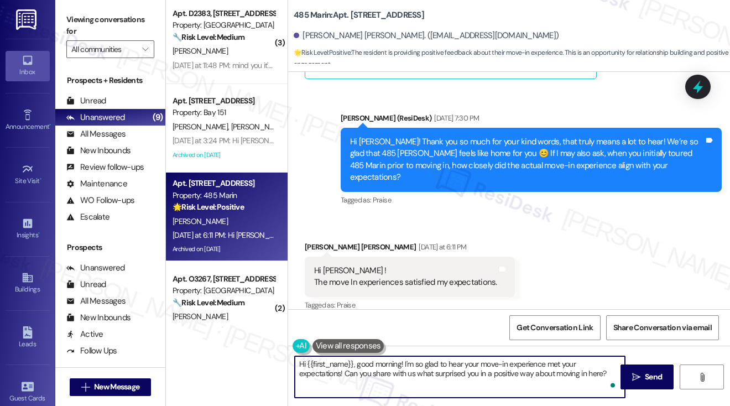
click at [434, 376] on textarea "Hi {{first_name}}, good morning! I'm so glad to hear your move-in experience me…" at bounding box center [460, 376] width 330 height 41
click at [481, 374] on textarea "Hi {{first_name}}, good morning! I'm so glad to hear your move-in experience me…" at bounding box center [460, 376] width 330 height 41
click at [608, 369] on textarea "Hi {{first_name}}, good morning! I'm so glad to hear your move-in experience me…" at bounding box center [460, 376] width 330 height 41
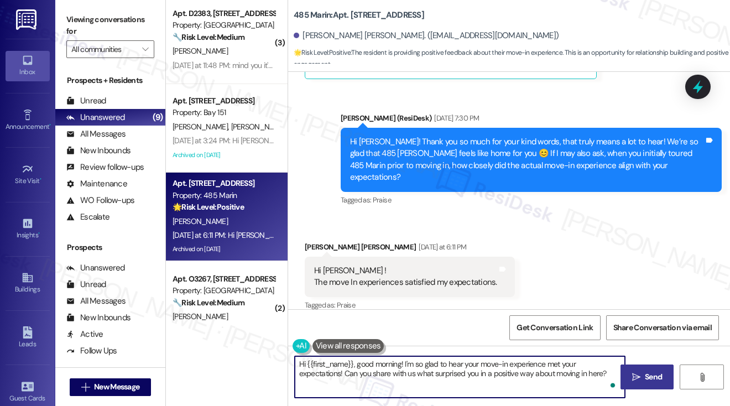
type textarea "Hi {{first_name}}, good morning! I'm so glad to hear your move-in experience me…"
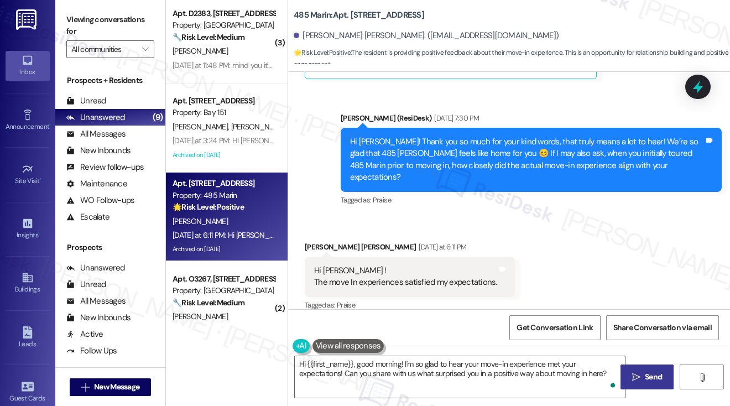
click at [655, 373] on span "Send" at bounding box center [653, 377] width 17 height 12
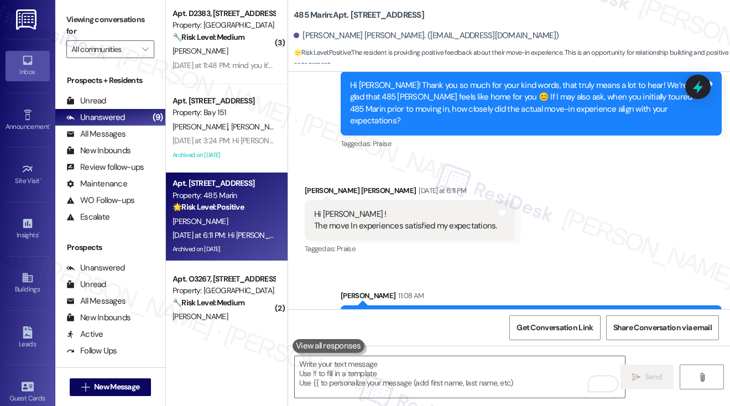
scroll to position [5338, 0]
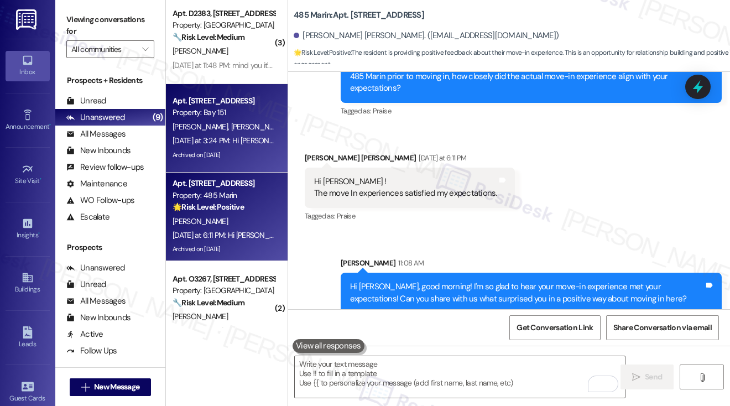
click at [197, 120] on div "A. Khandelwal R. Khandelwal" at bounding box center [223, 127] width 105 height 14
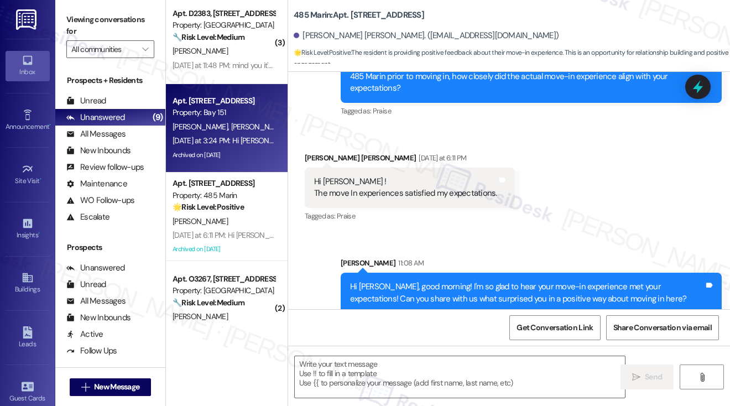
type textarea "Fetching suggested responses. Please feel free to read through the conversation…"
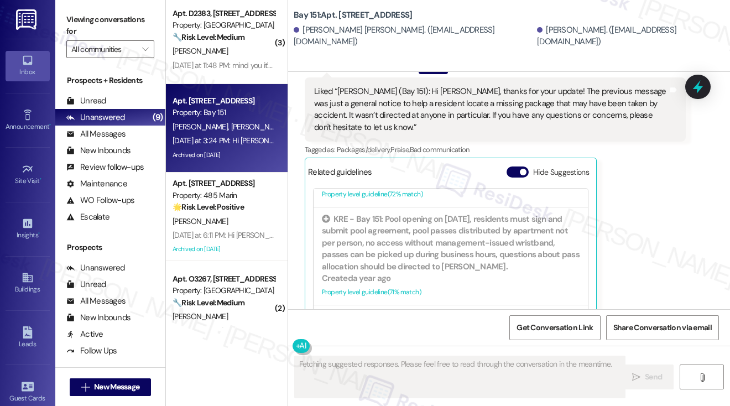
scroll to position [443, 0]
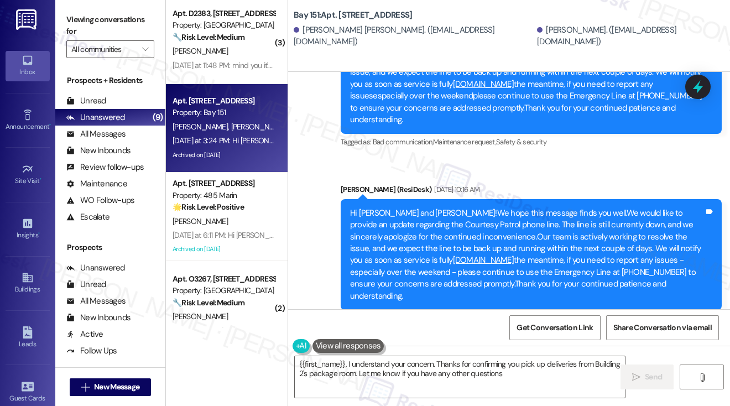
type textarea "{{first_name}}, I understand your concern. Thanks for confirming you pick up de…"
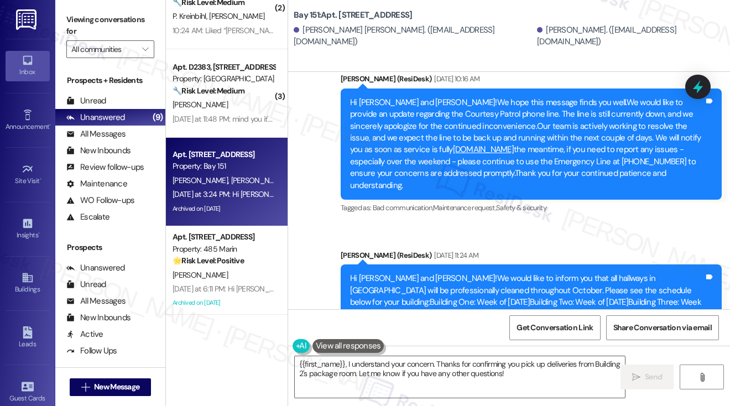
scroll to position [0, 0]
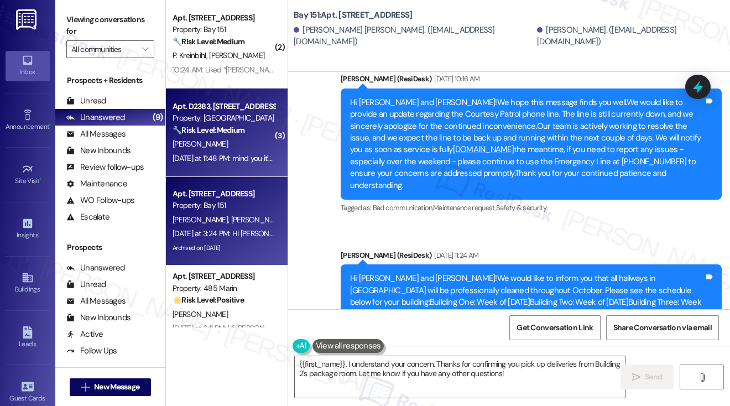
click at [241, 176] on div "Apt. D2383, 4883 Riley Road Property: Madison Farms 🔧 Risk Level: Medium The re…" at bounding box center [227, 133] width 122 height 89
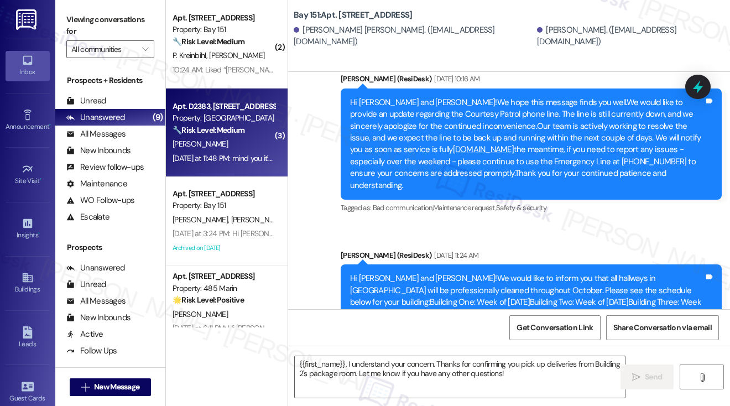
type textarea "Fetching suggested responses. Please feel free to read through the conversation…"
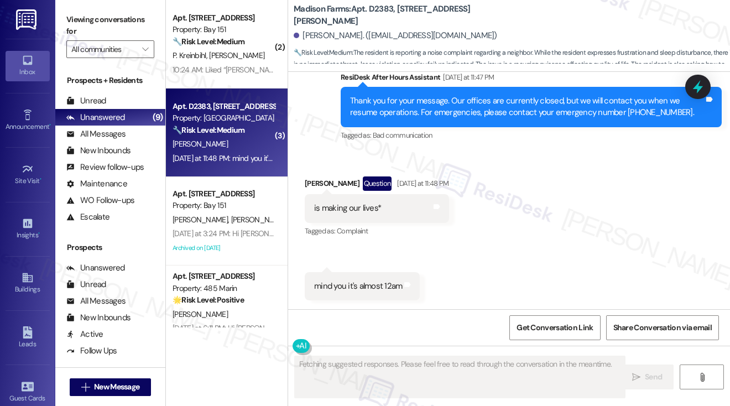
scroll to position [789, 0]
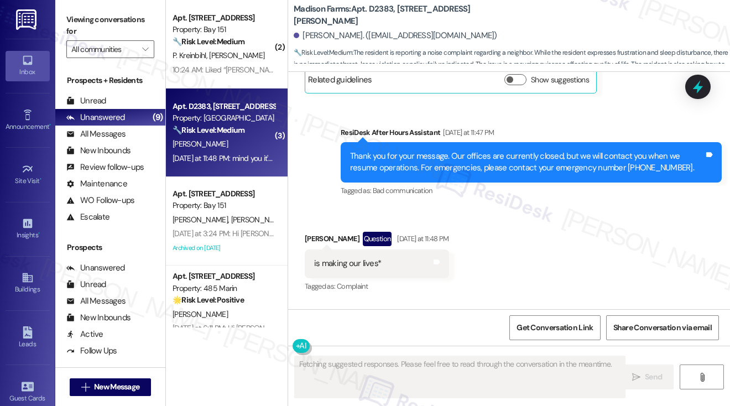
click at [405, 165] on div "Thank you for your message. Our offices are currently closed, but we will conta…" at bounding box center [527, 162] width 354 height 24
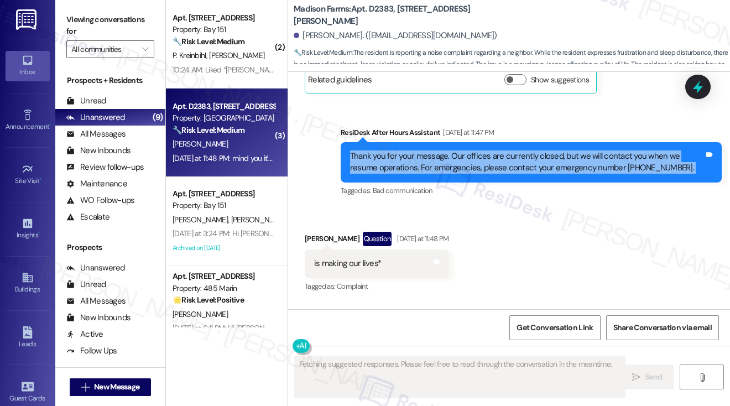
click at [405, 165] on div "Thank you for your message. Our offices are currently closed, but we will conta…" at bounding box center [527, 162] width 354 height 24
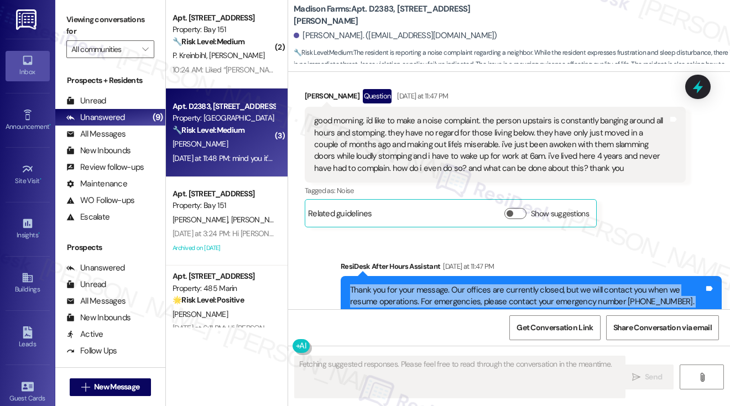
scroll to position [568, 0]
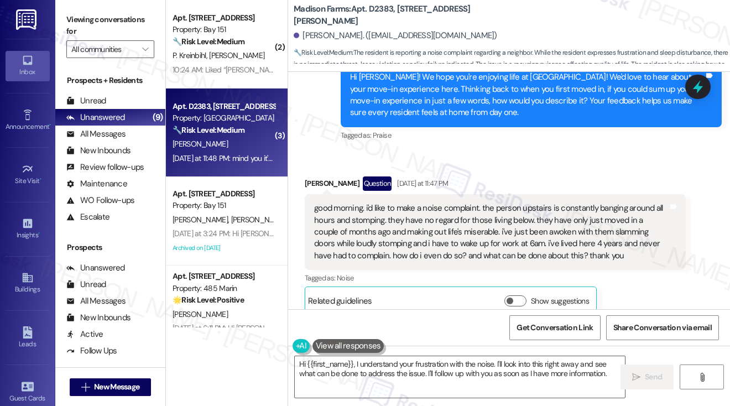
click at [346, 207] on div "good morning. i'd like to make a noise complaint. the person upstairs is consta…" at bounding box center [491, 231] width 354 height 59
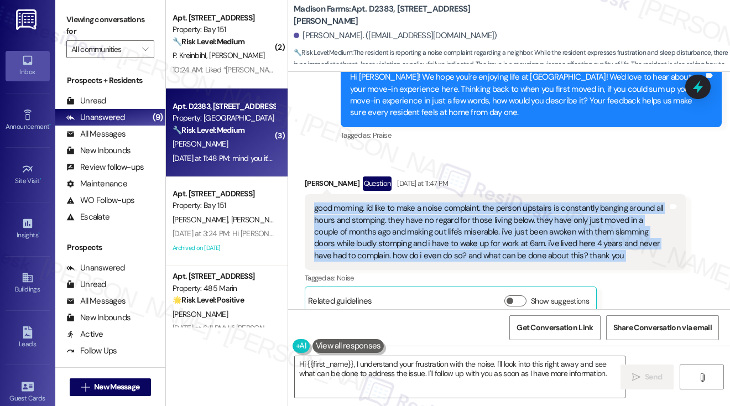
click at [346, 207] on div "good morning. i'd like to make a noise complaint. the person upstairs is consta…" at bounding box center [491, 231] width 354 height 59
click at [340, 218] on div "good morning. i'd like to make a noise complaint. the person upstairs is consta…" at bounding box center [491, 231] width 354 height 59
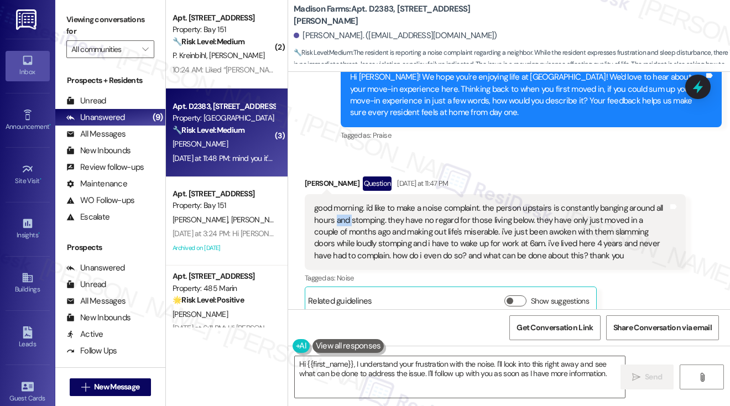
click at [340, 218] on div "good morning. i'd like to make a noise complaint. the person upstairs is consta…" at bounding box center [491, 231] width 354 height 59
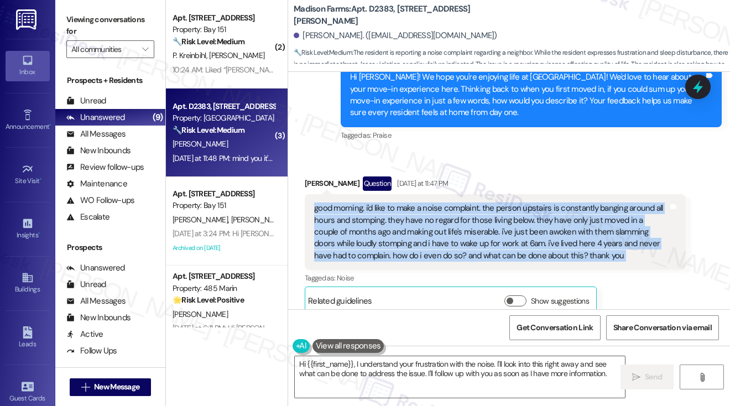
click at [340, 218] on div "good morning. i'd like to make a noise complaint. the person upstairs is consta…" at bounding box center [491, 231] width 354 height 59
click at [430, 218] on div "good morning. i'd like to make a noise complaint. the person upstairs is consta…" at bounding box center [491, 231] width 354 height 59
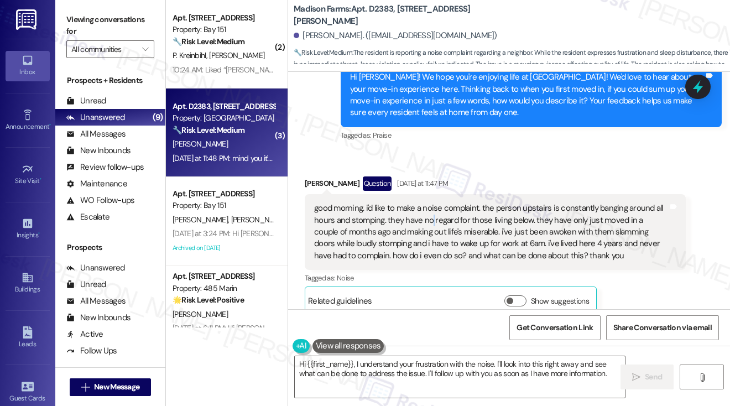
click at [430, 218] on div "good morning. i'd like to make a noise complaint. the person upstairs is consta…" at bounding box center [491, 231] width 354 height 59
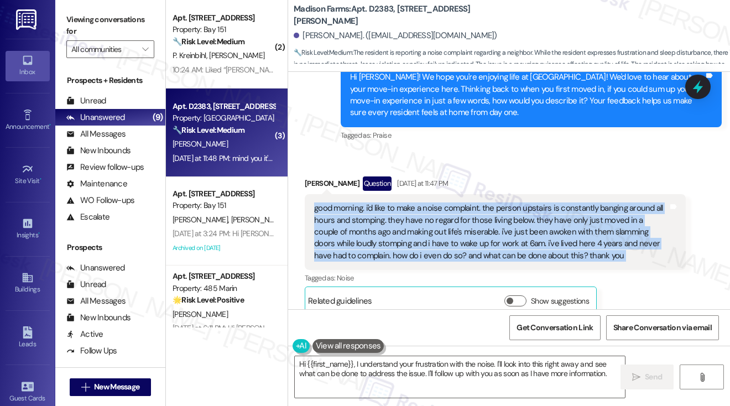
click at [430, 218] on div "good morning. i'd like to make a noise complaint. the person upstairs is consta…" at bounding box center [491, 231] width 354 height 59
click at [431, 218] on div "good morning. i'd like to make a noise complaint. the person upstairs is consta…" at bounding box center [491, 231] width 354 height 59
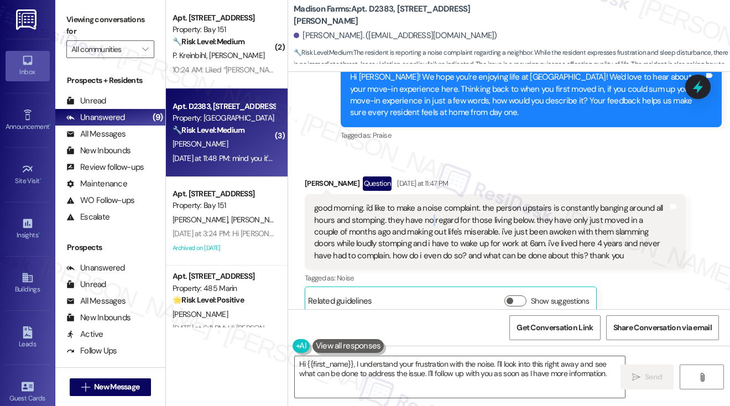
click at [431, 218] on div "good morning. i'd like to make a noise complaint. the person upstairs is consta…" at bounding box center [491, 231] width 354 height 59
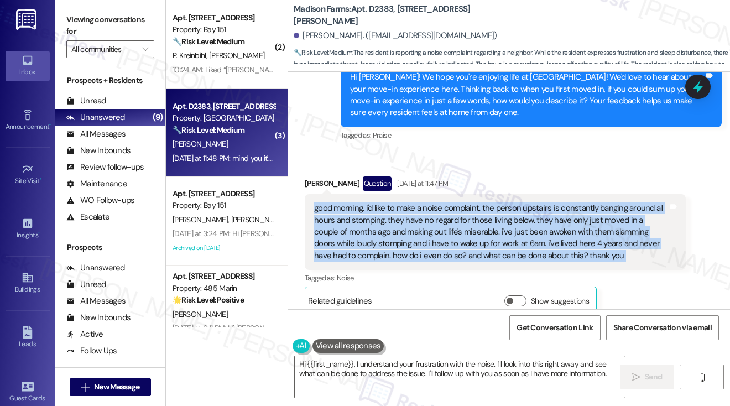
click at [431, 218] on div "good morning. i'd like to make a noise complaint. the person upstairs is consta…" at bounding box center [491, 231] width 354 height 59
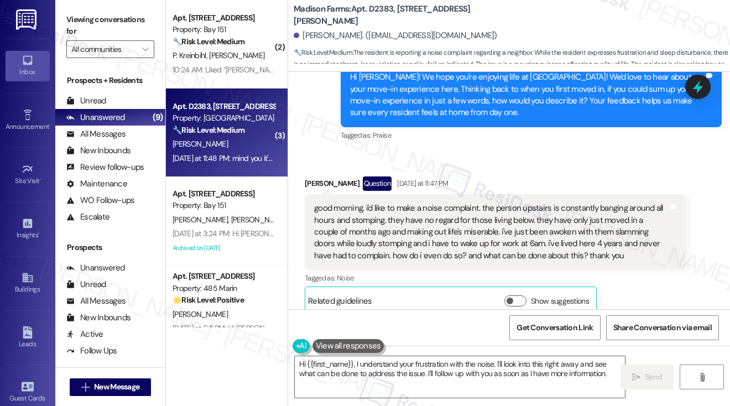
click at [564, 170] on div "Received via SMS Meaghan Mccabe Question Yesterday at 11:47 PM good morning. i'…" at bounding box center [495, 245] width 398 height 155
click at [75, 24] on label "Viewing conversations for" at bounding box center [110, 25] width 88 height 29
click at [82, 17] on label "Viewing conversations for" at bounding box center [110, 25] width 88 height 29
click at [87, 22] on label "Viewing conversations for" at bounding box center [110, 25] width 88 height 29
click at [467, 209] on div "good morning. i'd like to make a noise complaint. the person upstairs is consta…" at bounding box center [491, 231] width 354 height 59
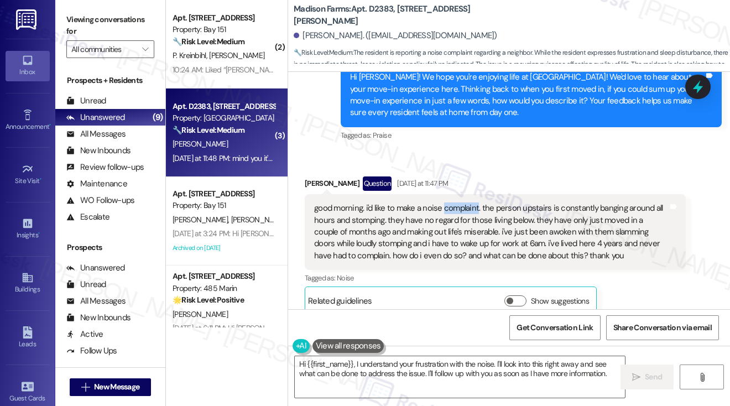
click at [467, 209] on div "good morning. i'd like to make a noise complaint. the person upstairs is consta…" at bounding box center [491, 231] width 354 height 59
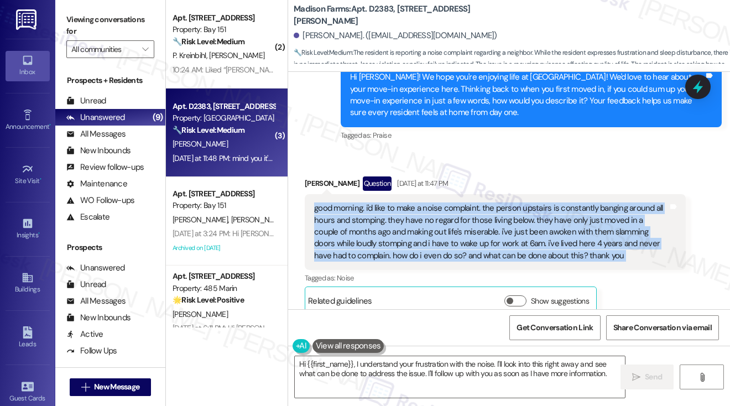
click at [467, 209] on div "good morning. i'd like to make a noise complaint. the person upstairs is consta…" at bounding box center [491, 231] width 354 height 59
click at [438, 224] on div "good morning. i'd like to make a noise complaint. the person upstairs is consta…" at bounding box center [491, 231] width 354 height 59
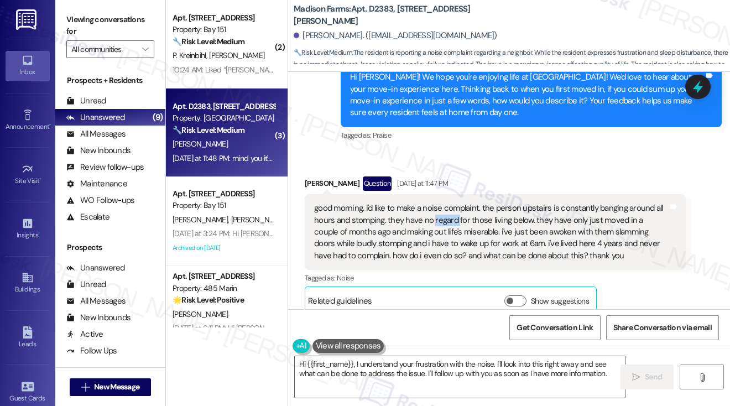
click at [438, 224] on div "good morning. i'd like to make a noise complaint. the person upstairs is consta…" at bounding box center [491, 231] width 354 height 59
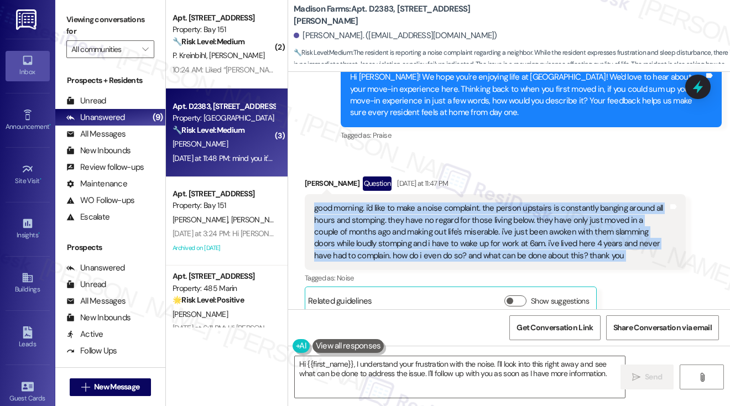
click at [438, 224] on div "good morning. i'd like to make a noise complaint. the person upstairs is consta…" at bounding box center [491, 231] width 354 height 59
click at [460, 363] on textarea "Hi {{first_name}}, I understand your frustration with the noise. I'll look into…" at bounding box center [460, 376] width 330 height 41
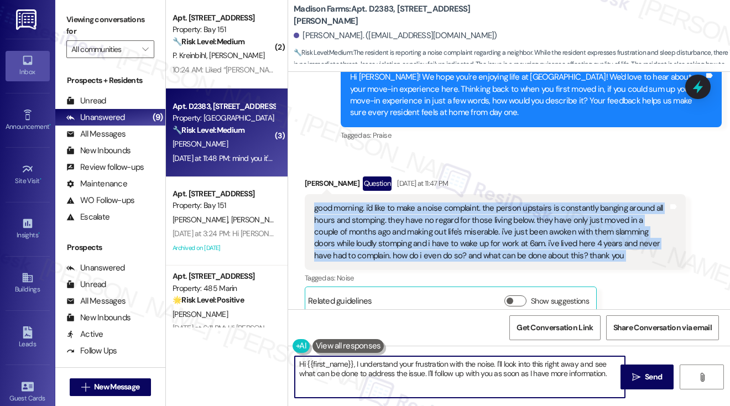
click at [460, 363] on textarea "Hi {{first_name}}, I understand your frustration with the noise. I'll look into…" at bounding box center [460, 376] width 330 height 41
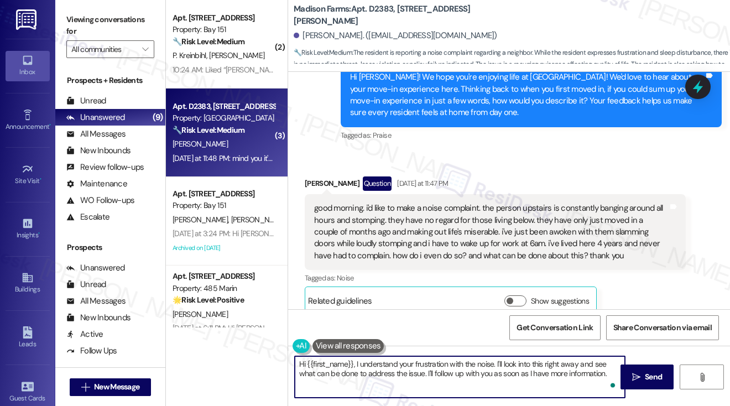
click at [460, 363] on textarea "Hi {{first_name}}, I understand your frustration with the noise. I'll look into…" at bounding box center [460, 376] width 330 height 41
paste textarea "Good morning, and thank you for reaching out. I’m so sorry you’re dealing with …"
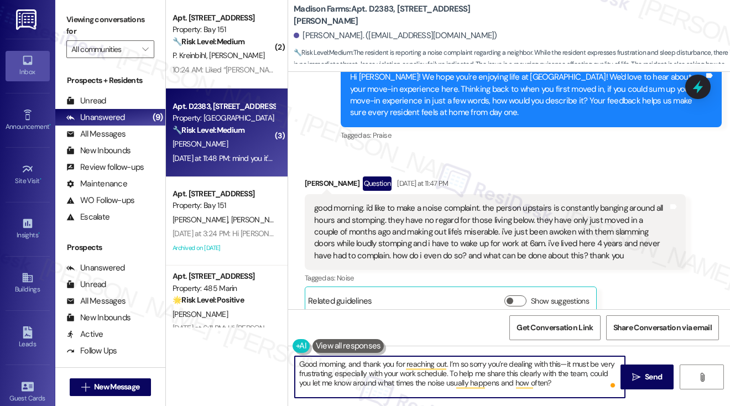
click at [324, 185] on div "Meaghan Mccabe Question Yesterday at 11:47 PM" at bounding box center [495, 185] width 381 height 18
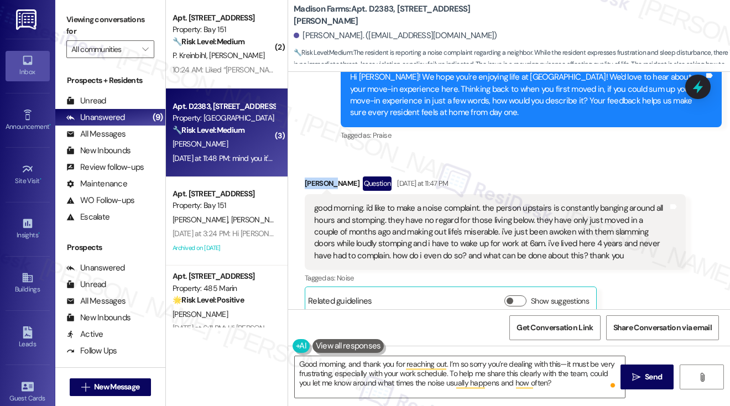
click at [324, 185] on div "Meaghan Mccabe Question Yesterday at 11:47 PM" at bounding box center [495, 185] width 381 height 18
copy div "Meaghan"
click at [296, 364] on textarea "Good morning, and thank you for reaching out. I’m so sorry you’re dealing with …" at bounding box center [460, 376] width 330 height 41
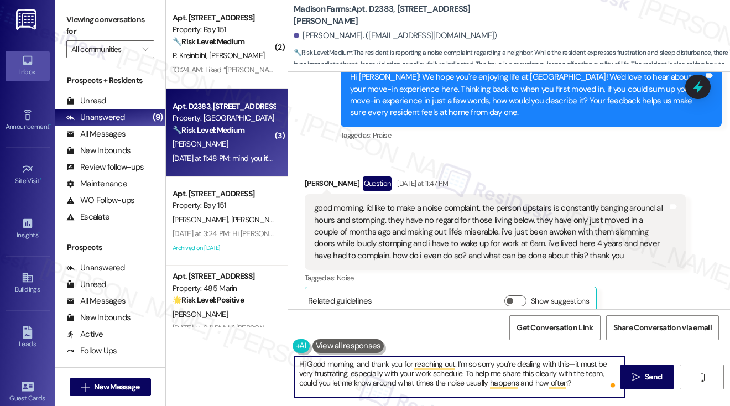
paste textarea "Meaghan"
click at [486, 361] on textarea "Hi Meaghan, good morning, and thank you for reaching out. I’m so sorry you’re d…" at bounding box center [460, 376] width 330 height 41
click at [498, 363] on textarea "Hi Meaghan, good morning, and thank you for reaching out. I’m so sorry you’re d…" at bounding box center [460, 376] width 330 height 41
click at [582, 366] on textarea "Hi Meaghan, good morning, and thank you for reaching out. I’m sorry you’re deal…" at bounding box center [460, 376] width 330 height 41
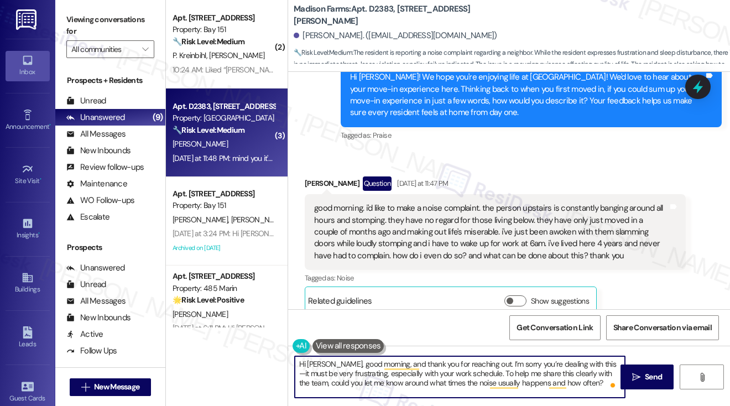
click at [583, 365] on textarea "Hi Meaghan, good morning, and thank you for reaching out. I’m sorry you’re deal…" at bounding box center [460, 376] width 330 height 41
drag, startPoint x: 598, startPoint y: 373, endPoint x: 406, endPoint y: 369, distance: 192.0
click at [395, 373] on textarea "Hi Meaghan, good morning, and thank you for reaching out. I’m sorry about the n…" at bounding box center [460, 376] width 330 height 41
click at [551, 374] on textarea "Hi Meaghan, good morning, and thank you for reaching out. I’m sorry about the n…" at bounding box center [460, 376] width 330 height 41
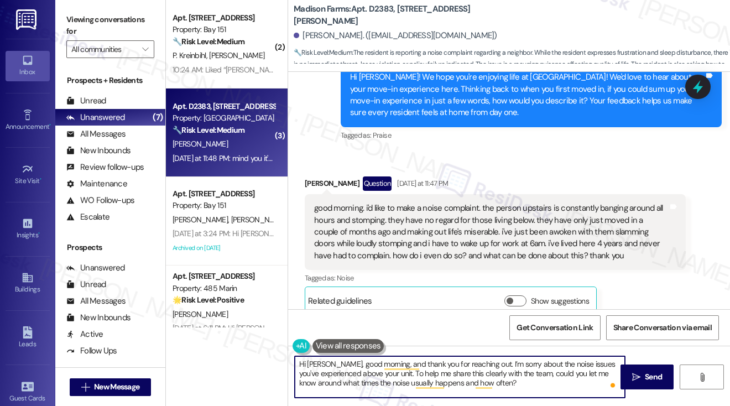
click at [551, 374] on textarea "Hi Meaghan, good morning, and thank you for reaching out. I’m sorry about the n…" at bounding box center [460, 376] width 330 height 41
click at [546, 372] on textarea "Hi Meaghan, good morning, and thank you for reaching out. I’m sorry about the n…" at bounding box center [460, 376] width 330 height 41
type textarea "Hi Meaghan, good morning, and thank you for reaching out. I’m sorry about the n…"
click at [487, 390] on textarea "Hi Meaghan, good morning, and thank you for reaching out. I’m sorry about the n…" at bounding box center [460, 376] width 330 height 41
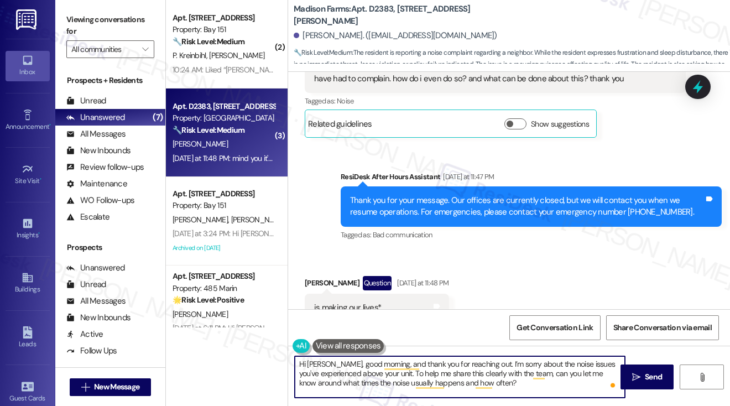
scroll to position [623, 0]
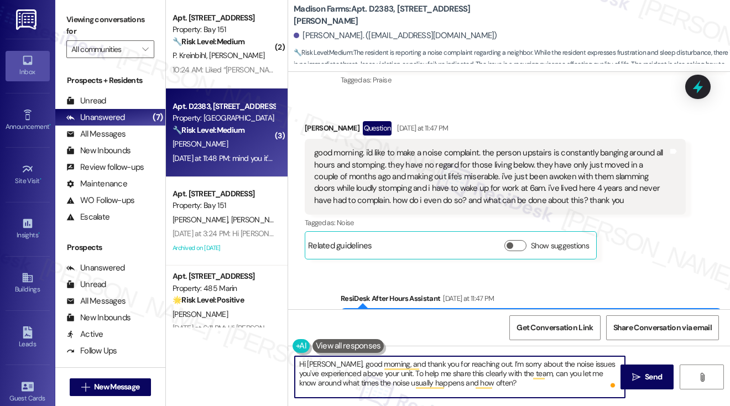
click at [440, 373] on textarea "Hi Meaghan, good morning, and thank you for reaching out. I’m sorry about the n…" at bounding box center [460, 376] width 330 height 41
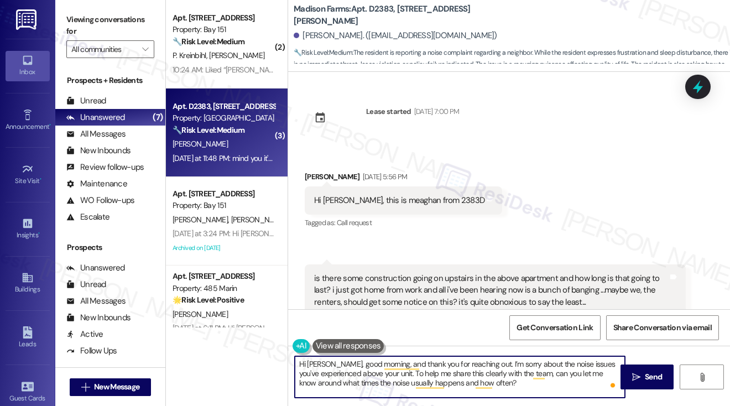
scroll to position [623, 0]
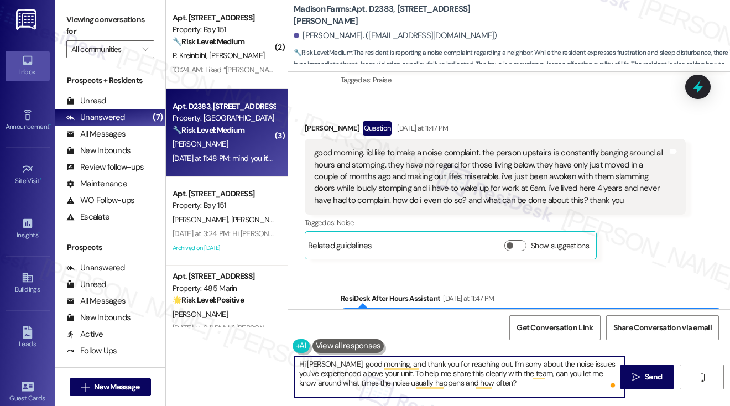
click at [566, 178] on div "good morning. i'd like to make a noise complaint. the person upstairs is consta…" at bounding box center [491, 176] width 354 height 59
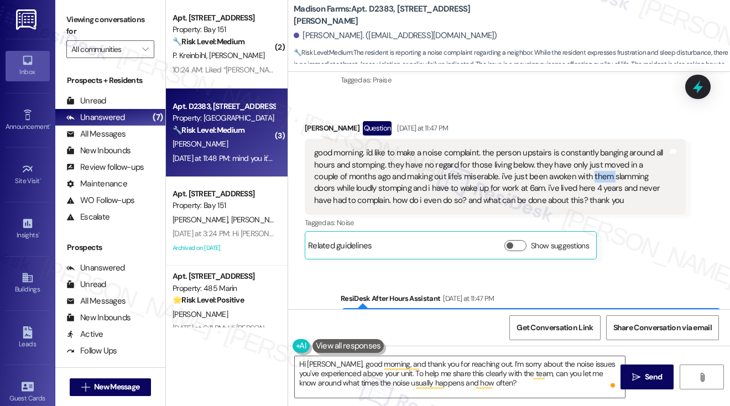
click at [566, 178] on div "good morning. i'd like to make a noise complaint. the person upstairs is consta…" at bounding box center [491, 176] width 354 height 59
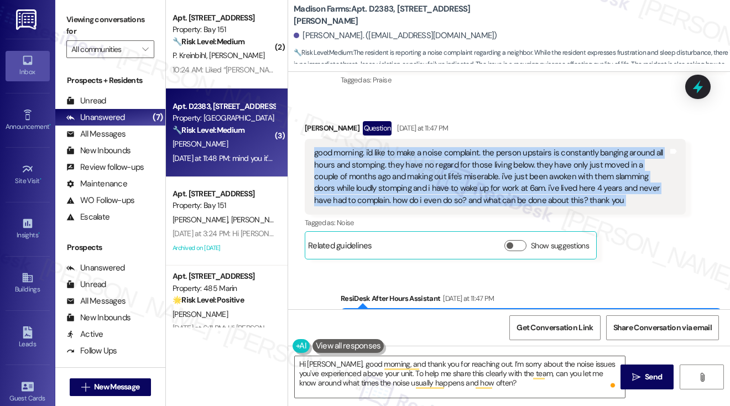
click at [566, 178] on div "good morning. i'd like to make a noise complaint. the person upstairs is consta…" at bounding box center [491, 176] width 354 height 59
click at [555, 181] on div "good morning. i'd like to make a noise complaint. the person upstairs is consta…" at bounding box center [491, 176] width 354 height 59
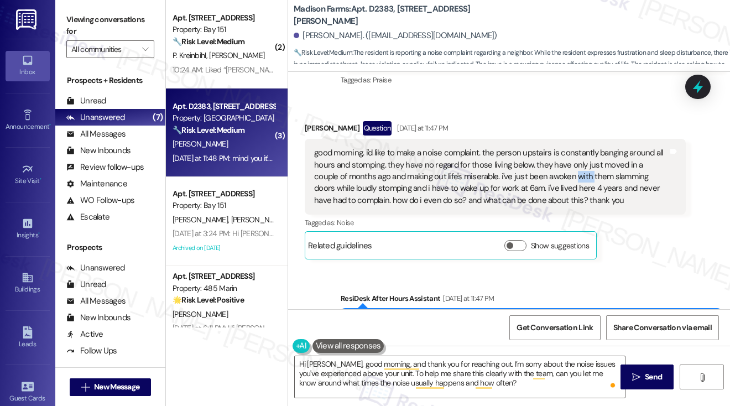
click at [555, 181] on div "good morning. i'd like to make a noise complaint. the person upstairs is consta…" at bounding box center [491, 176] width 354 height 59
drag, startPoint x: 78, startPoint y: 15, endPoint x: 109, endPoint y: 35, distance: 36.5
click at [78, 15] on label "Viewing conversations for" at bounding box center [110, 25] width 88 height 29
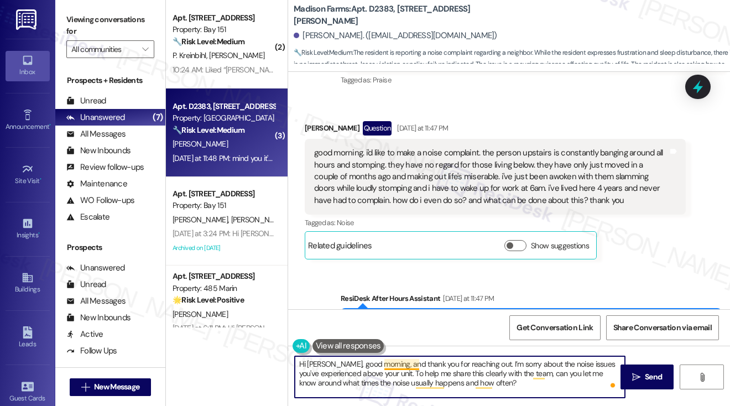
click at [412, 366] on textarea "Hi Meaghan, good morning, and thank you for reaching out. I’m sorry about the n…" at bounding box center [460, 376] width 330 height 41
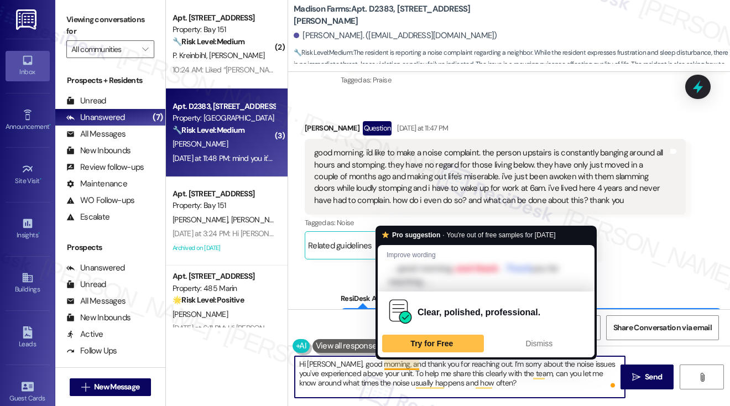
click at [412, 366] on textarea "Hi Meaghan, good morning, and thank you for reaching out. I’m sorry about the n…" at bounding box center [460, 376] width 330 height 41
click at [507, 375] on textarea "Hi Meaghan, good morning, and thank you for reaching out. I’m sorry about the n…" at bounding box center [460, 376] width 330 height 41
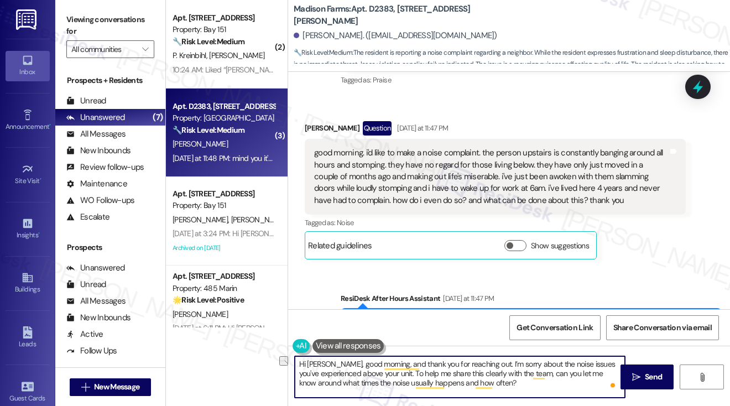
drag, startPoint x: 391, startPoint y: 373, endPoint x: 342, endPoint y: 373, distance: 48.1
click at [342, 373] on textarea "Hi Meaghan, good morning, and thank you for reaching out. I’m sorry about the n…" at bounding box center [460, 376] width 330 height 41
click at [376, 369] on textarea "Hi Meaghan, good morning, and thank you for reaching out. I’m sorry about the n…" at bounding box center [460, 376] width 330 height 41
click at [589, 154] on div "good morning. i'd like to make a noise complaint. the person upstairs is consta…" at bounding box center [491, 176] width 354 height 59
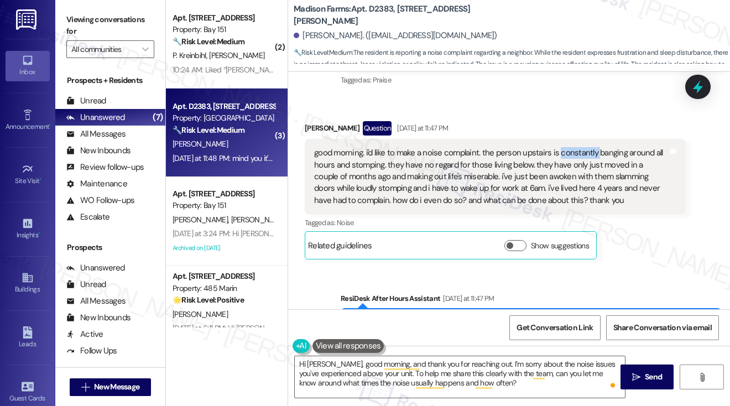
click at [589, 154] on div "good morning. i'd like to make a noise complaint. the person upstairs is consta…" at bounding box center [491, 176] width 354 height 59
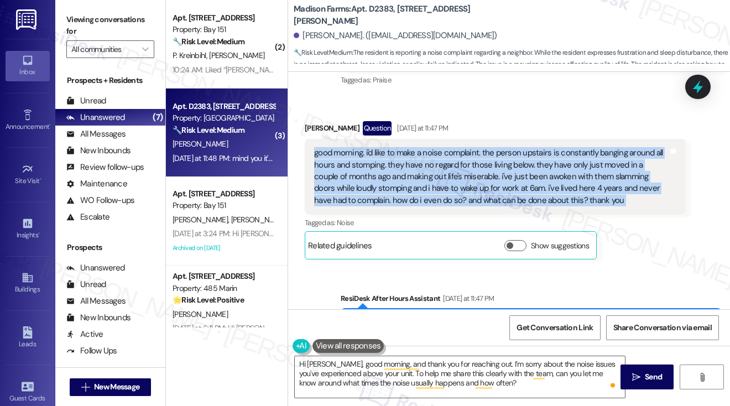
click at [589, 154] on div "good morning. i'd like to make a noise complaint. the person upstairs is consta…" at bounding box center [491, 176] width 354 height 59
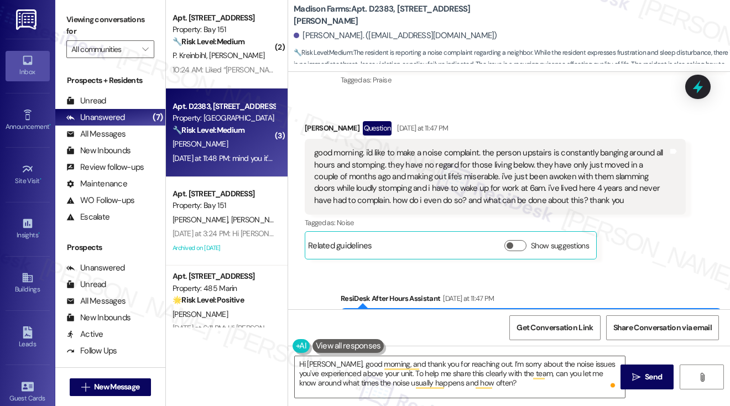
click at [71, 17] on label "Viewing conversations for" at bounding box center [110, 25] width 88 height 29
click at [525, 389] on textarea "Hi Meaghan, good morning, and thank you for reaching out. I’m sorry about the n…" at bounding box center [460, 376] width 330 height 41
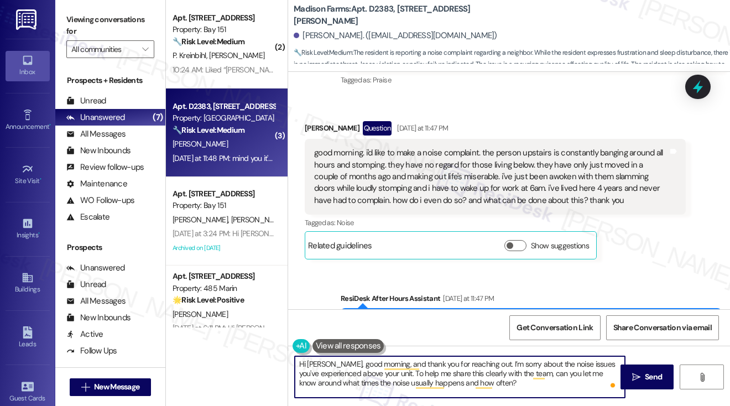
paste textarea "How many times a week would you say it happens?"
click at [500, 381] on textarea "Hi Meaghan, good morning, and thank you for reaching out. I’m sorry about the n…" at bounding box center [460, 376] width 330 height 41
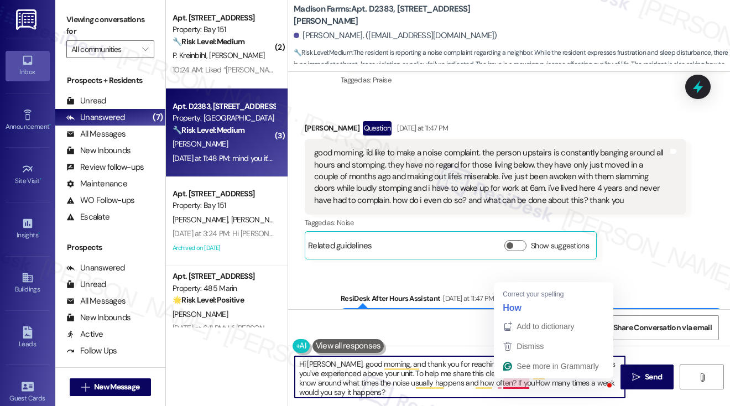
click at [528, 383] on textarea "Hi Meaghan, good morning, and thank you for reaching out. I’m sorry about the n…" at bounding box center [460, 376] width 330 height 41
drag, startPoint x: 528, startPoint y: 383, endPoint x: 518, endPoint y: 385, distance: 10.2
click at [518, 385] on textarea "Hi Meaghan, good morning, and thank you for reaching out. I’m sorry about the n…" at bounding box center [460, 376] width 330 height 41
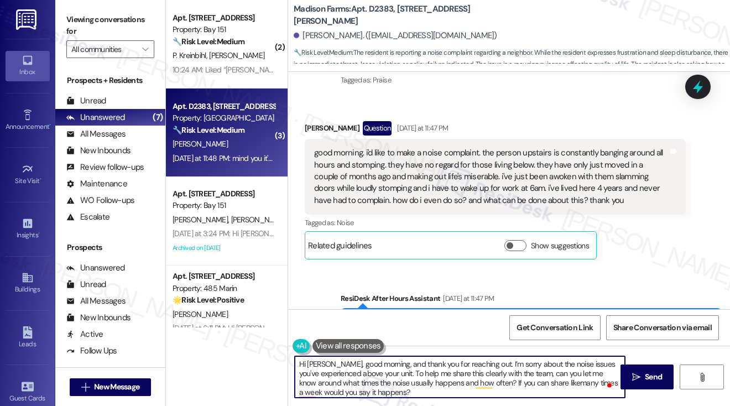
type textarea "Hi Meaghan, good morning, and thank you for reaching out. I’m sorry about the n…"
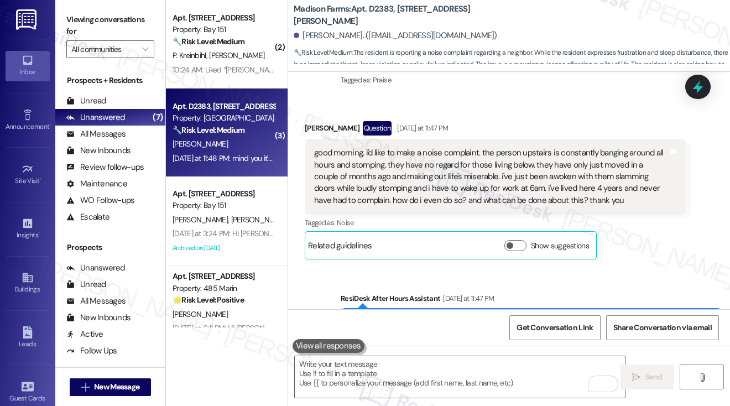
drag, startPoint x: 78, startPoint y: 11, endPoint x: 100, endPoint y: 13, distance: 22.2
click at [78, 11] on label "Viewing conversations for" at bounding box center [110, 25] width 88 height 29
drag, startPoint x: 88, startPoint y: 15, endPoint x: 104, endPoint y: 28, distance: 20.8
click at [88, 15] on label "Viewing conversations for" at bounding box center [110, 25] width 88 height 29
click at [376, 371] on textarea "To enrich screen reader interactions, please activate Accessibility in Grammarl…" at bounding box center [460, 376] width 330 height 41
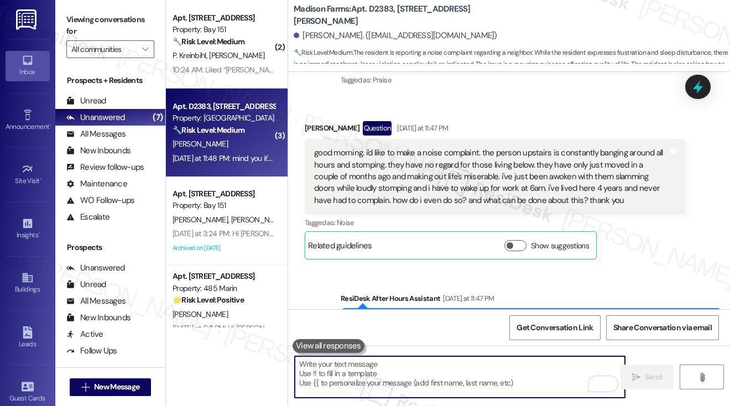
paste textarea "Hi Meaghan, good morning, and thank you for reaching out. I’m sorry to hear abo…"
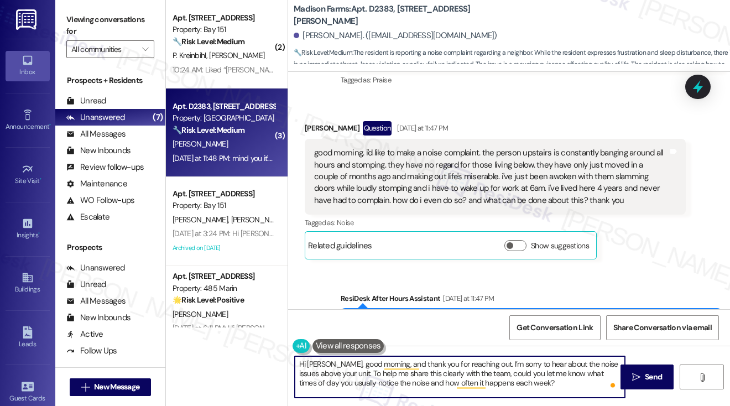
click at [503, 371] on textarea "Hi Meaghan, good morning, and thank you for reaching out. I’m sorry to hear abo…" at bounding box center [460, 376] width 330 height 41
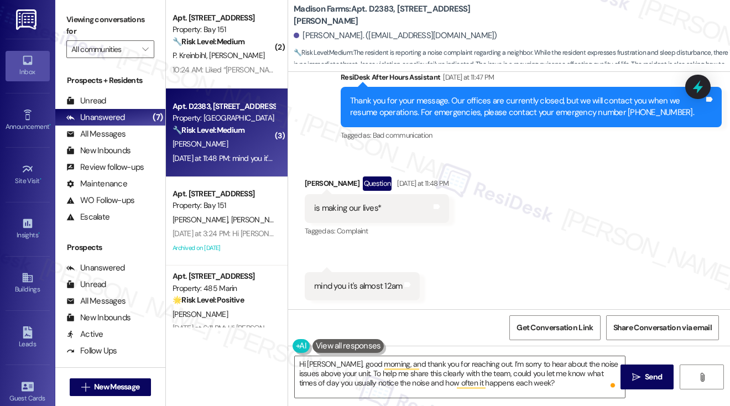
drag, startPoint x: 627, startPoint y: 376, endPoint x: 573, endPoint y: 230, distance: 155.6
click at [575, 238] on div "Lease started Feb 28, 2025 at 7:00 PM Received via SMS Meaghan Mccabe Jul 29, 2…" at bounding box center [509, 275] width 442 height 406
click at [570, 222] on div "Received via SMS Meaghan Mccabe Question Yesterday at 11:48 PM is making our li…" at bounding box center [509, 230] width 442 height 157
click at [509, 380] on textarea "Hi Meaghan, good morning, and thank you for reaching out. I’m sorry to hear abo…" at bounding box center [460, 376] width 330 height 41
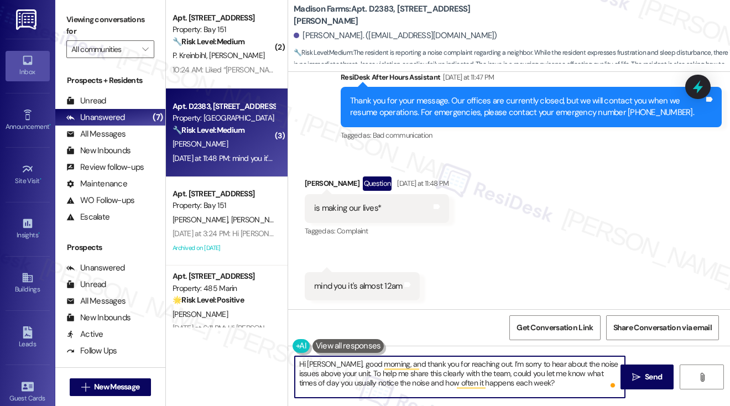
click at [509, 380] on textarea "Hi Meaghan, good morning, and thank you for reaching out. I’m sorry to hear abo…" at bounding box center [460, 376] width 330 height 41
click at [517, 384] on textarea "Hi Meaghan, good morning, and thank you for reaching out. I’m sorry to hear abo…" at bounding box center [460, 376] width 330 height 41
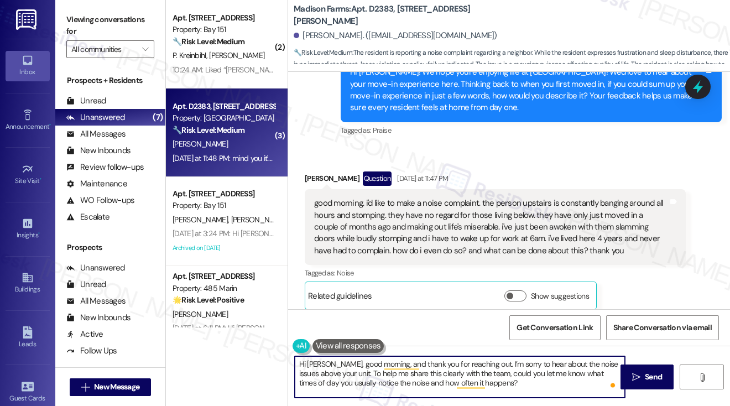
scroll to position [513, 0]
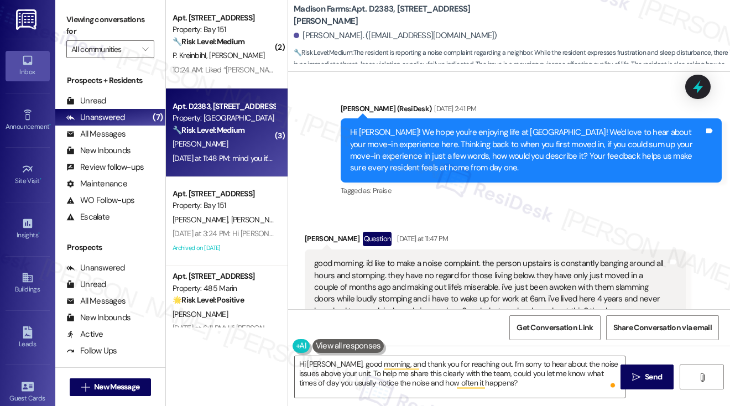
click at [503, 263] on div "good morning. i'd like to make a noise complaint. the person upstairs is consta…" at bounding box center [491, 287] width 354 height 59
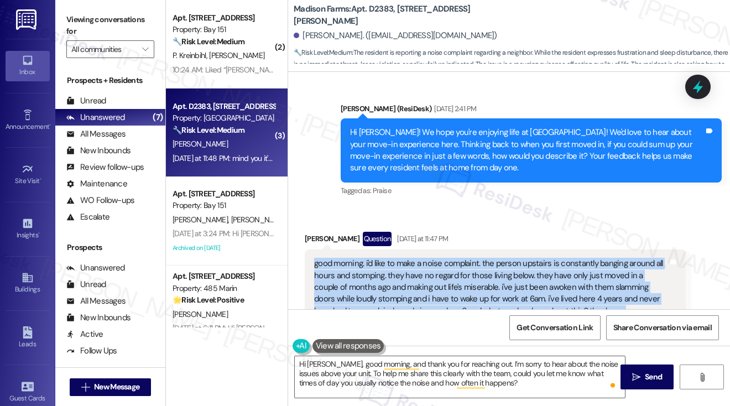
click at [503, 263] on div "good morning. i'd like to make a noise complaint. the person upstairs is consta…" at bounding box center [491, 287] width 354 height 59
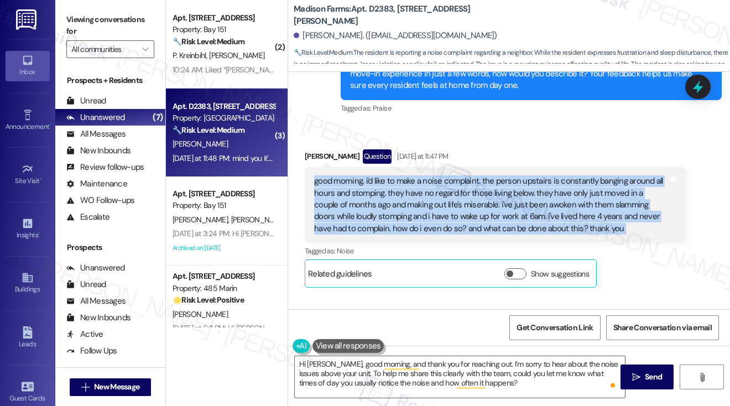
scroll to position [623, 0]
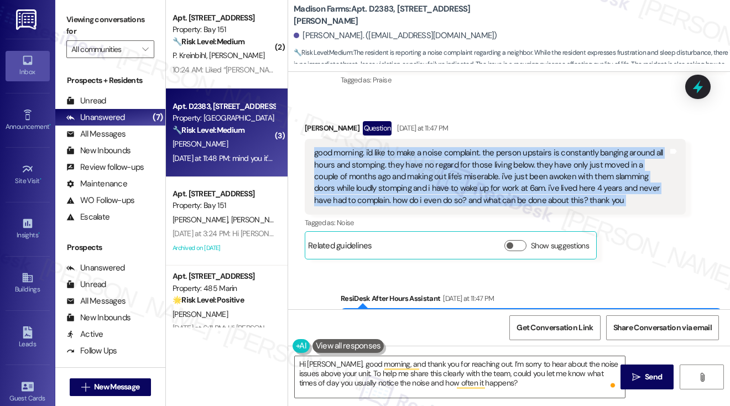
click at [478, 176] on div "good morning. i'd like to make a noise complaint. the person upstairs is consta…" at bounding box center [491, 176] width 354 height 59
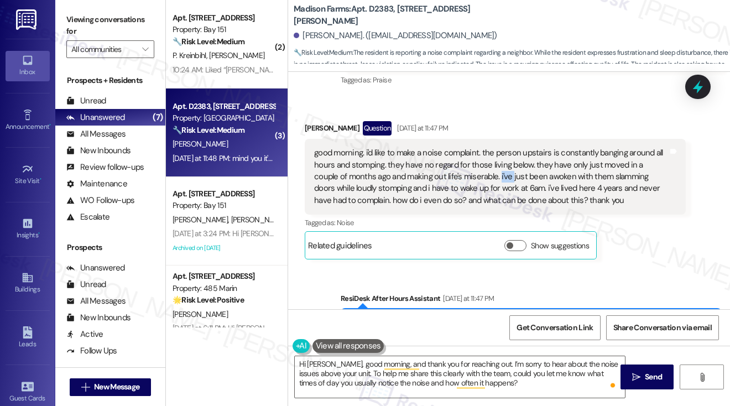
click at [478, 176] on div "good morning. i'd like to make a noise complaint. the person upstairs is consta…" at bounding box center [491, 176] width 354 height 59
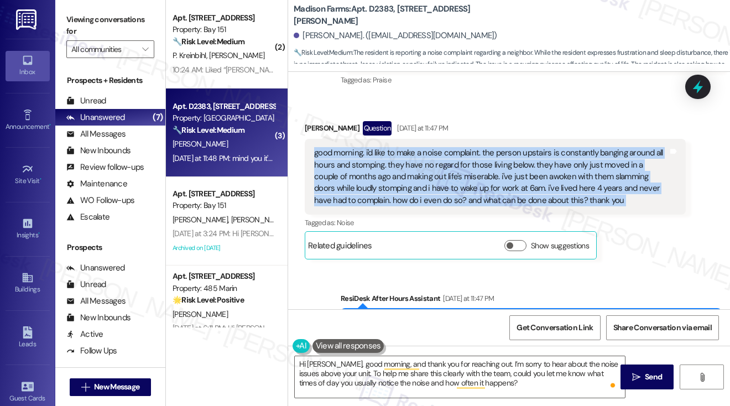
click at [478, 176] on div "good morning. i'd like to make a noise complaint. the person upstairs is consta…" at bounding box center [491, 176] width 354 height 59
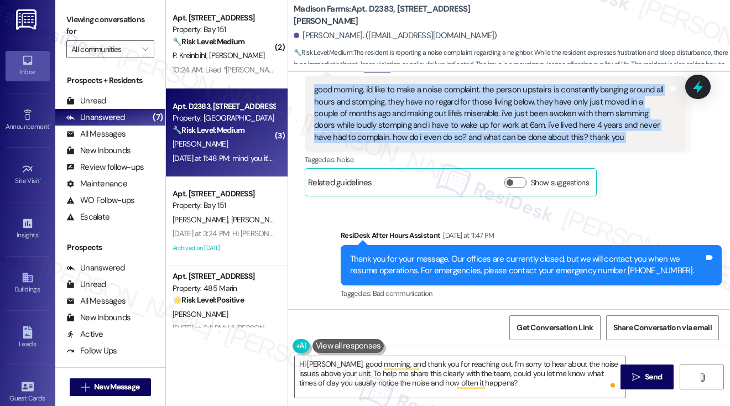
scroll to position [734, 0]
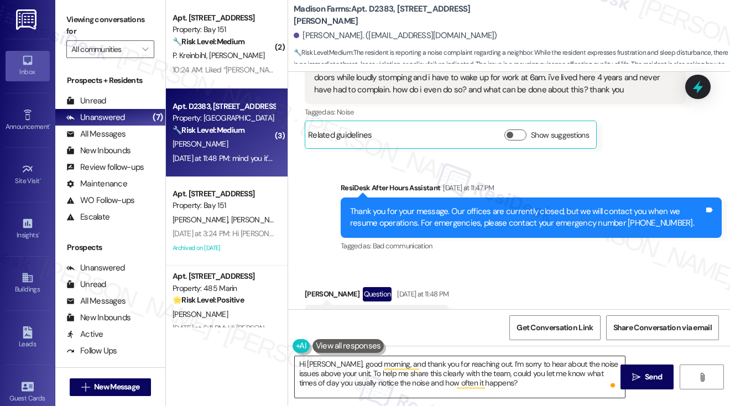
click at [538, 367] on textarea "Hi Meaghan, good morning, and thank you for reaching out. I’m sorry to hear abo…" at bounding box center [460, 376] width 330 height 41
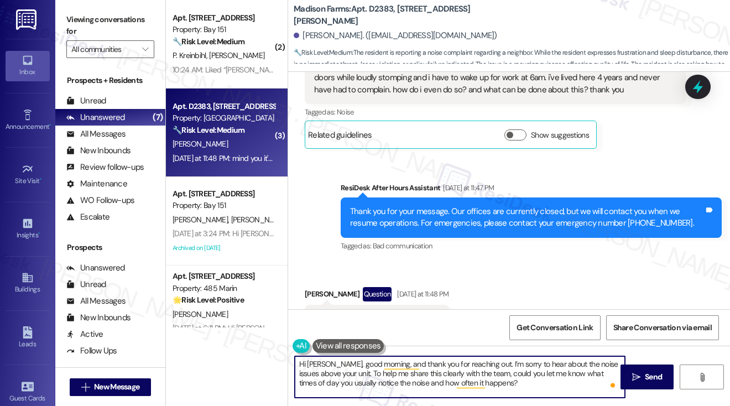
click at [538, 367] on textarea "Hi Meaghan, good morning, and thank you for reaching out. I’m sorry to hear abo…" at bounding box center [460, 376] width 330 height 41
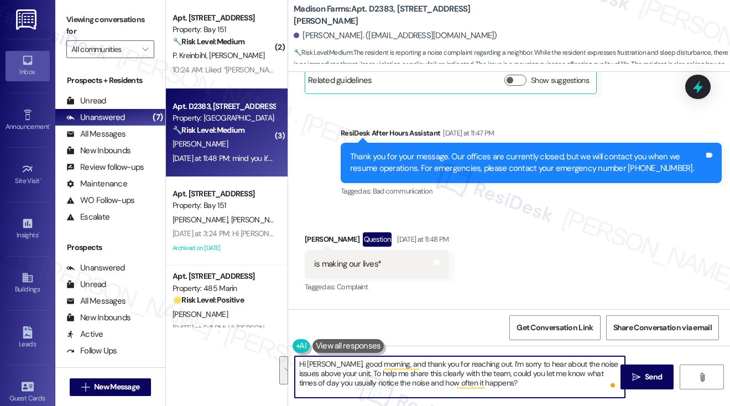
scroll to position [845, 0]
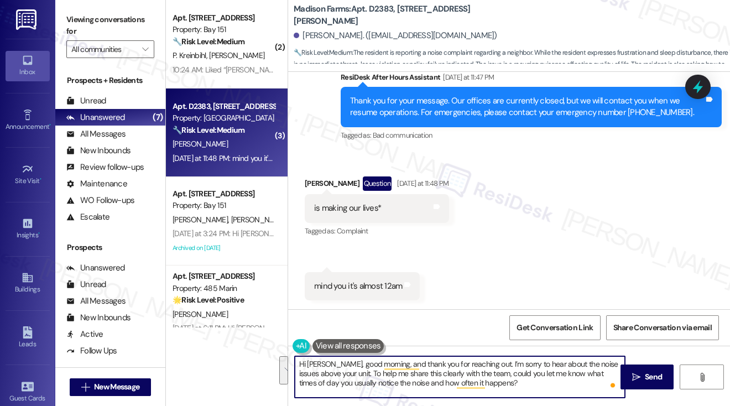
click at [558, 377] on textarea "Hi Meaghan, good morning, and thank you for reaching out. I’m sorry to hear abo…" at bounding box center [460, 376] width 330 height 41
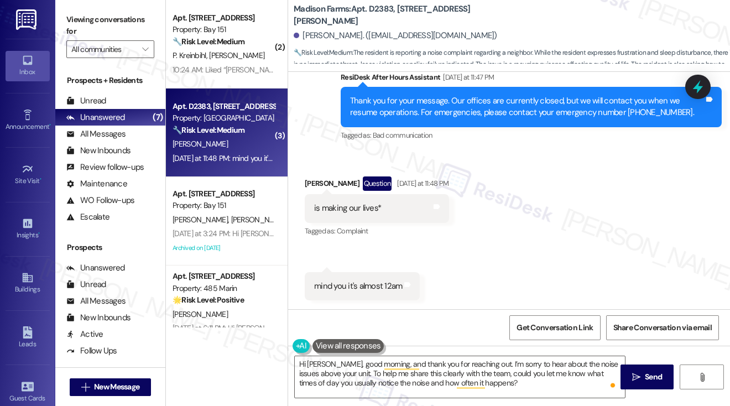
drag, startPoint x: 86, startPoint y: 14, endPoint x: 97, endPoint y: 24, distance: 15.3
click at [86, 14] on label "Viewing conversations for" at bounding box center [110, 25] width 88 height 29
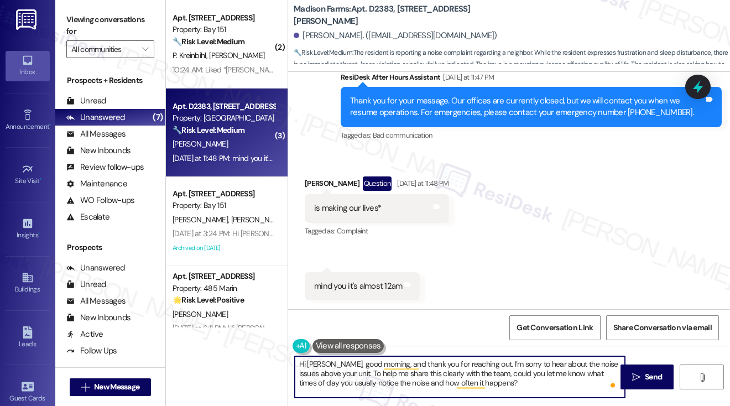
click at [488, 363] on textarea "Hi Meaghan, good morning, and thank you for reaching out. I’m sorry to hear abo…" at bounding box center [460, 376] width 330 height 41
type textarea "Hi Meaghan, good morning, and thank you for reaching out. I’m sorry to hear abo…"
drag, startPoint x: 353, startPoint y: 372, endPoint x: 388, endPoint y: 371, distance: 34.9
click at [353, 372] on textarea "Hi Meaghan, good morning, and thank you for reaching out. I’m sorry to hear abo…" at bounding box center [460, 376] width 330 height 41
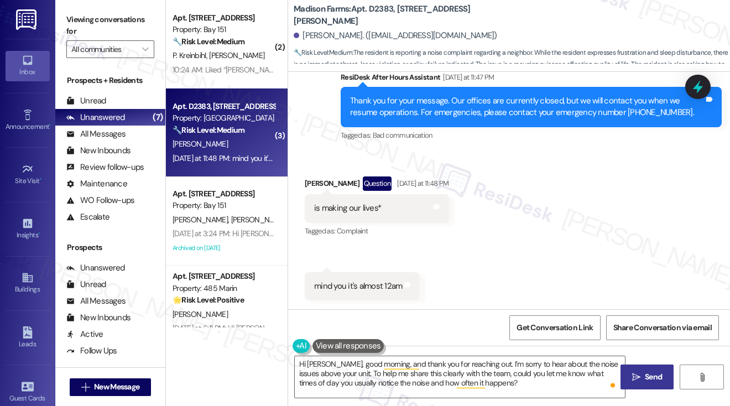
click at [651, 373] on span "Send" at bounding box center [653, 377] width 17 height 12
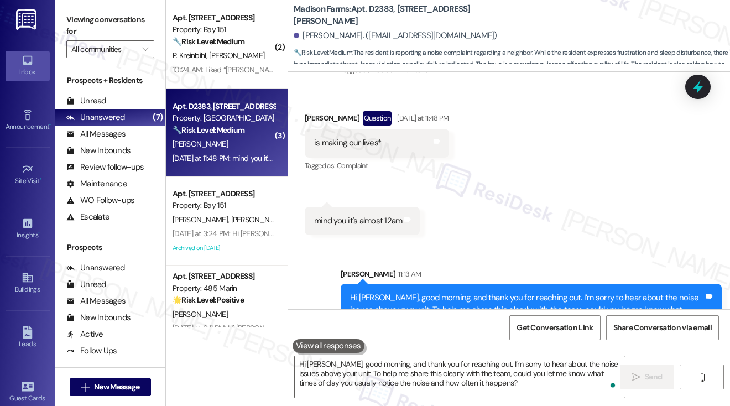
scroll to position [945, 0]
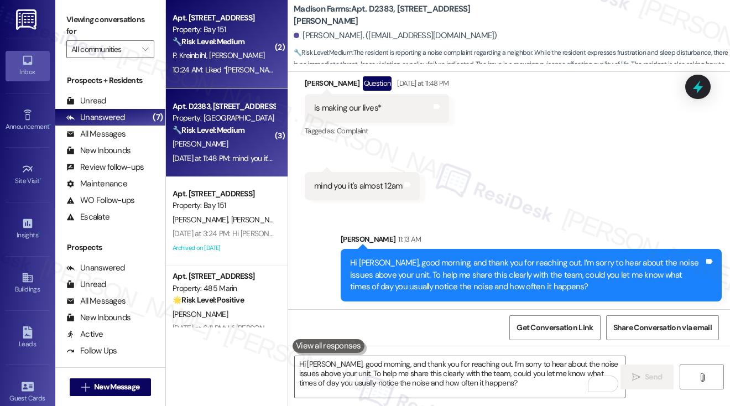
click at [221, 65] on div "10:24 AM: Liked “Jane's Assistant (Bay 151): Hey Peter and Andrew, we appreciat…" at bounding box center [516, 70] width 687 height 10
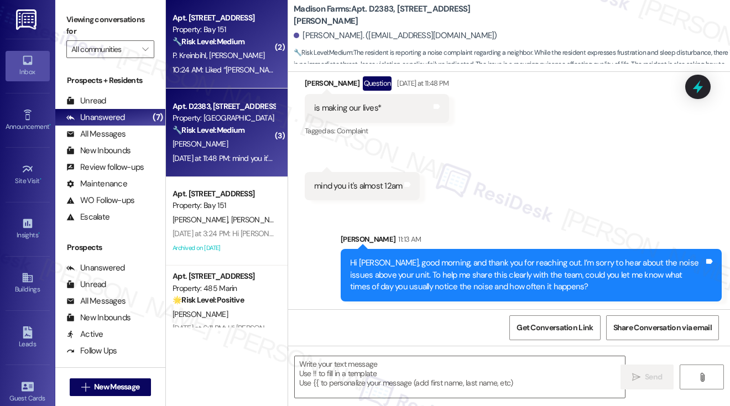
type textarea "Fetching suggested responses. Please feel free to read through the conversation…"
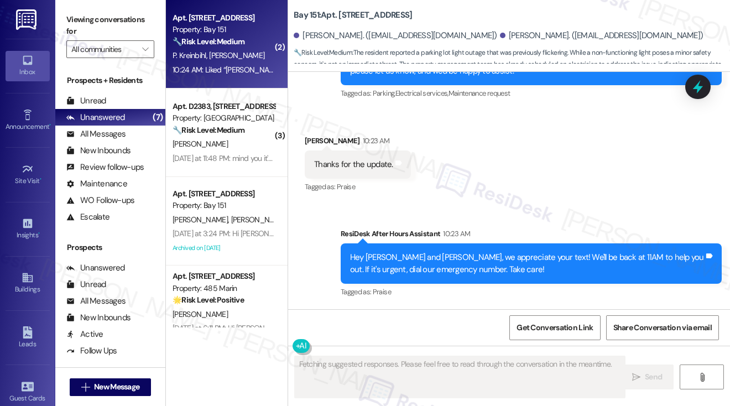
scroll to position [42333, 0]
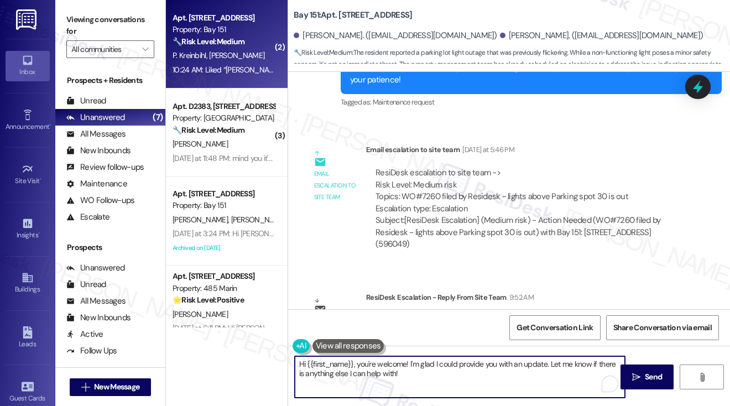
drag, startPoint x: 358, startPoint y: 364, endPoint x: 247, endPoint y: 345, distance: 112.8
click at [247, 345] on div "( 2 ) Apt. 2428, 275 Chosin Few Way Property: Bay 151 🔧 Risk Level: Medium The …" at bounding box center [448, 203] width 564 height 406
click at [318, 361] on textarea "You're welcome! I'm glad I could provide you with an update. Let me know if the…" at bounding box center [460, 376] width 330 height 41
drag, startPoint x: 392, startPoint y: 382, endPoint x: 364, endPoint y: 359, distance: 35.8
click at [364, 359] on textarea "You're very welcome! I'm glad I could provide you with an update. Let me know i…" at bounding box center [460, 376] width 330 height 41
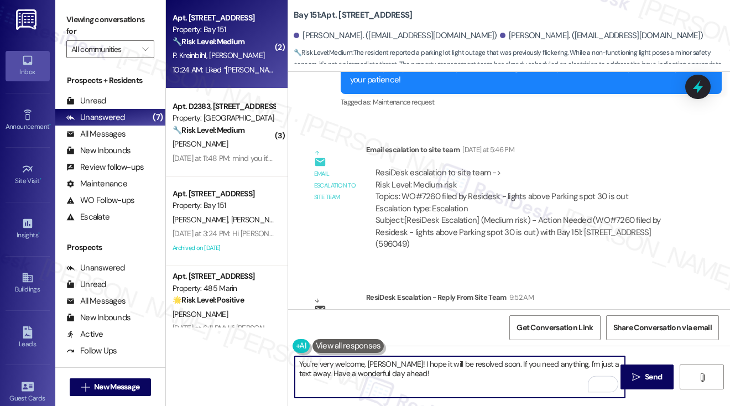
click at [395, 365] on textarea "You're very welcome, Andrew! I hope it will be resolved soon. If you need anyth…" at bounding box center [460, 376] width 330 height 41
click at [402, 371] on textarea "You're very welcome, Andrew! I hope it will be resolved soon. If you need anyth…" at bounding box center [460, 376] width 330 height 41
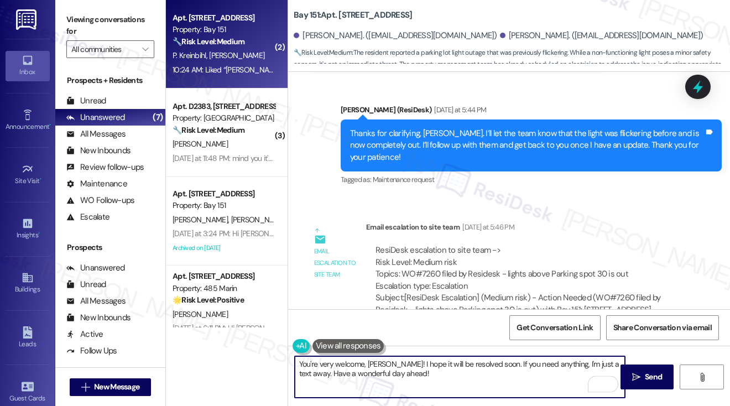
scroll to position [41946, 0]
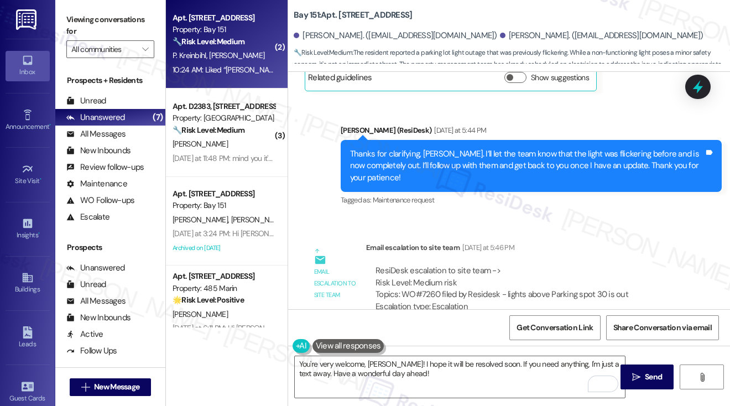
scroll to position [42112, 0]
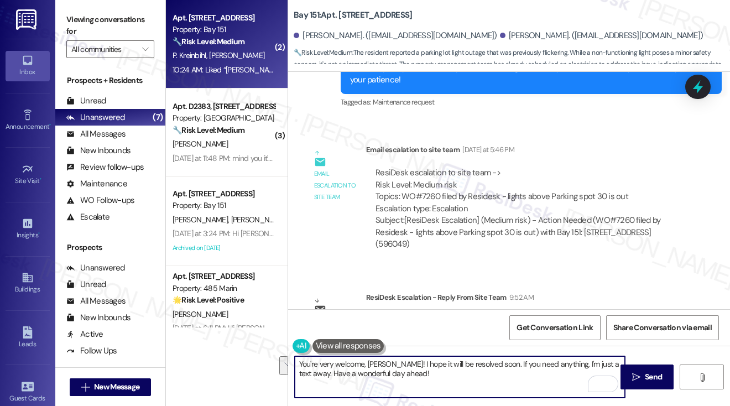
drag, startPoint x: 420, startPoint y: 372, endPoint x: 410, endPoint y: 362, distance: 13.7
click at [409, 362] on textarea "You're very welcome, Andrew! I hope it will be resolved soon. If you need anyth…" at bounding box center [460, 376] width 330 height 41
click at [440, 374] on textarea "You're very welcome, Andrew! I hope it will be resolved soon. If you need anyth…" at bounding box center [460, 376] width 330 height 41
drag, startPoint x: 491, startPoint y: 363, endPoint x: 618, endPoint y: 365, distance: 127.2
click at [618, 365] on textarea "You're very welcome, Andrew! I hope it will be resolved soon. If you need anyth…" at bounding box center [460, 376] width 330 height 41
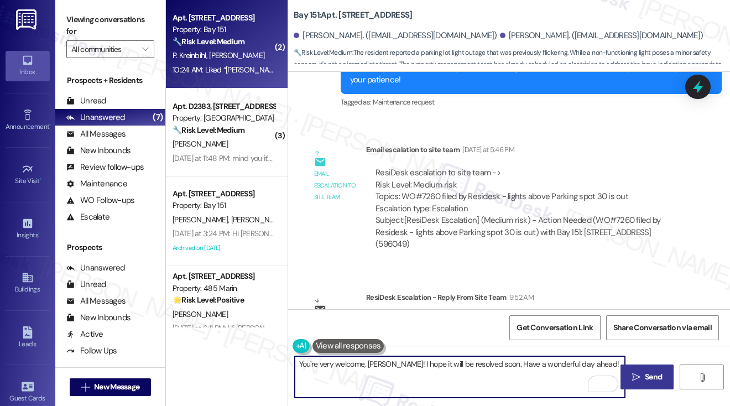
type textarea "You're very welcome, Andrew! I hope it will be resolved soon. Have a wonderful …"
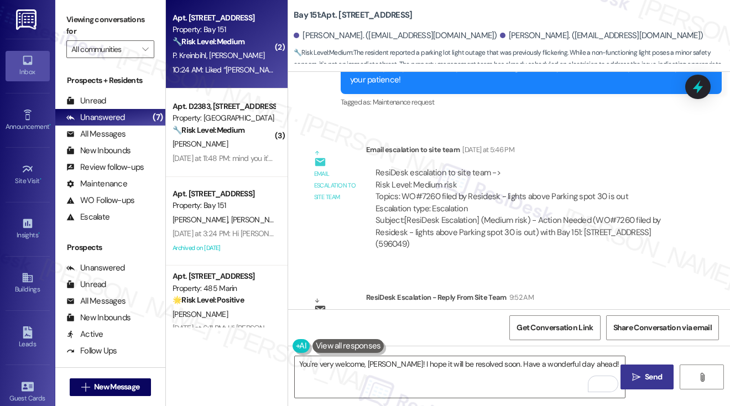
click at [633, 374] on icon "" at bounding box center [636, 377] width 8 height 9
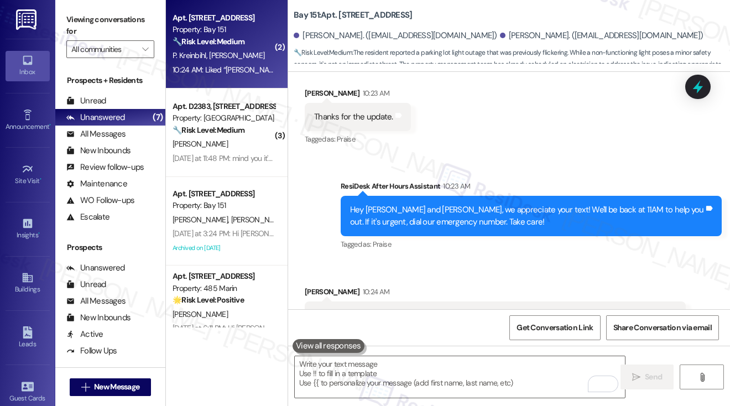
scroll to position [42576, 0]
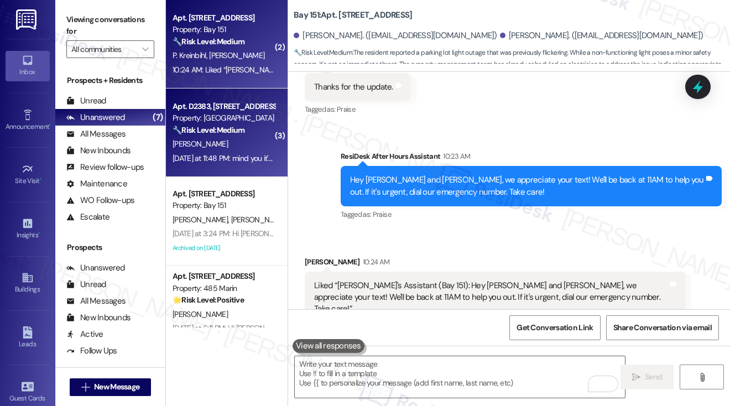
click at [258, 152] on div "Yesterday at 11:48 PM: mind you it's almost 12am Yesterday at 11:48 PM: mind yo…" at bounding box center [223, 159] width 105 height 14
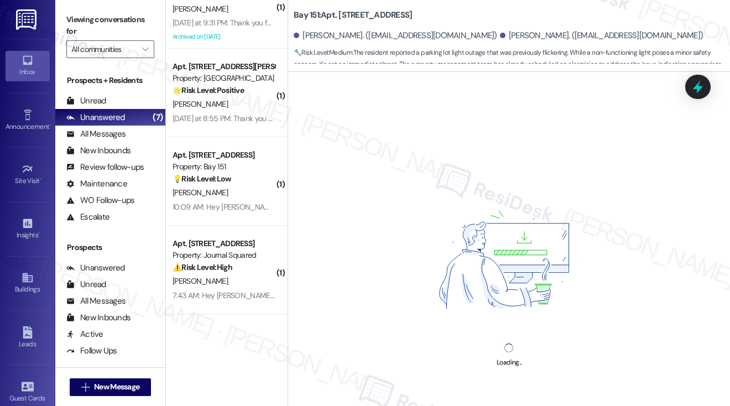
scroll to position [646, 0]
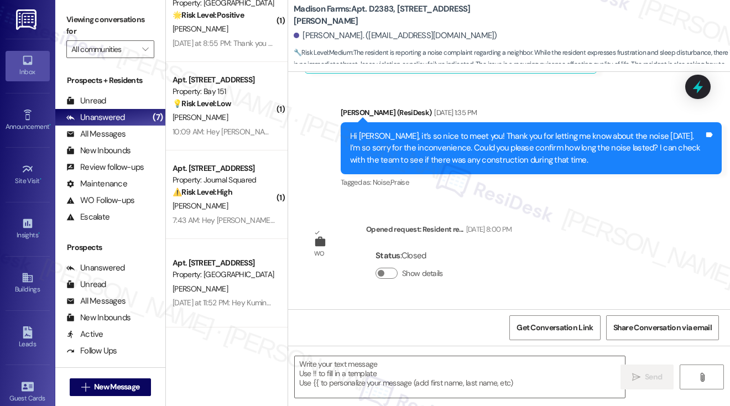
type textarea "Fetching suggested responses. Please feel free to read through the conversation…"
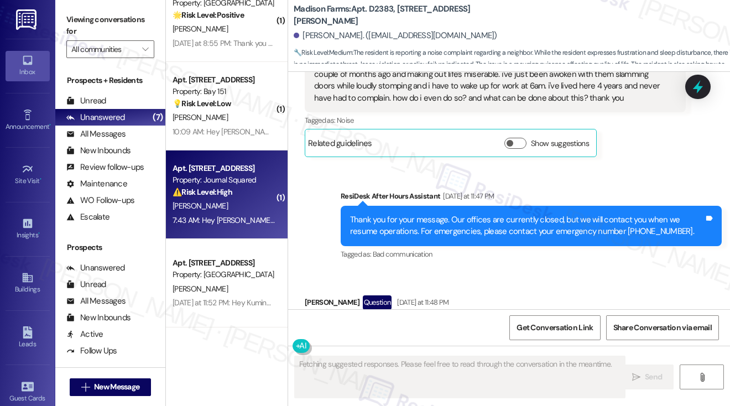
scroll to position [844, 0]
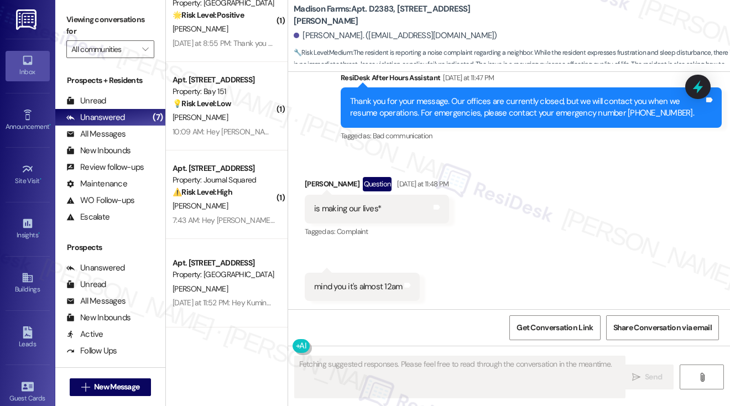
click at [583, 244] on div "Received via SMS Meaghan Mccabe Question Yesterday at 11:48 PM is making our li…" at bounding box center [509, 230] width 442 height 157
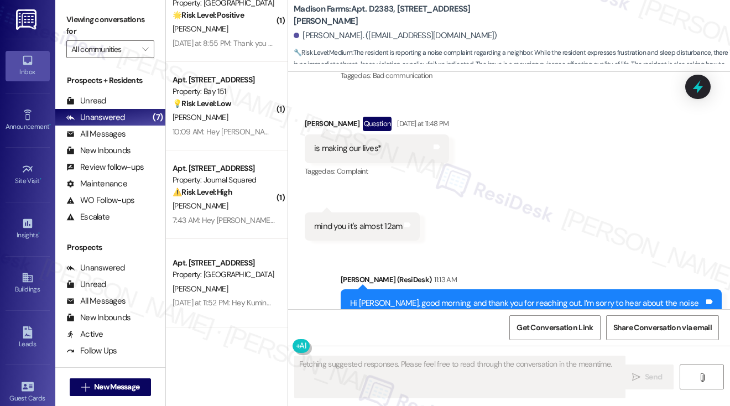
scroll to position [961, 0]
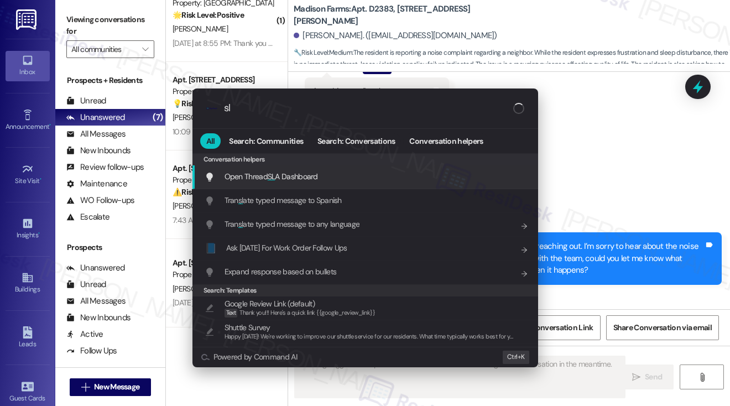
type input "sla"
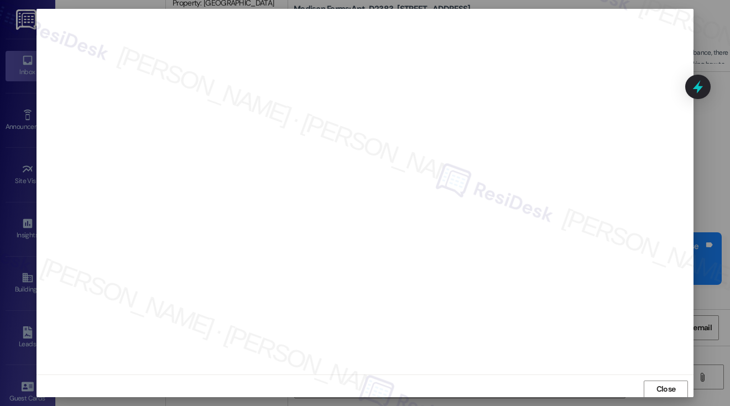
scroll to position [1, 0]
type textarea "Hi {{first_name}}, I understand your frustration with the noise. To help resolv…"
click at [668, 388] on span "Close" at bounding box center [666, 389] width 19 height 12
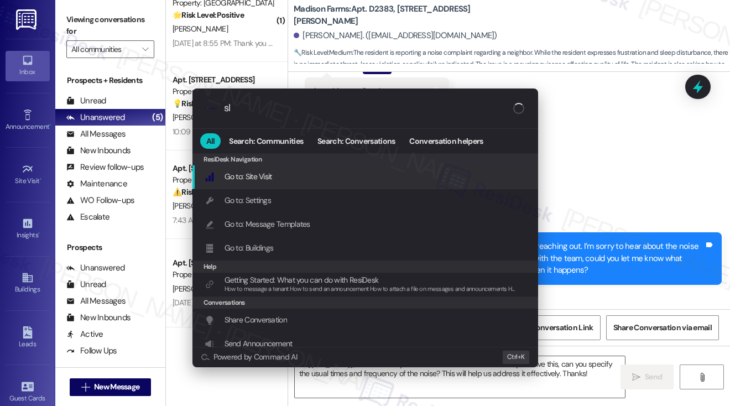
type input "sla"
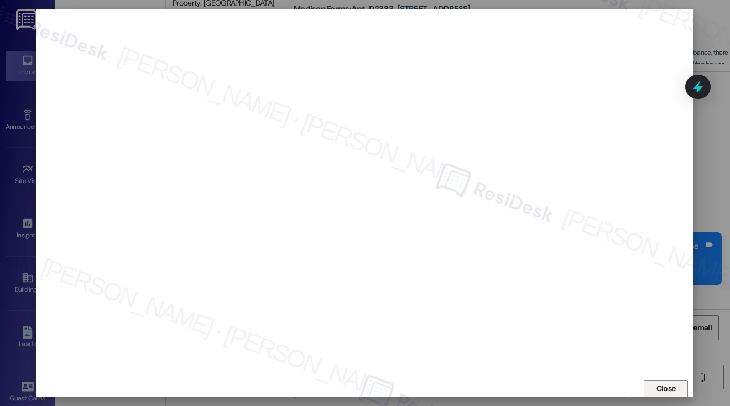
click at [663, 383] on span "Close" at bounding box center [666, 389] width 19 height 12
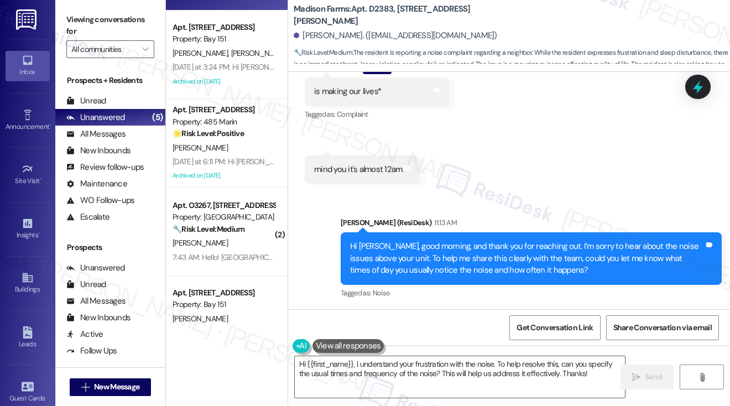
scroll to position [0, 0]
